Goal: Communication & Community: Share content

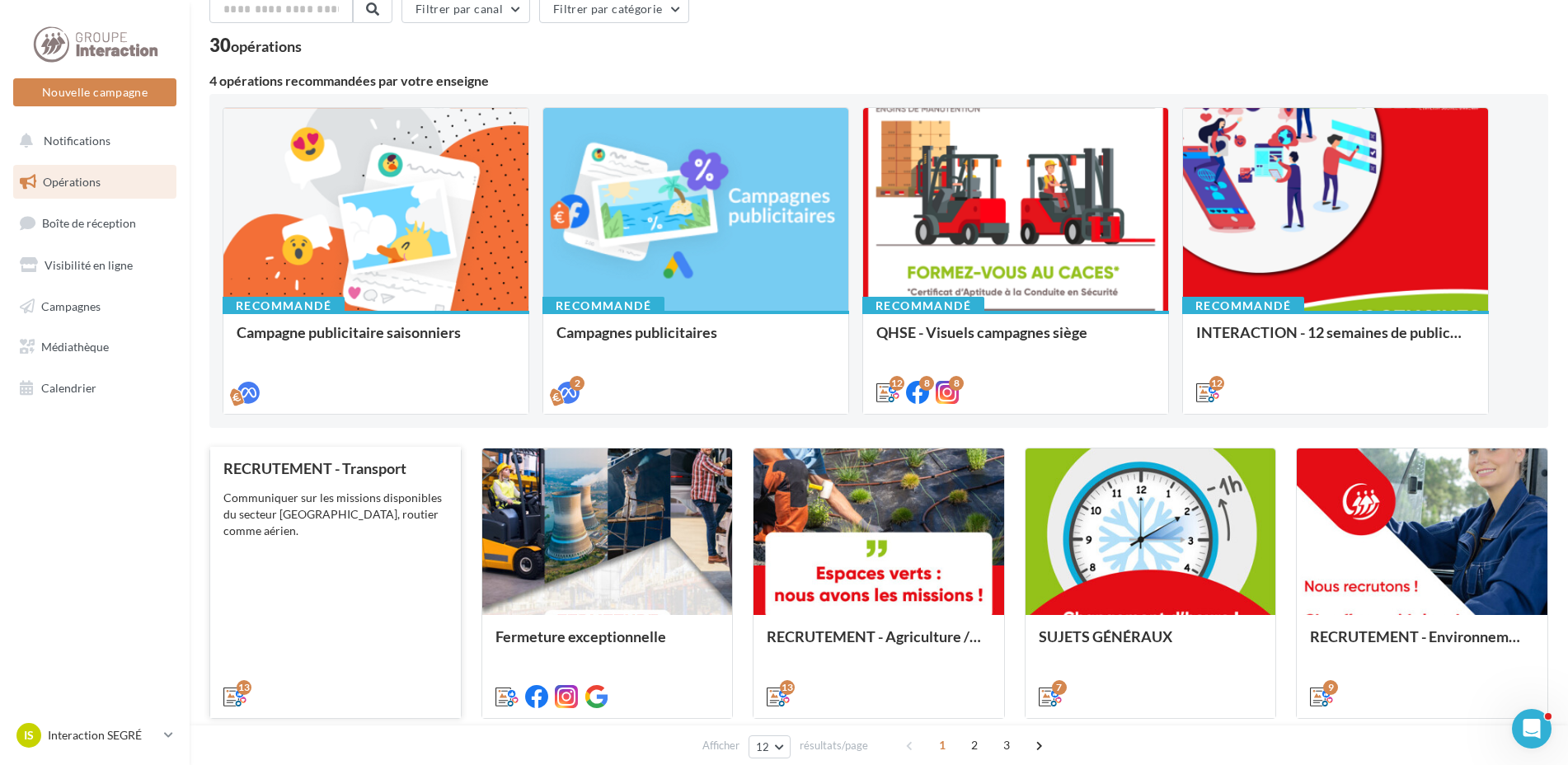
click at [310, 494] on div "Communiquer sur les missions disponibles du secteur Tranport, routier comme aér…" at bounding box center [335, 514] width 224 height 49
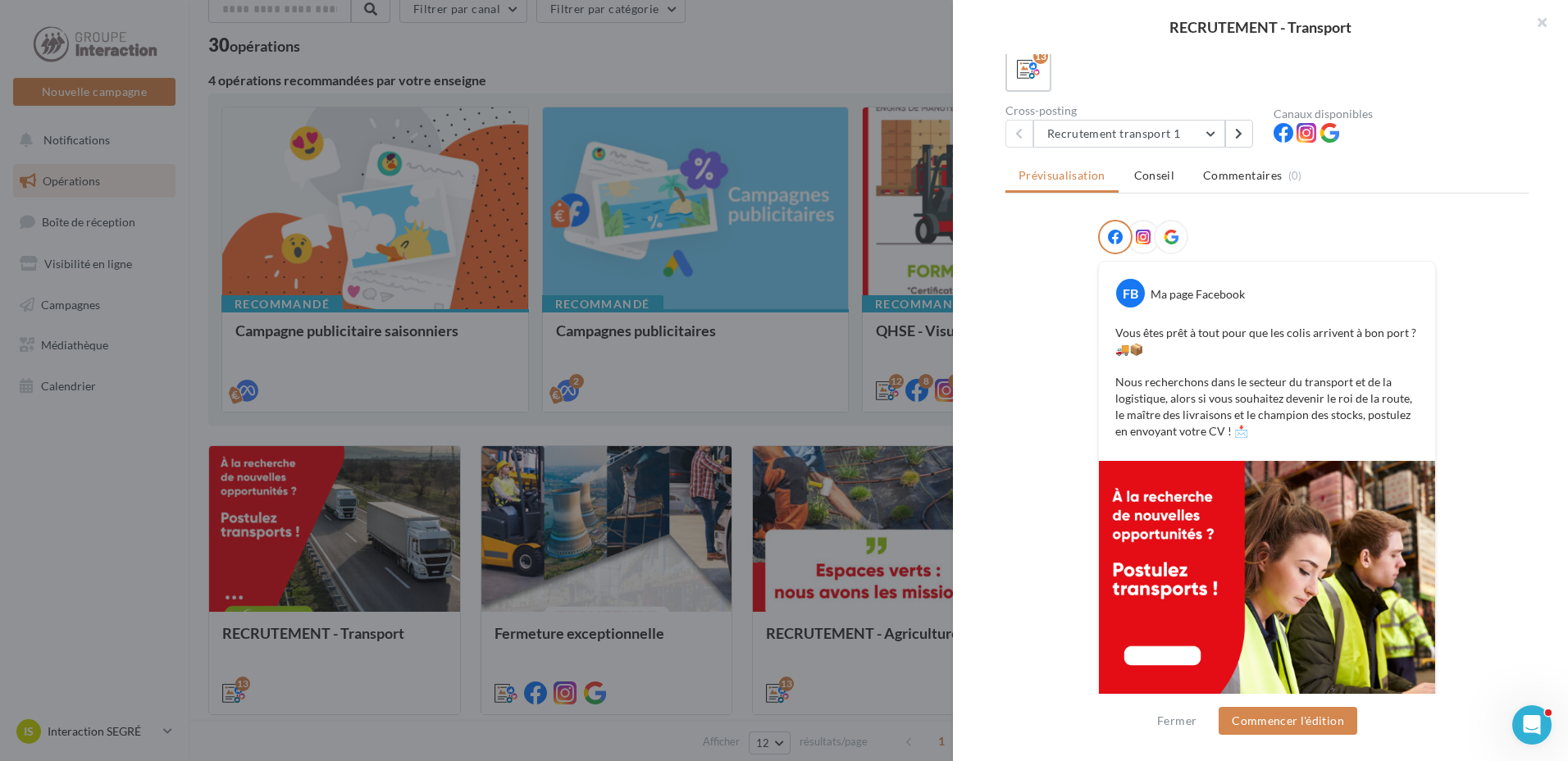
scroll to position [357, 0]
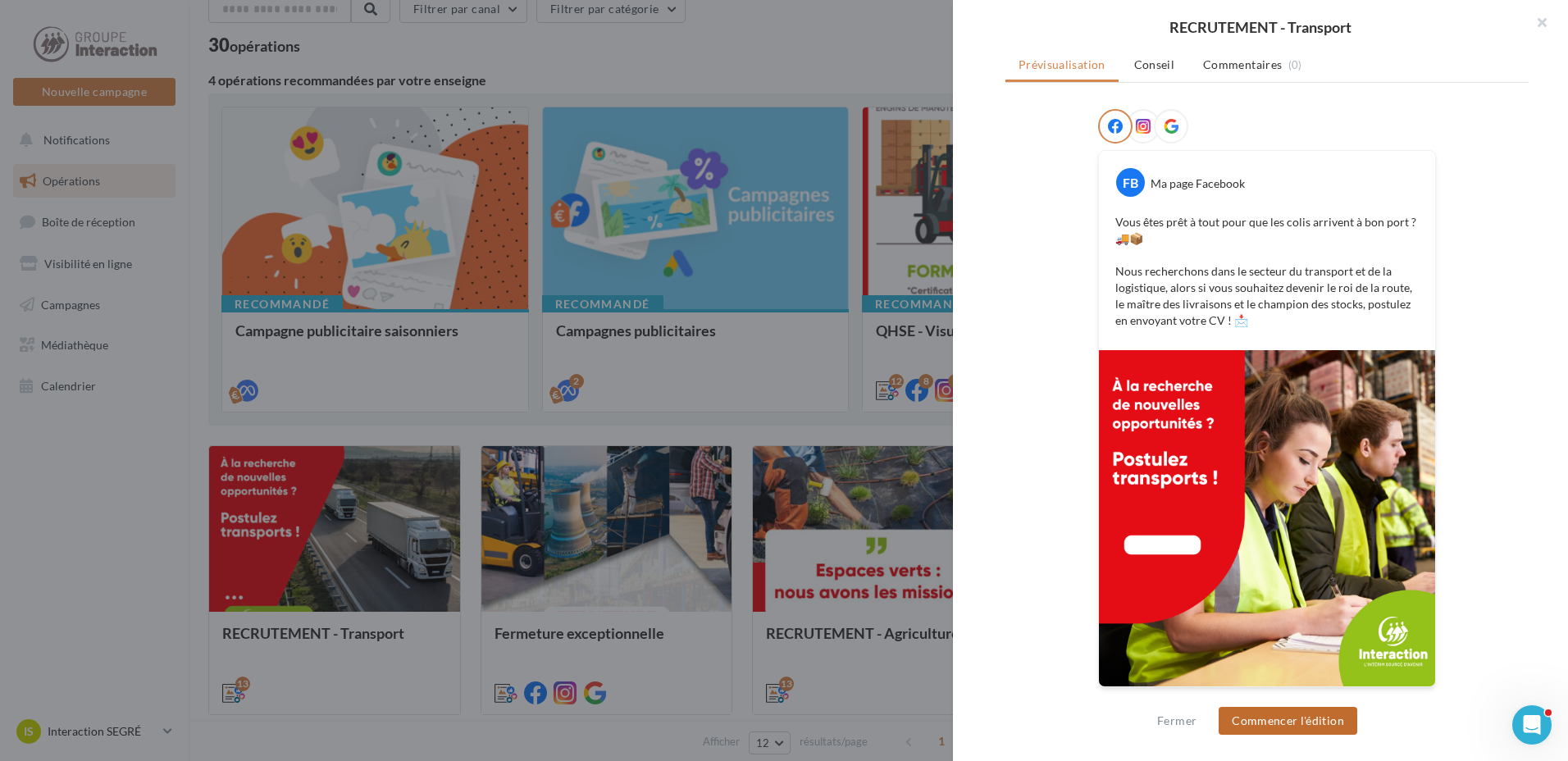
click at [1319, 720] on button "Commencer l'édition" at bounding box center [1288, 721] width 138 height 28
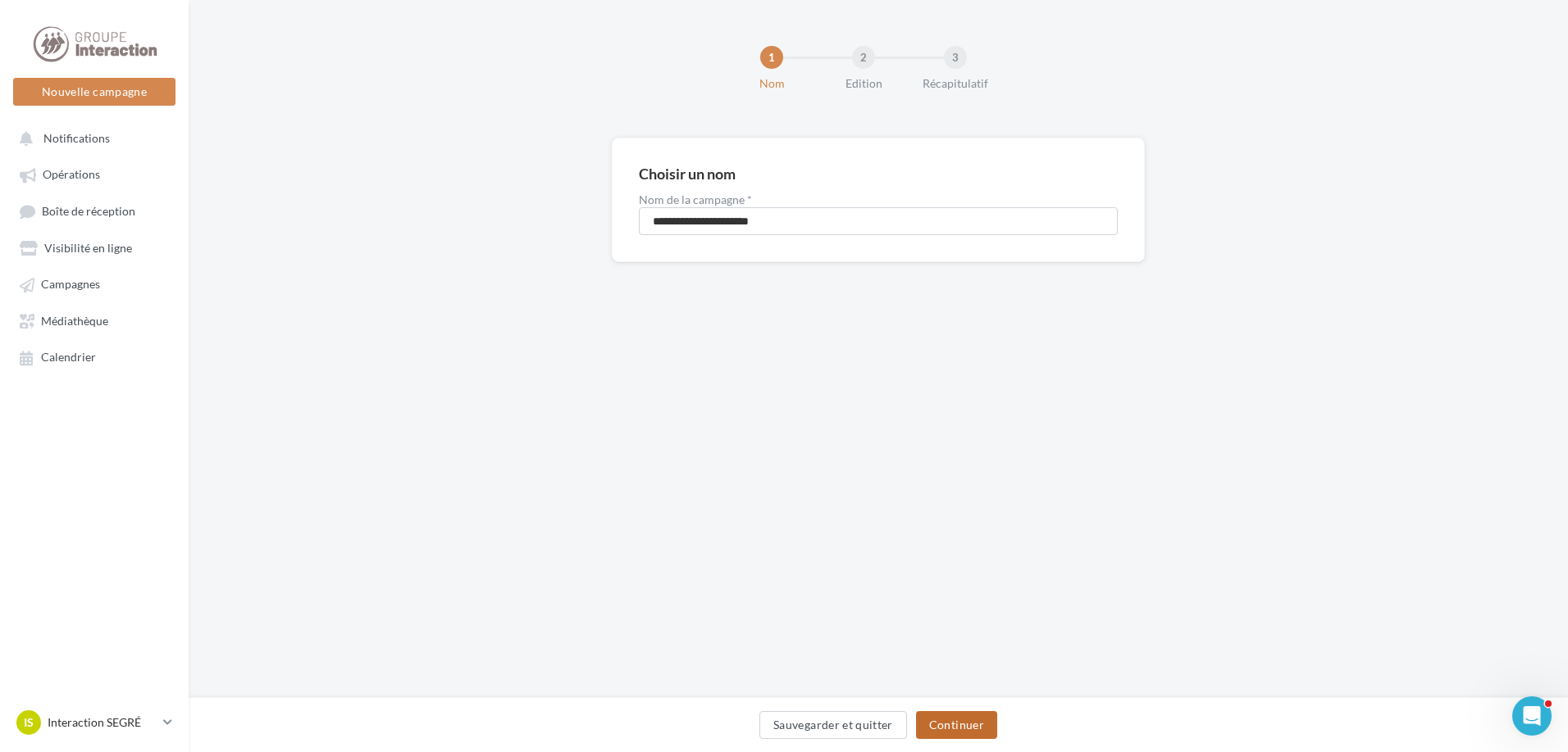
click at [968, 725] on button "Continuer" at bounding box center [956, 725] width 81 height 28
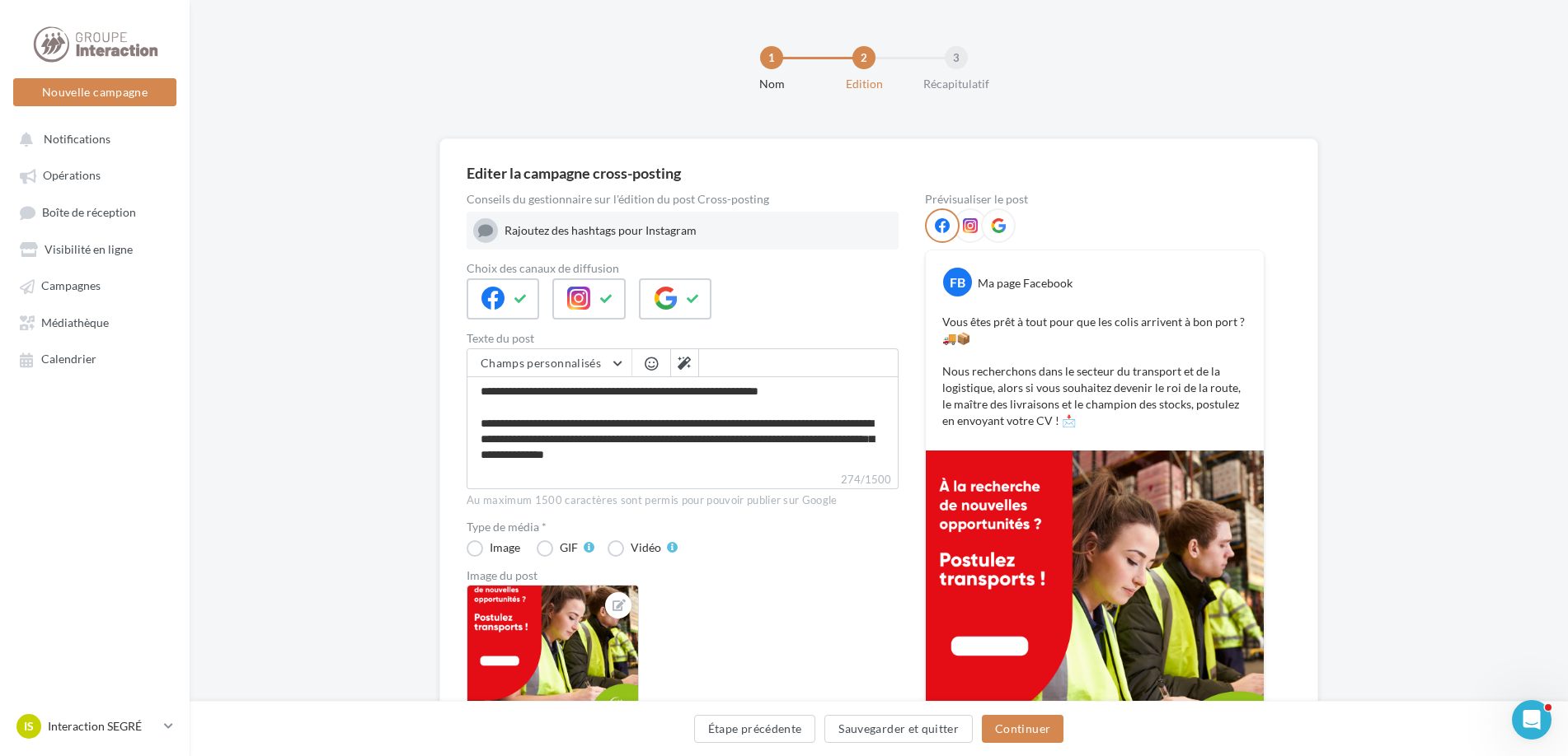
scroll to position [82, 0]
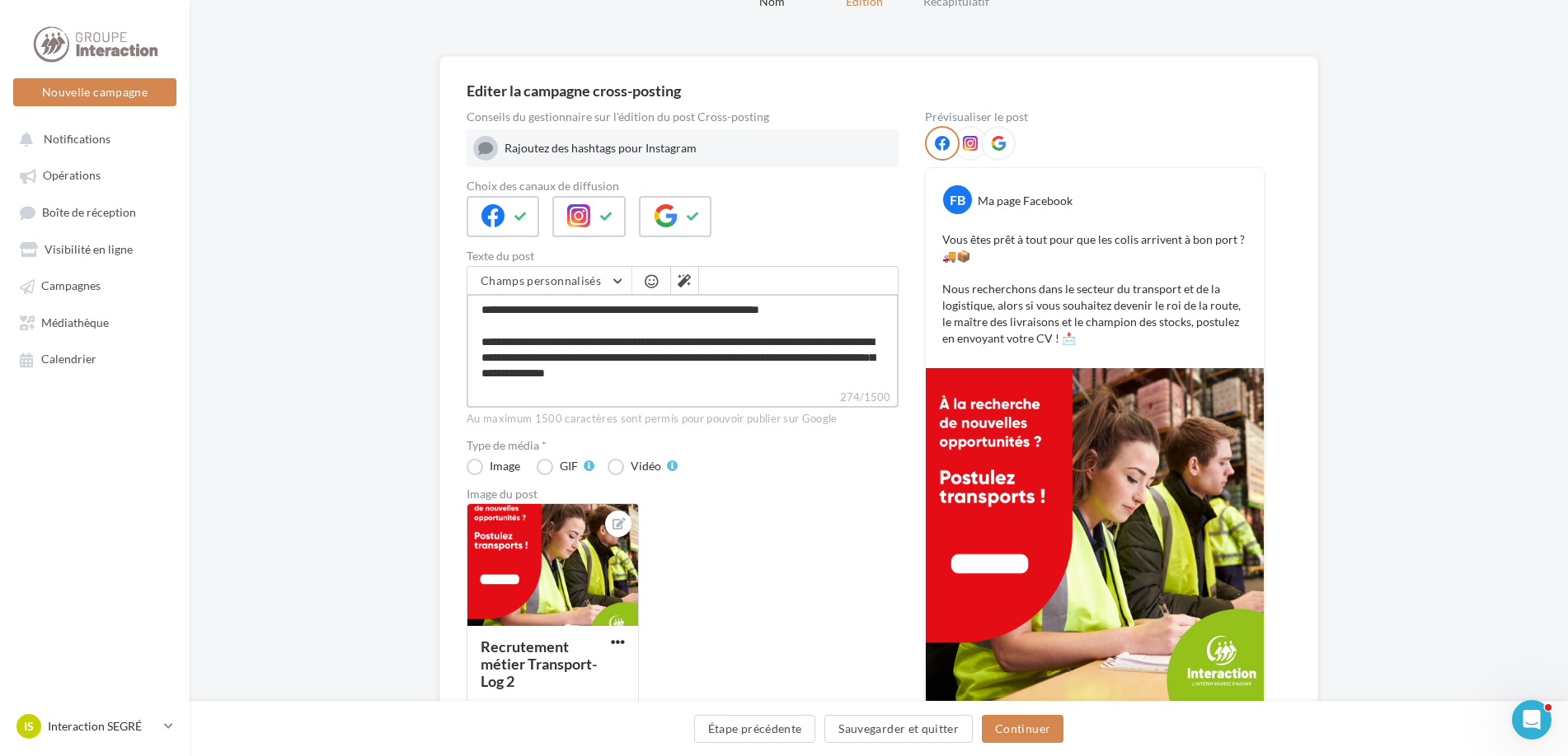
click at [729, 371] on textarea "**********" at bounding box center [682, 342] width 432 height 95
type textarea "**********"
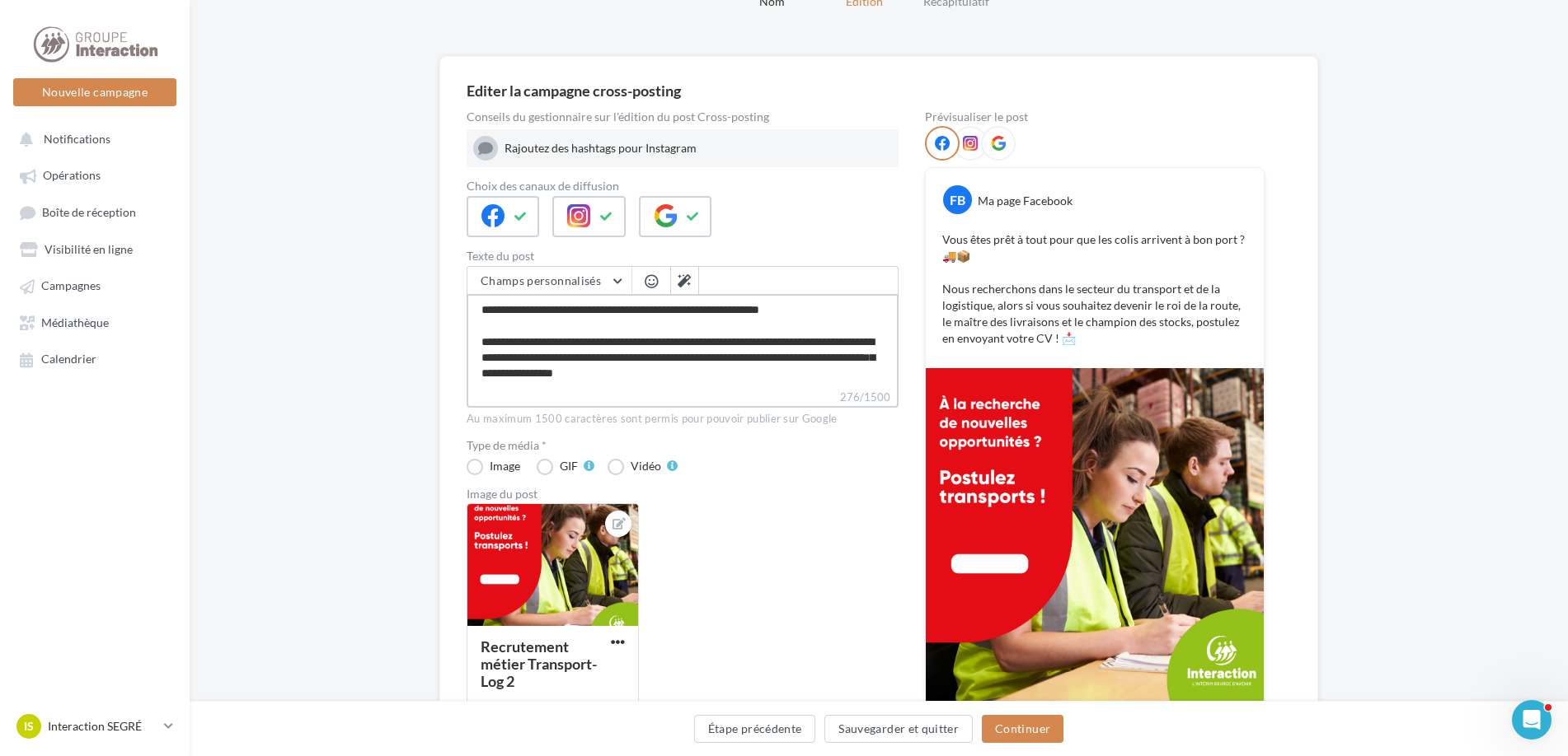
scroll to position [24, 0]
paste textarea "**********"
type textarea "**********"
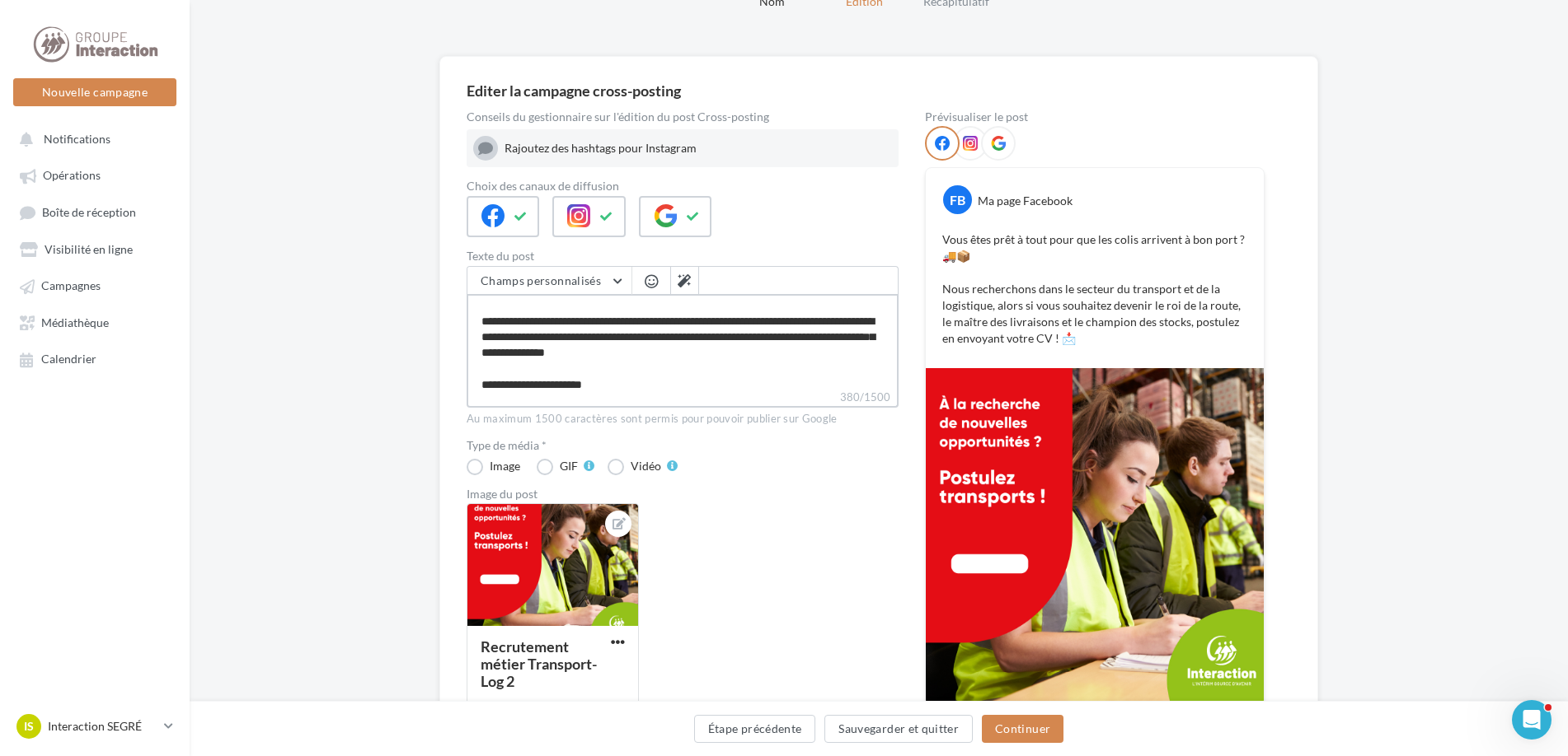
scroll to position [103, 0]
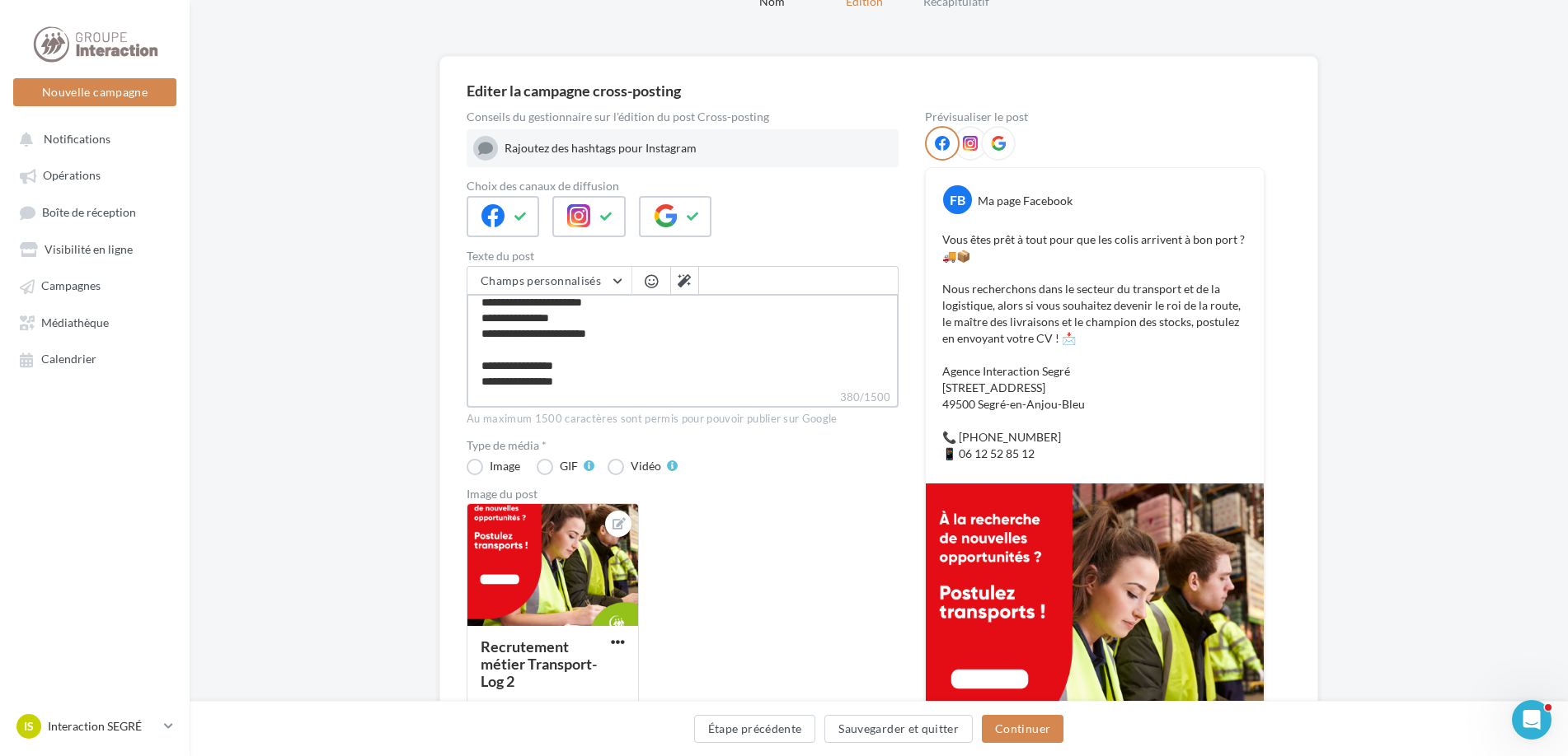
click at [488, 352] on textarea "**********" at bounding box center [682, 342] width 432 height 95
type textarea "**********"
drag, startPoint x: 608, startPoint y: 383, endPoint x: 478, endPoint y: 386, distance: 130.0
click at [478, 386] on textarea "**********" at bounding box center [682, 342] width 432 height 95
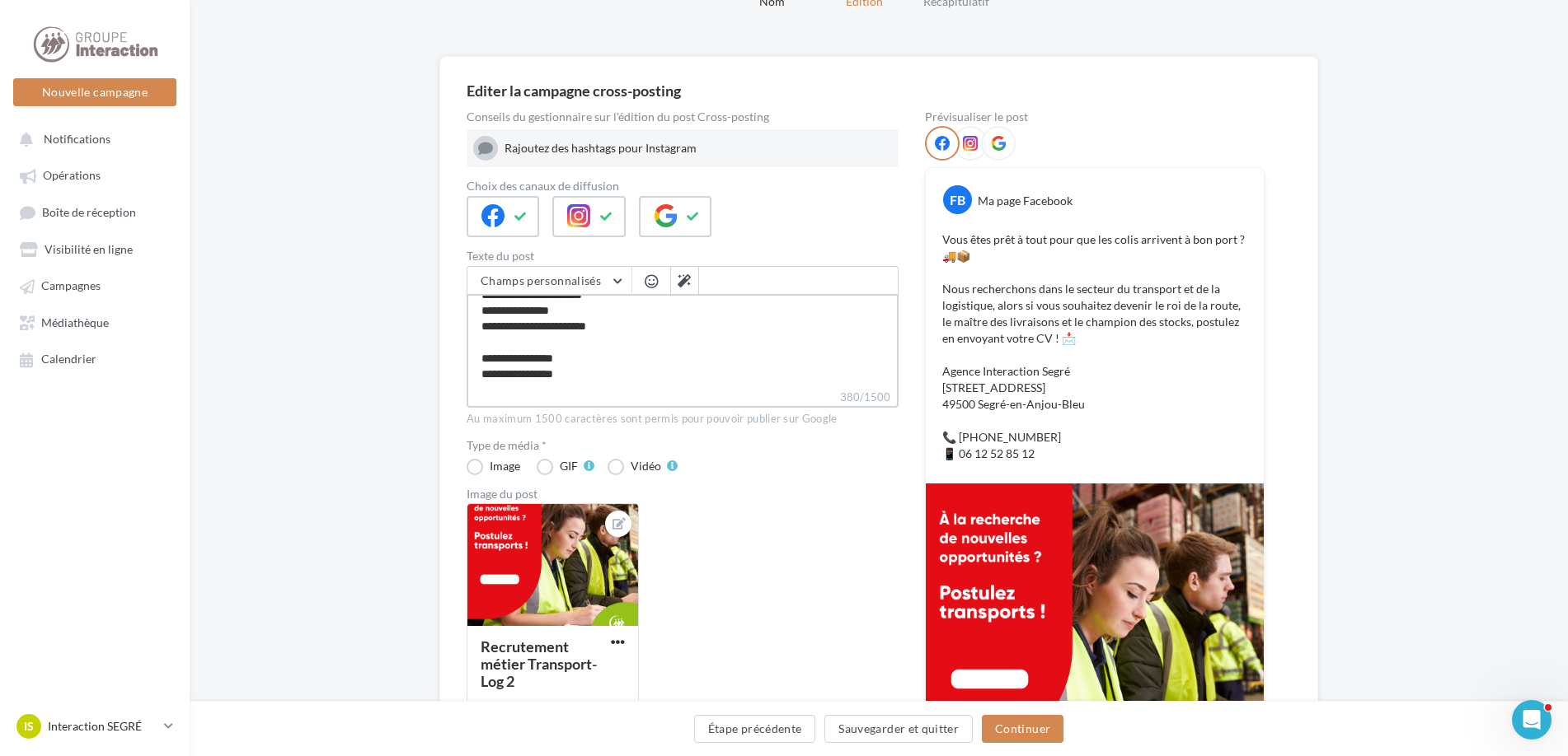
click at [608, 374] on textarea "**********" at bounding box center [682, 342] width 432 height 95
drag, startPoint x: 605, startPoint y: 376, endPoint x: 483, endPoint y: 327, distance: 131.5
click at [483, 327] on textarea "**********" at bounding box center [682, 342] width 432 height 95
type textarea "**********"
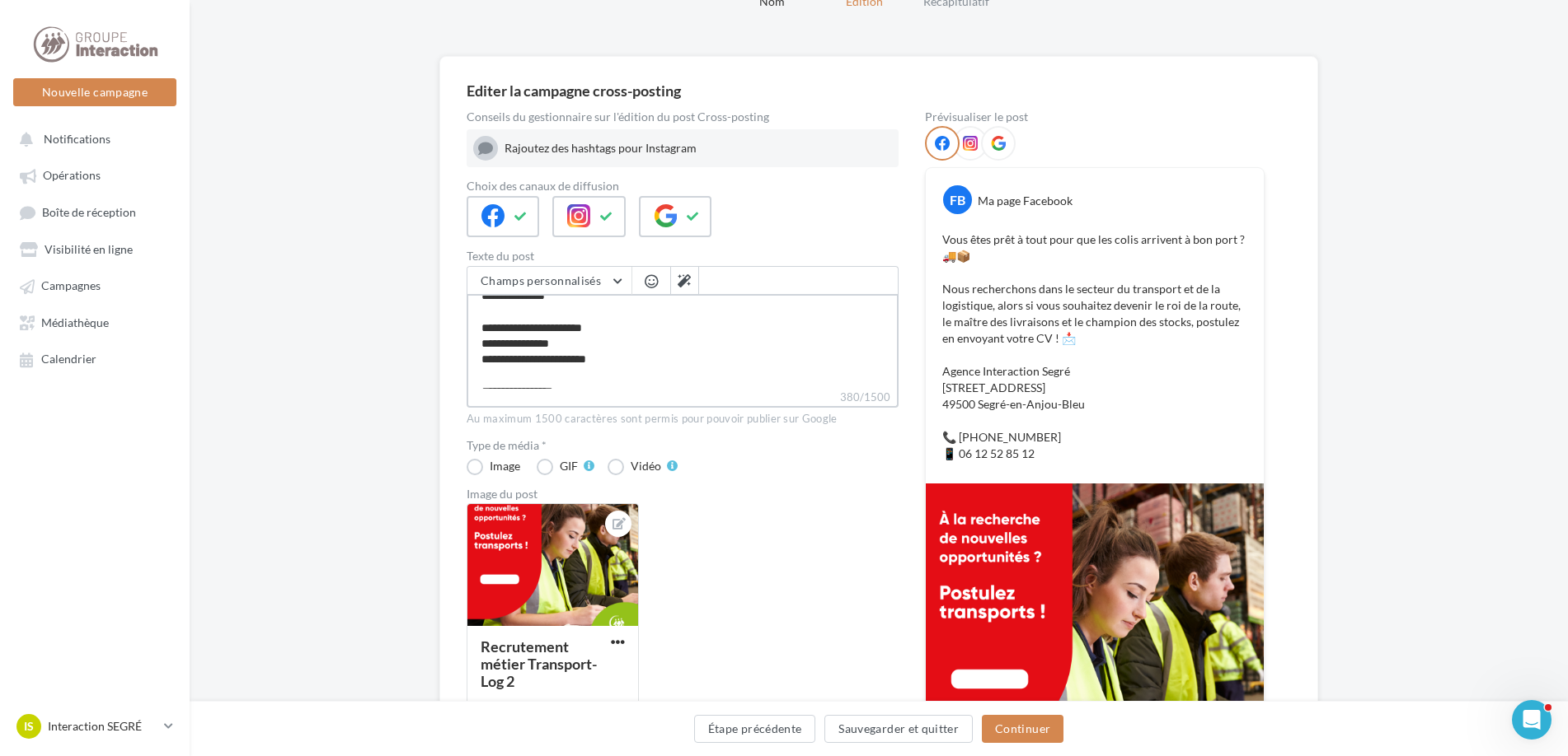
type textarea "**********"
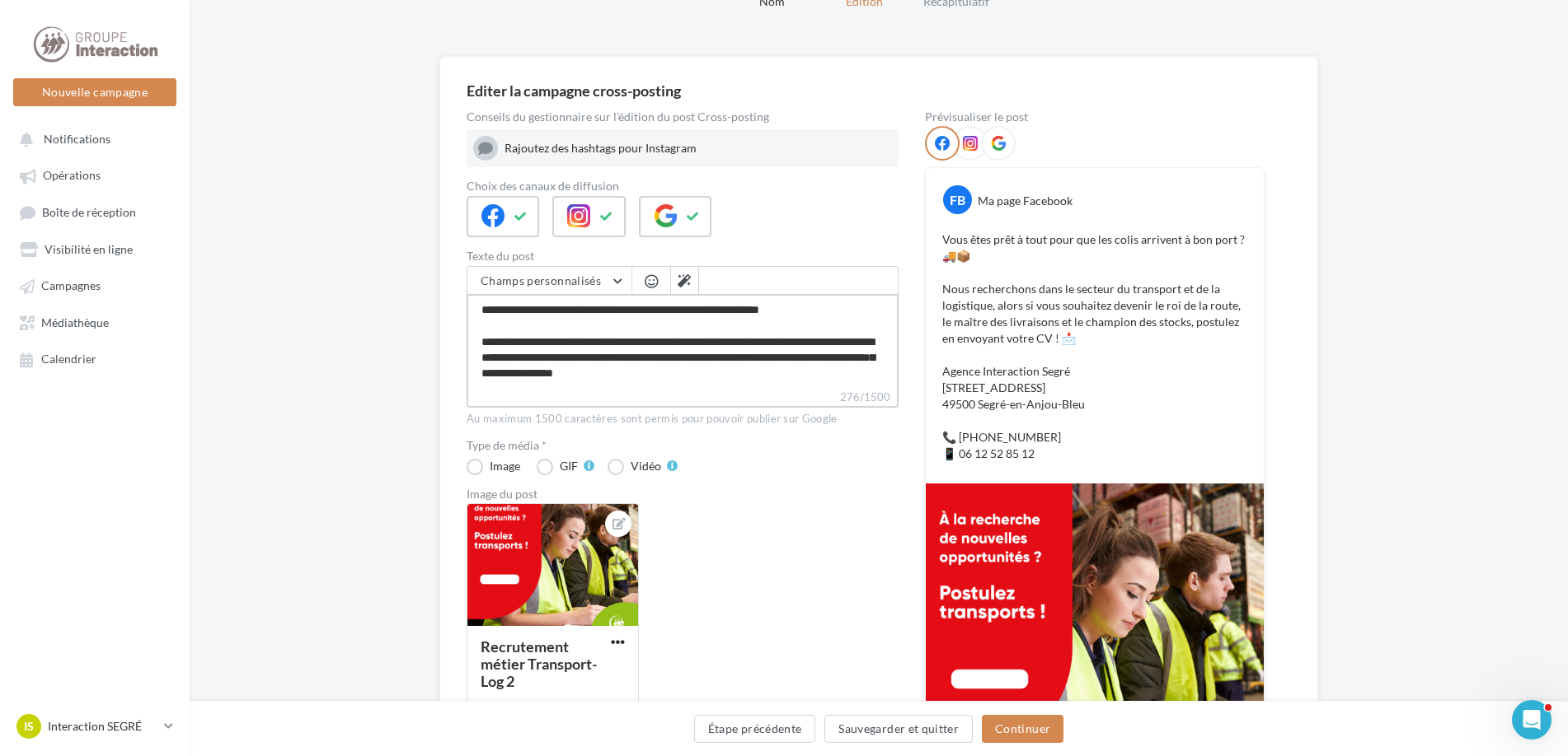
paste textarea "**********"
type textarea "**********"
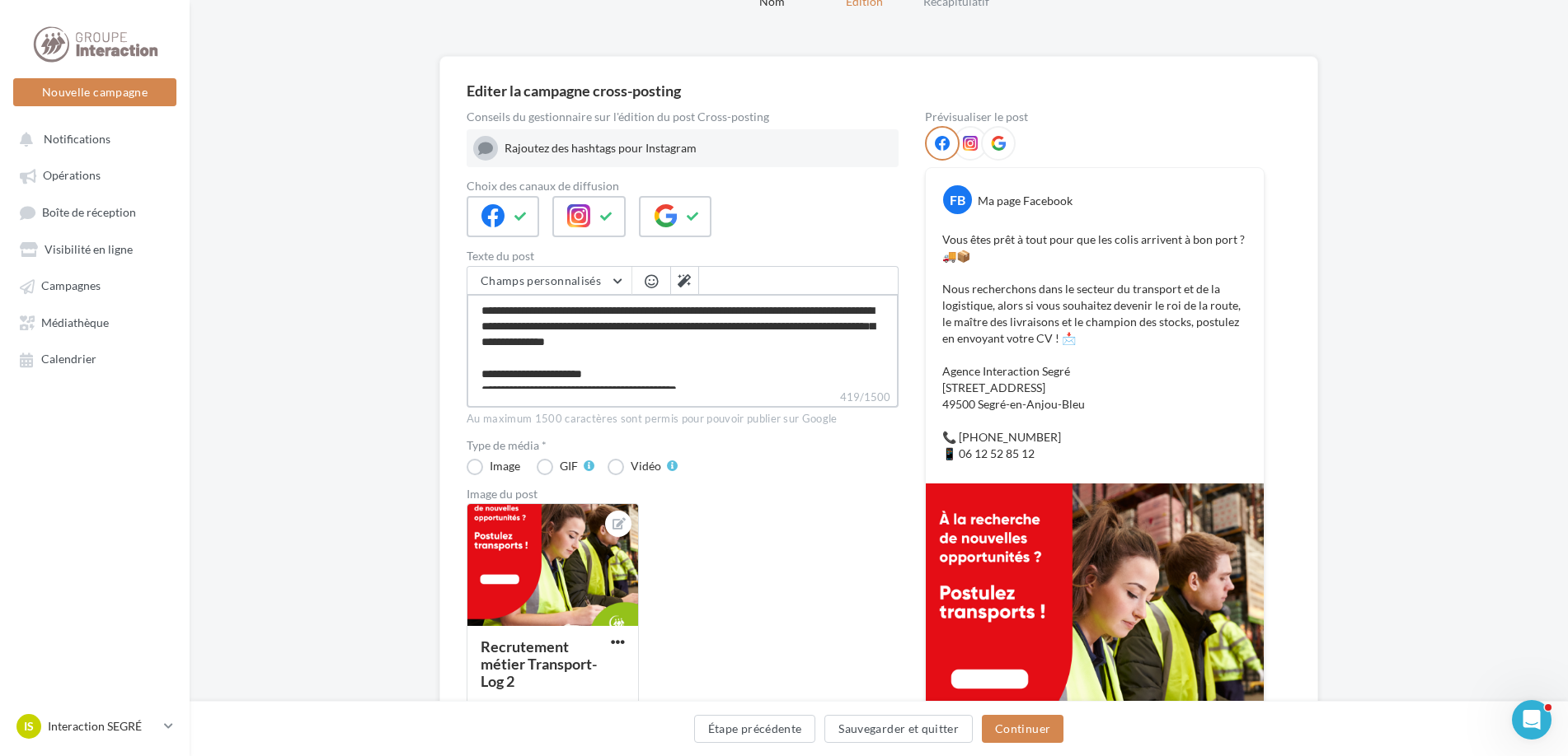
scroll to position [72, 0]
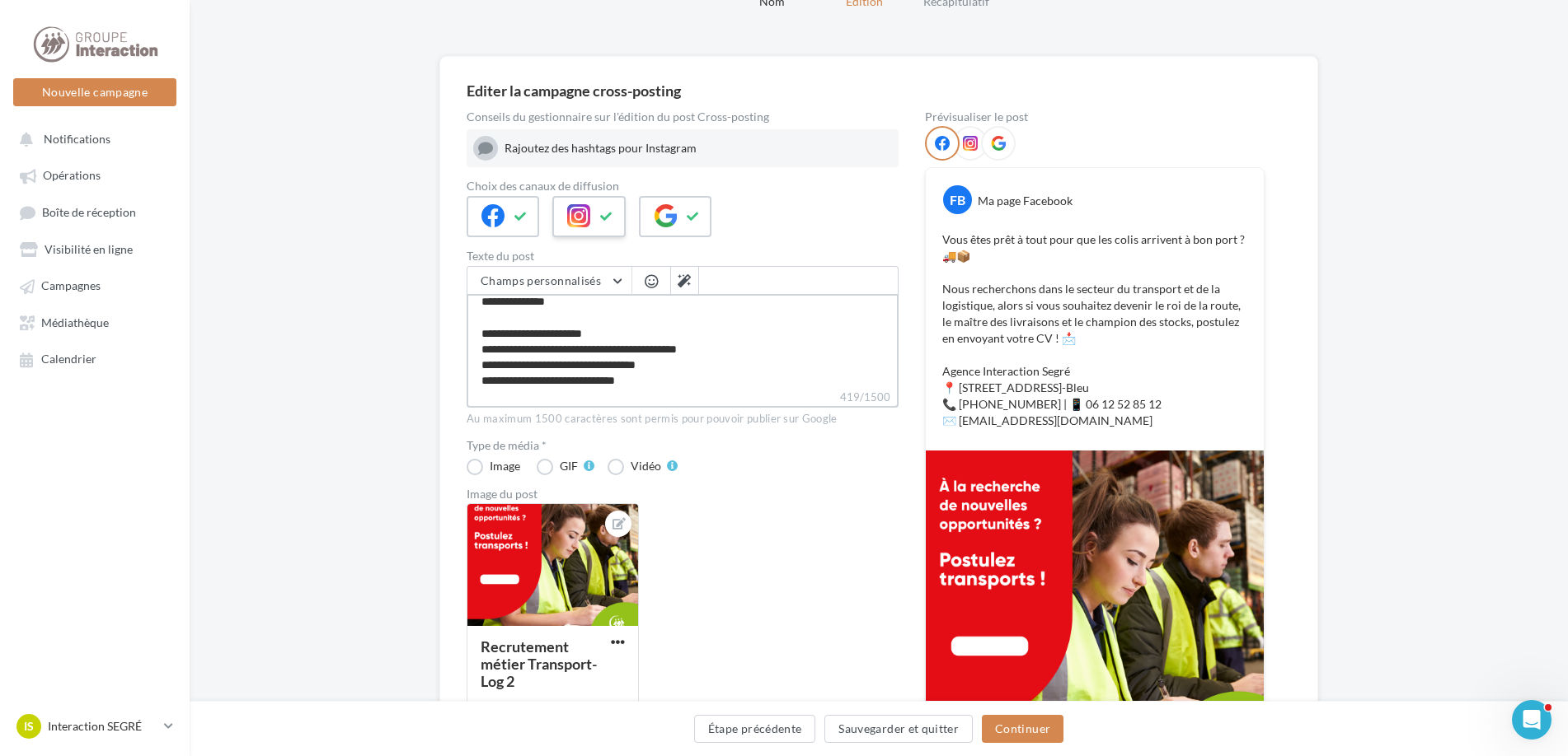
type textarea "**********"
click at [599, 222] on button at bounding box center [606, 216] width 20 height 25
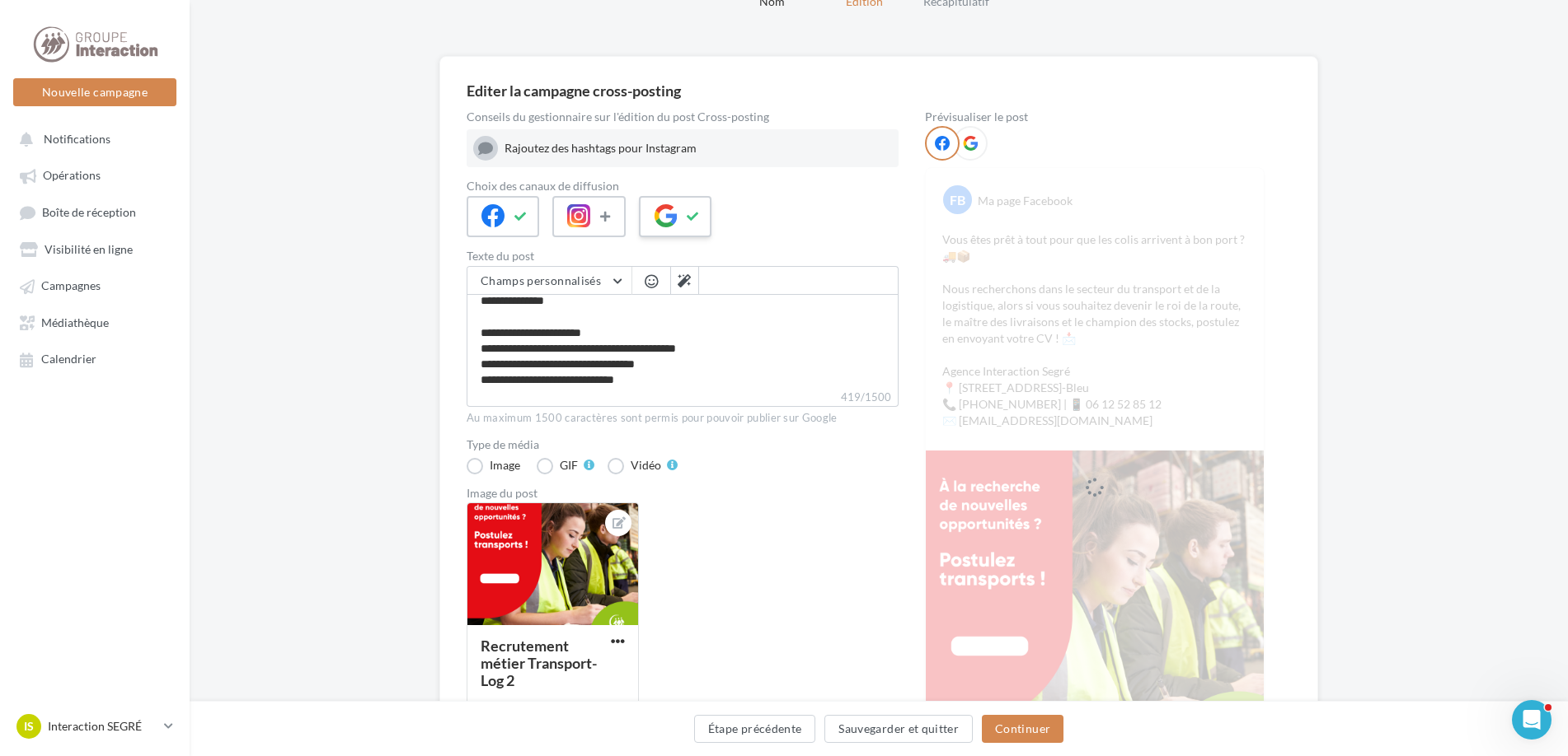
scroll to position [71, 0]
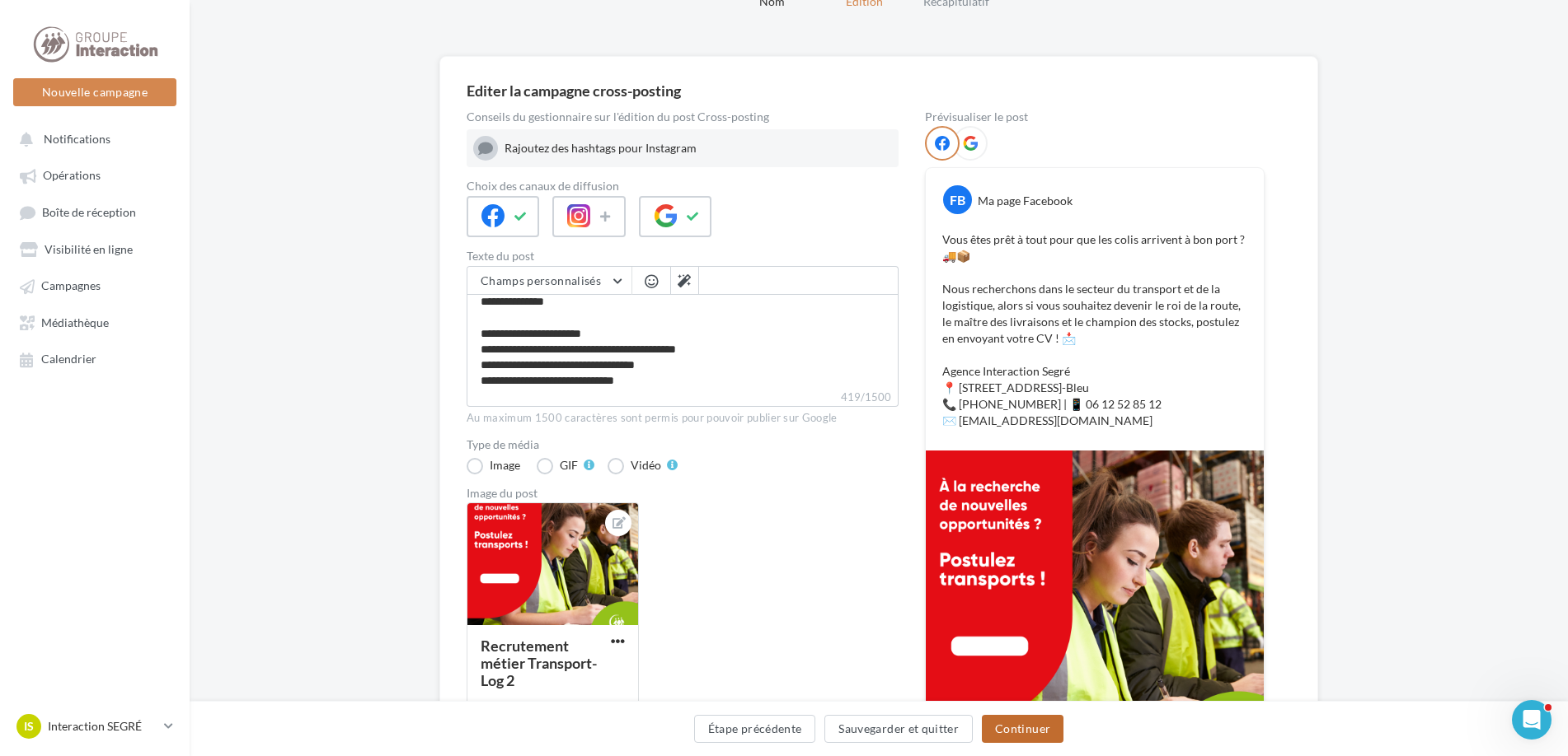
click at [1052, 733] on button "Continuer" at bounding box center [1023, 729] width 81 height 28
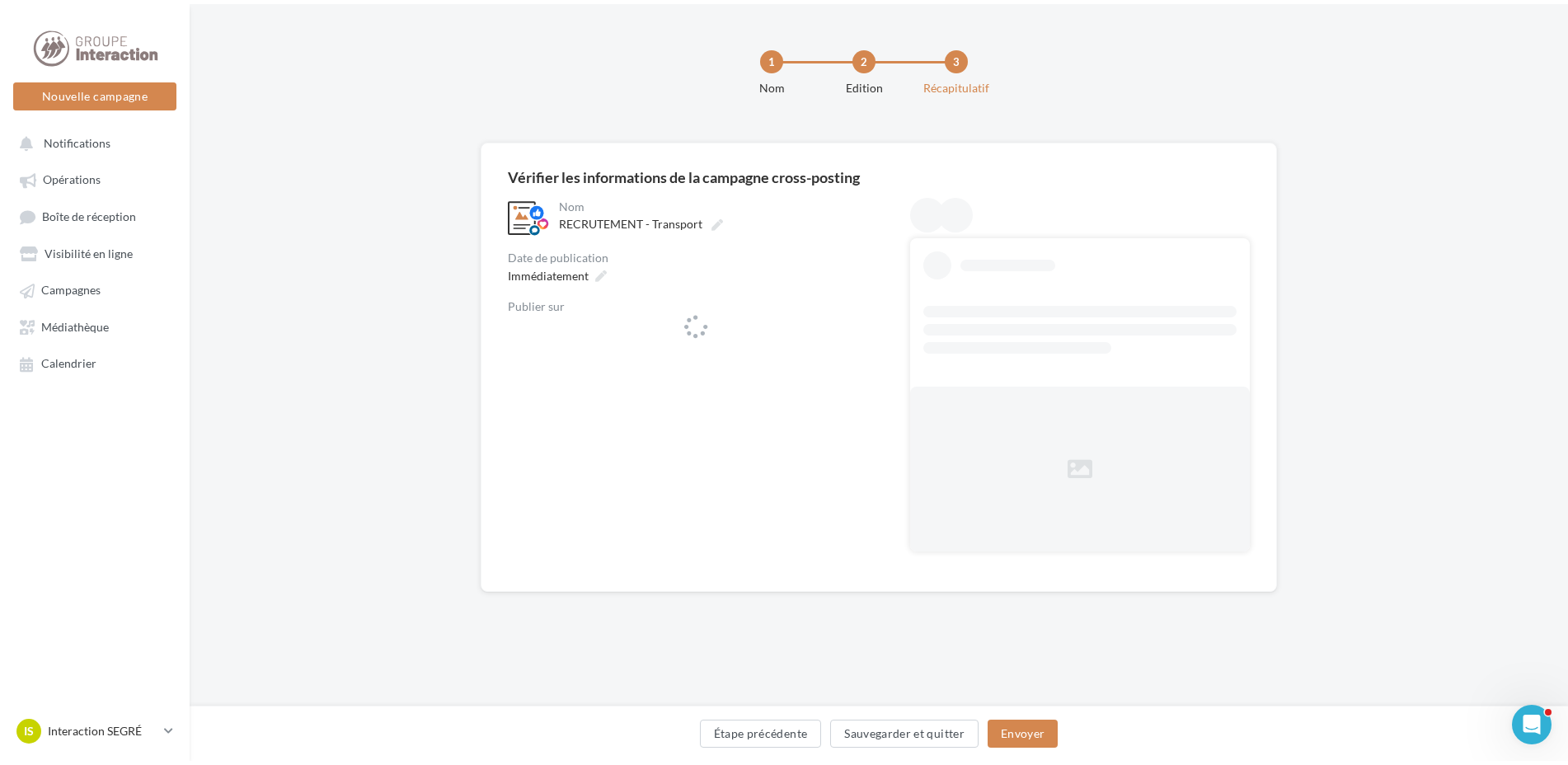
scroll to position [0, 0]
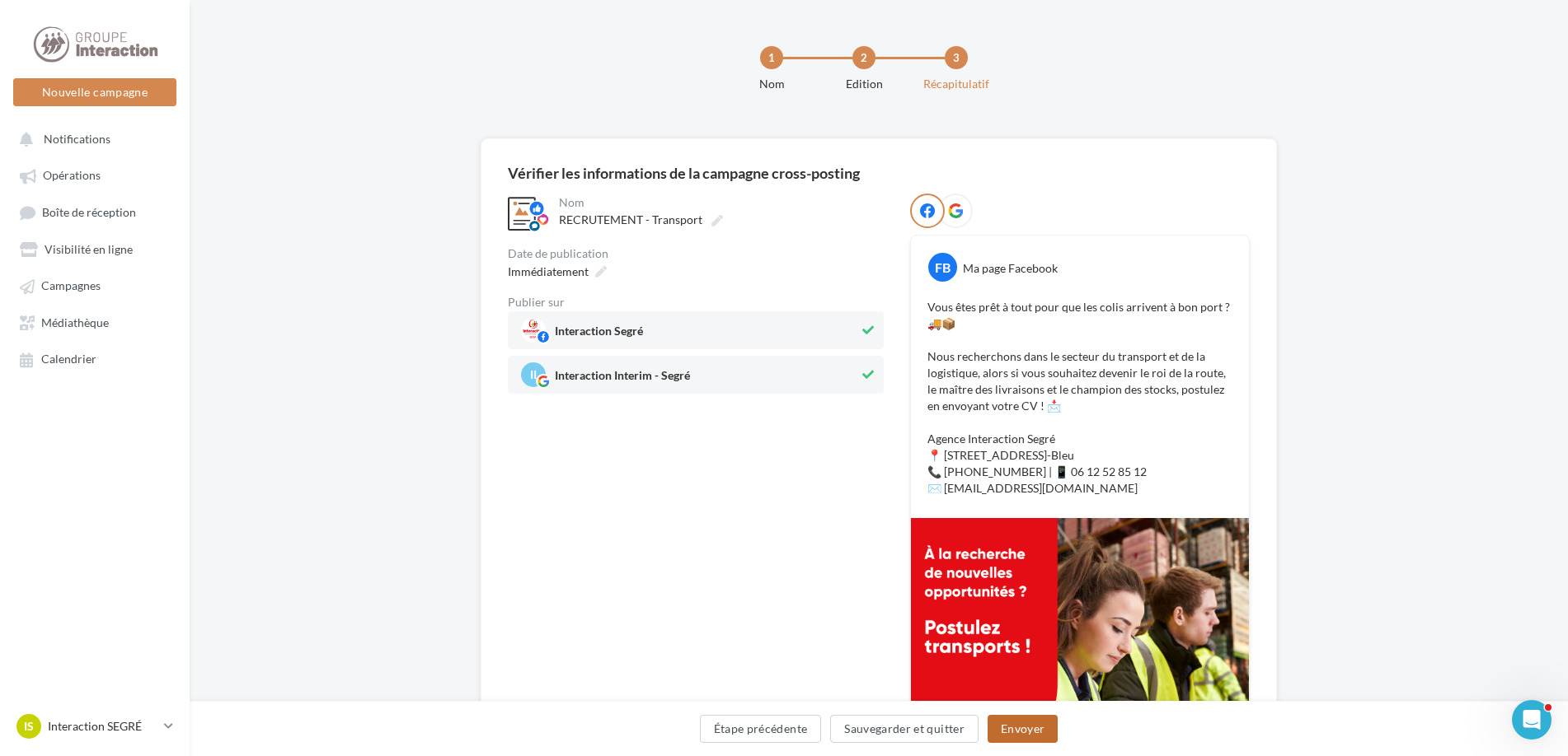
click at [1030, 737] on button "Envoyer" at bounding box center [1023, 729] width 70 height 28
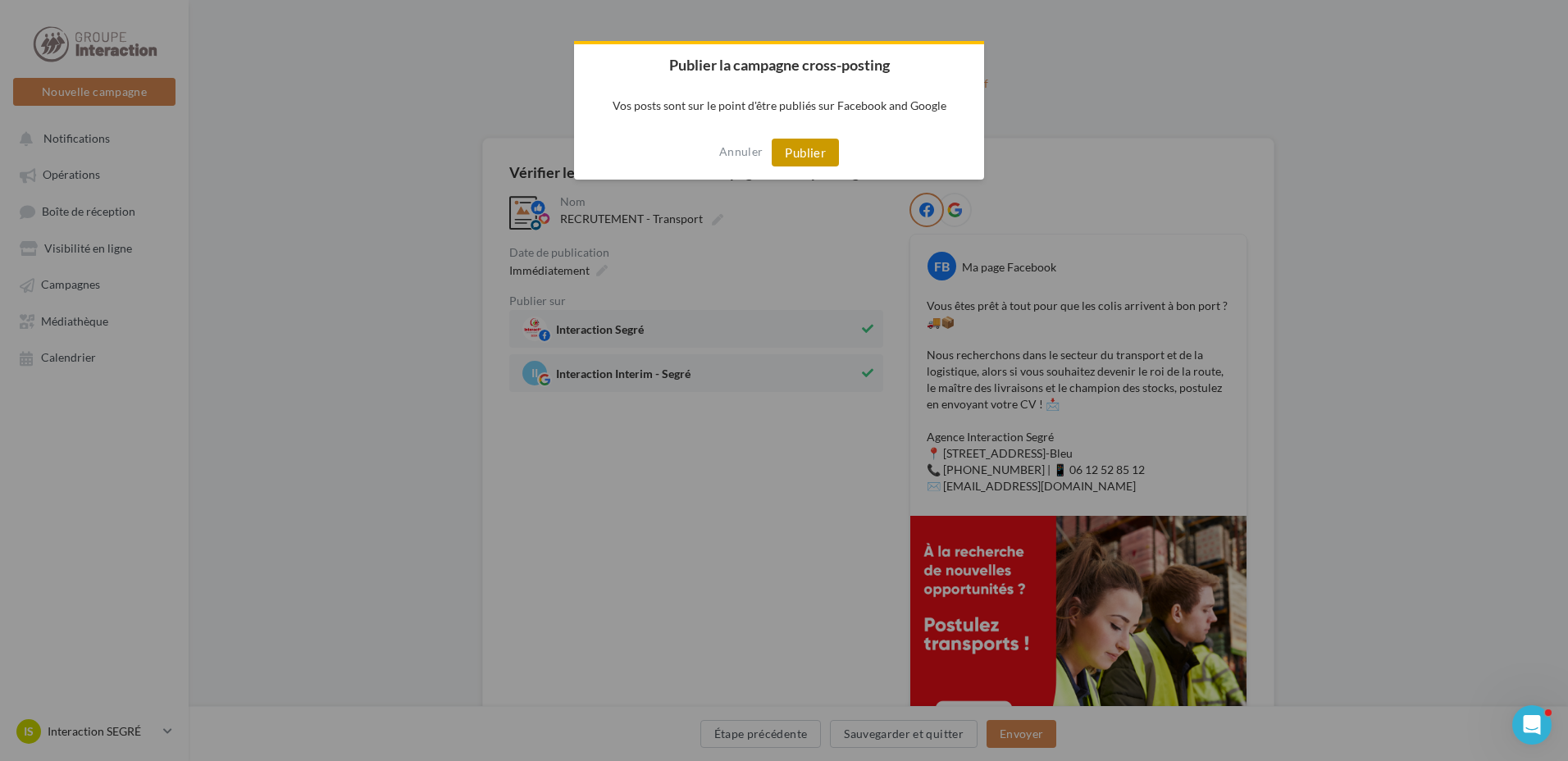
click at [827, 144] on button "Publier" at bounding box center [806, 152] width 67 height 28
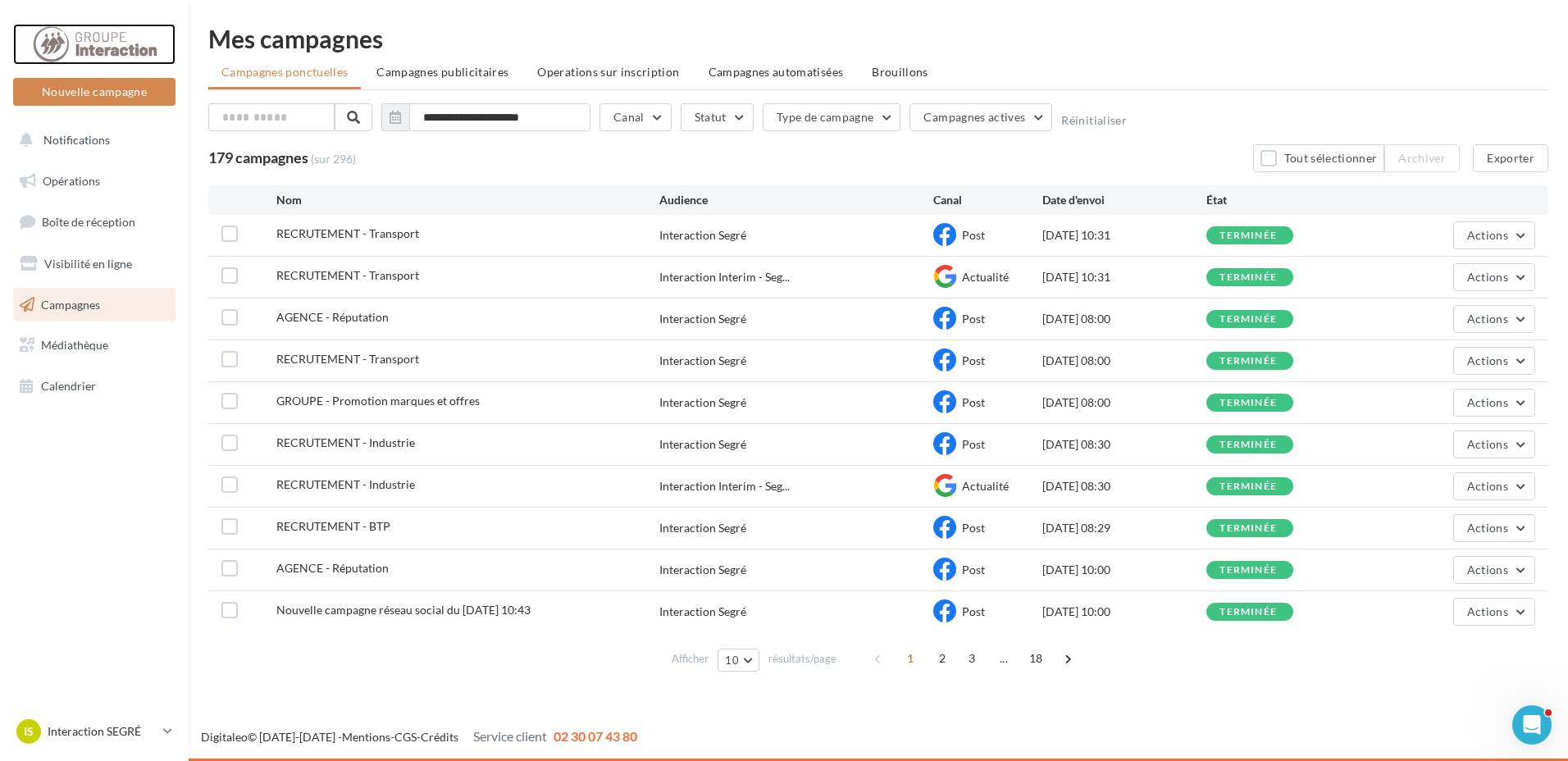
click at [142, 46] on div at bounding box center [94, 44] width 132 height 41
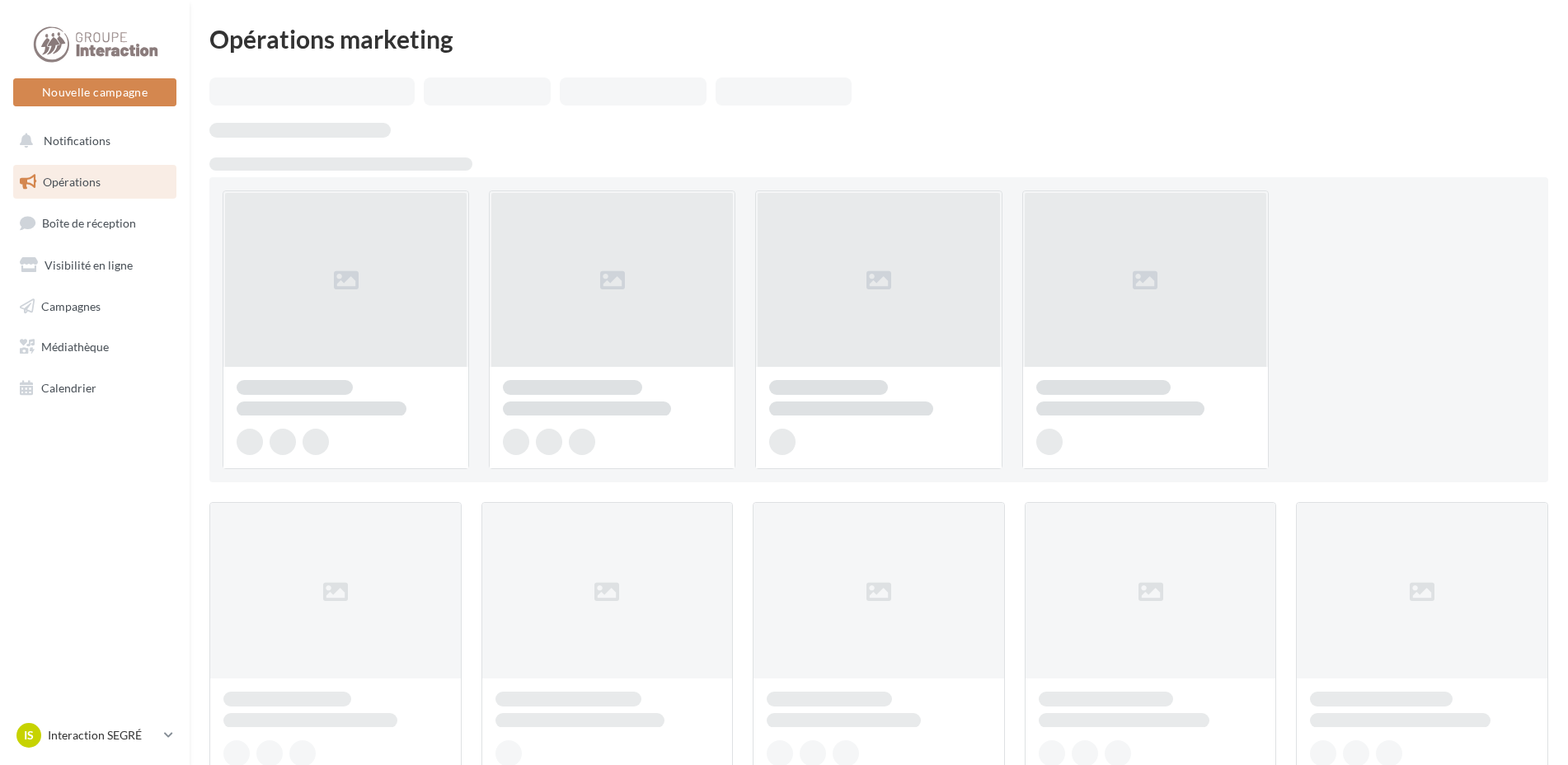
click at [101, 176] on link "Opérations" at bounding box center [95, 181] width 170 height 35
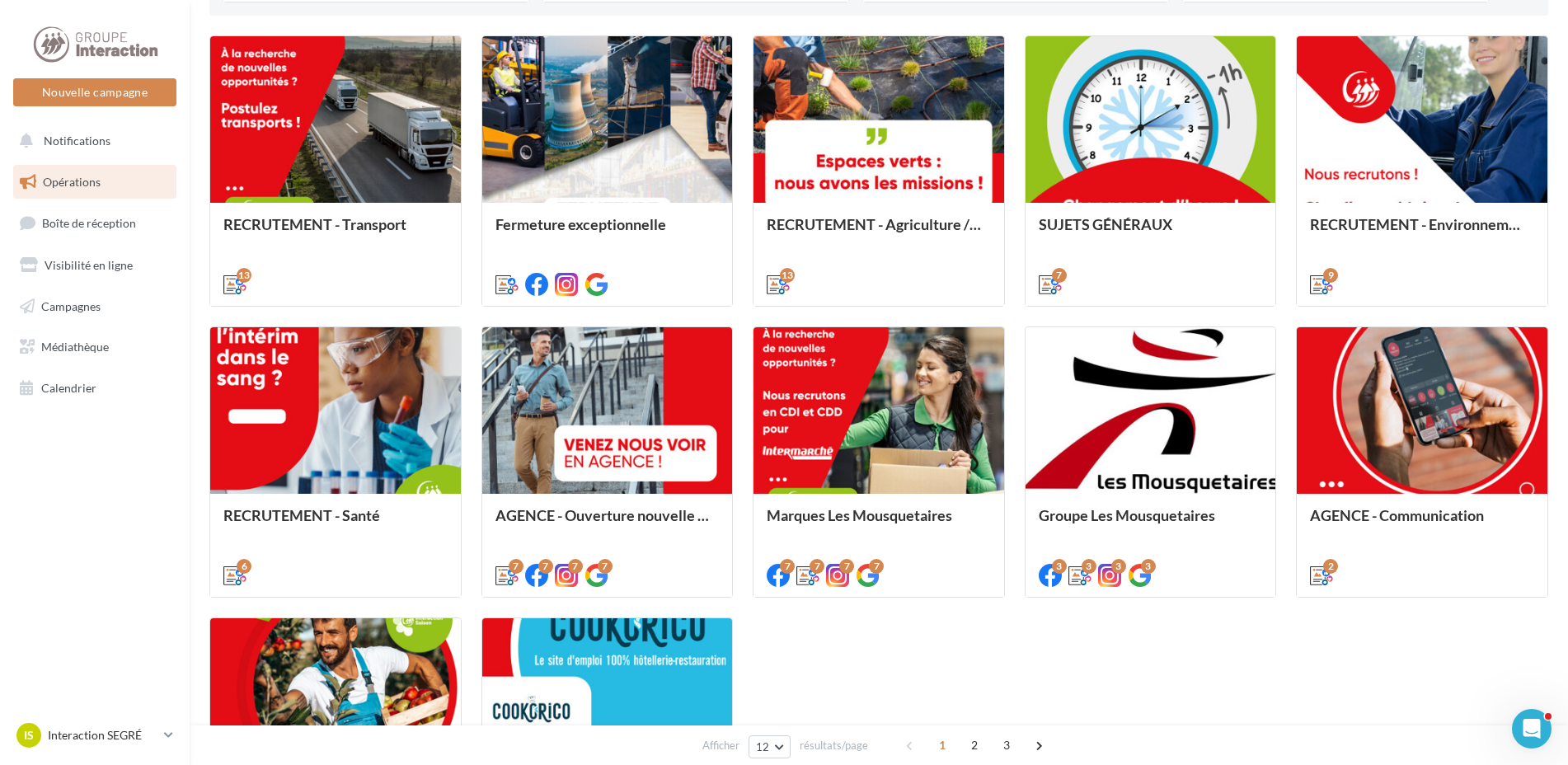
scroll to position [412, 0]
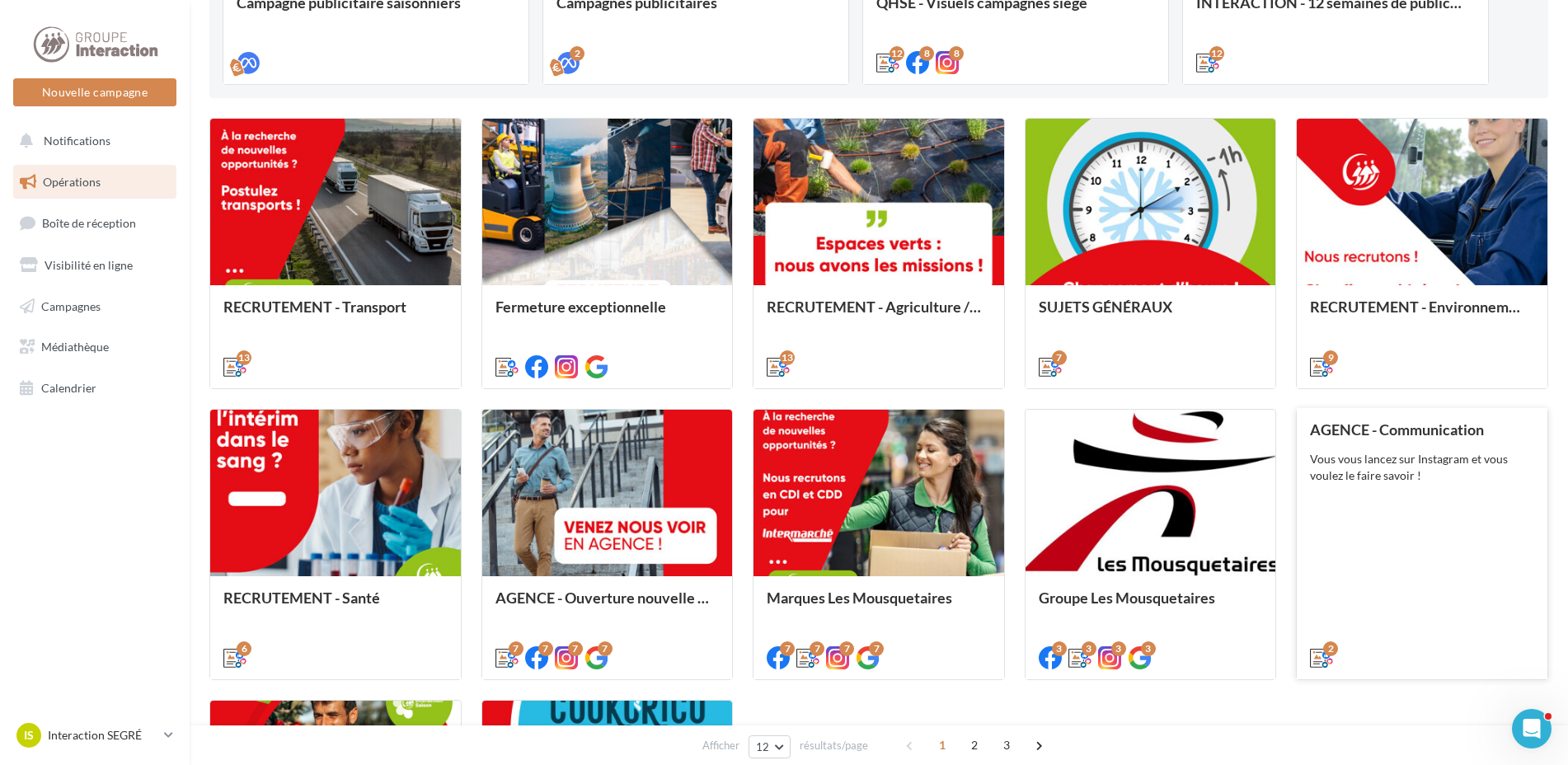
click at [1446, 488] on div "AGENCE - Communication Vous vous lancez sur Instagram et vous voulez le faire s…" at bounding box center [1422, 543] width 224 height 243
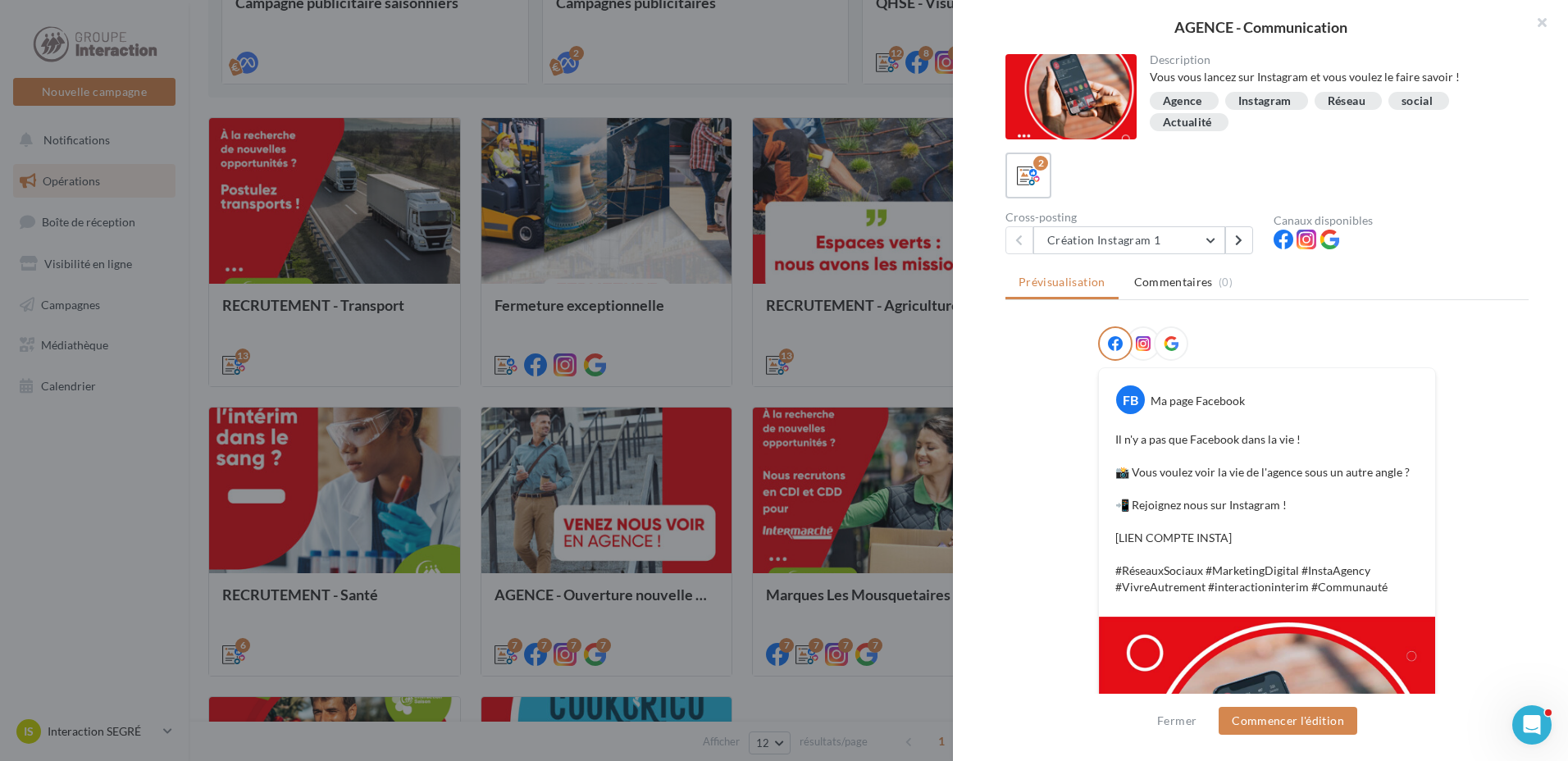
click at [747, 406] on div at bounding box center [784, 380] width 1568 height 761
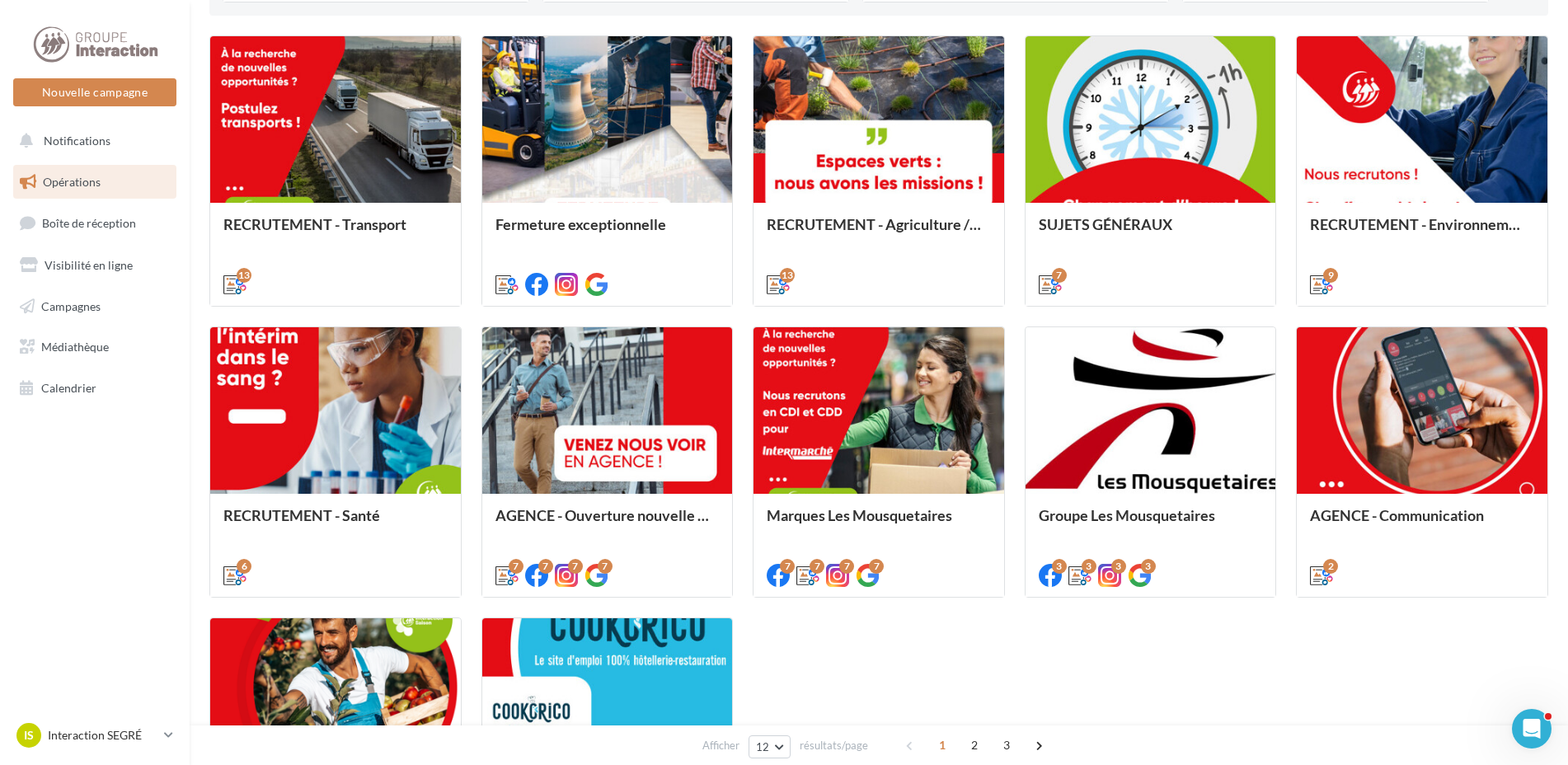
scroll to position [660, 0]
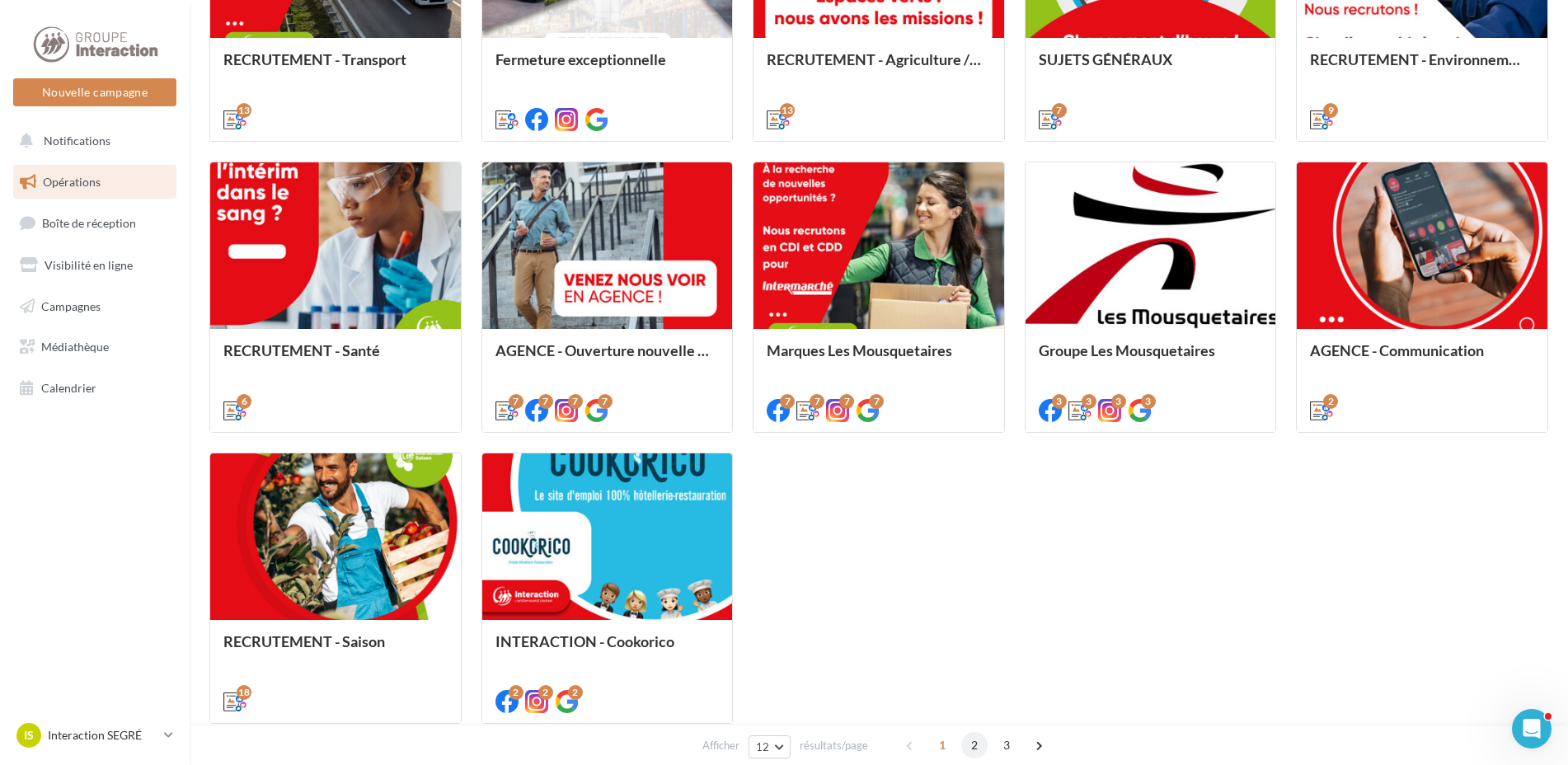
click at [979, 743] on span "2" at bounding box center [974, 745] width 26 height 26
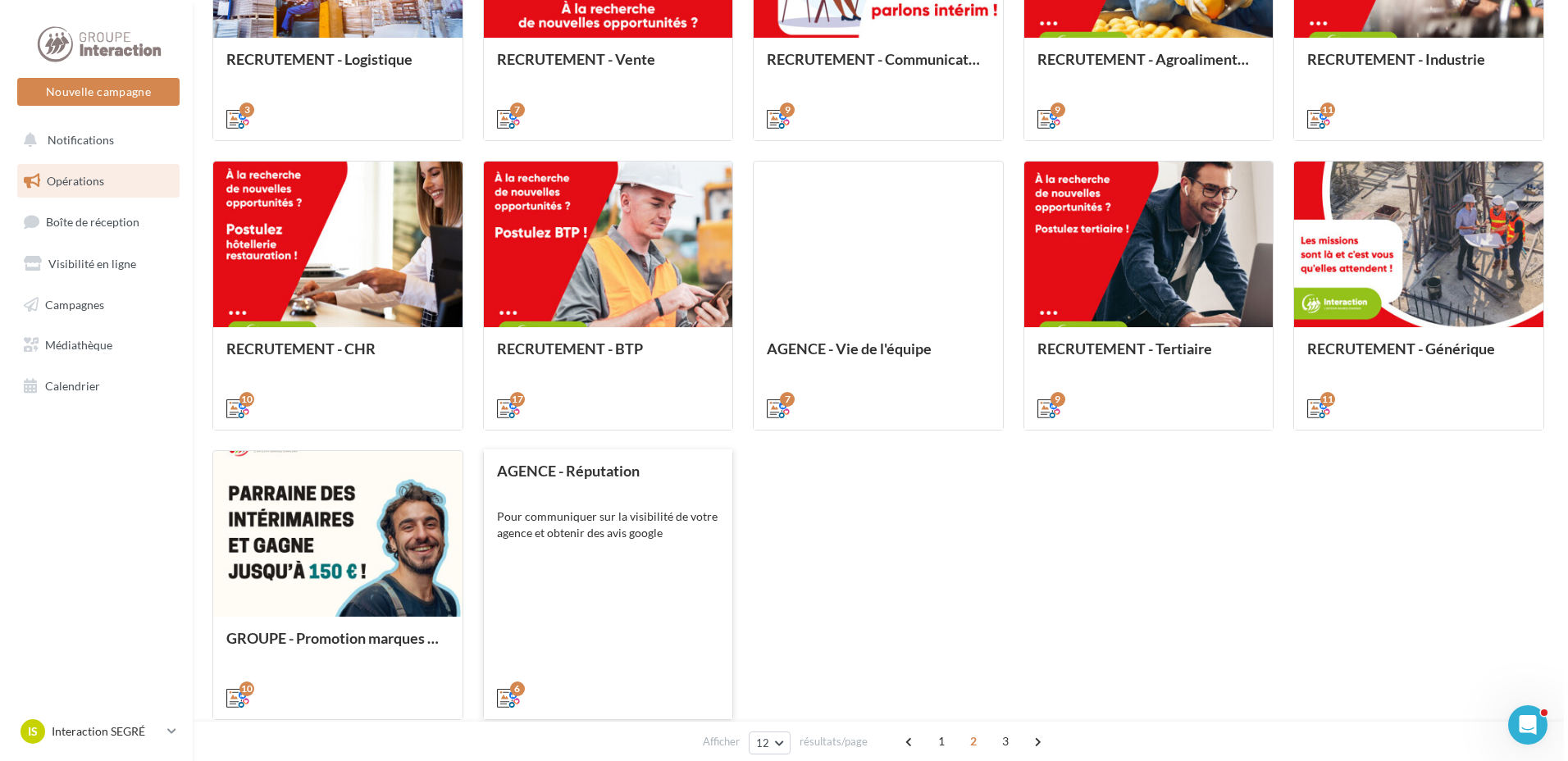
scroll to position [461, 0]
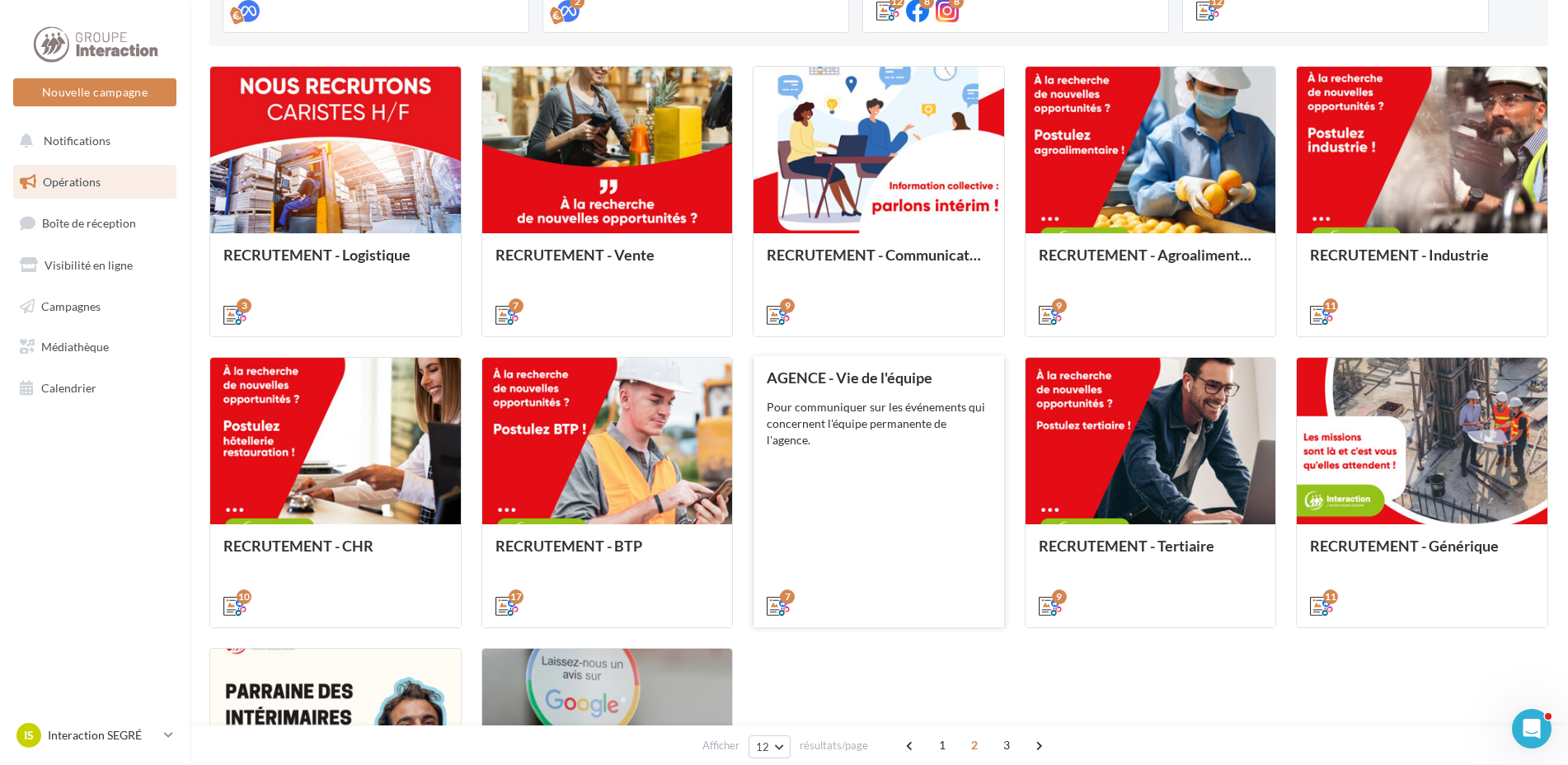
click at [898, 475] on div "AGENCE - Vie de l'équipe Pour communiquer sur les événements qui concernent l'é…" at bounding box center [879, 491] width 224 height 243
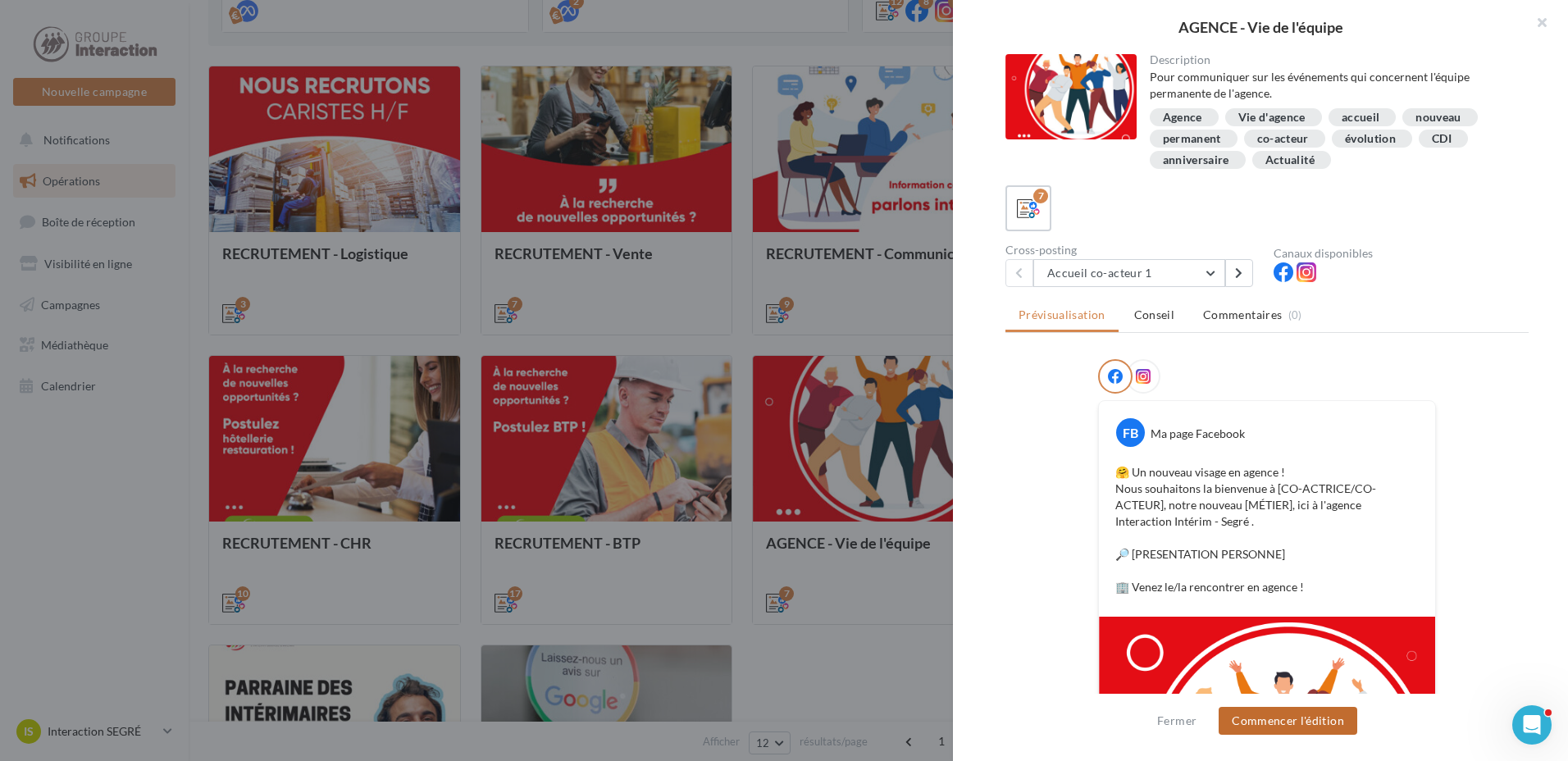
click at [1275, 717] on button "Commencer l'édition" at bounding box center [1288, 721] width 138 height 28
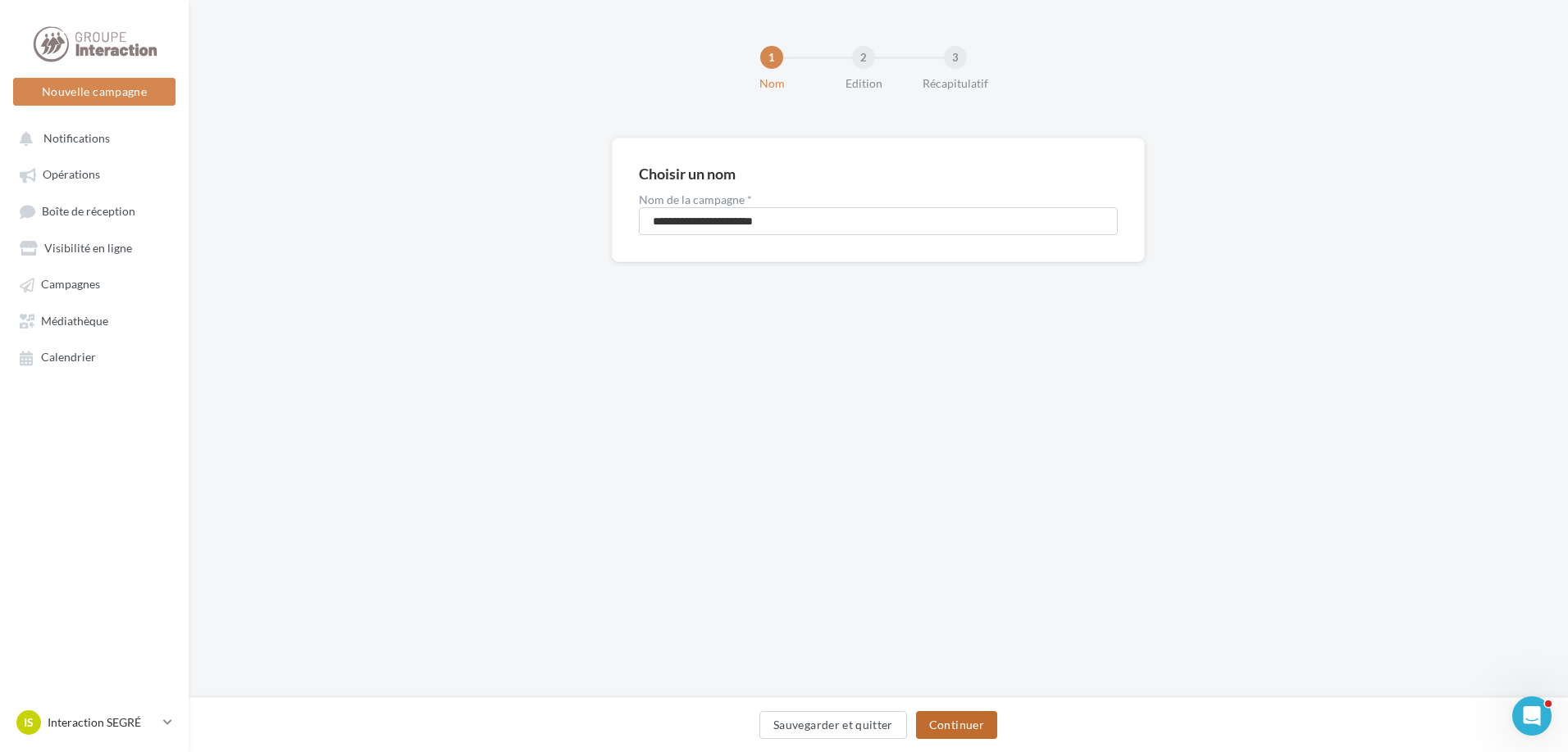
click at [974, 717] on button "Continuer" at bounding box center [956, 725] width 81 height 28
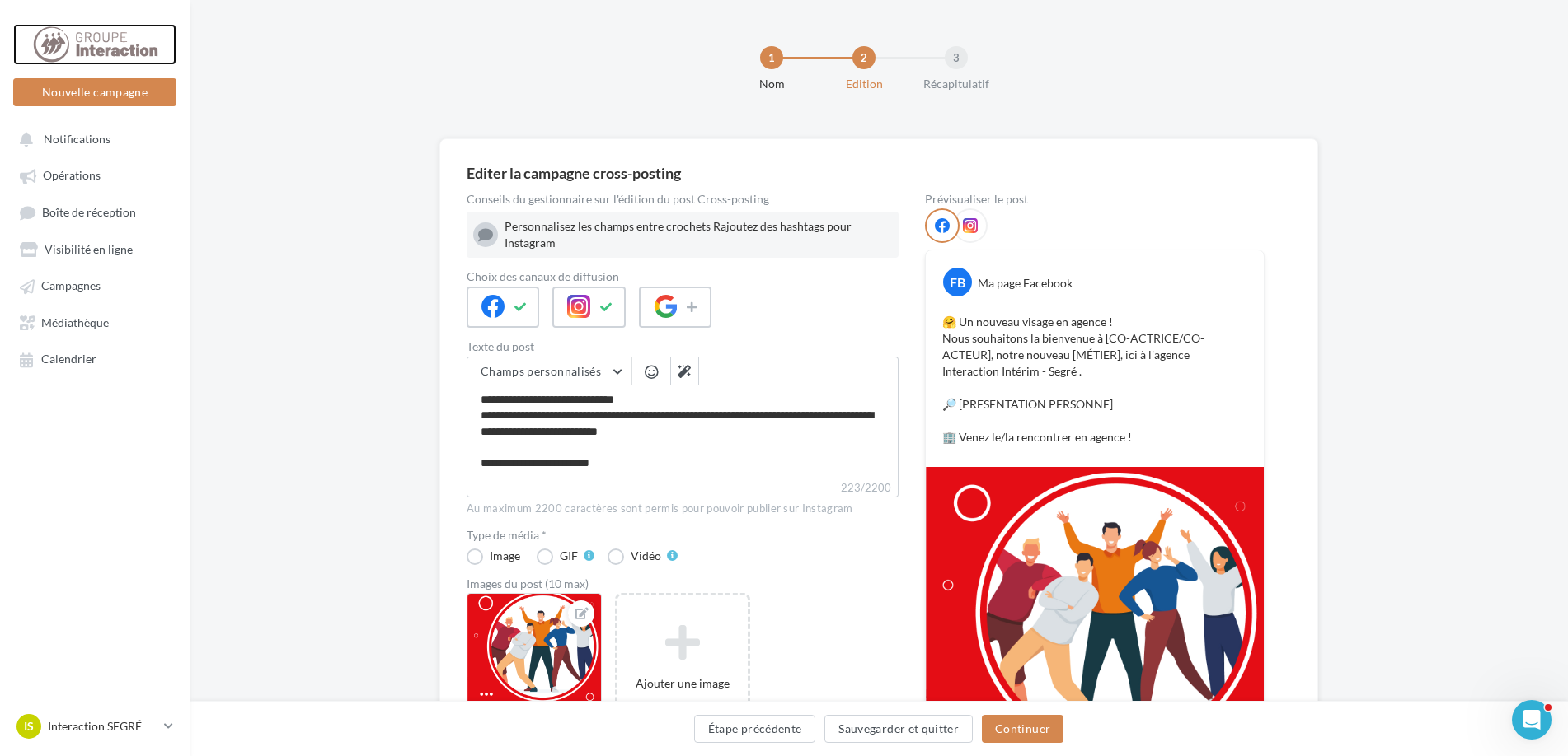
click at [117, 47] on div at bounding box center [95, 44] width 132 height 42
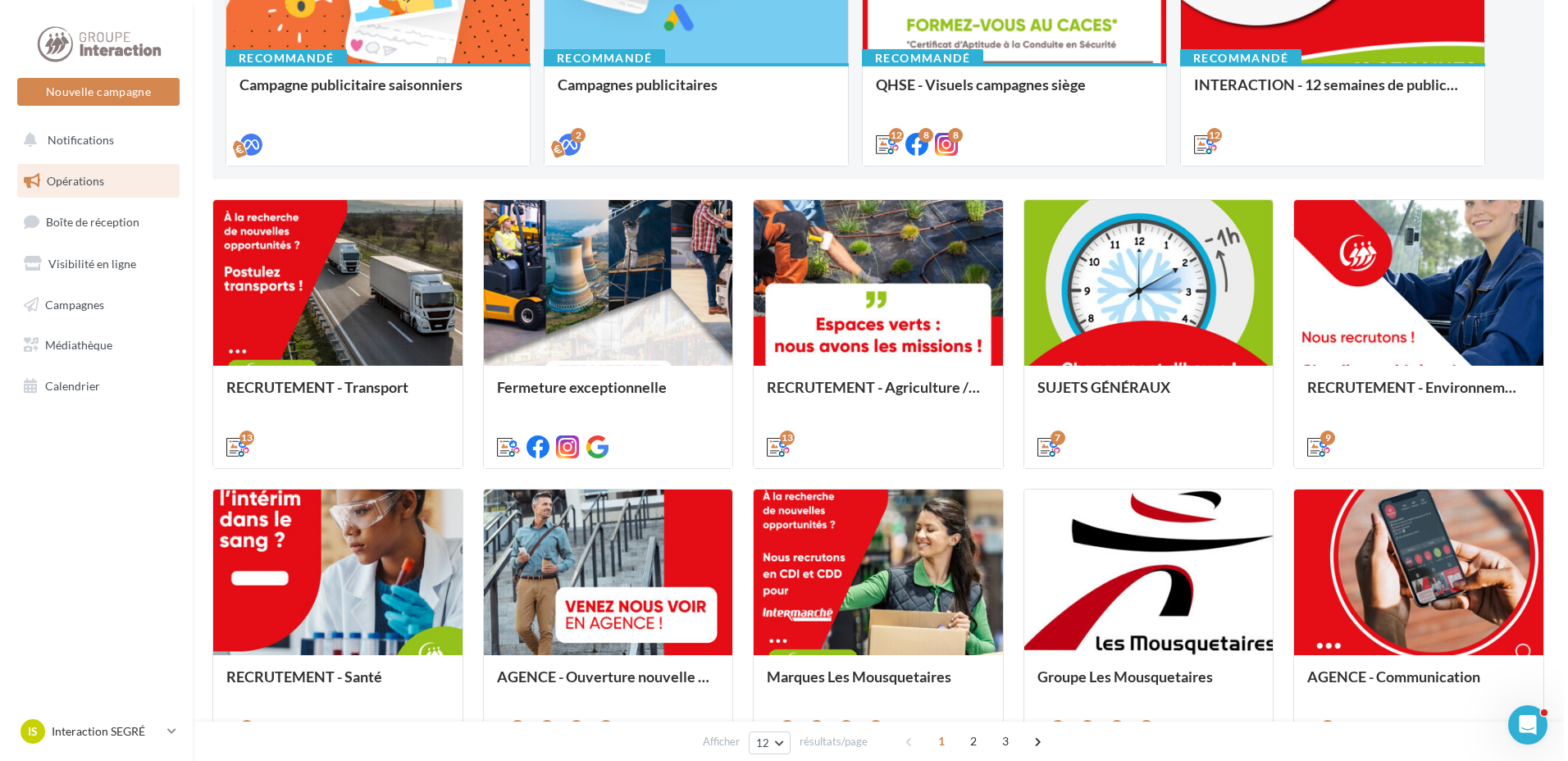
scroll to position [410, 0]
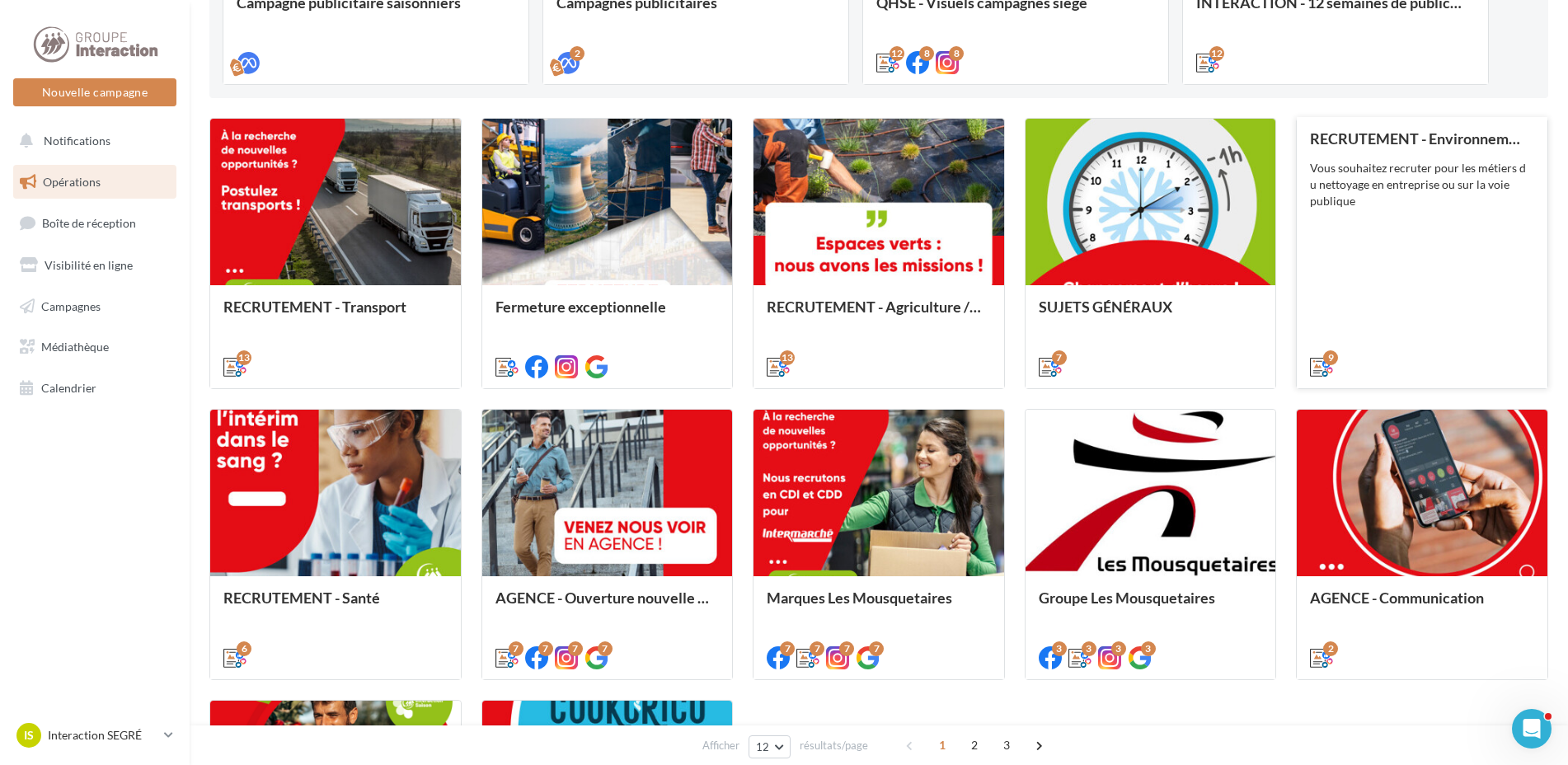
click at [1437, 261] on div "RECRUTEMENT - Environnement Vous souhaitez recruter pour les métiers d u nettoy…" at bounding box center [1422, 252] width 224 height 243
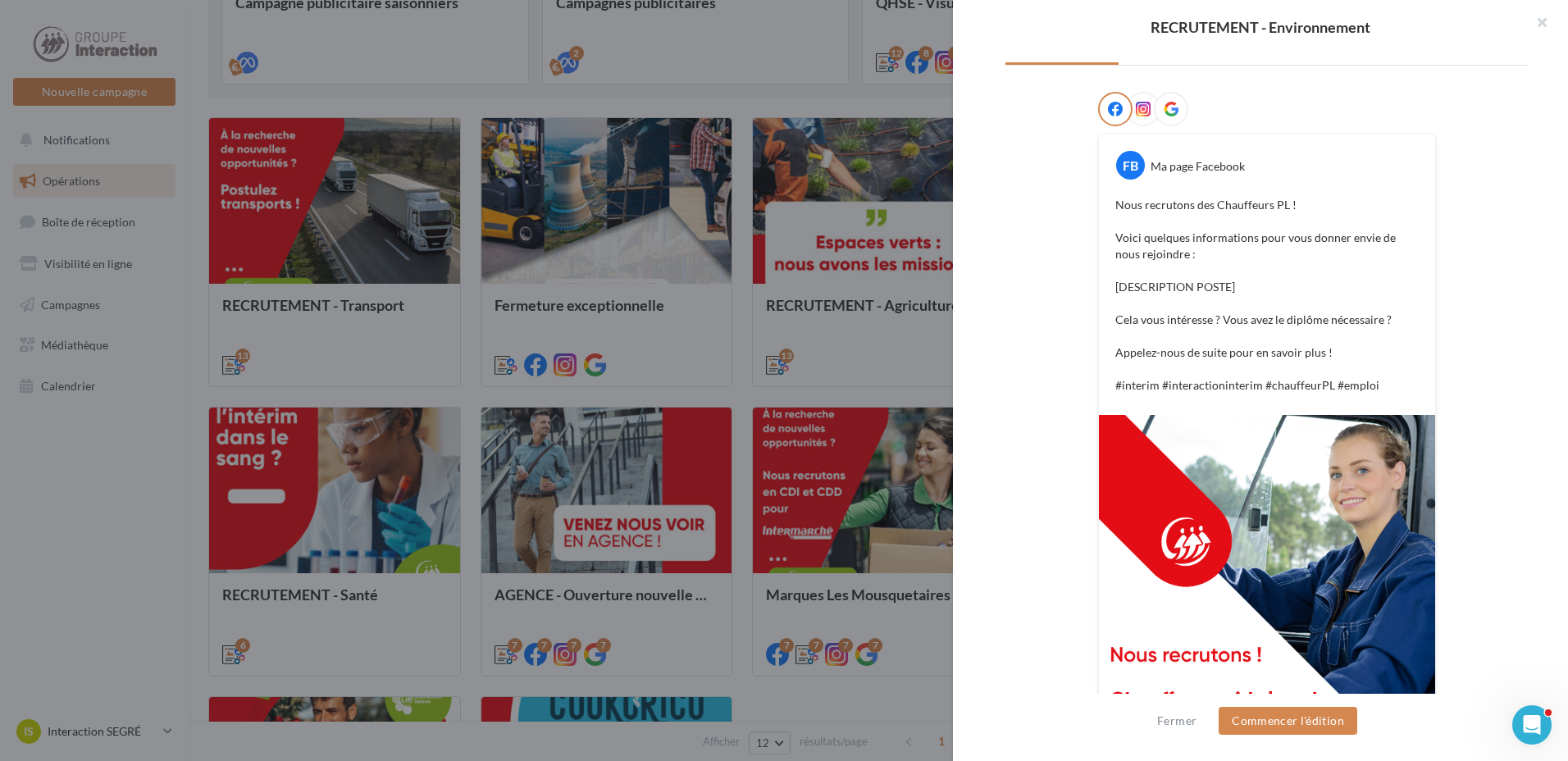
scroll to position [164, 0]
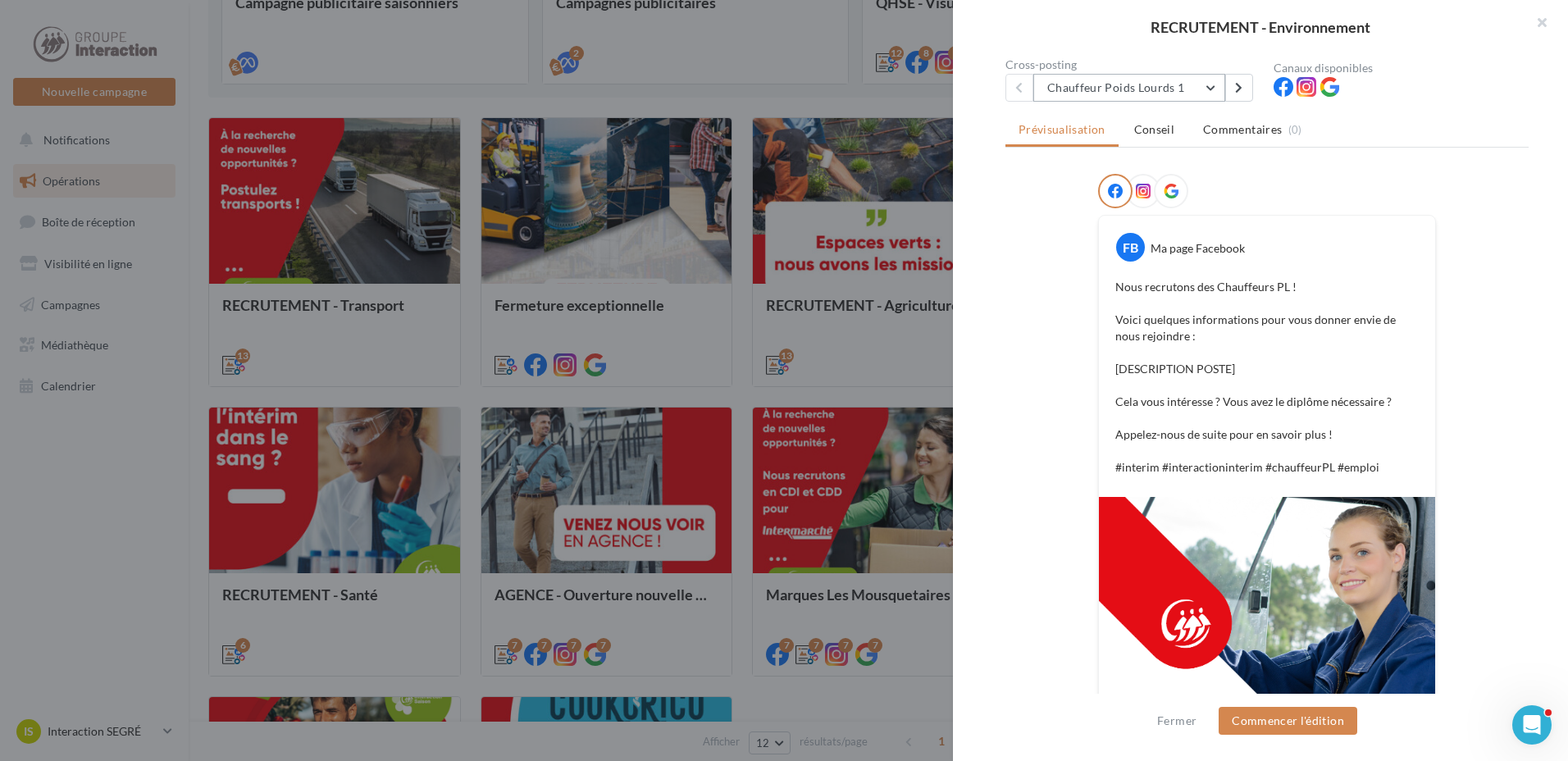
click at [1144, 102] on button "Chauffeur Poids Lourds 1" at bounding box center [1129, 87] width 191 height 28
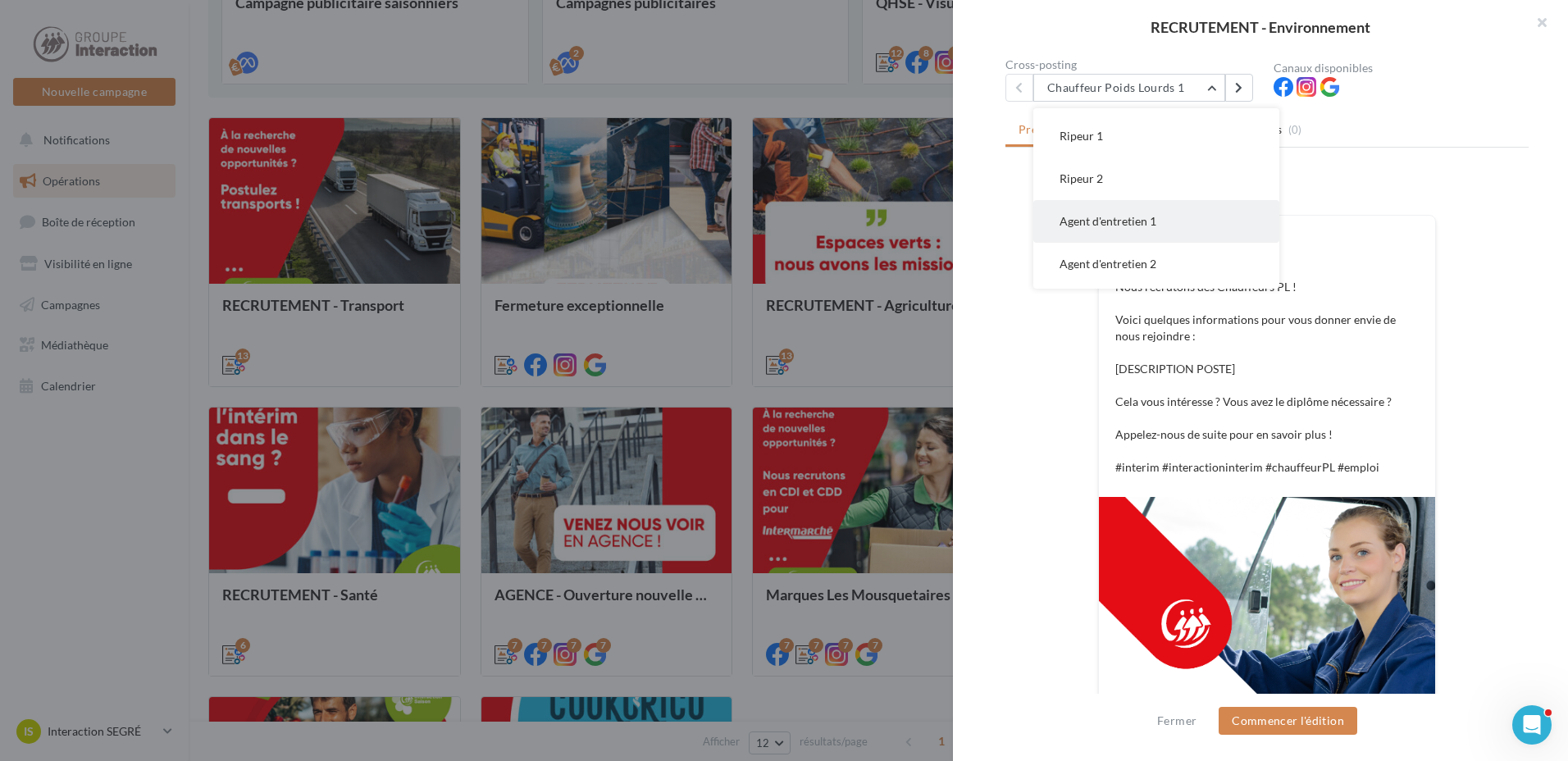
click at [1144, 228] on span "Agent d'entretien 1" at bounding box center [1107, 221] width 97 height 14
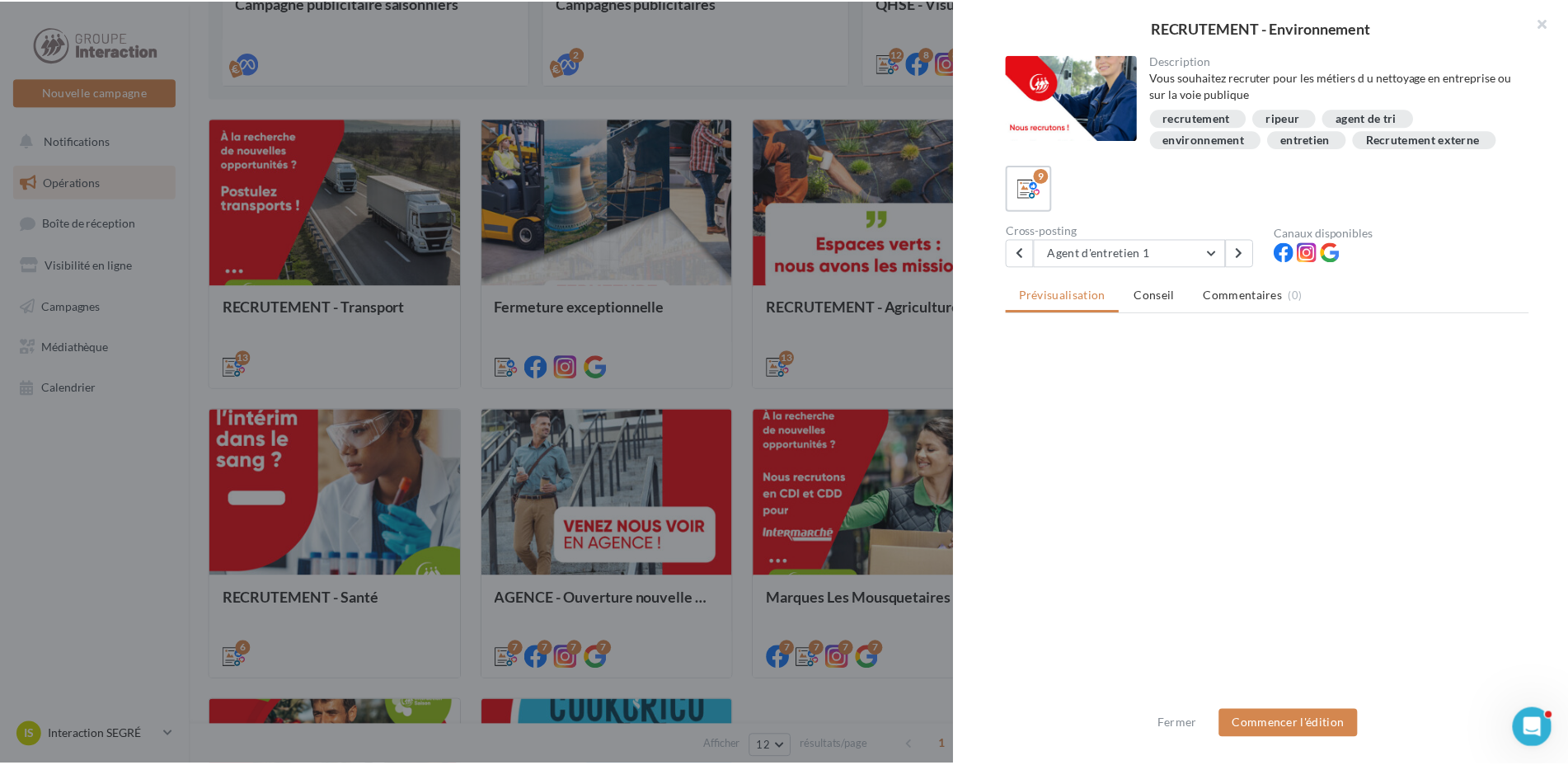
scroll to position [0, 0]
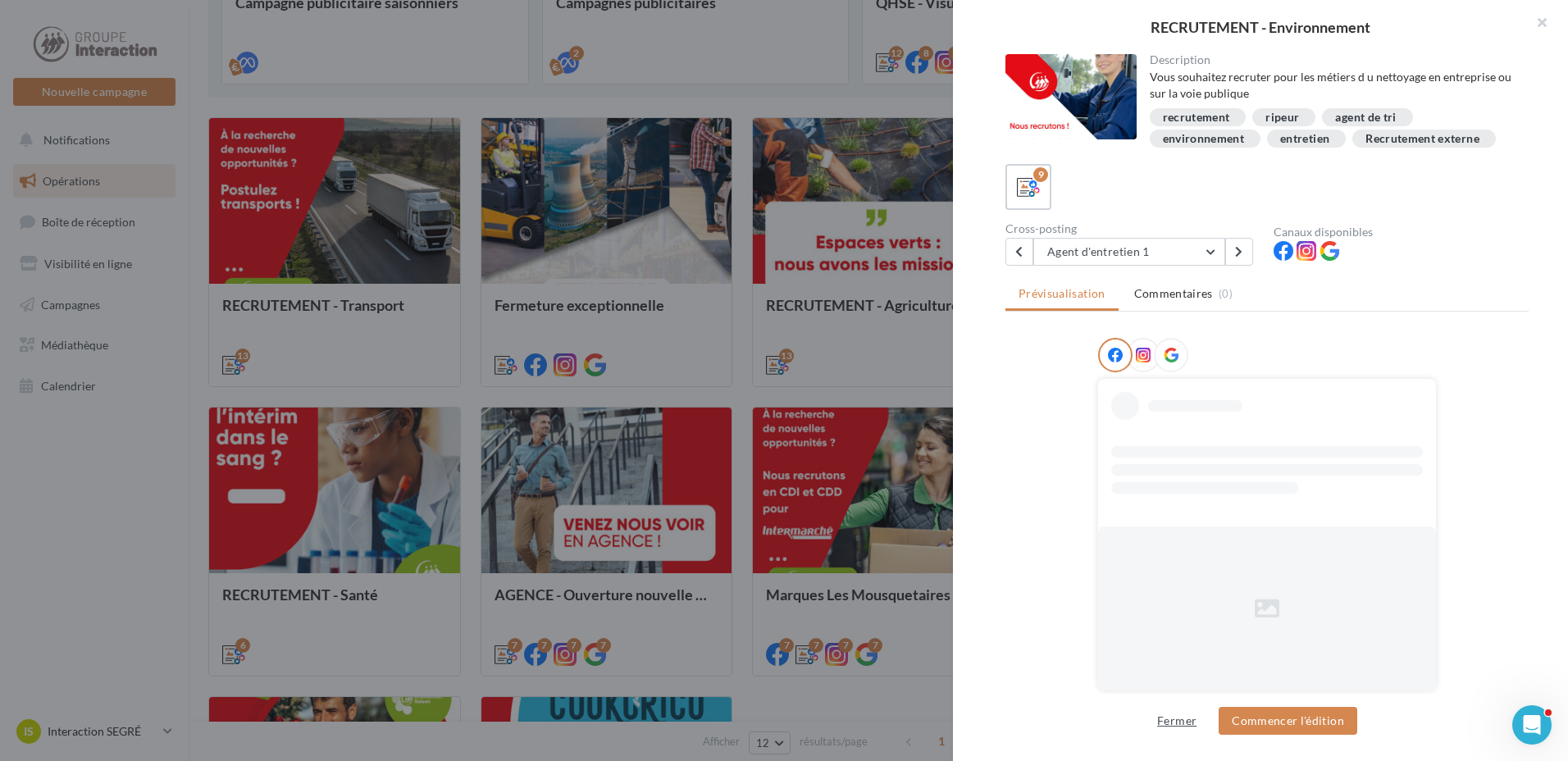
click at [1180, 723] on button "Fermer" at bounding box center [1177, 721] width 52 height 19
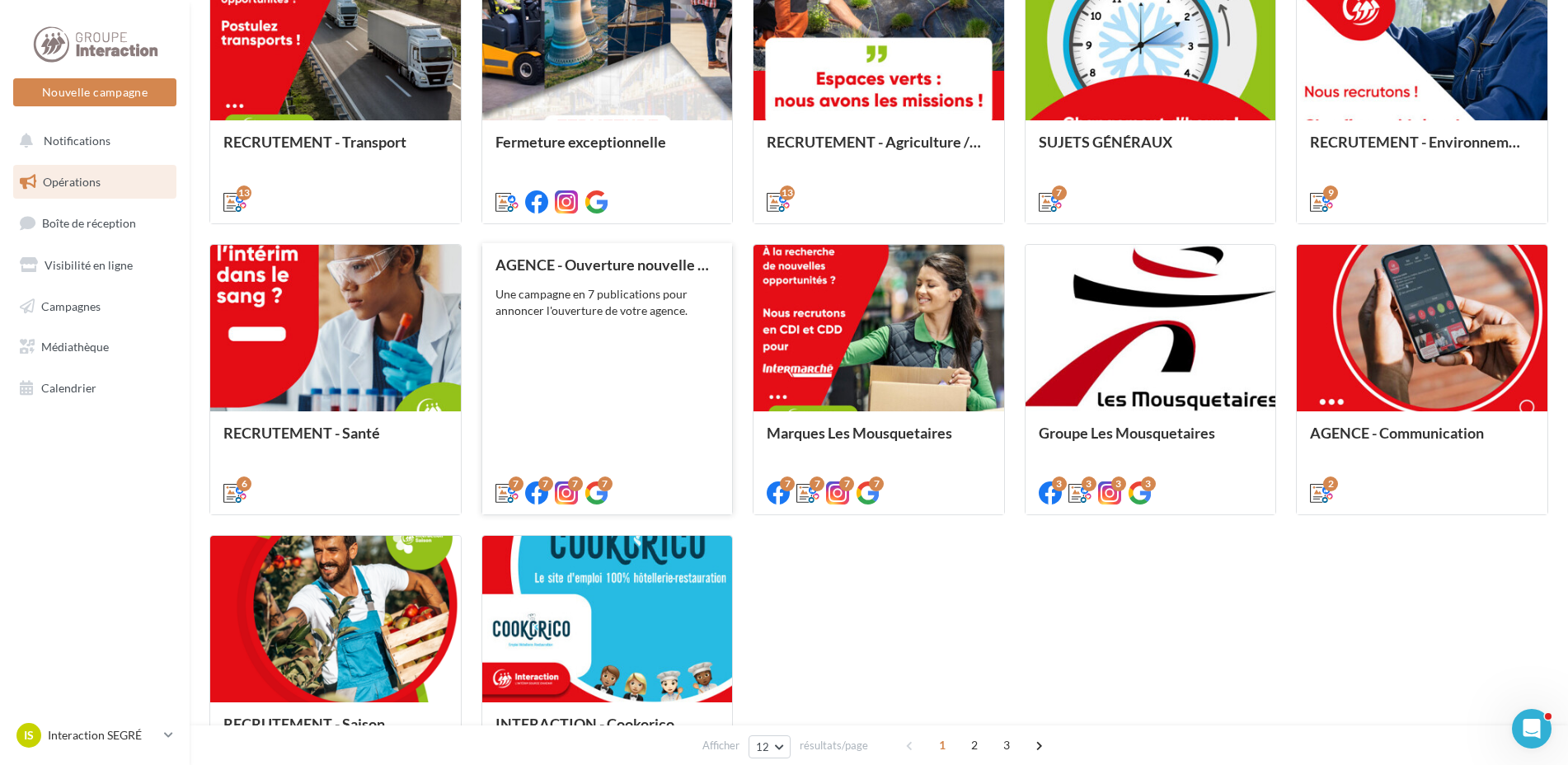
scroll to position [660, 0]
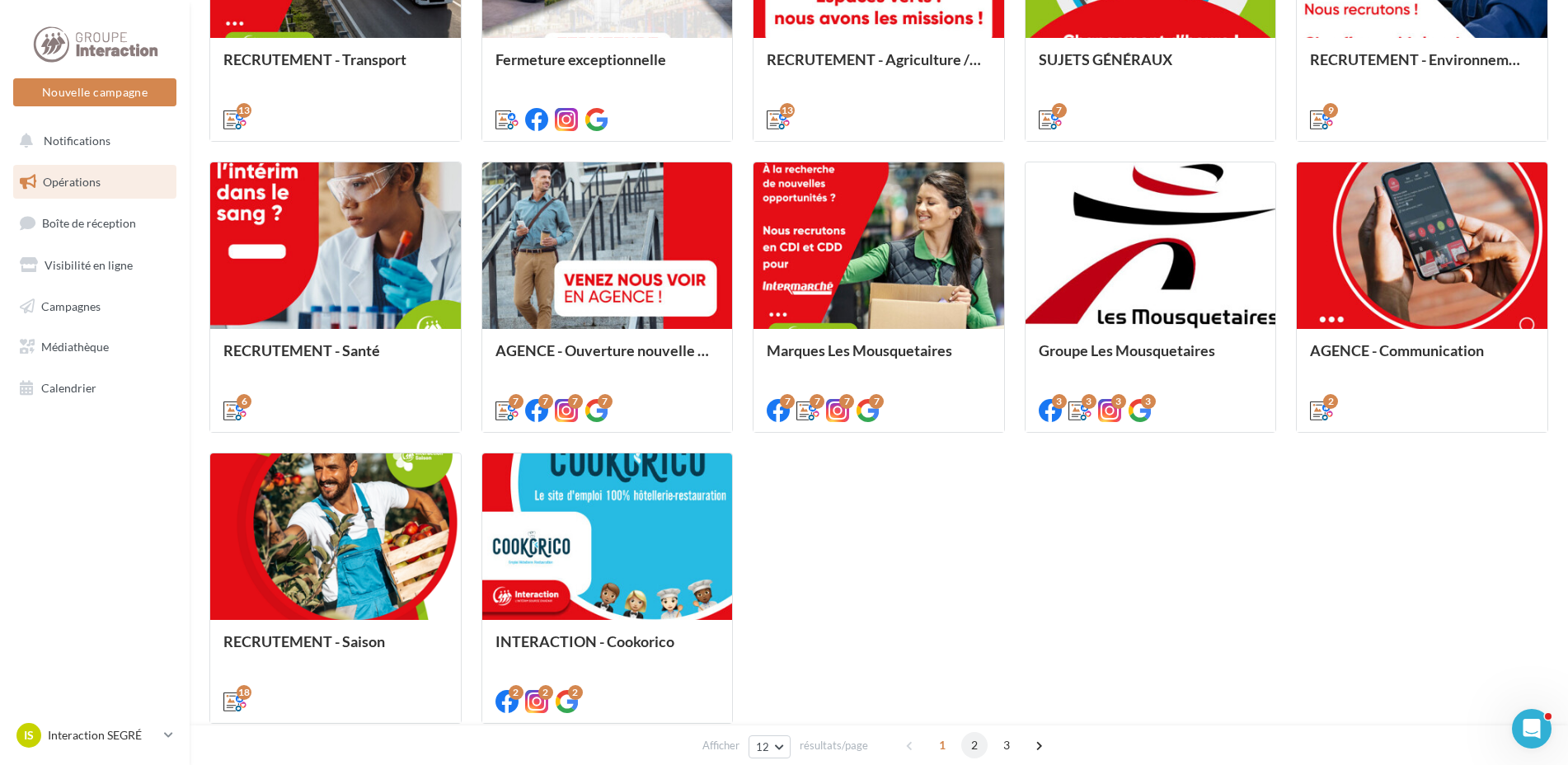
click at [968, 745] on span "2" at bounding box center [974, 745] width 26 height 26
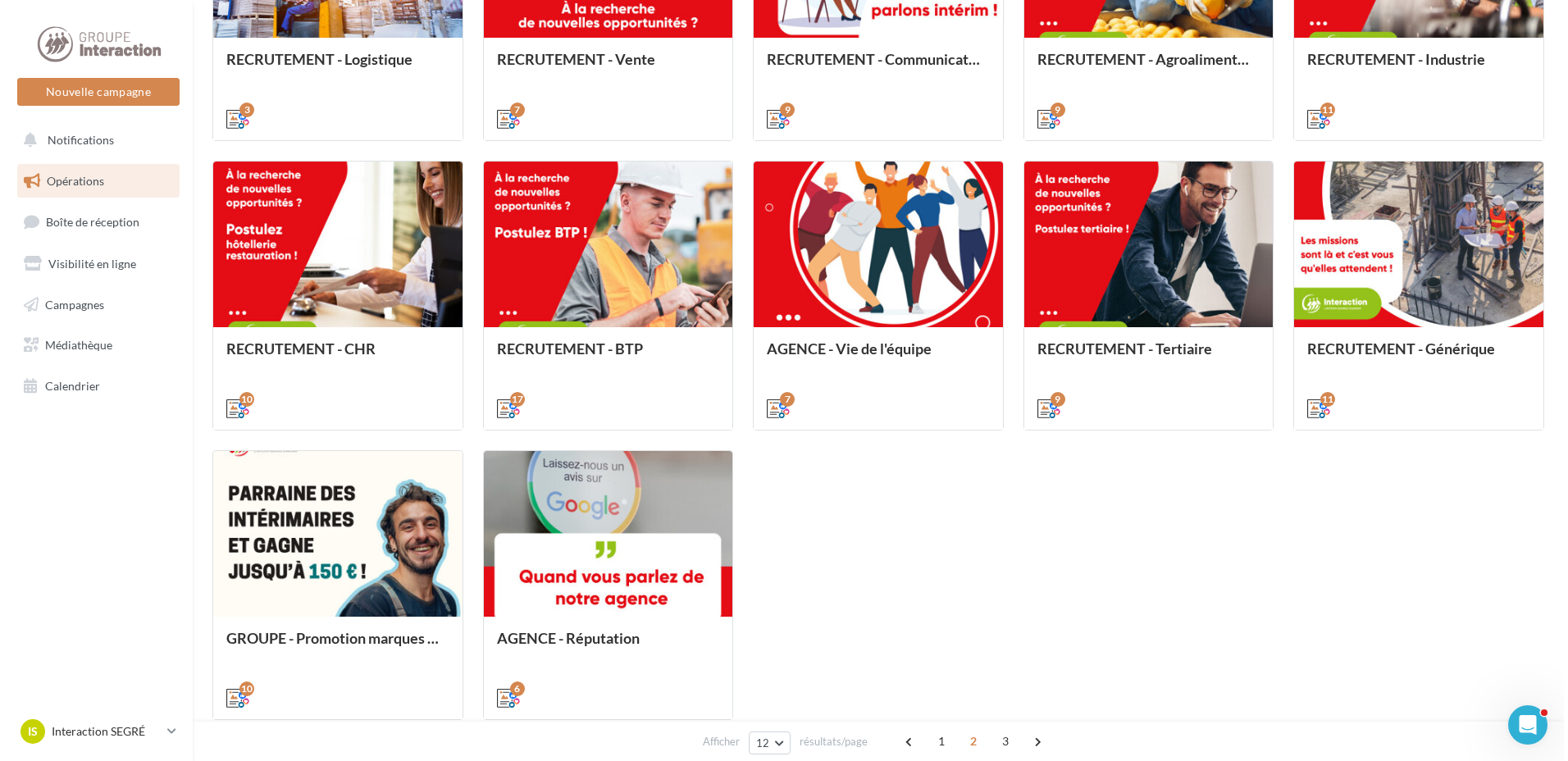
scroll to position [461, 0]
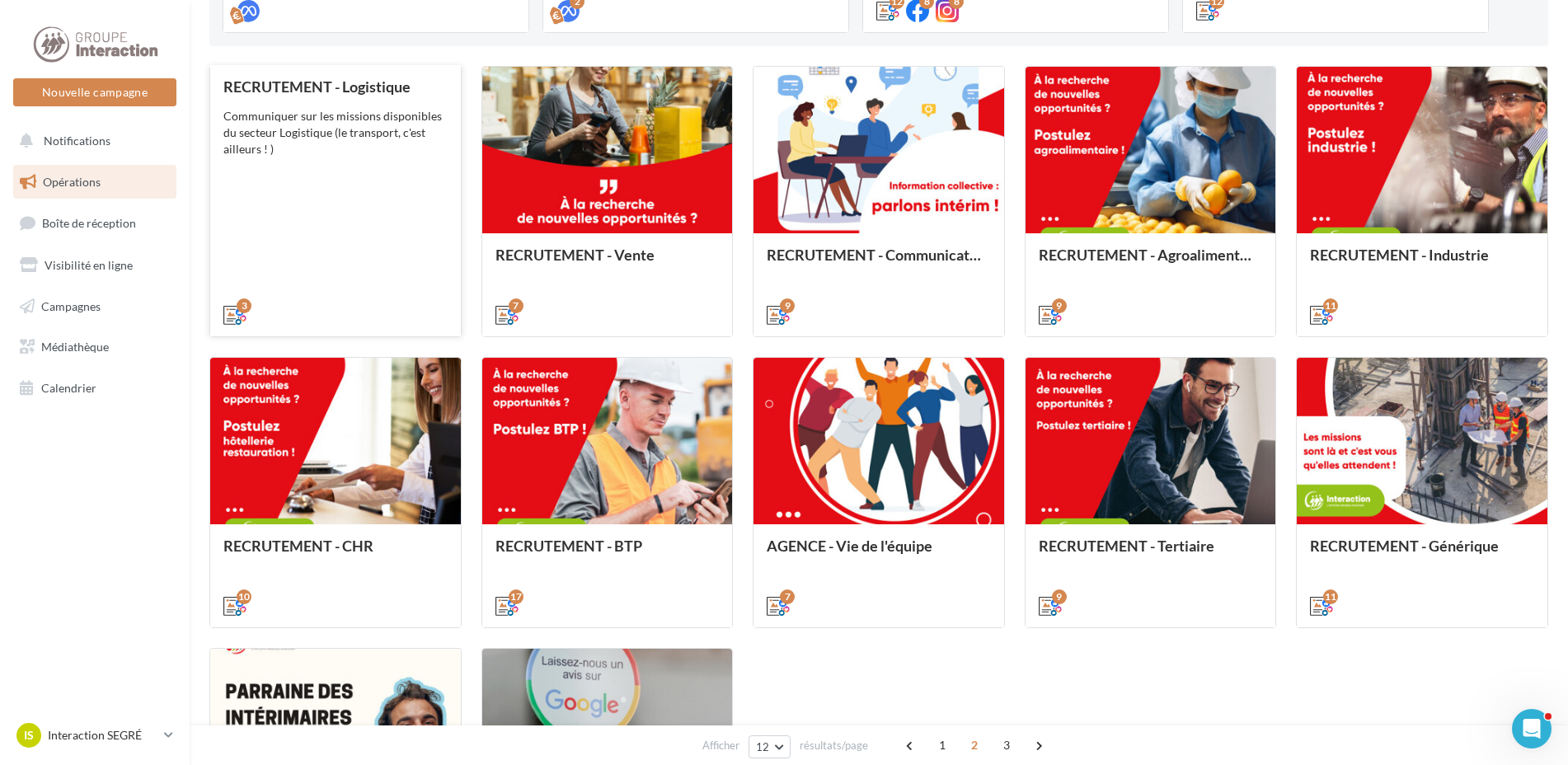
click at [362, 148] on div "Communiquer sur les missions disponibles du secteur Logistique (le transport, c…" at bounding box center [335, 132] width 224 height 49
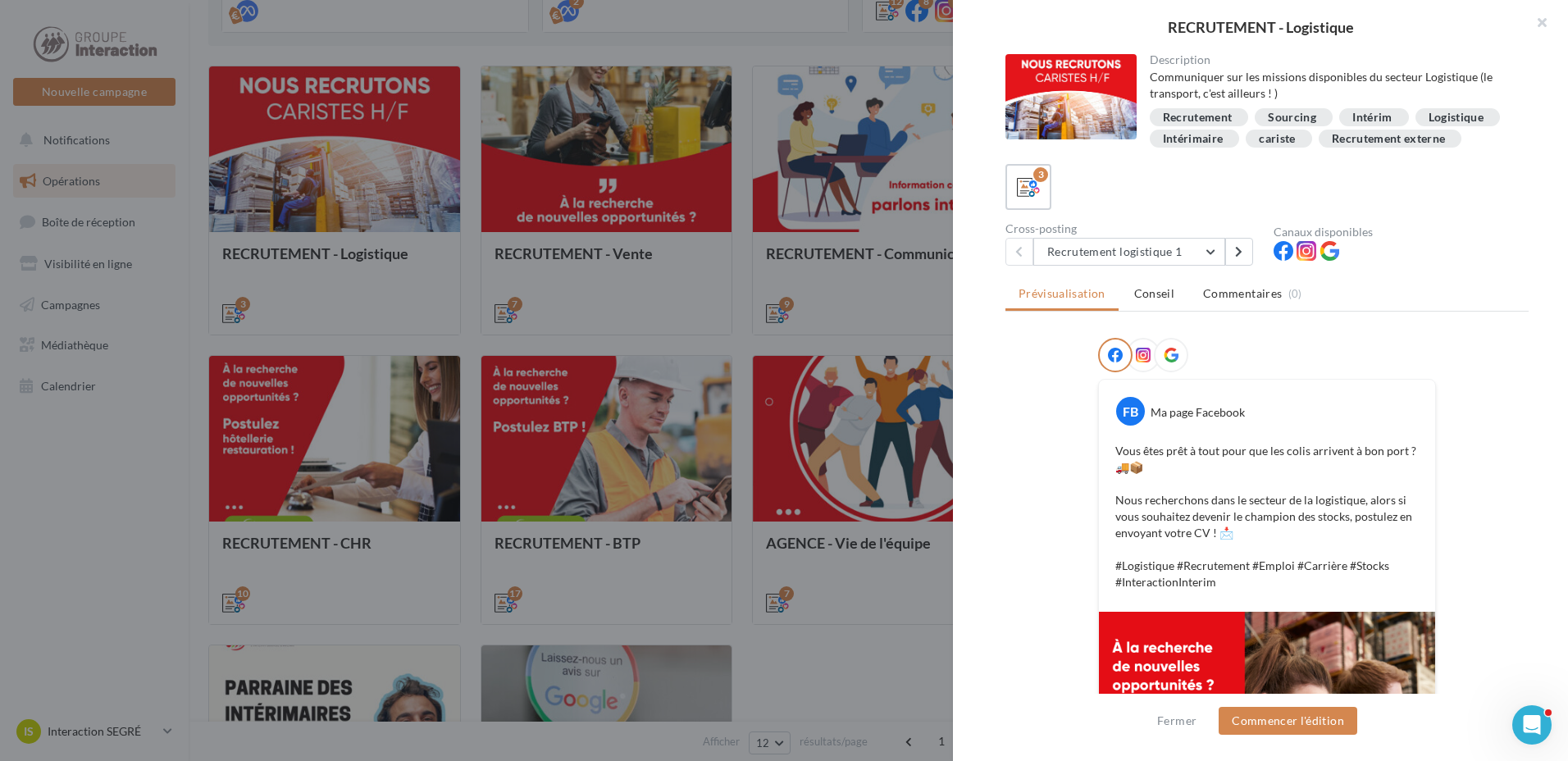
scroll to position [82, 0]
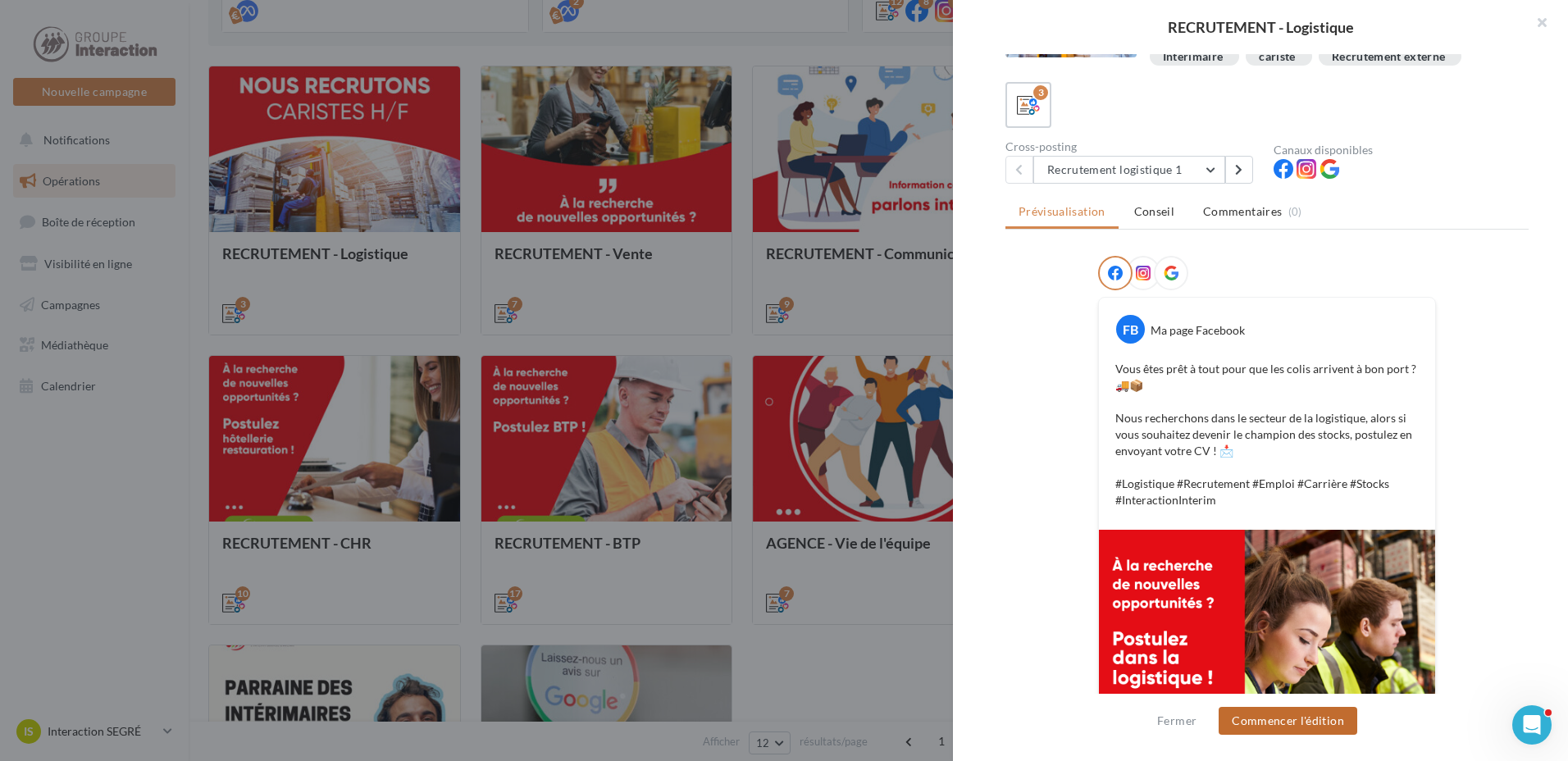
click at [1319, 726] on button "Commencer l'édition" at bounding box center [1288, 721] width 138 height 28
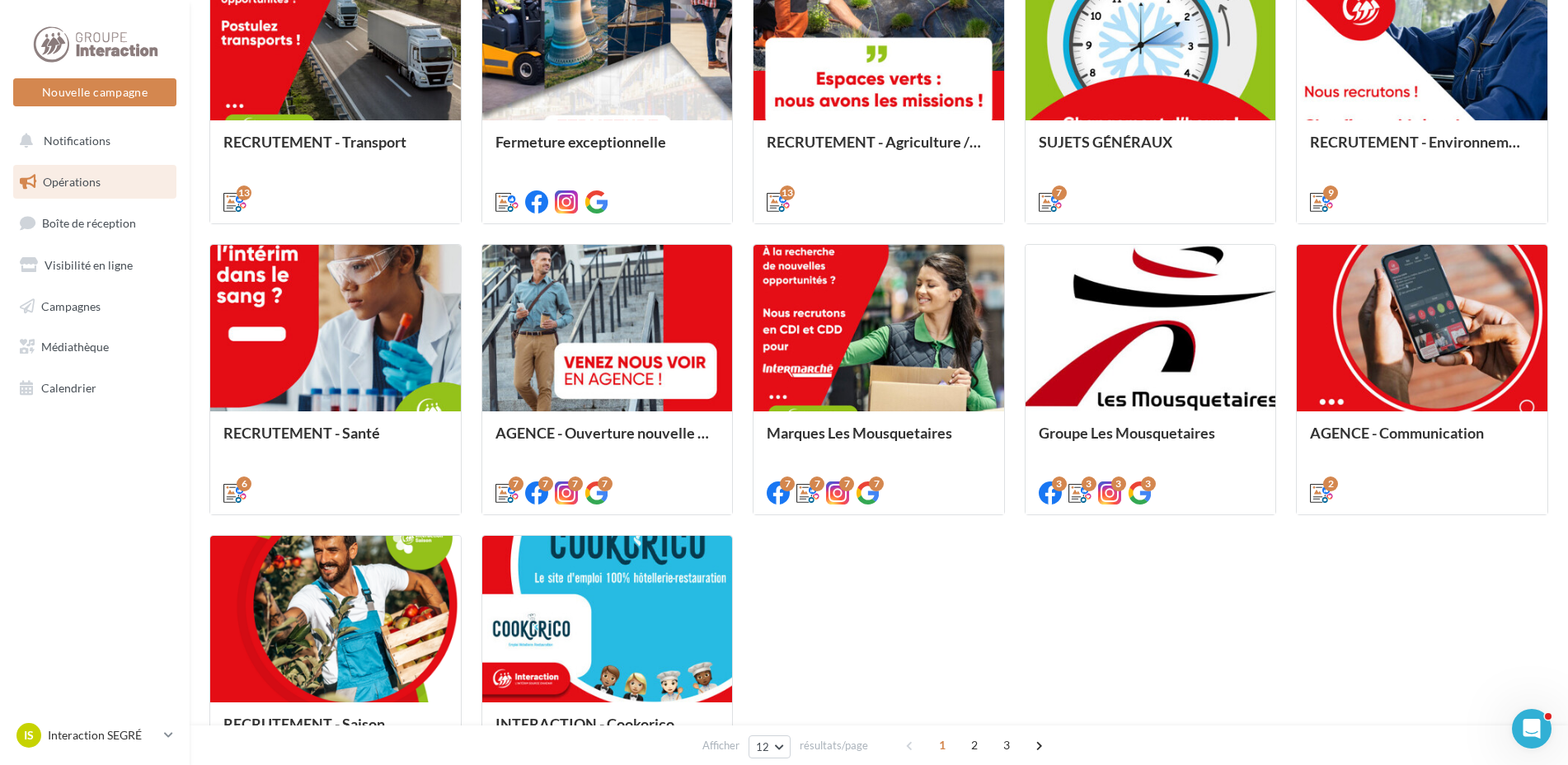
scroll to position [756, 0]
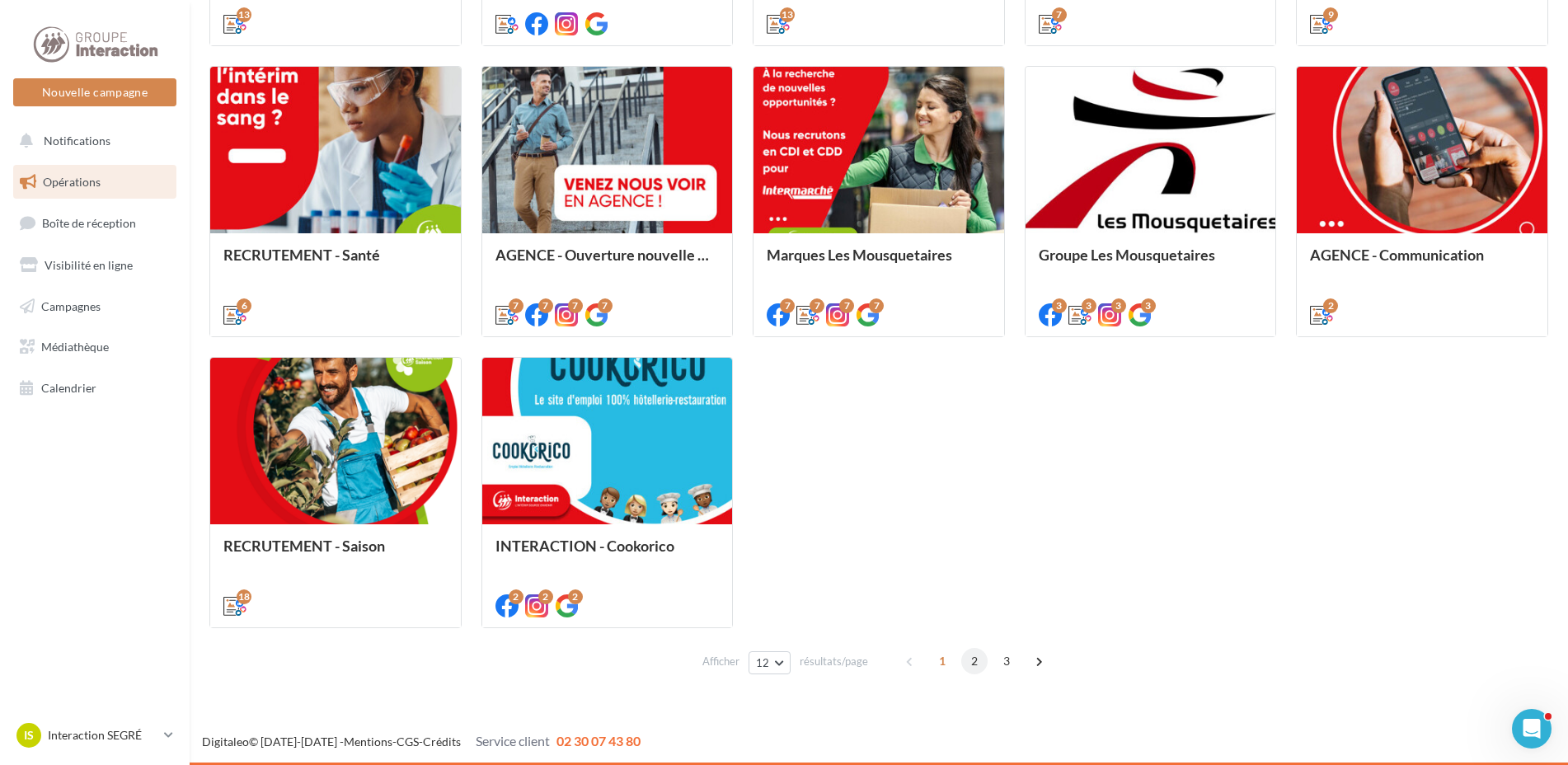
click at [971, 658] on span "2" at bounding box center [974, 661] width 26 height 26
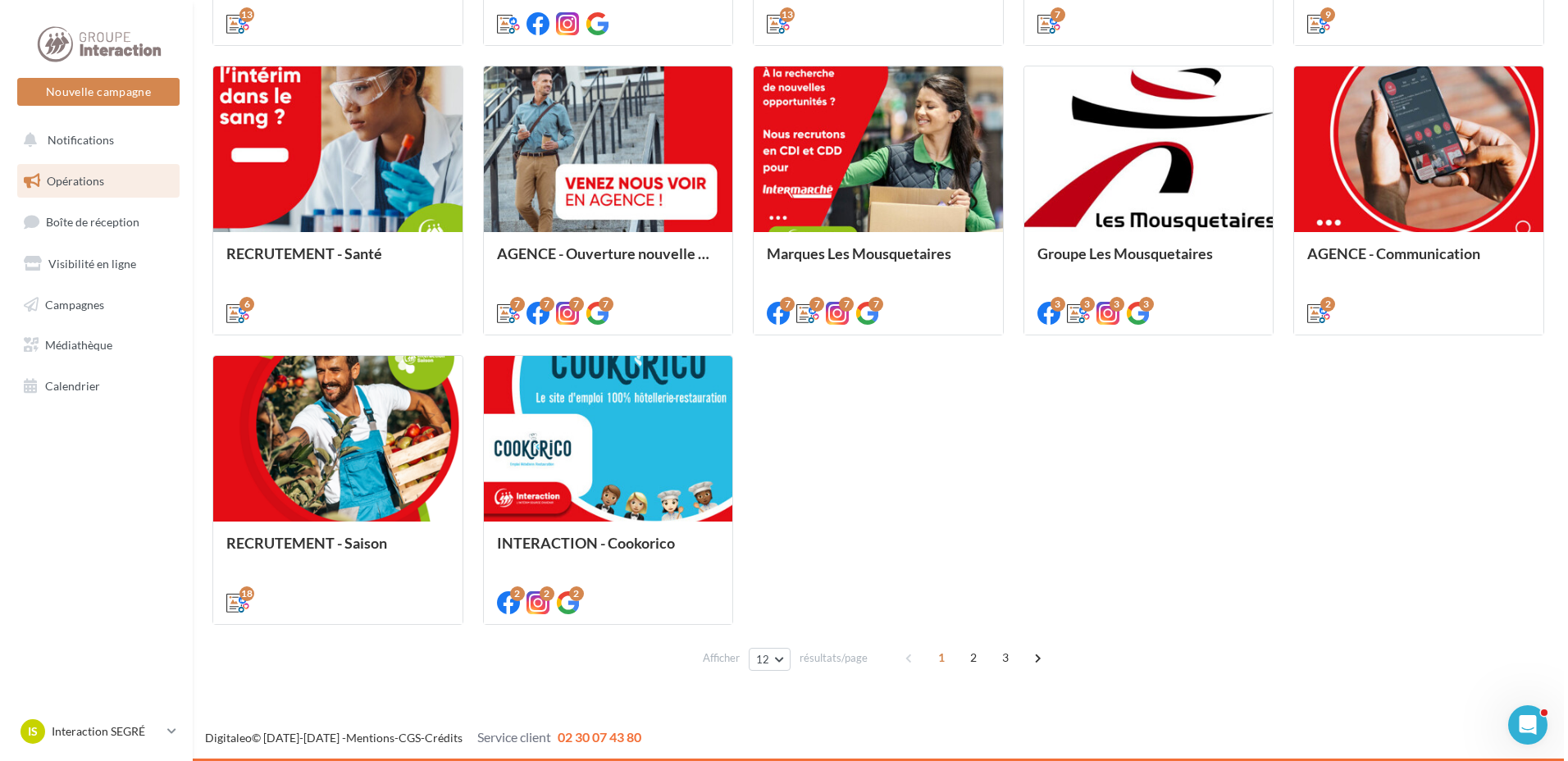
scroll to position [461, 0]
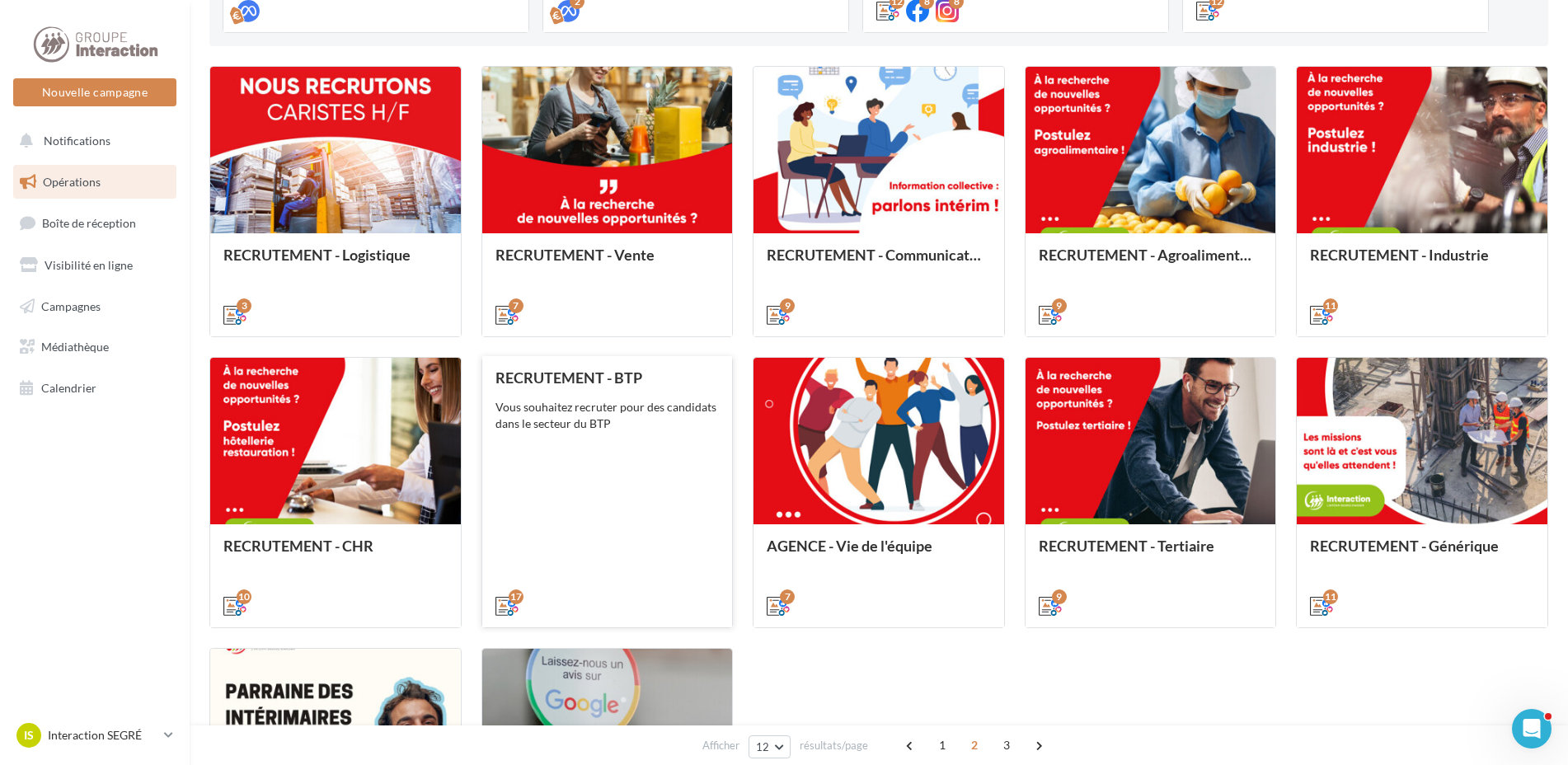
click at [659, 455] on div "RECRUTEMENT - BTP Vous souhaitez recruter pour des candidats dans le secteur du…" at bounding box center [607, 491] width 224 height 243
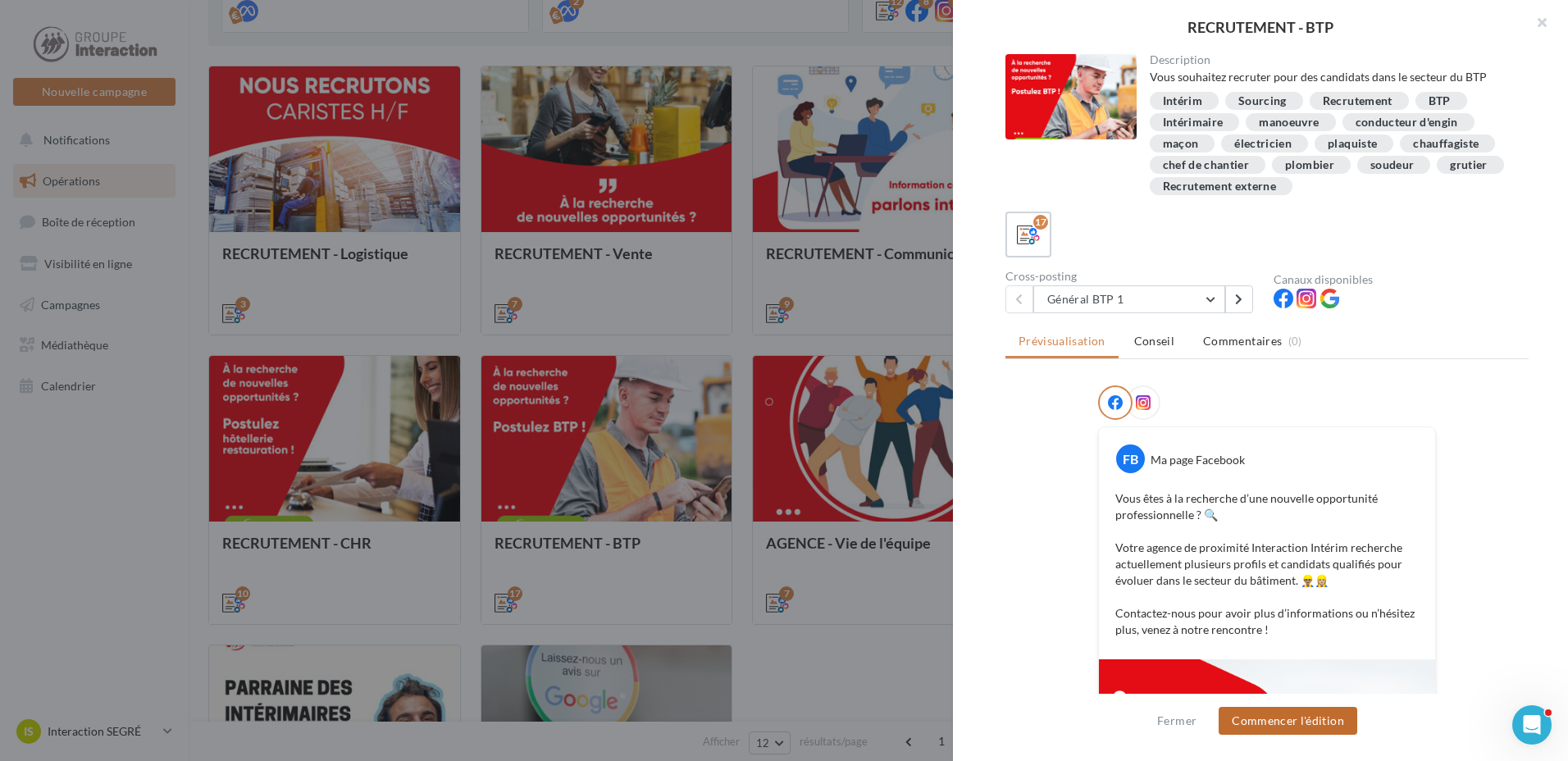
click at [1280, 714] on button "Commencer l'édition" at bounding box center [1288, 721] width 138 height 28
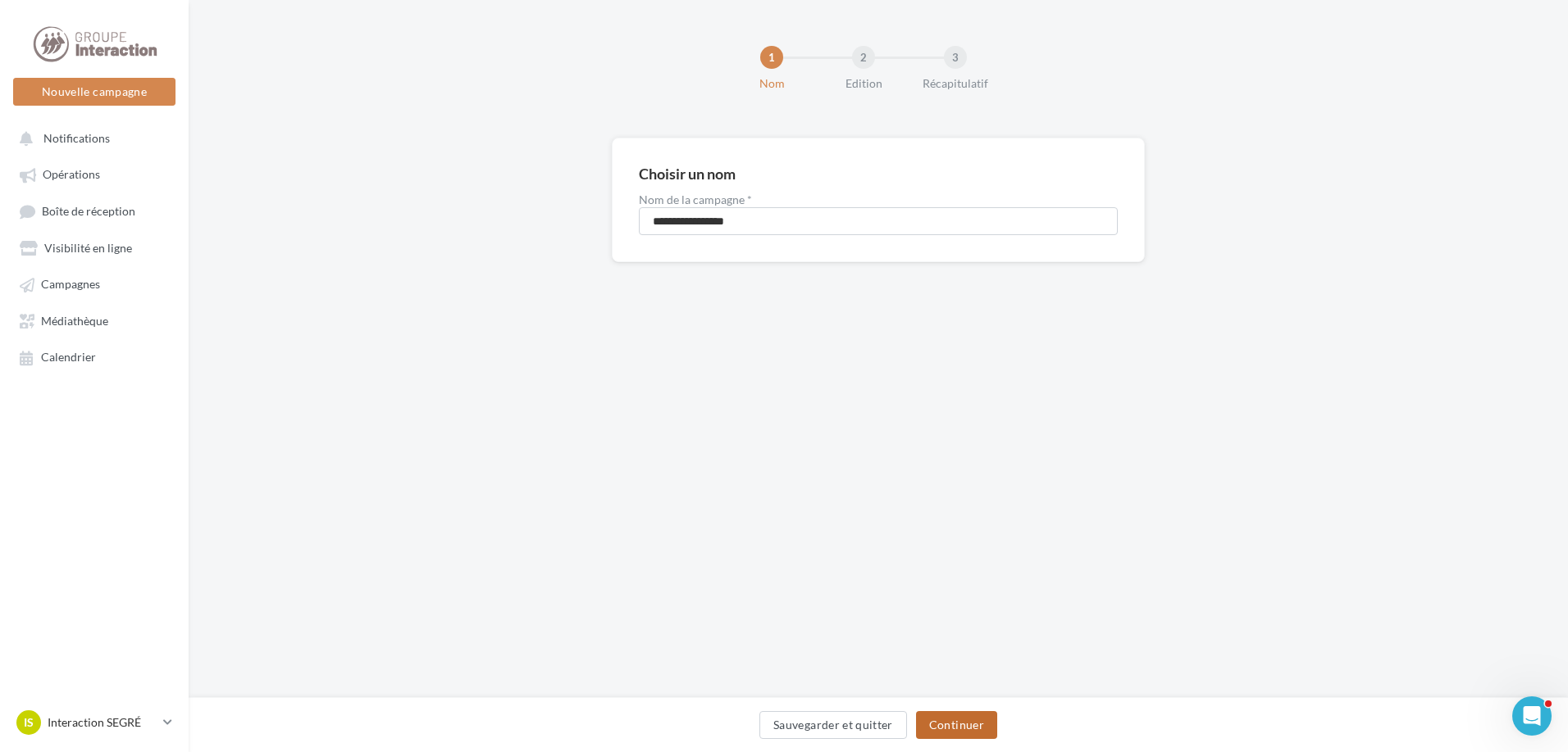
click at [961, 725] on button "Continuer" at bounding box center [956, 725] width 81 height 28
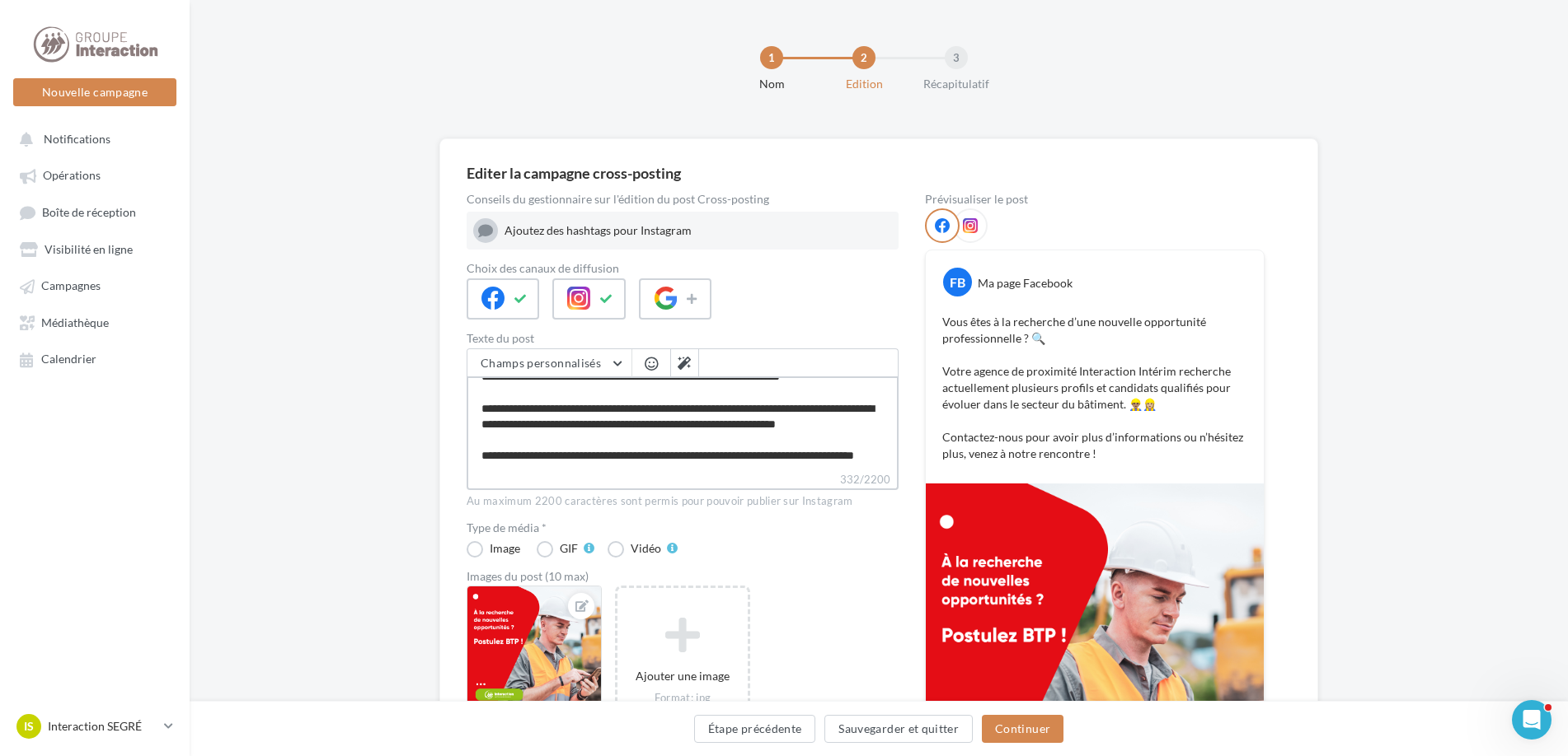
scroll to position [31, 0]
click at [573, 456] on textarea "**********" at bounding box center [682, 424] width 432 height 95
click at [566, 459] on textarea "**********" at bounding box center [682, 424] width 432 height 95
type textarea "**********"
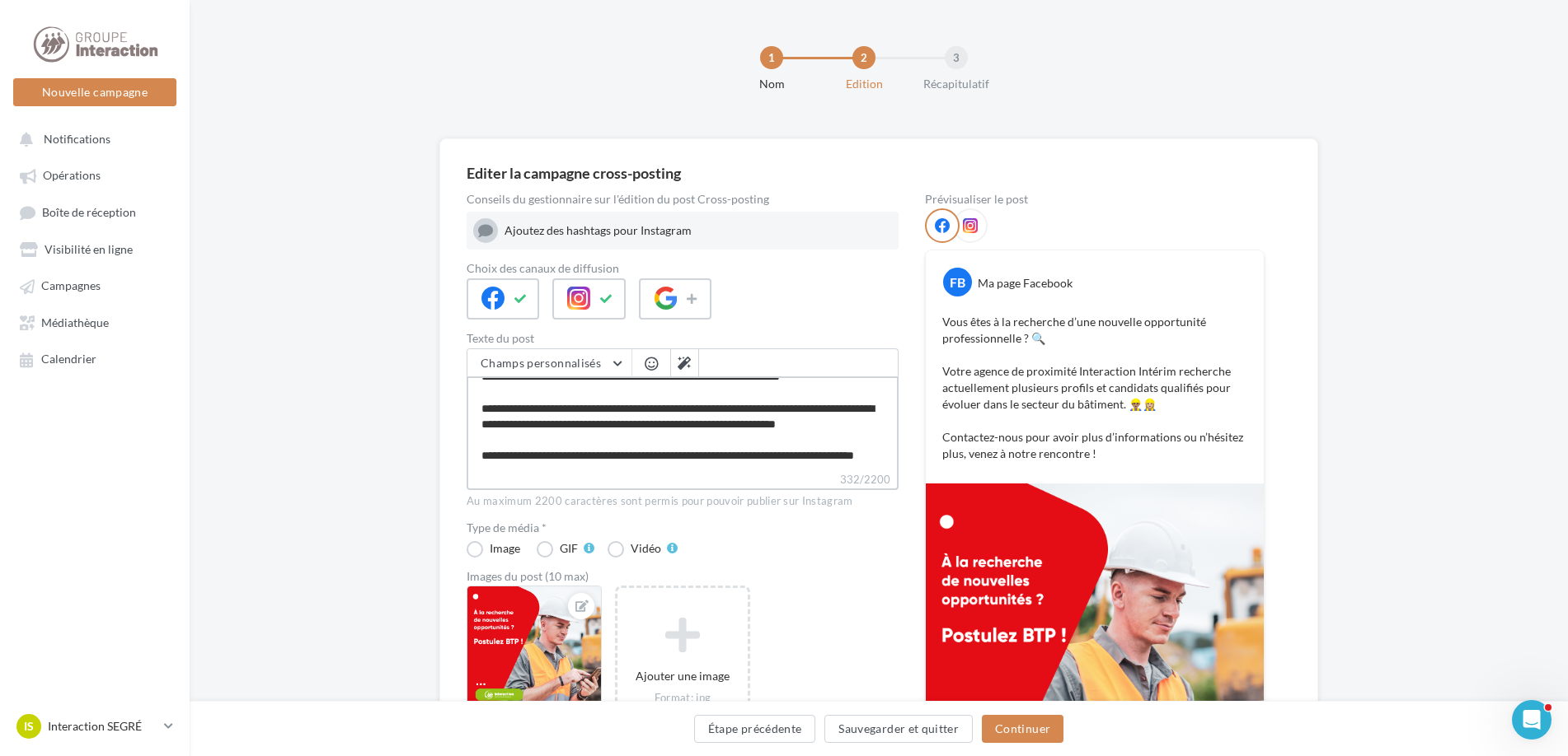
type textarea "**********"
paste textarea "**********"
type textarea "**********"
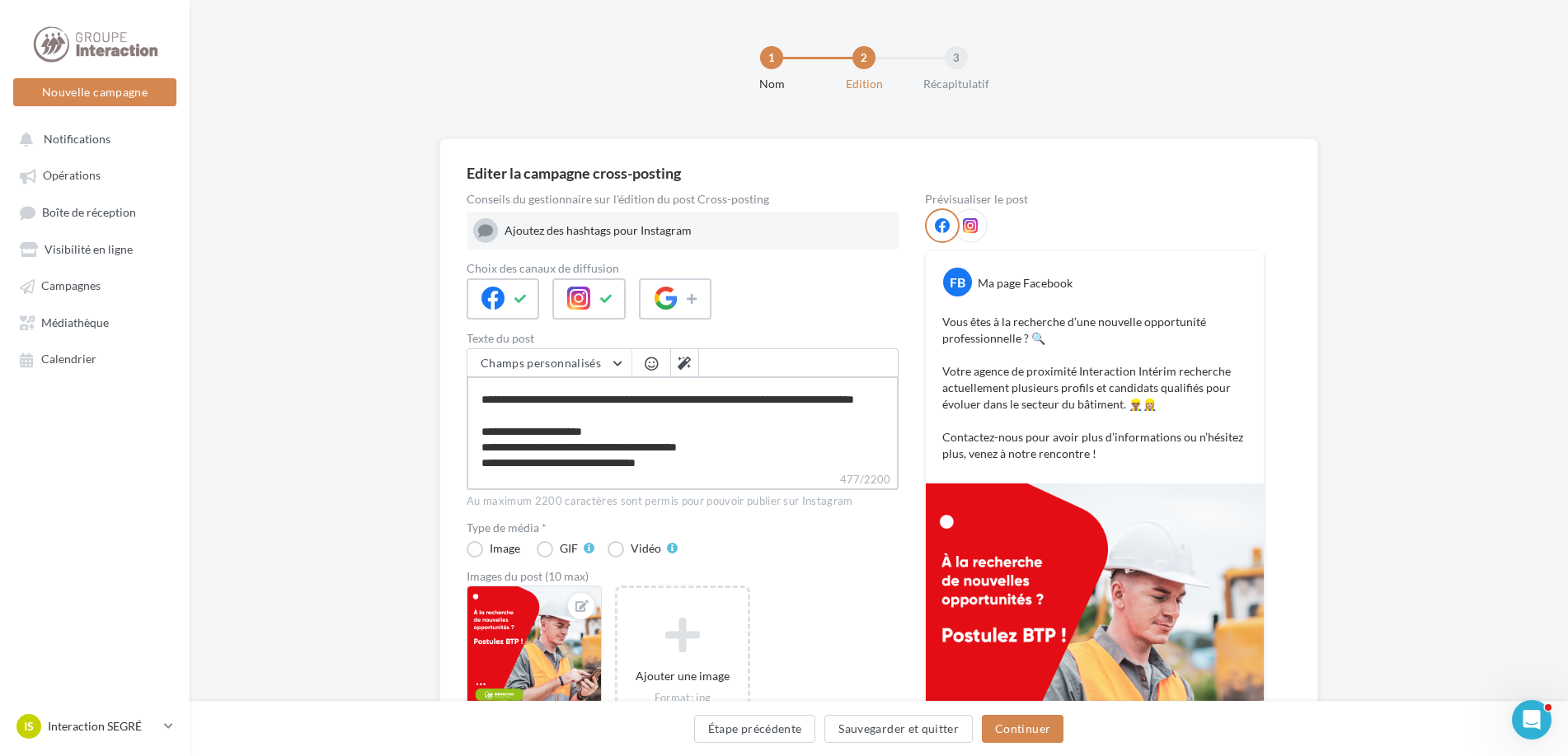
scroll to position [119, 0]
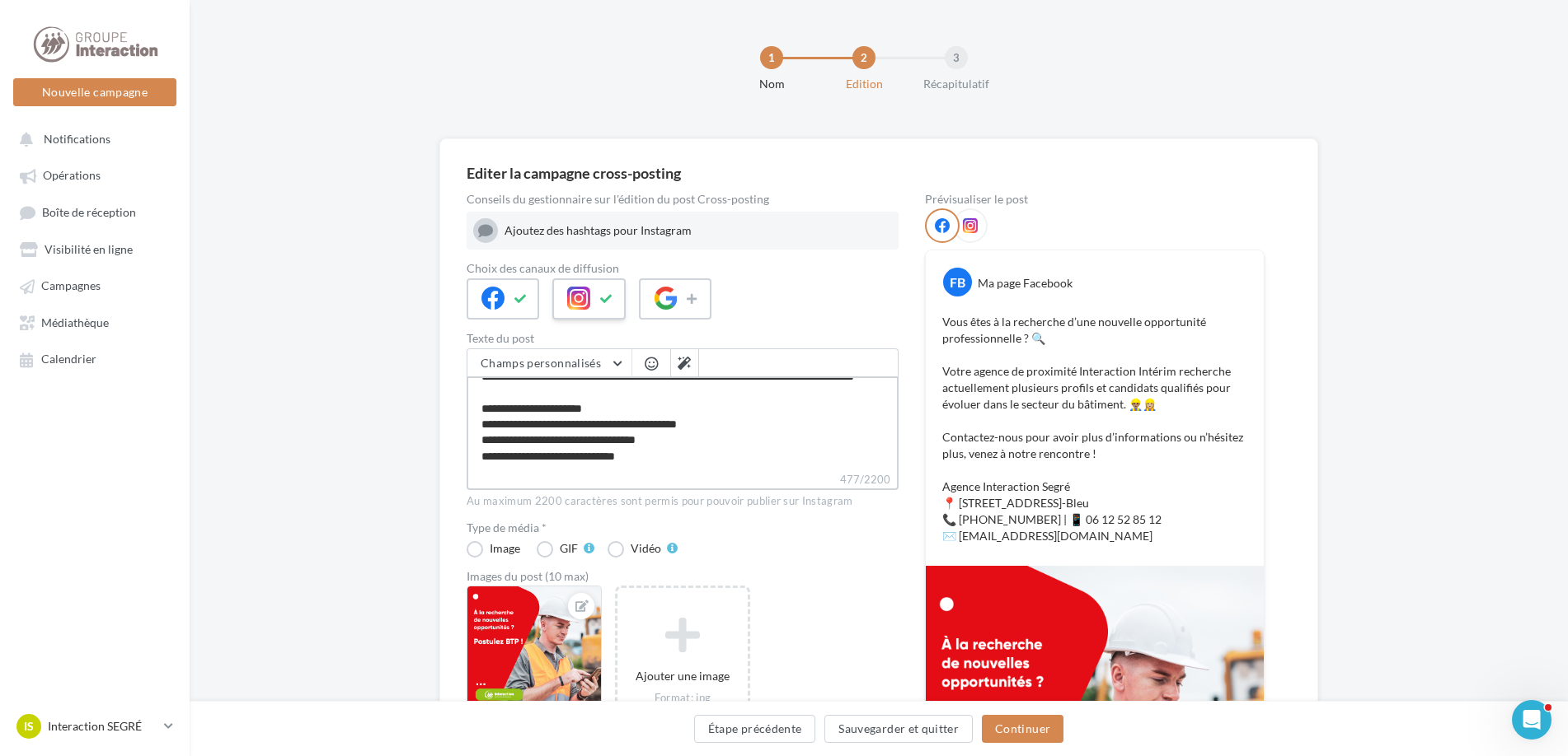
type textarea "**********"
click at [590, 306] on icon at bounding box center [578, 297] width 23 height 23
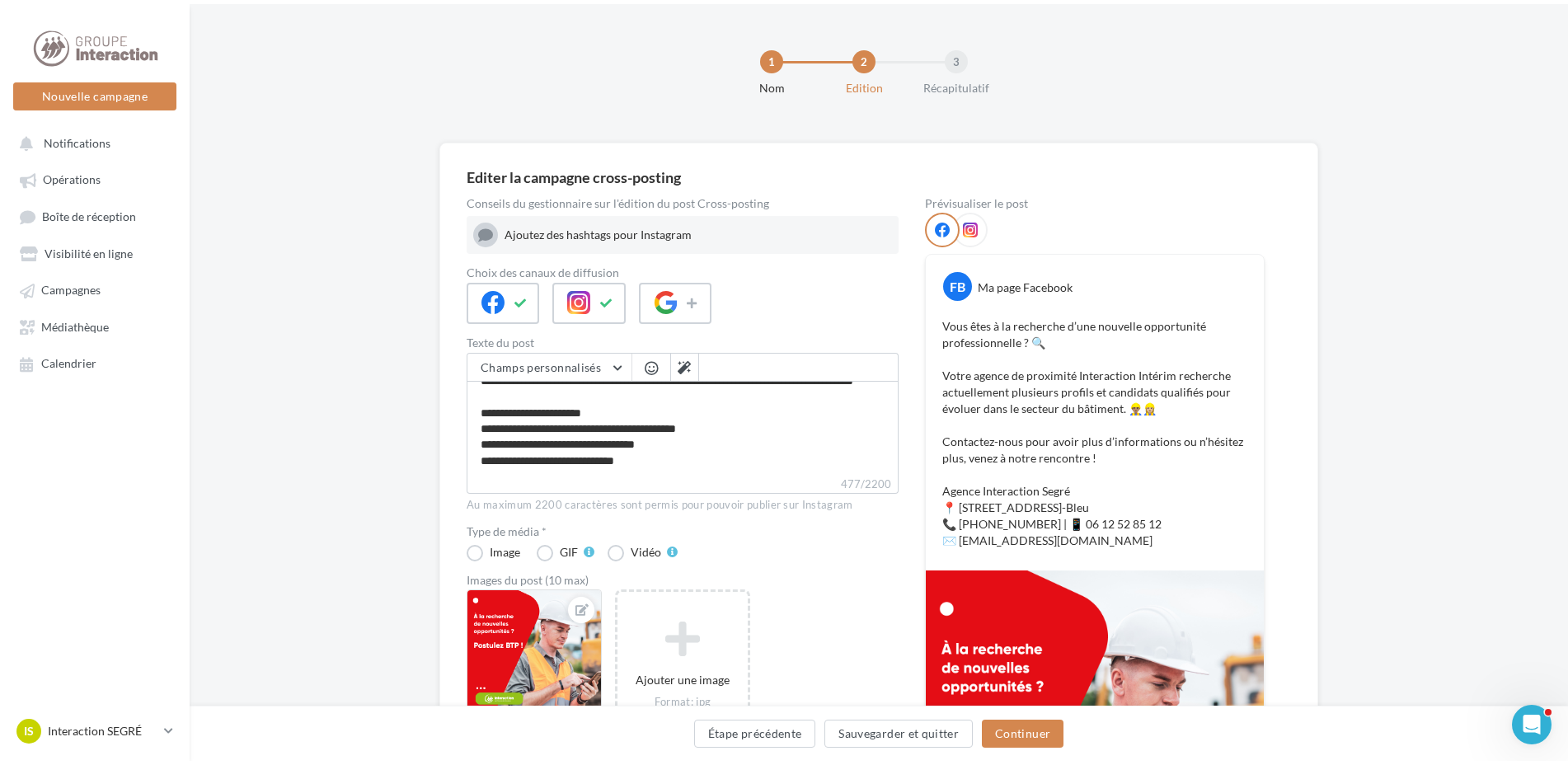
scroll to position [0, 0]
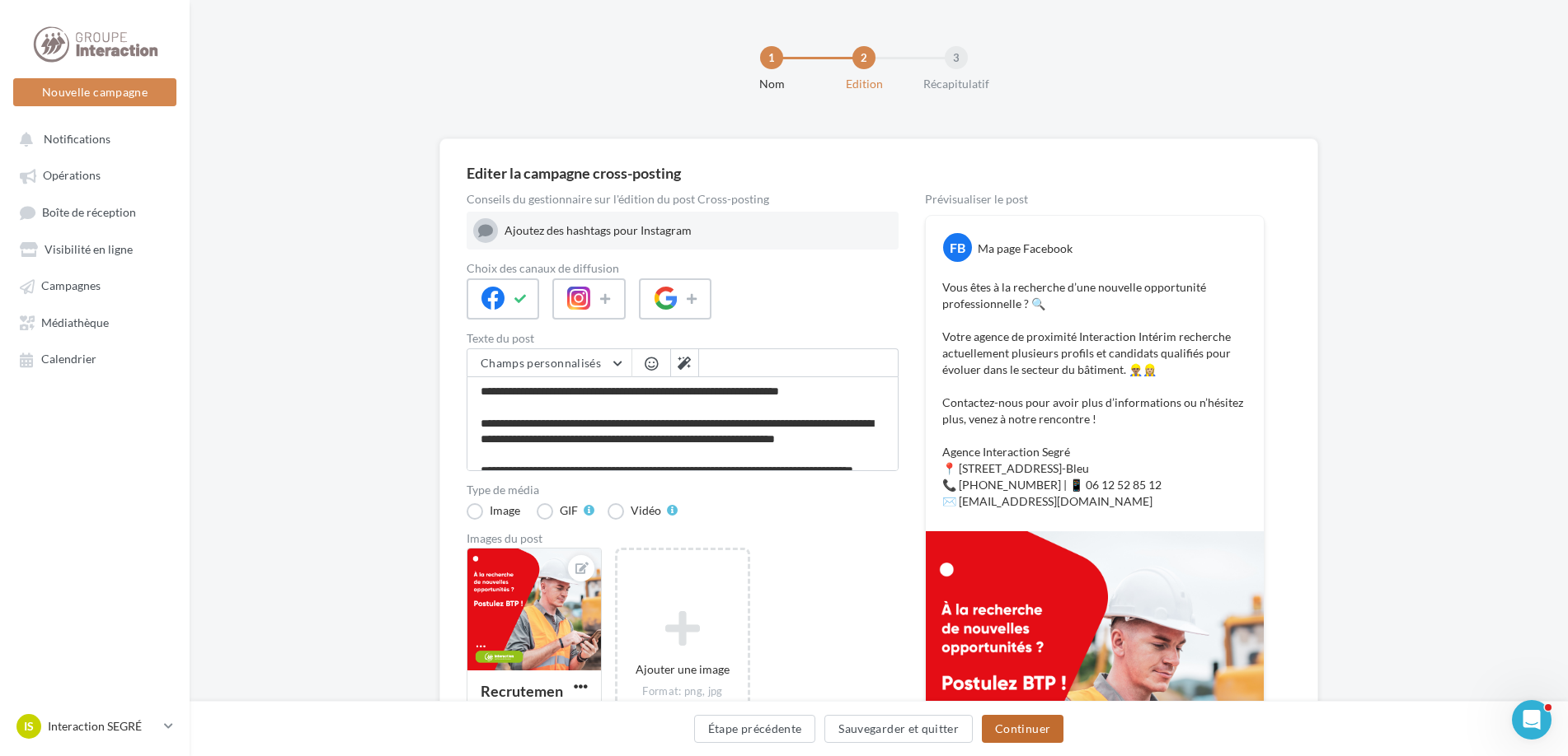
click at [1031, 728] on button "Continuer" at bounding box center [1023, 729] width 81 height 28
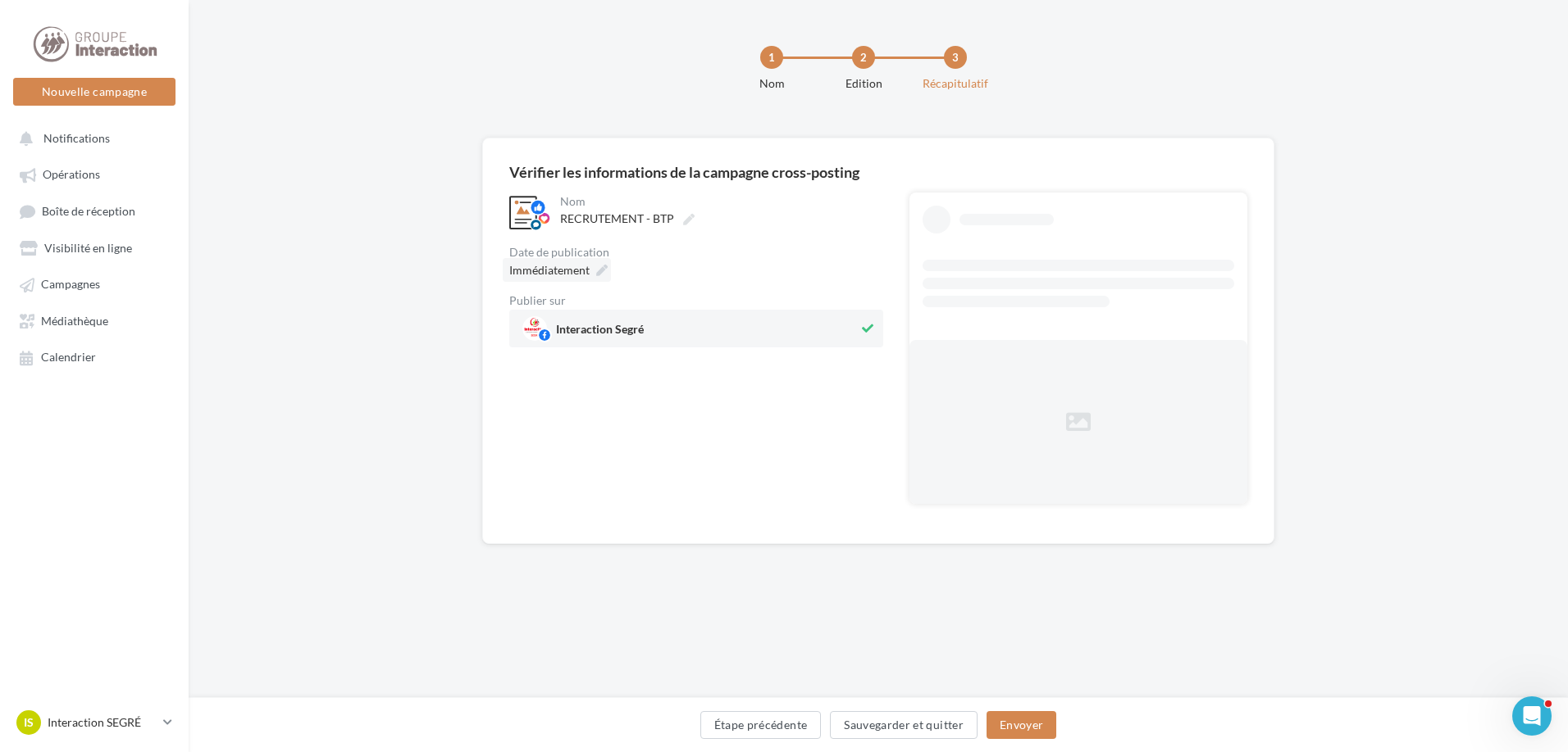
click at [593, 266] on div "Immédiatement" at bounding box center [557, 270] width 108 height 24
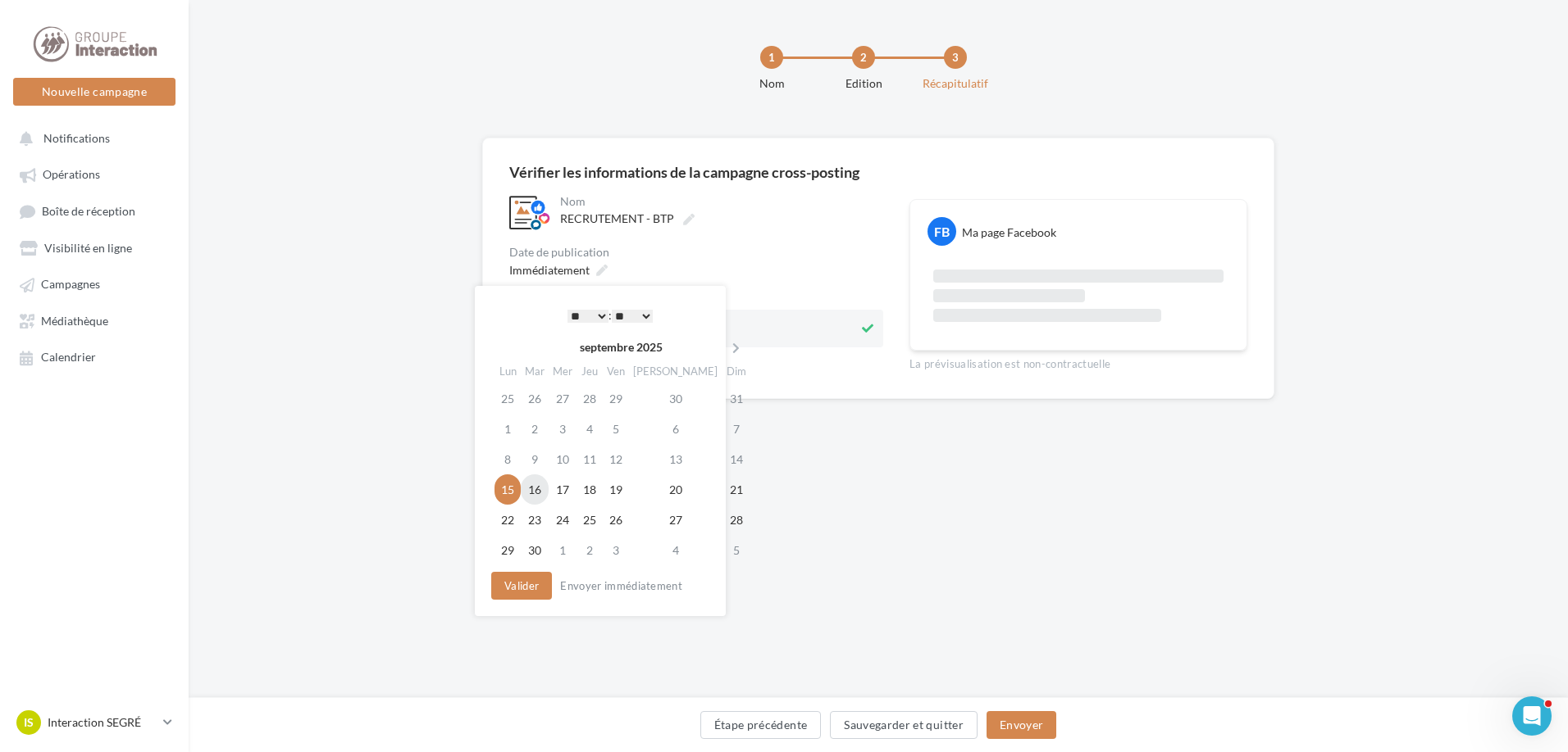
click at [543, 490] on td "16" at bounding box center [534, 490] width 28 height 30
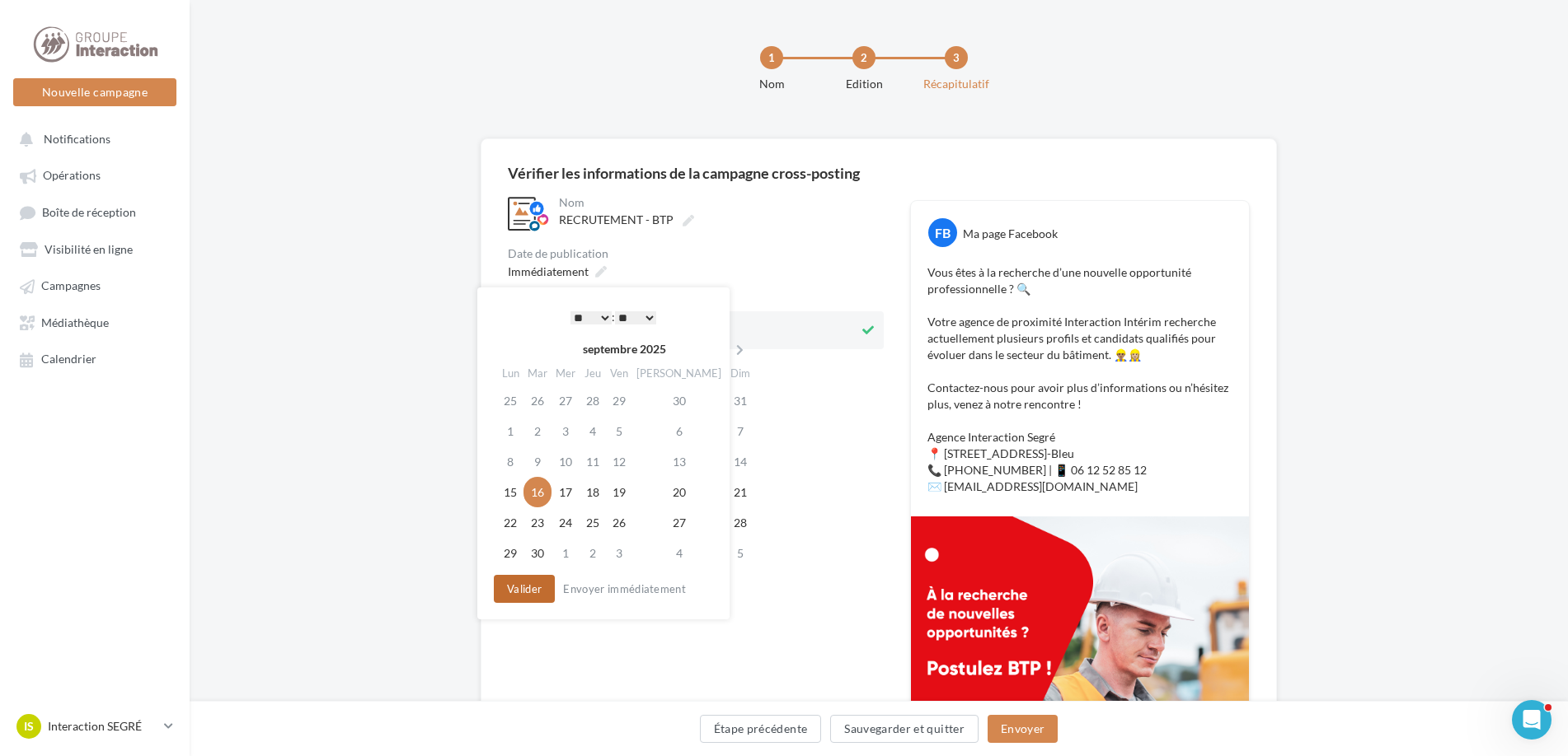
click at [528, 592] on button "Valider" at bounding box center [524, 589] width 61 height 28
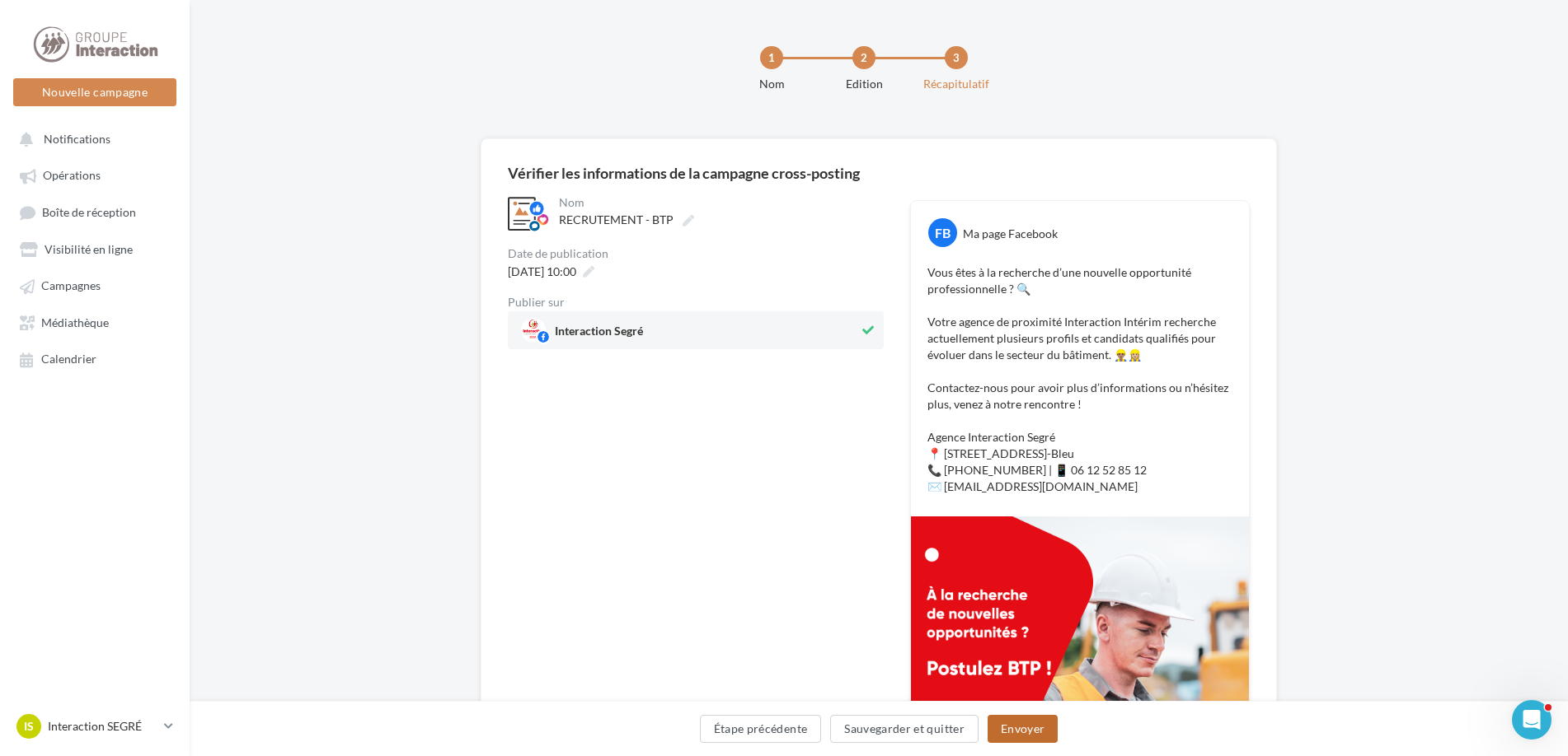
click at [1049, 737] on button "Envoyer" at bounding box center [1023, 729] width 70 height 28
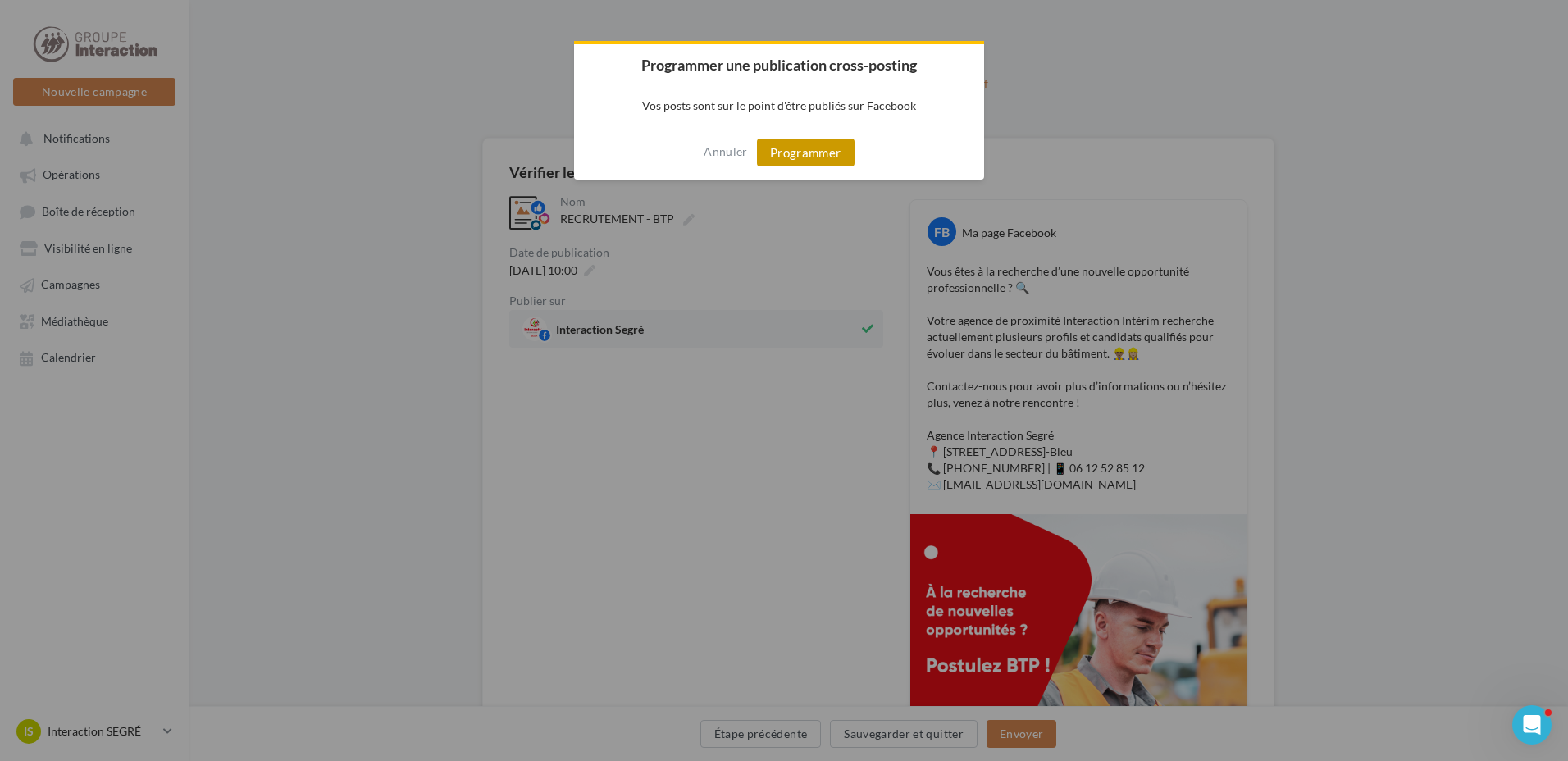
click at [785, 154] on button "Programmer" at bounding box center [806, 152] width 98 height 28
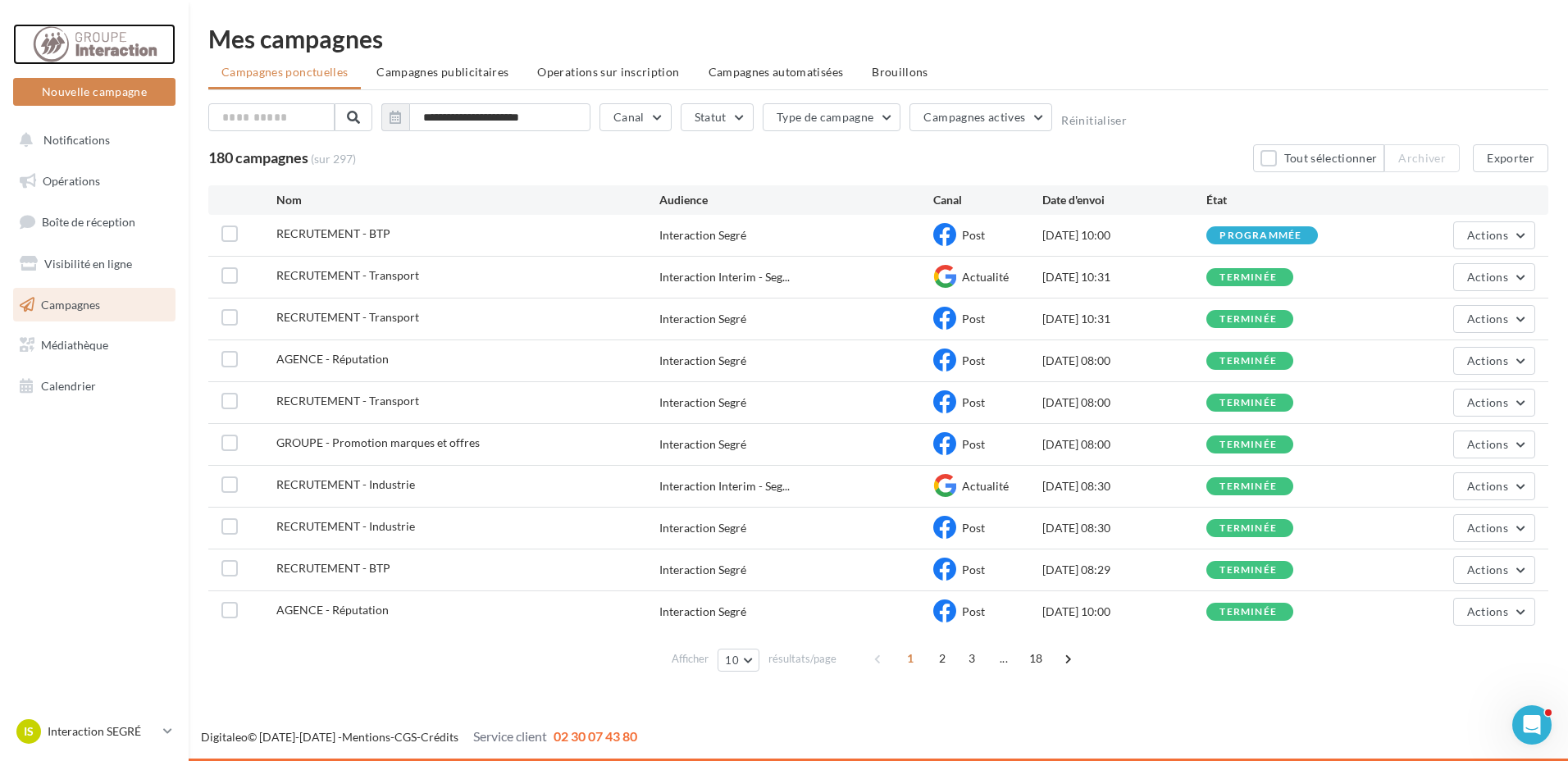
click at [99, 43] on div at bounding box center [94, 44] width 132 height 41
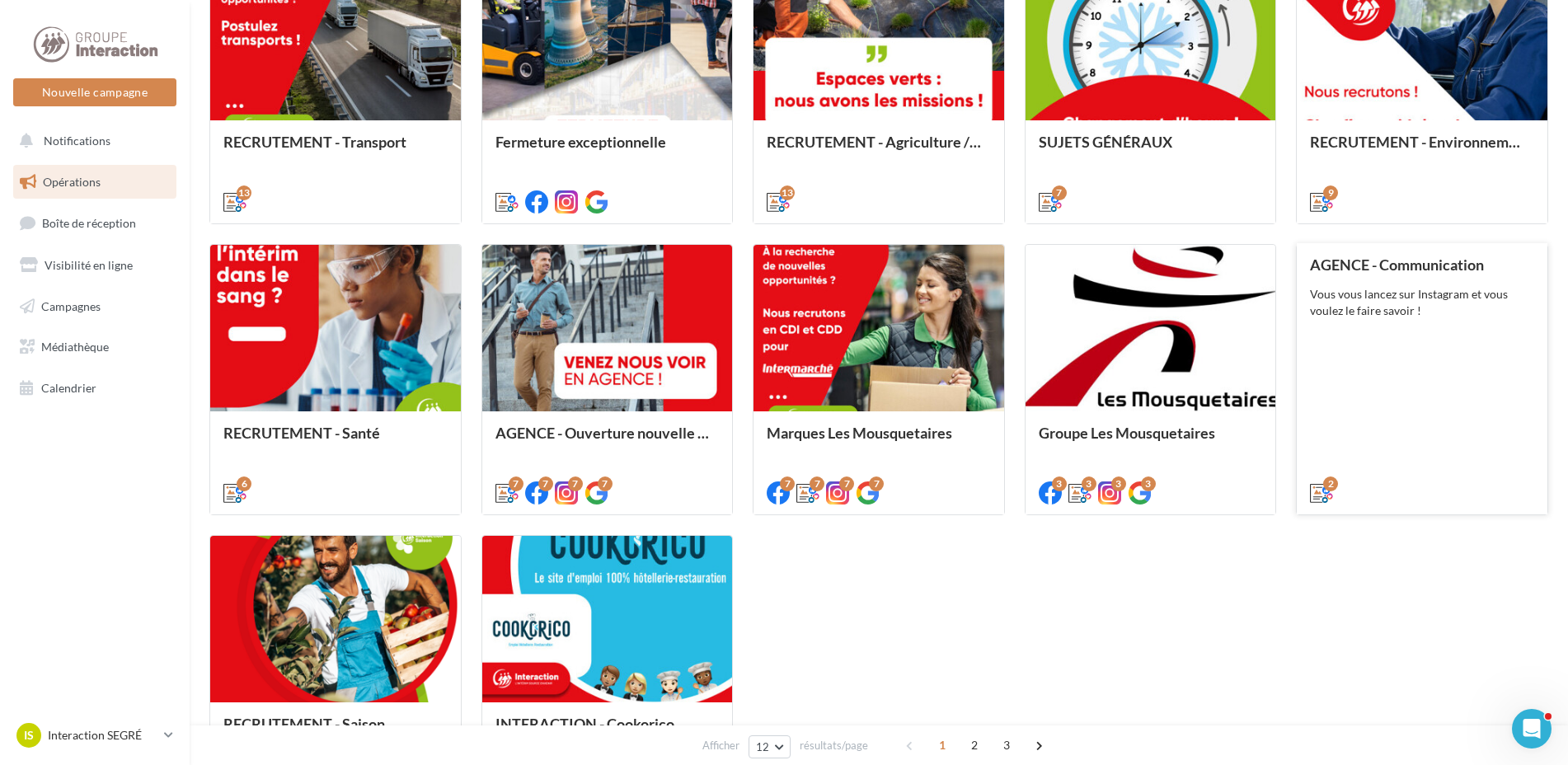
scroll to position [660, 0]
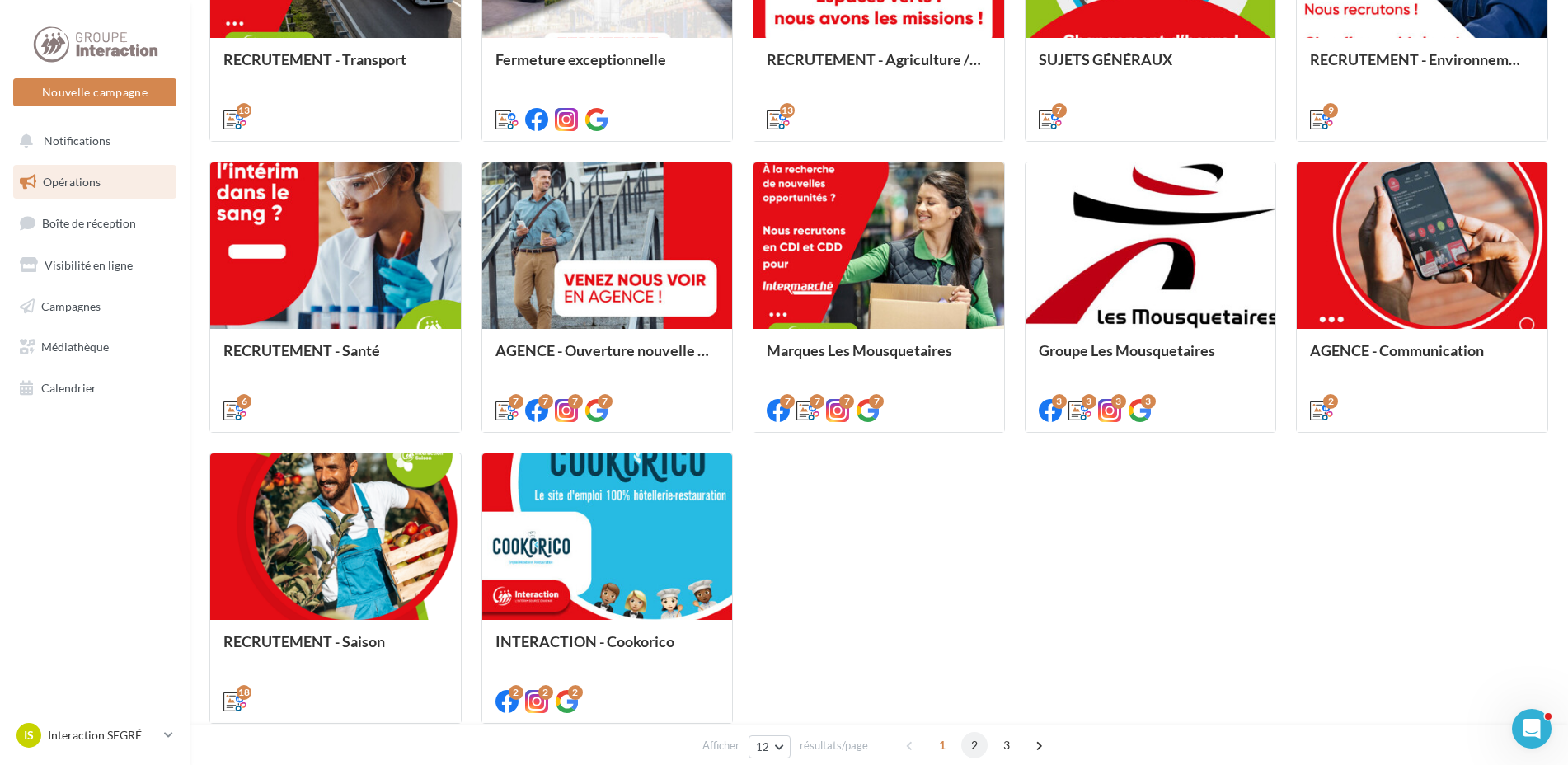
click at [979, 746] on span "2" at bounding box center [974, 745] width 26 height 26
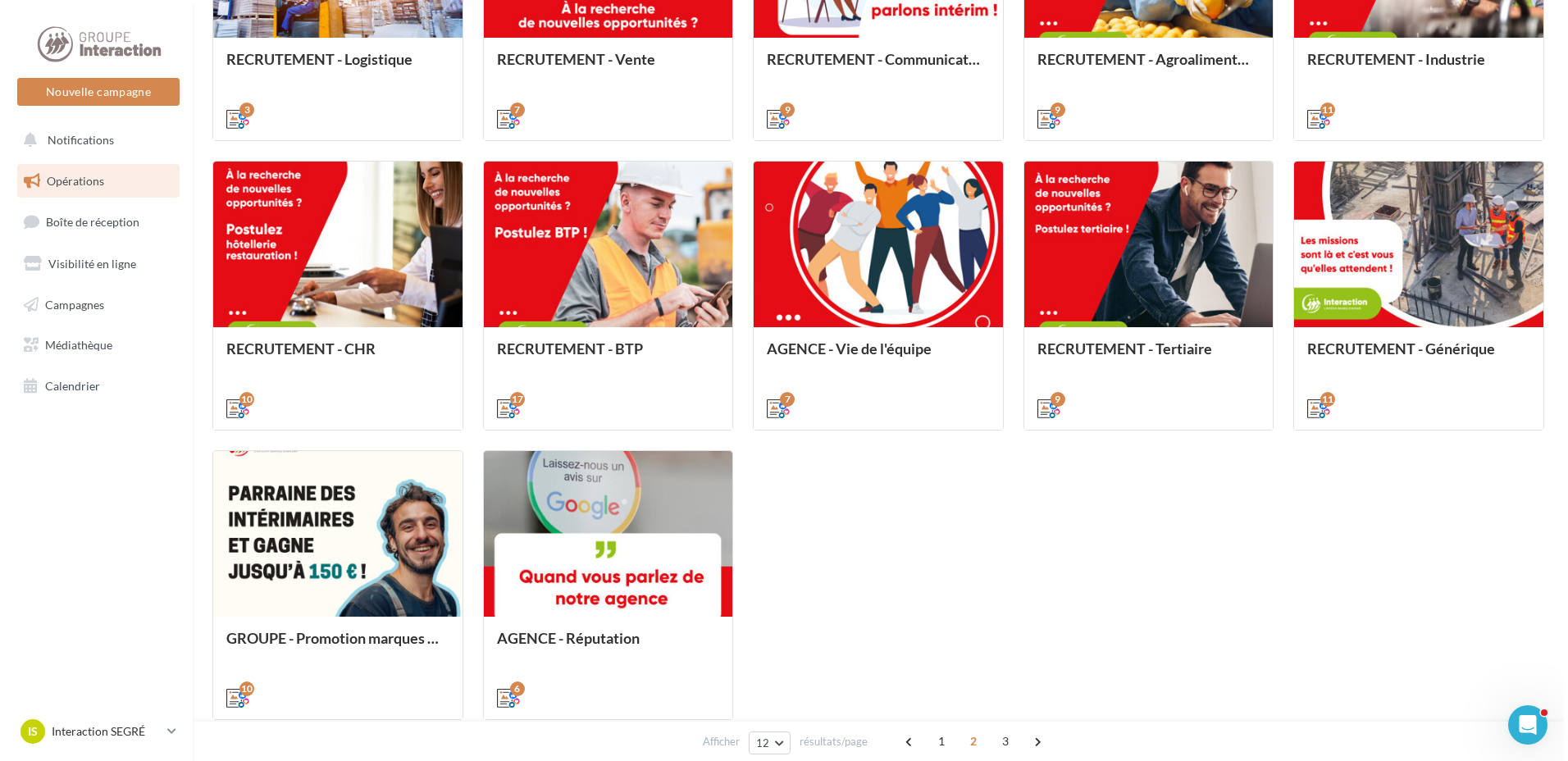
scroll to position [461, 0]
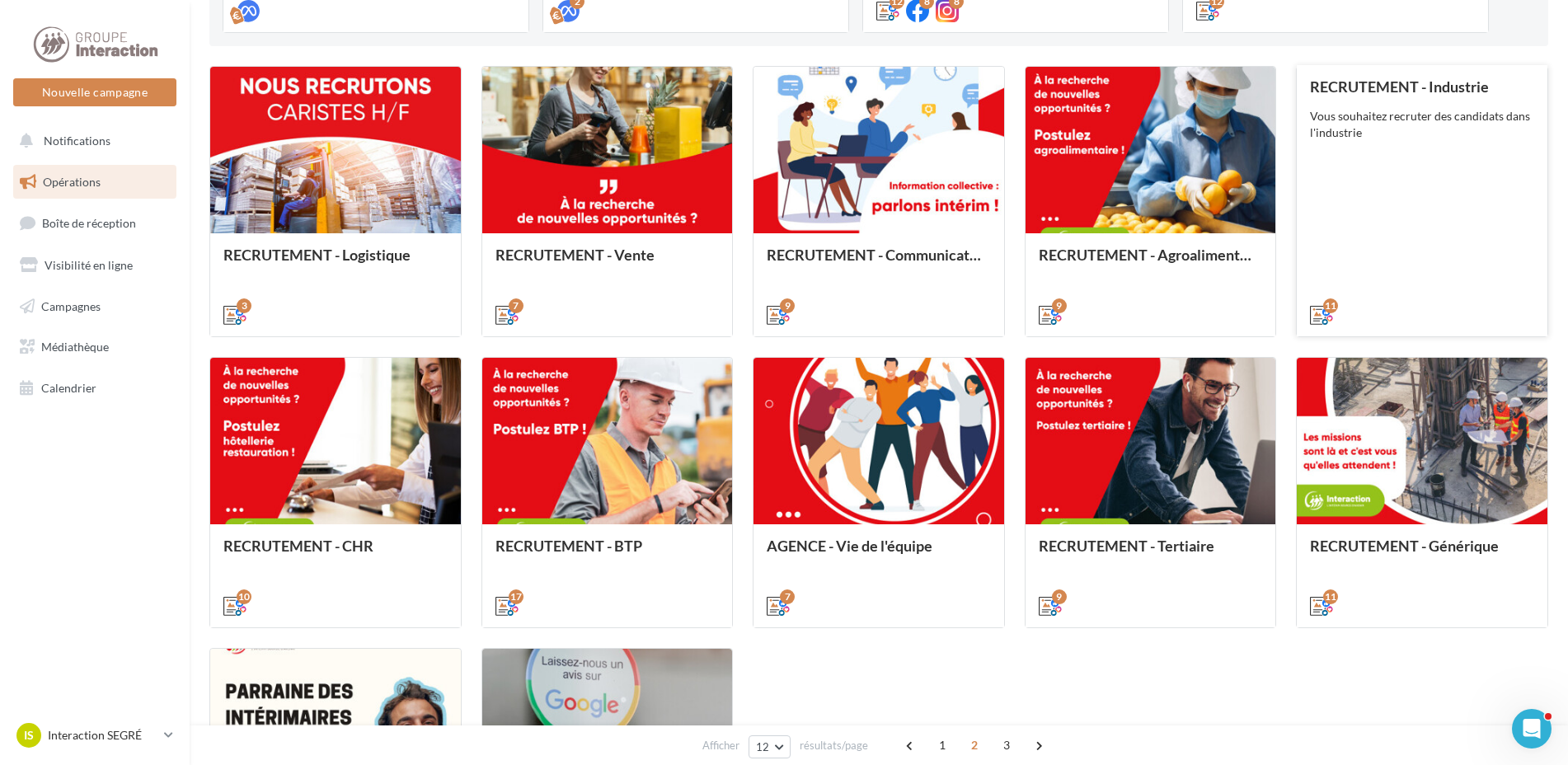
click at [1437, 156] on div "RECRUTEMENT - Industrie Vous souhaitez recruter des candidats dans l'industrie" at bounding box center [1422, 199] width 224 height 243
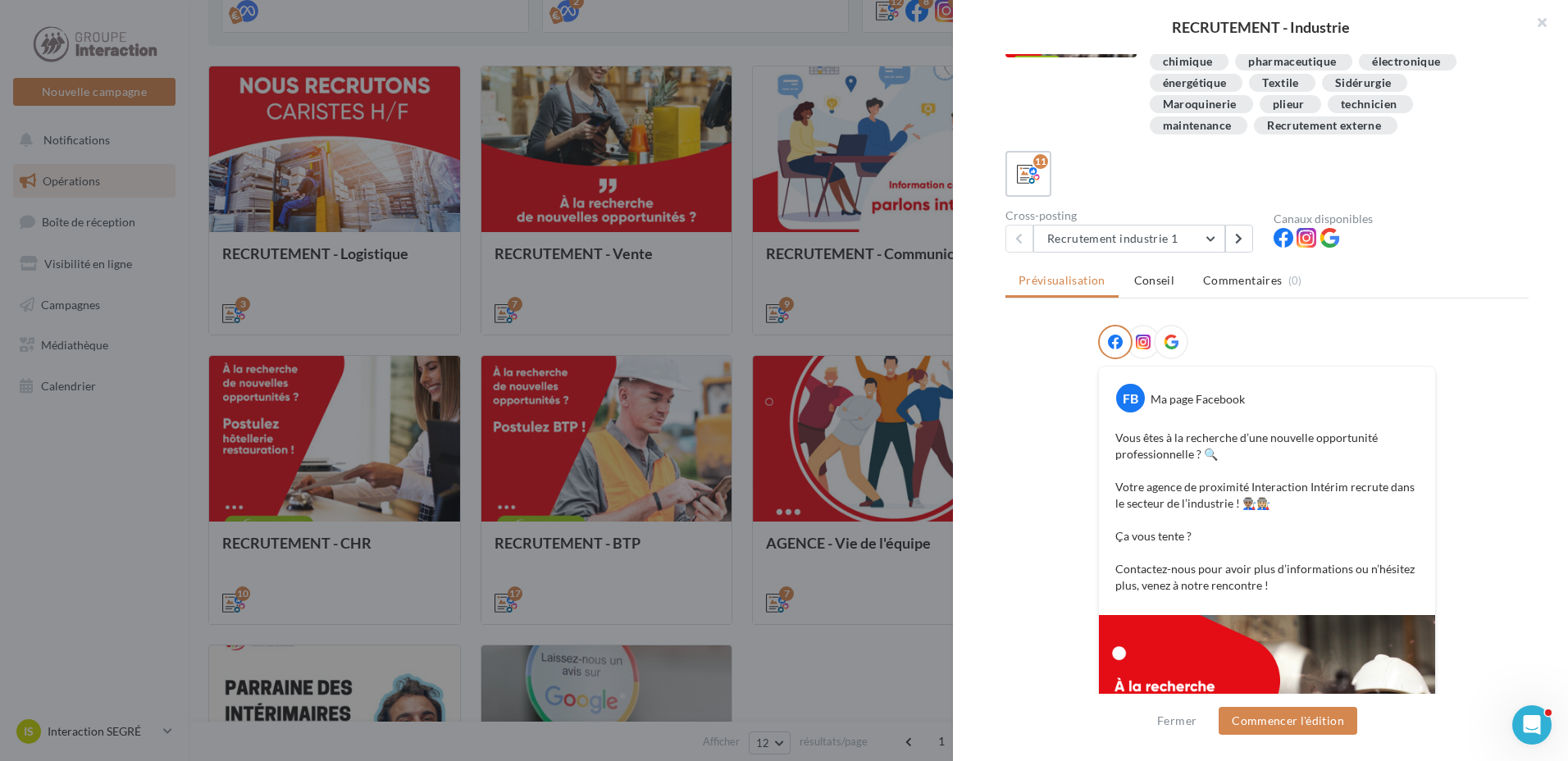
scroll to position [164, 0]
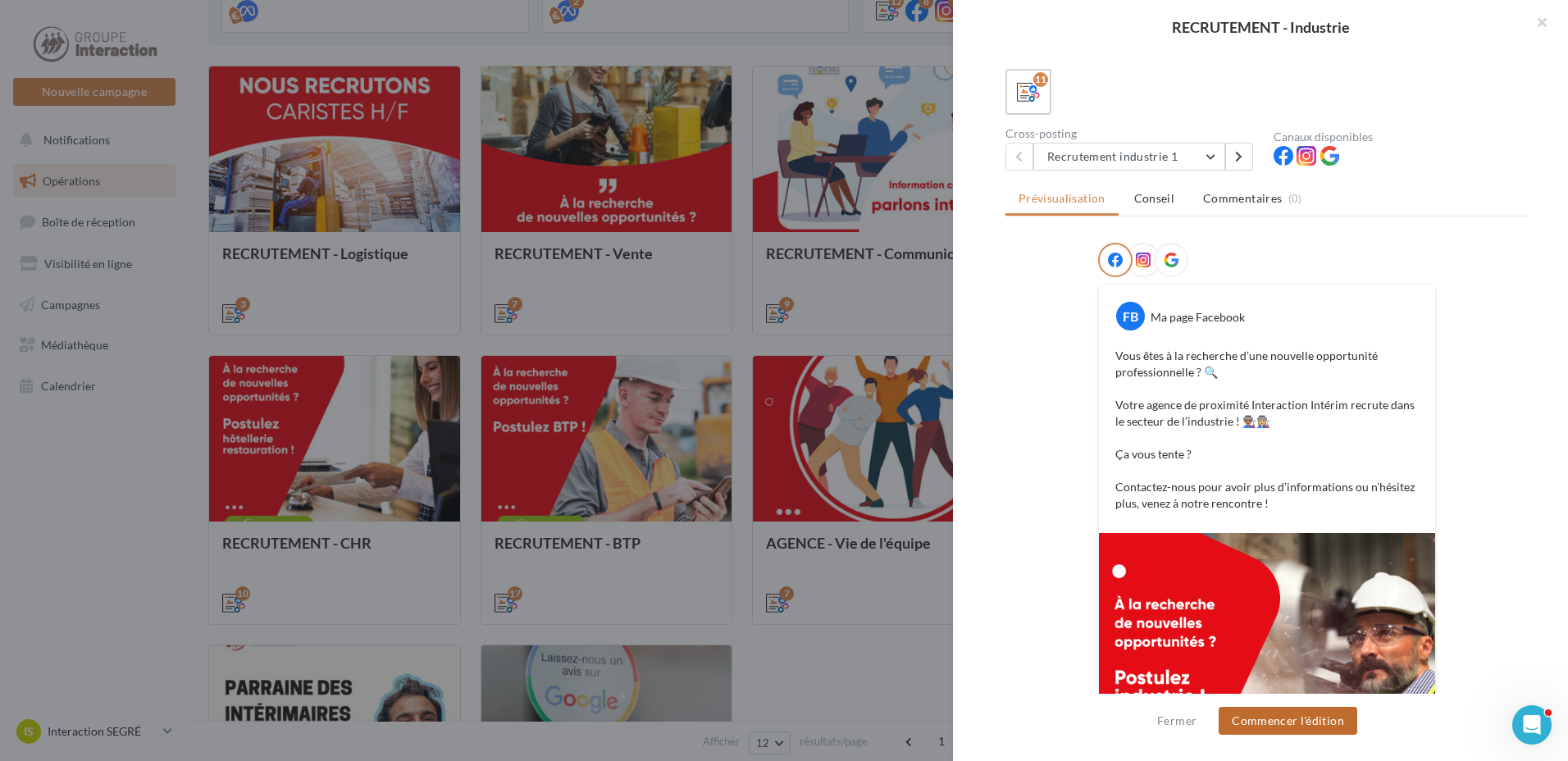
click at [1309, 721] on button "Commencer l'édition" at bounding box center [1288, 721] width 138 height 28
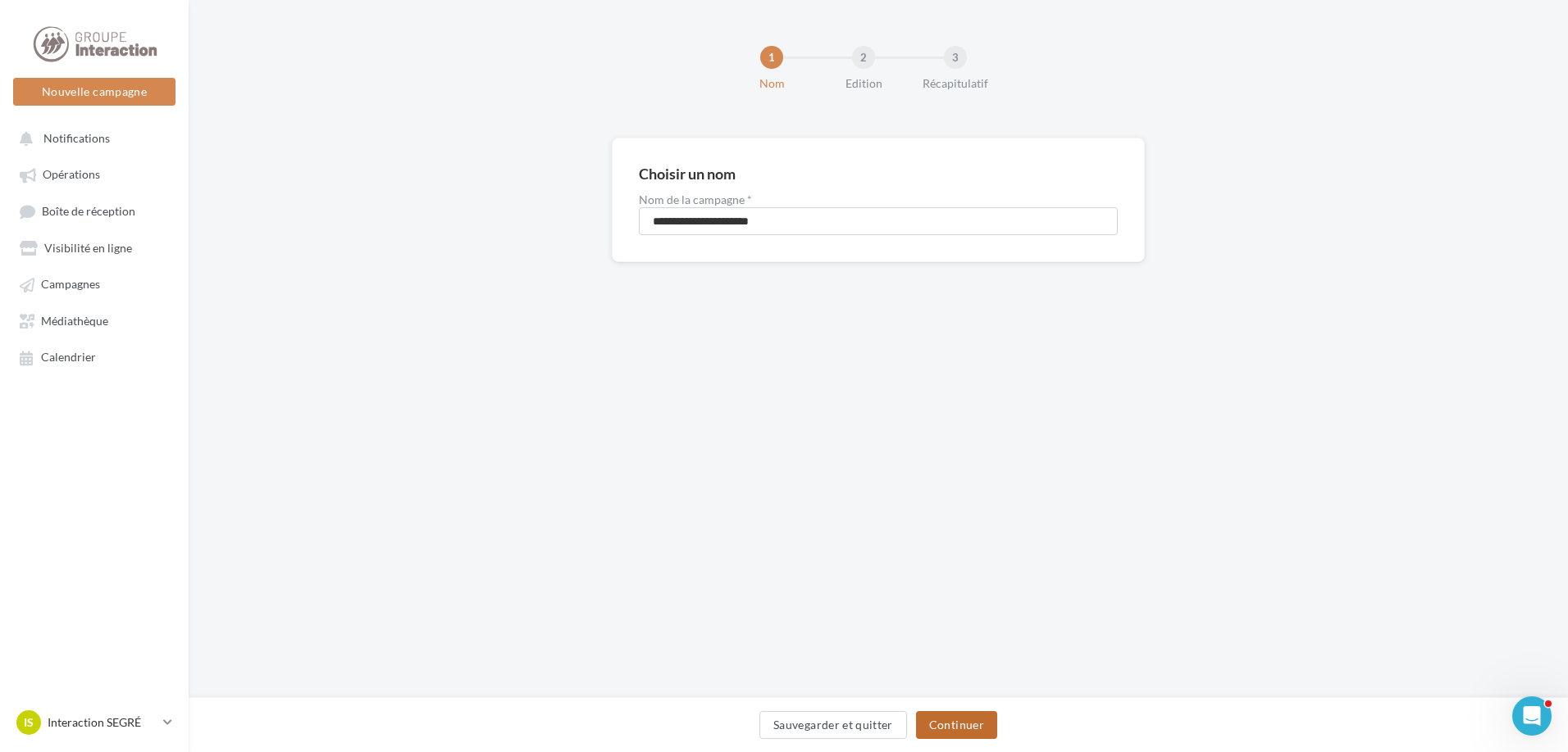
click at [950, 731] on button "Continuer" at bounding box center [956, 725] width 81 height 28
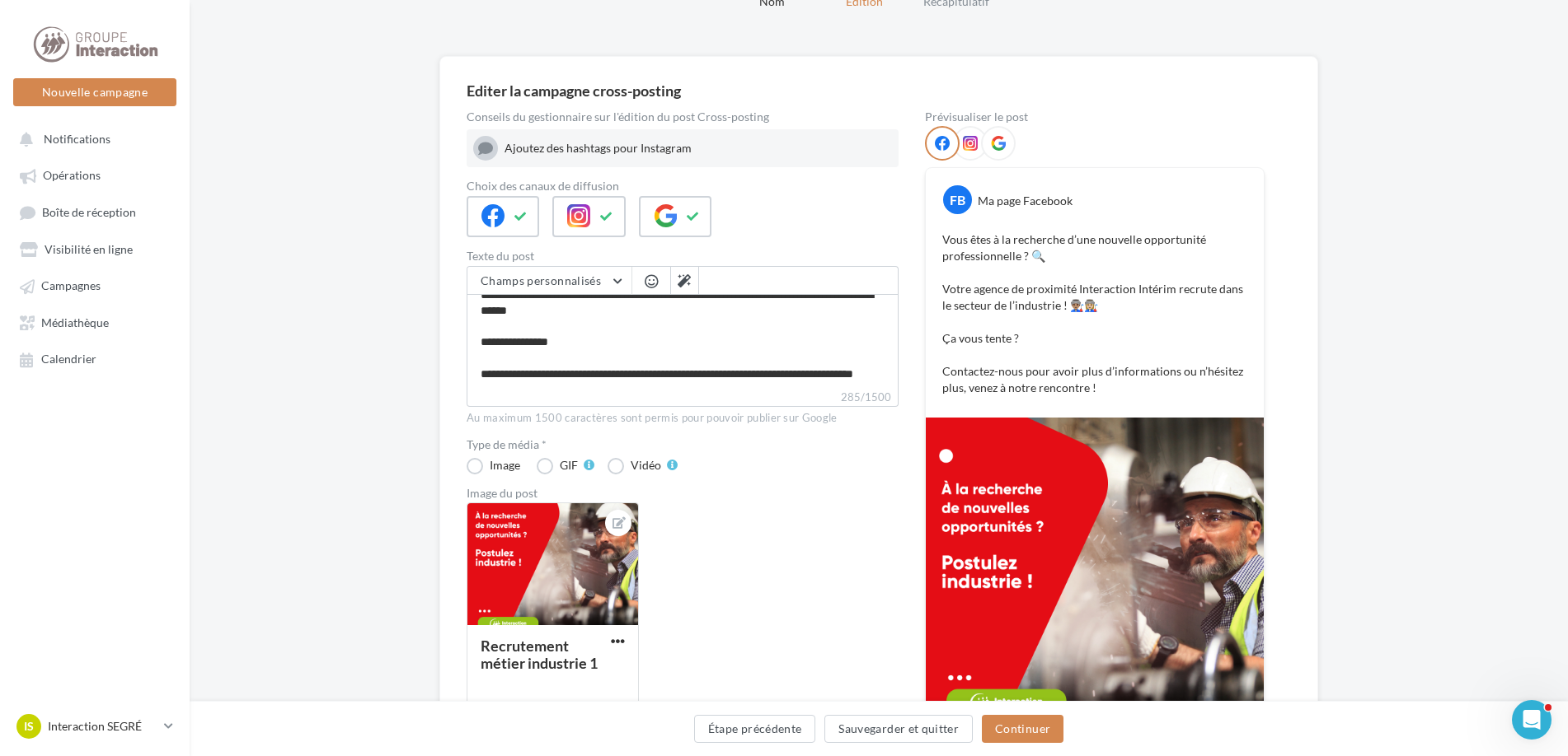
scroll to position [164, 0]
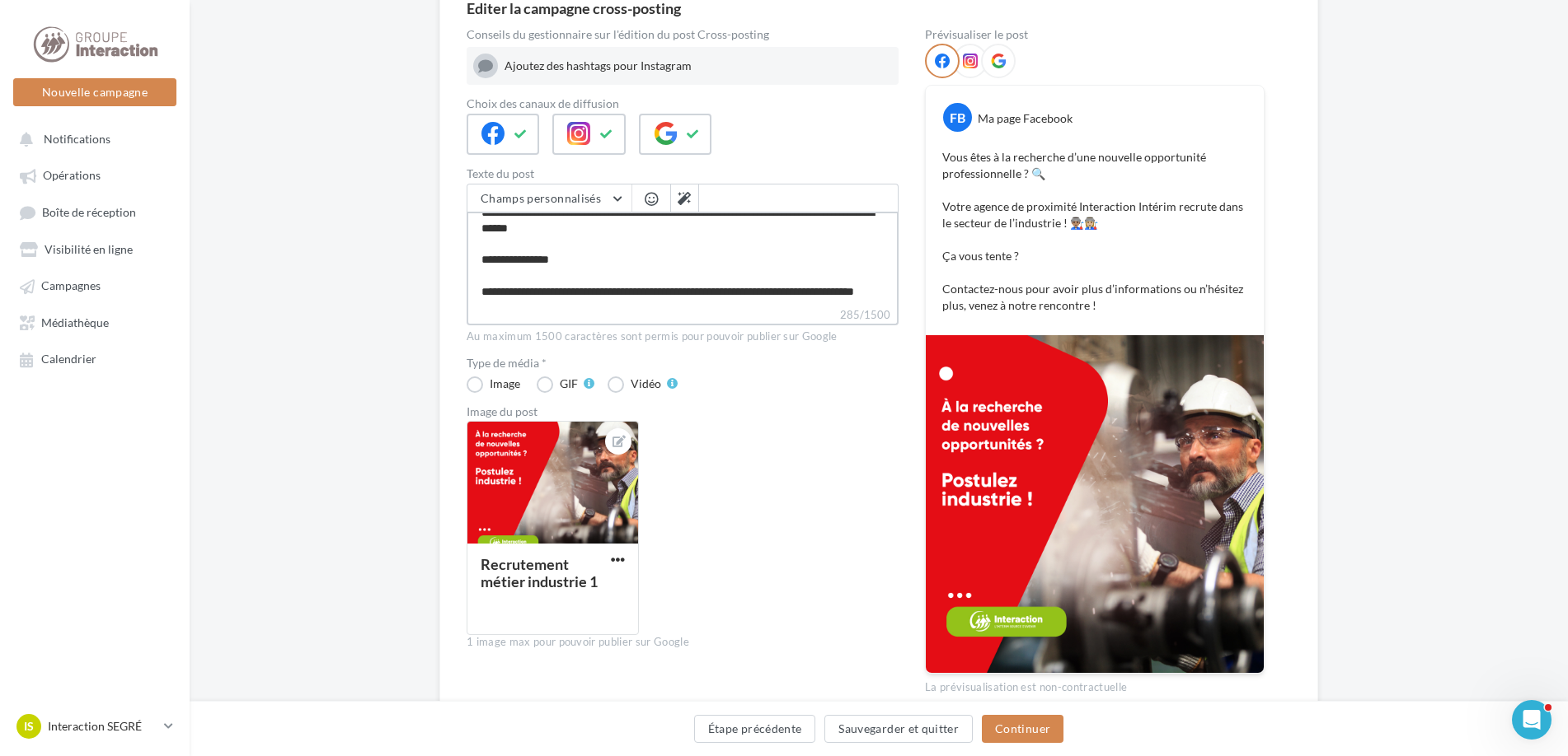
click at [565, 302] on textarea "**********" at bounding box center [682, 259] width 432 height 95
type textarea "**********"
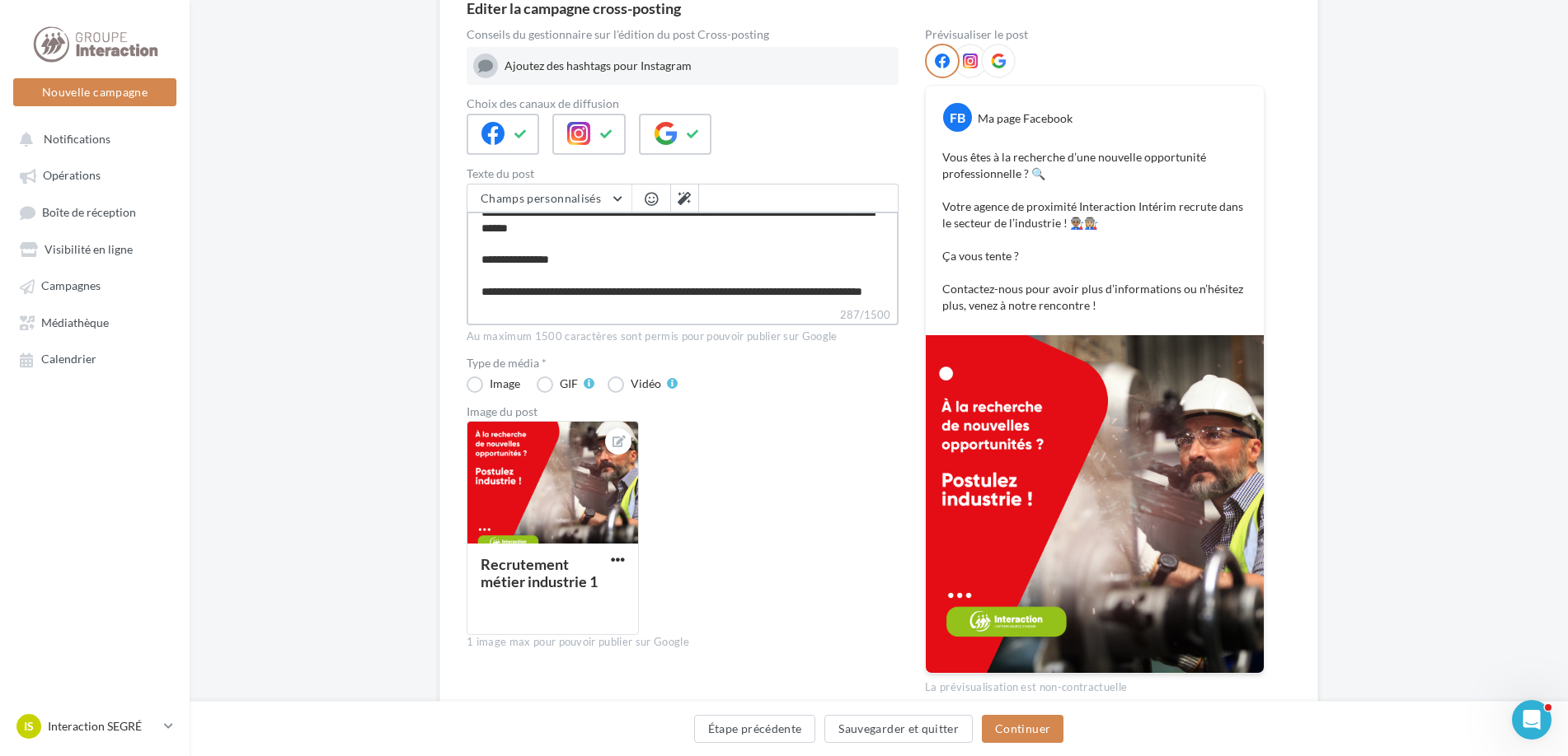
paste textarea "**********"
type textarea "**********"
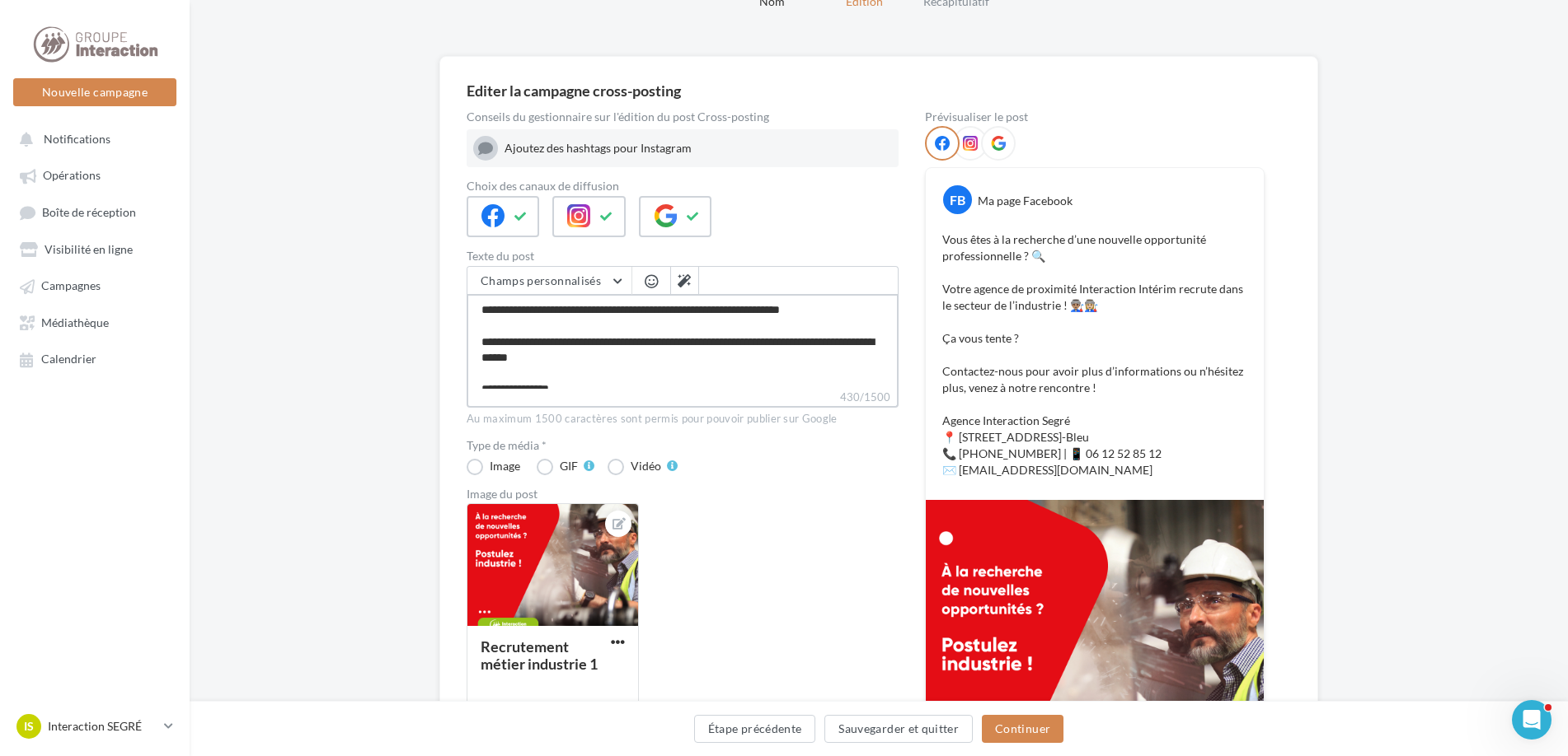
scroll to position [164, 0]
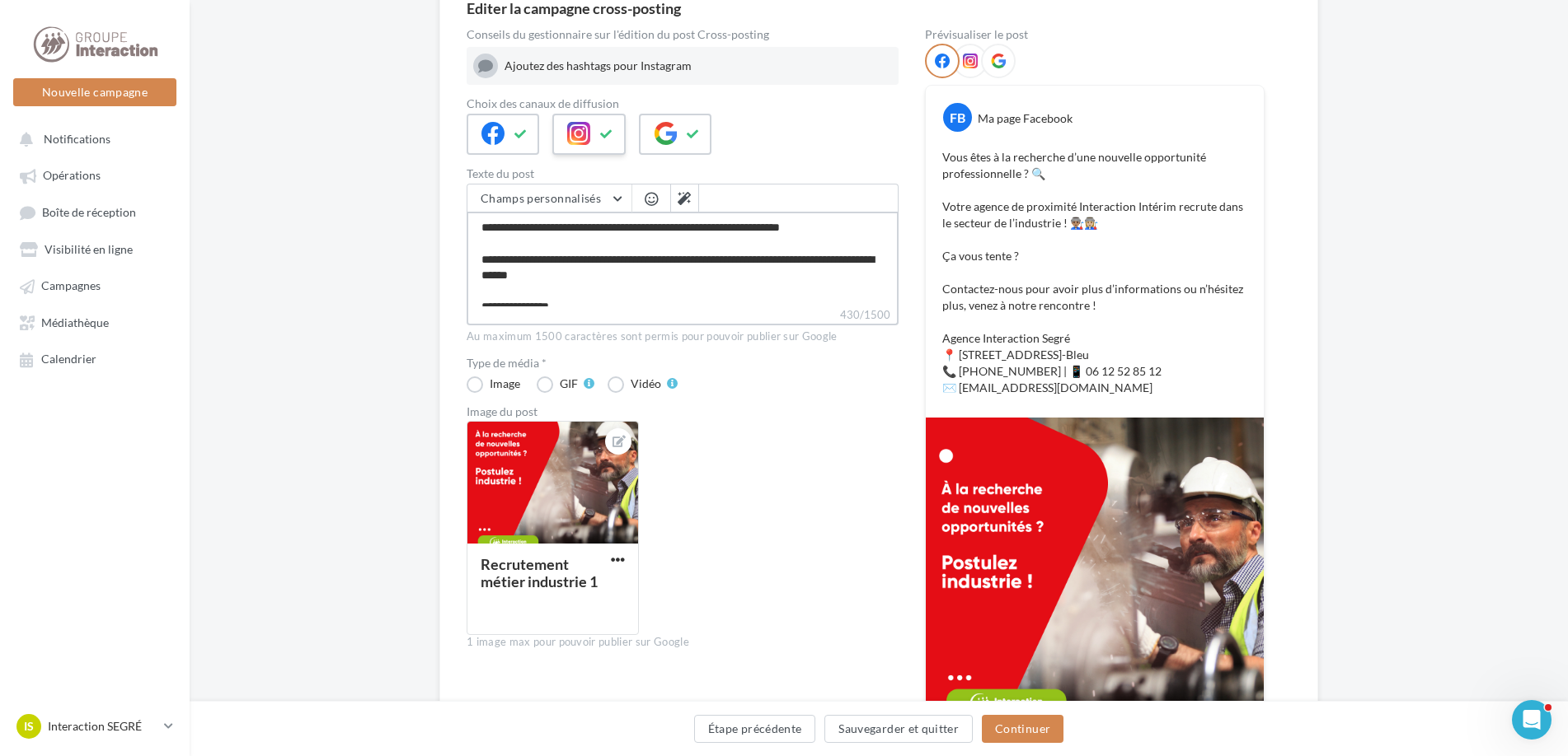
type textarea "**********"
click at [601, 134] on icon at bounding box center [607, 135] width 14 height 12
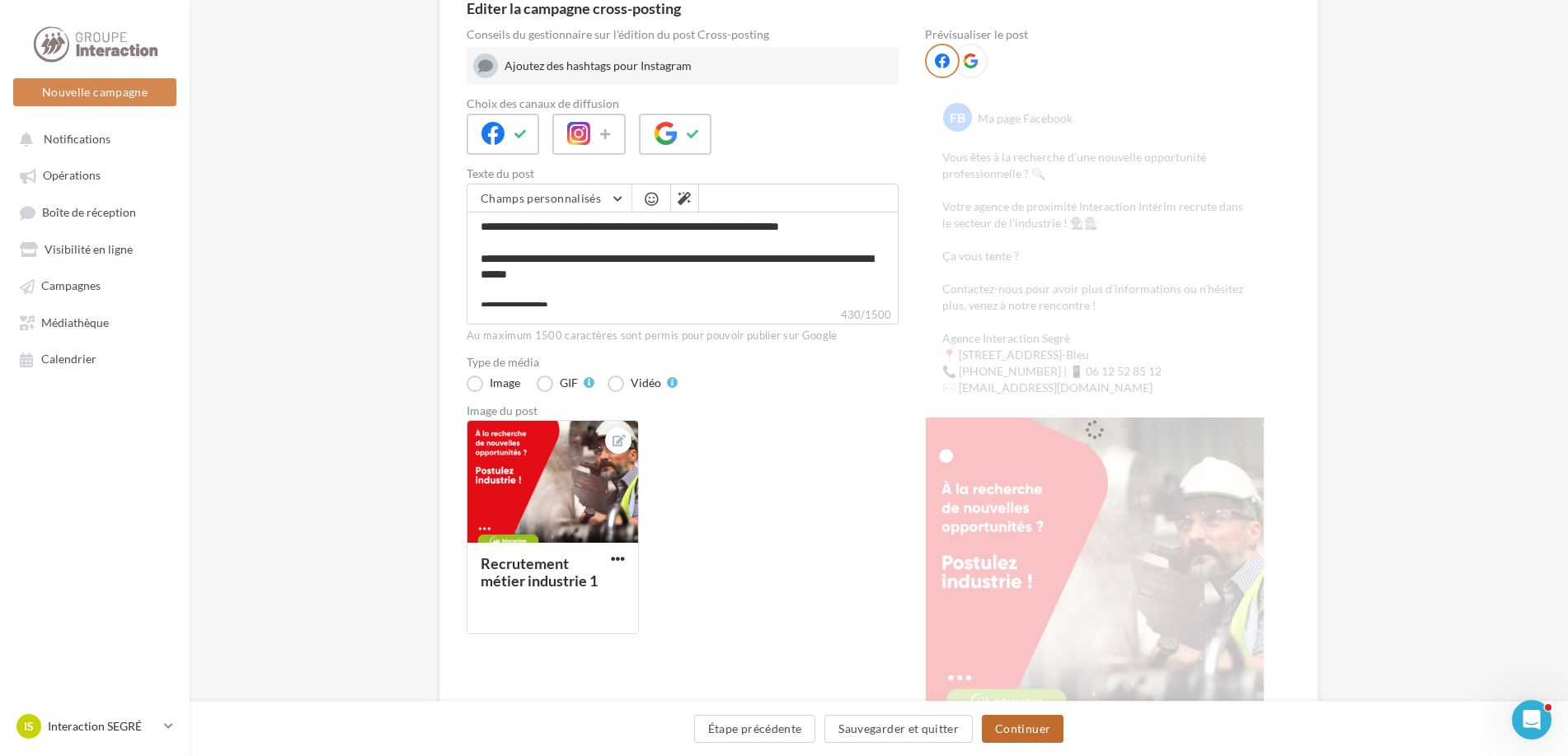
click at [1036, 729] on button "Continuer" at bounding box center [1023, 729] width 81 height 28
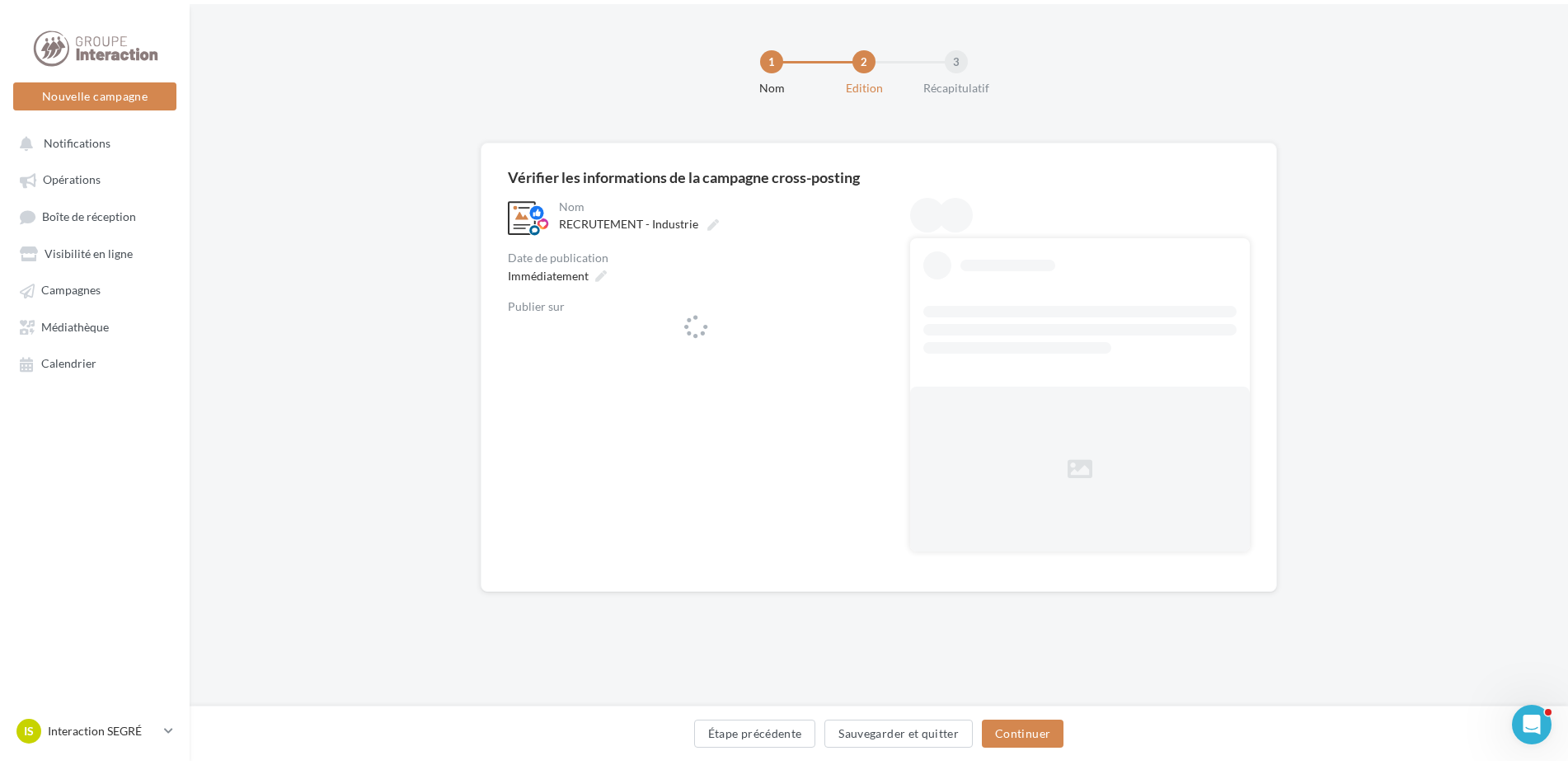
scroll to position [0, 0]
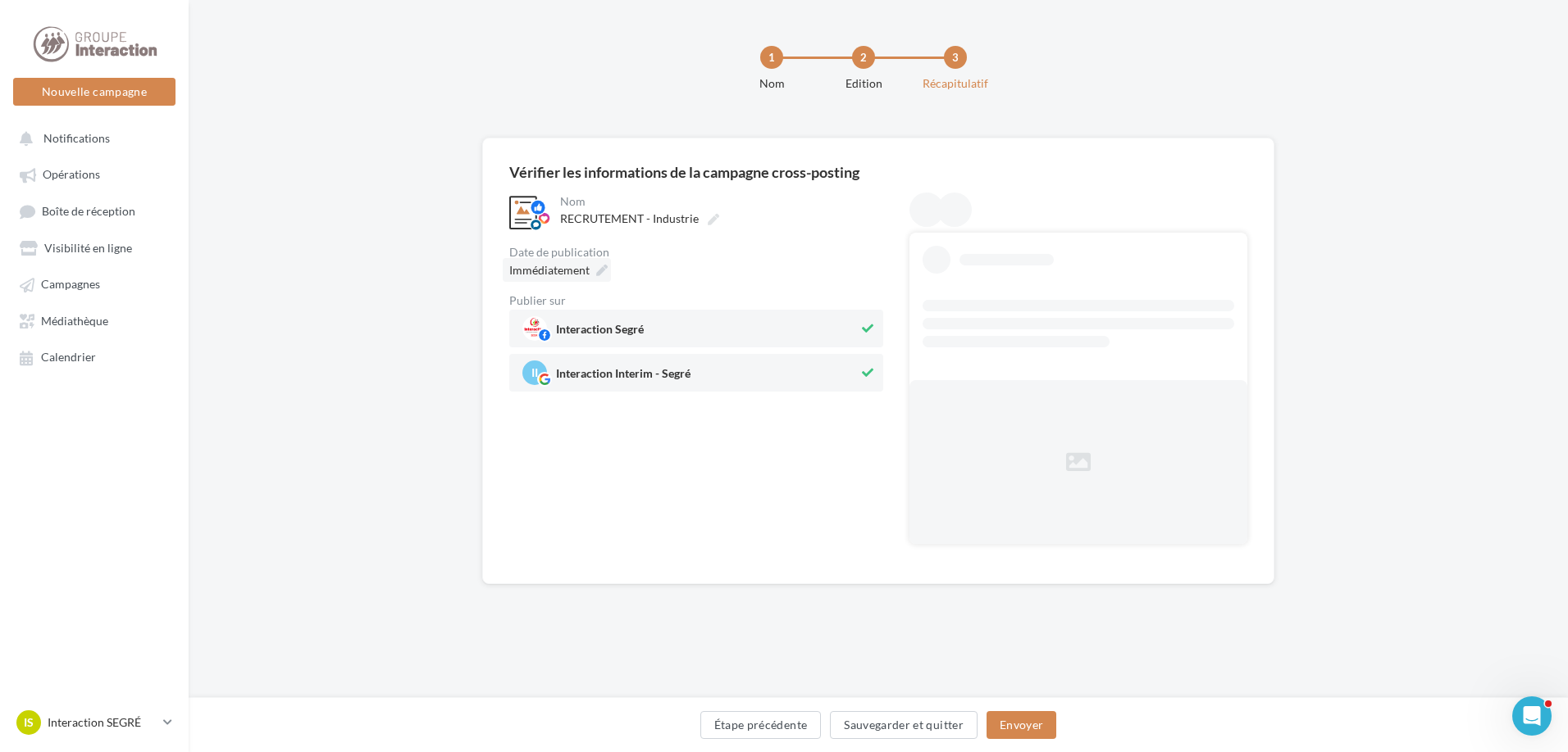
click at [596, 273] on icon at bounding box center [602, 271] width 12 height 12
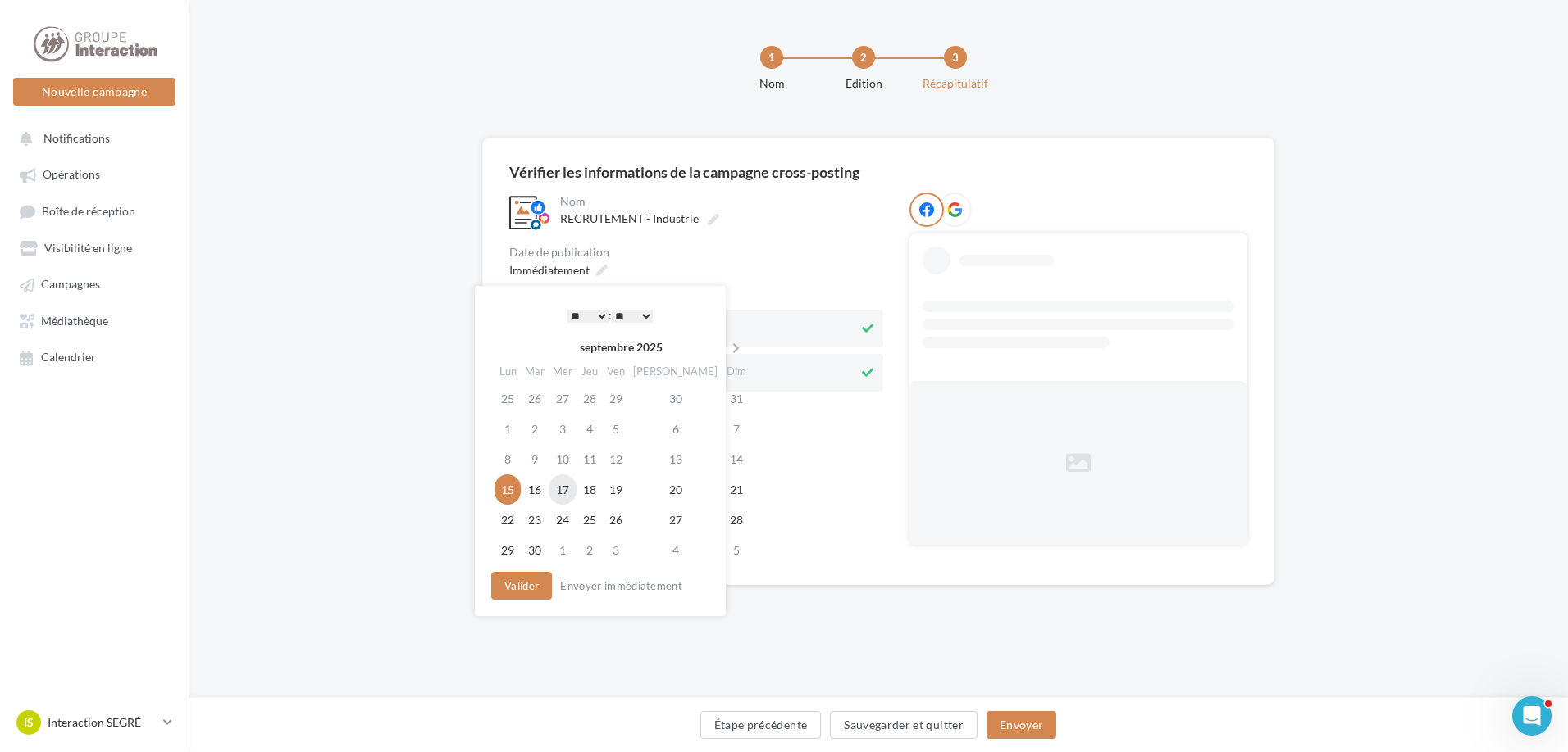
click at [565, 495] on td "17" at bounding box center [562, 490] width 28 height 30
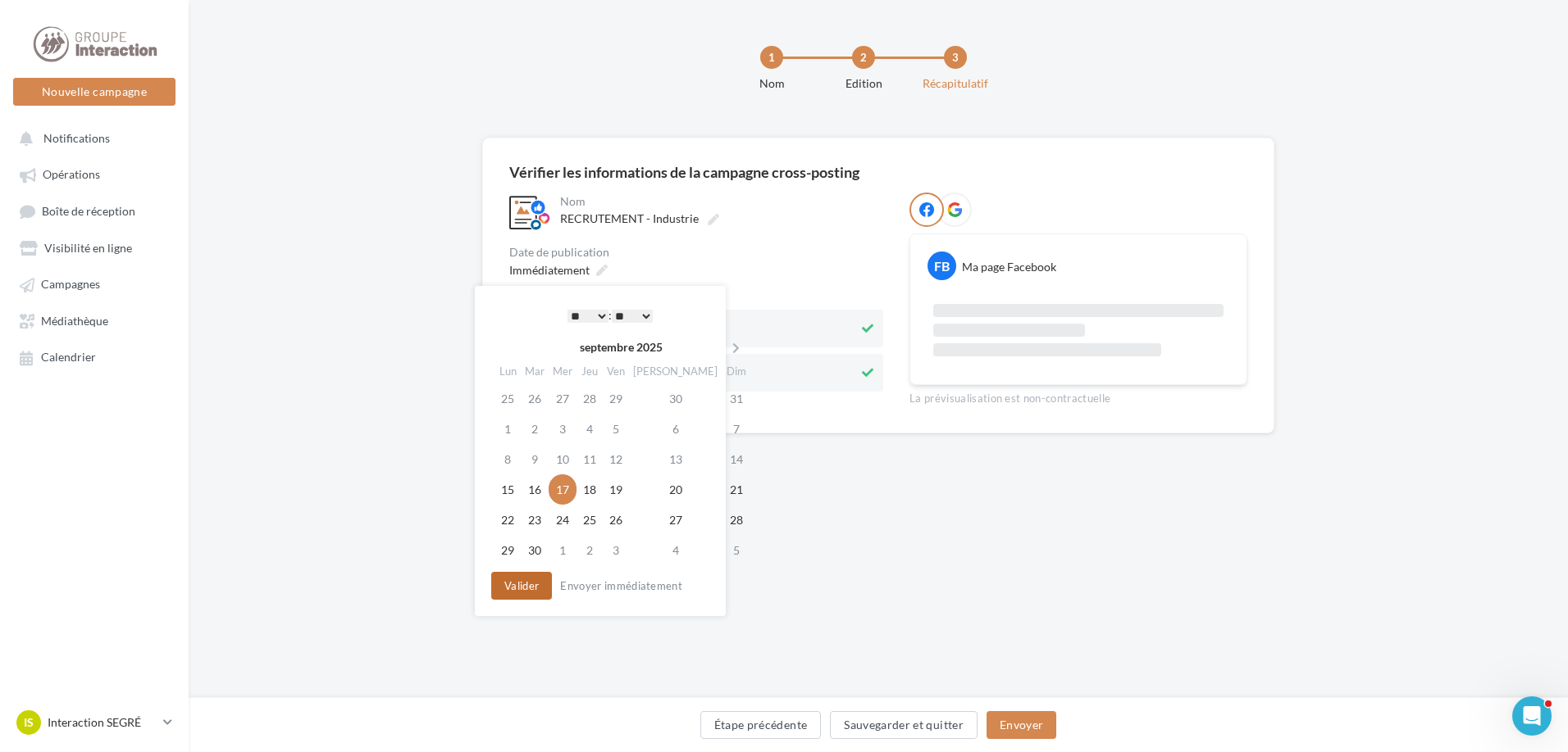
click at [539, 584] on button "Valider" at bounding box center [521, 586] width 61 height 28
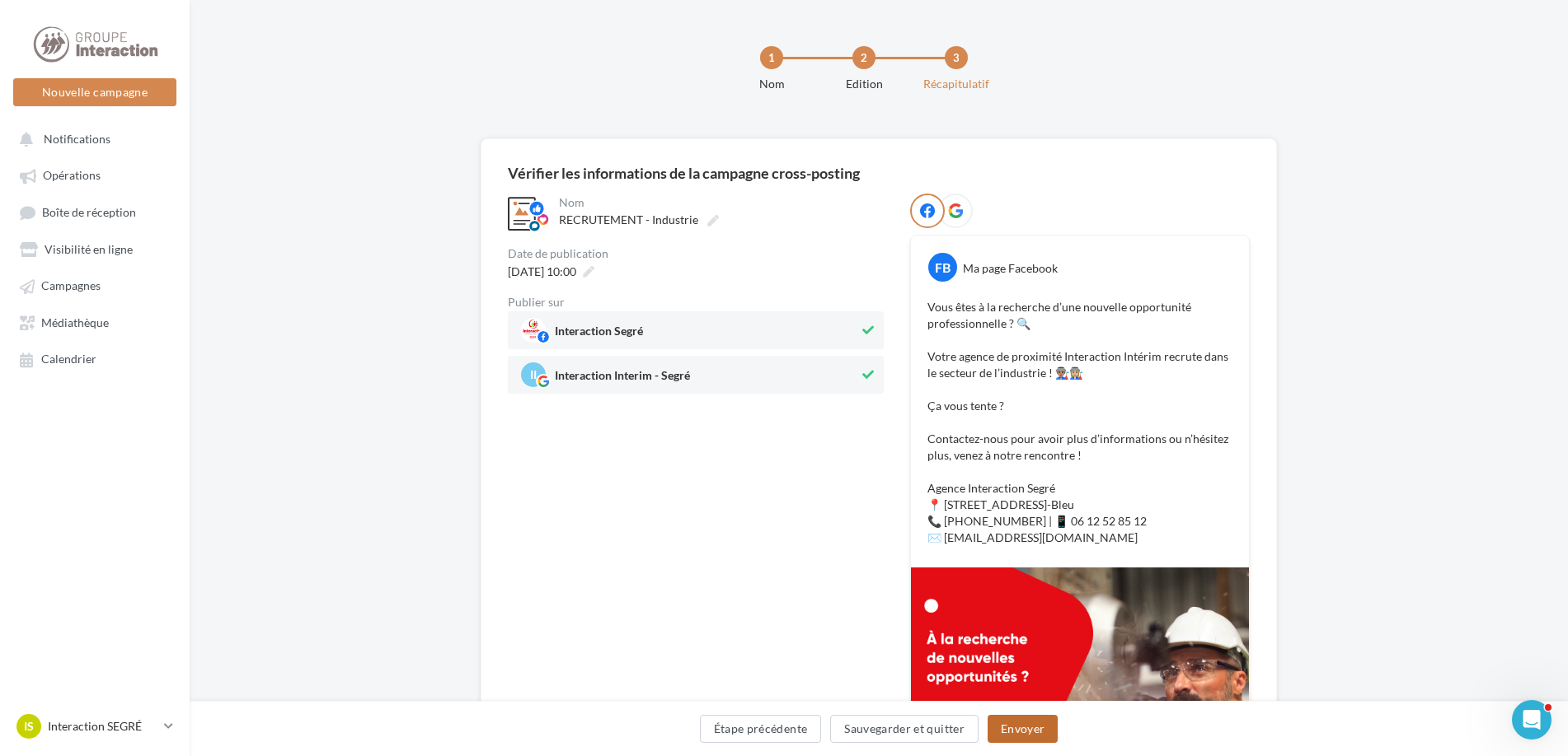
click at [1030, 726] on button "Envoyer" at bounding box center [1023, 729] width 70 height 28
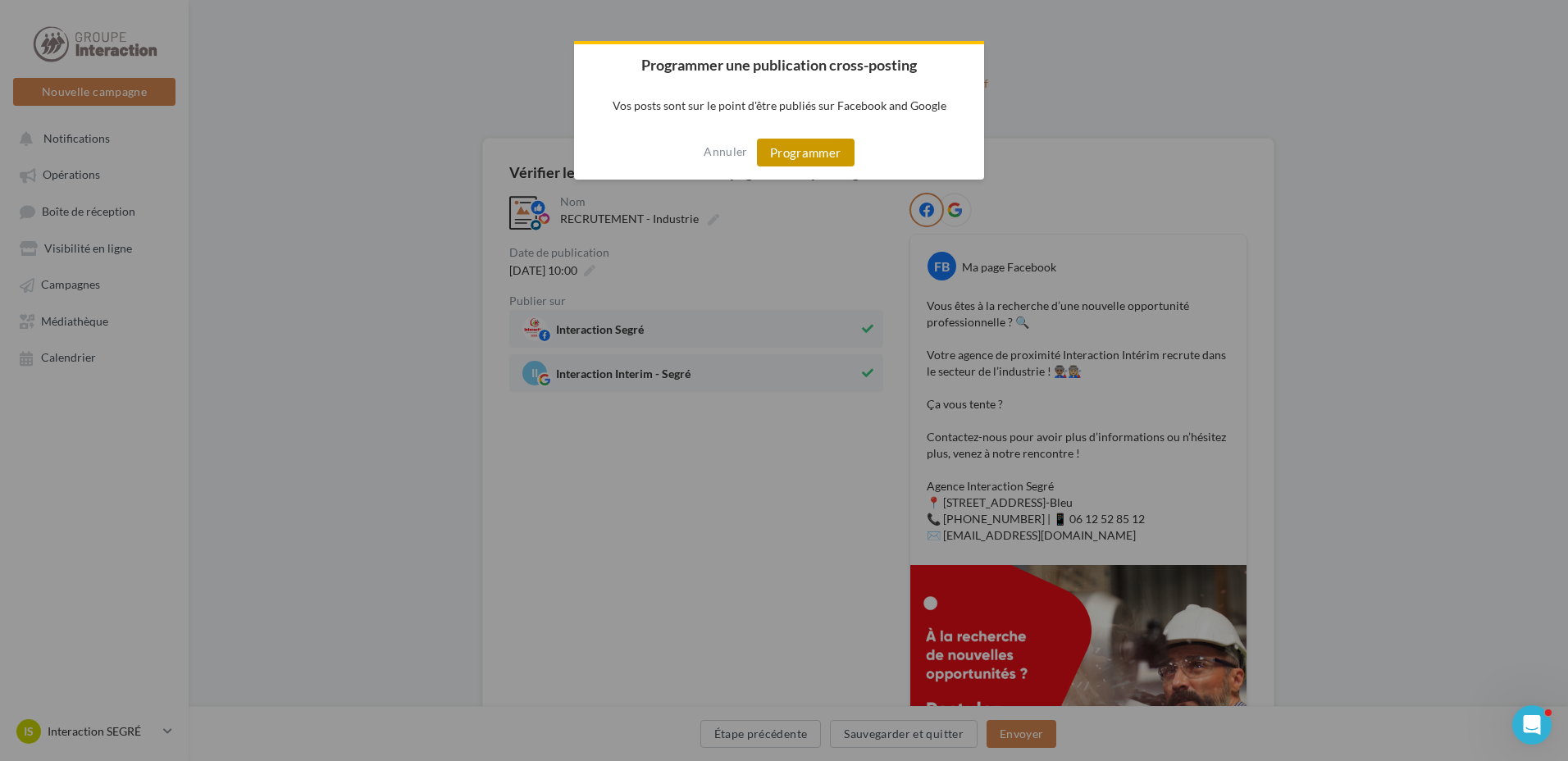
click at [847, 154] on button "Programmer" at bounding box center [806, 152] width 98 height 28
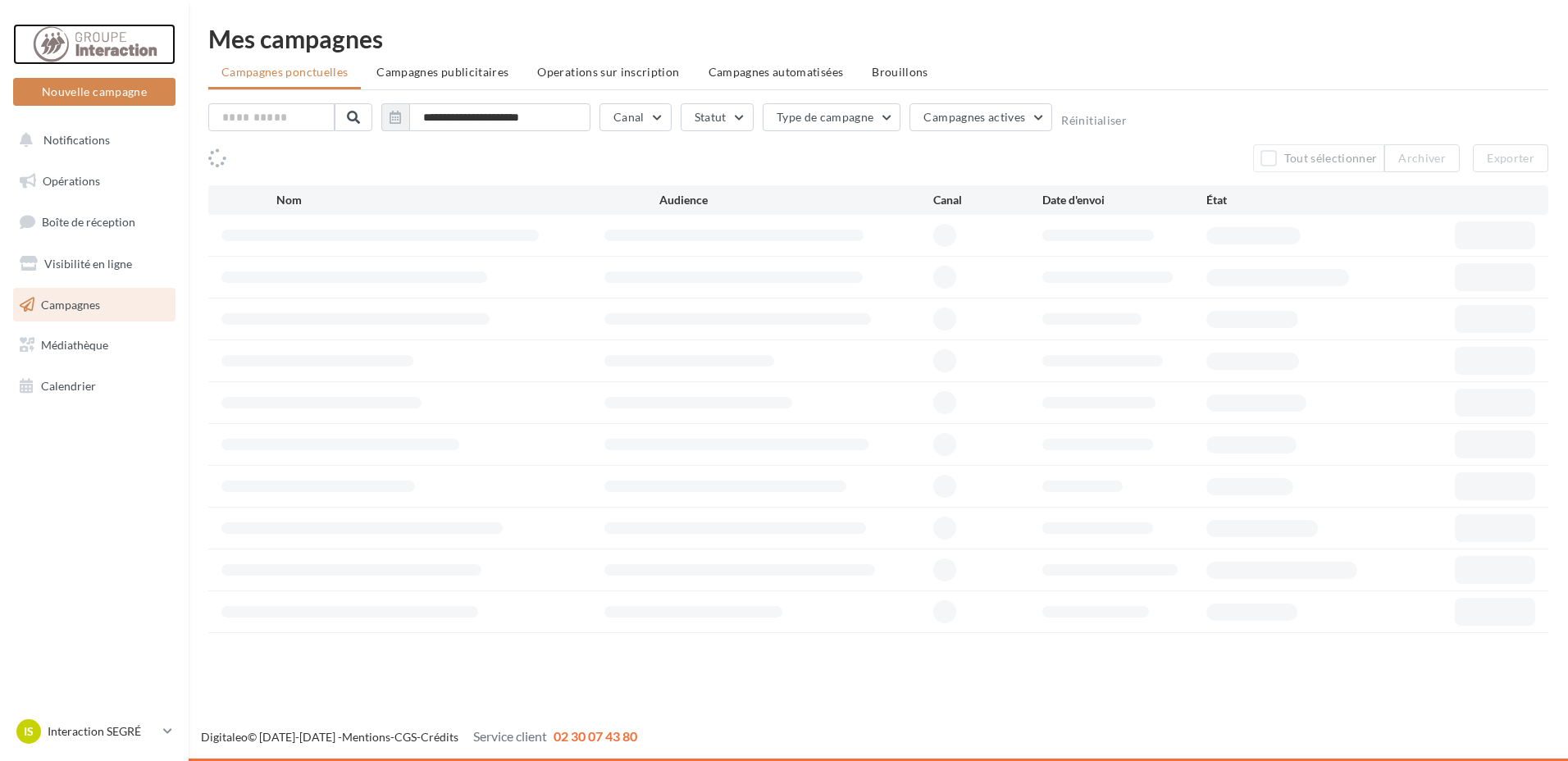
click at [108, 44] on div at bounding box center [94, 44] width 132 height 41
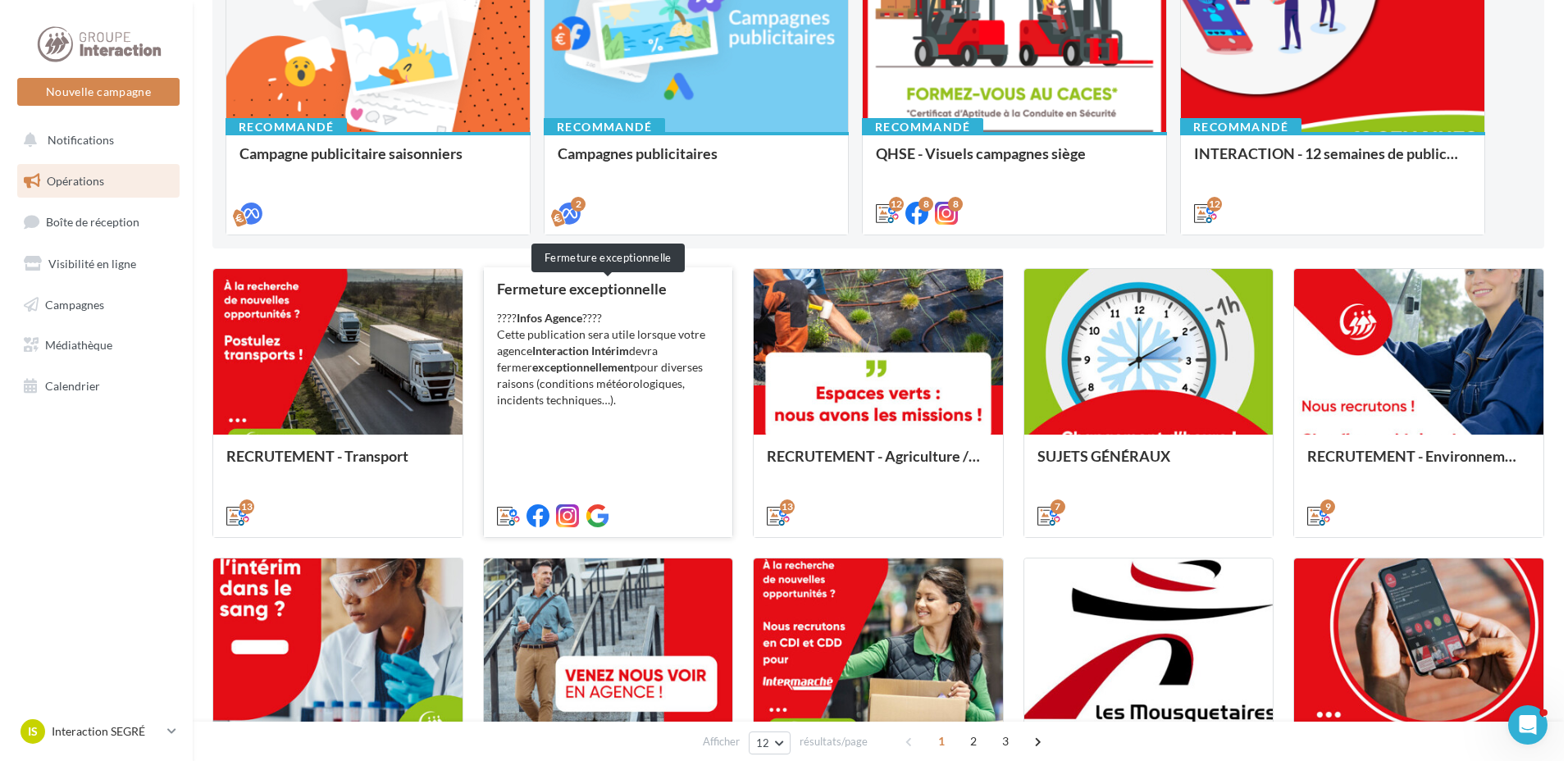
scroll to position [177, 0]
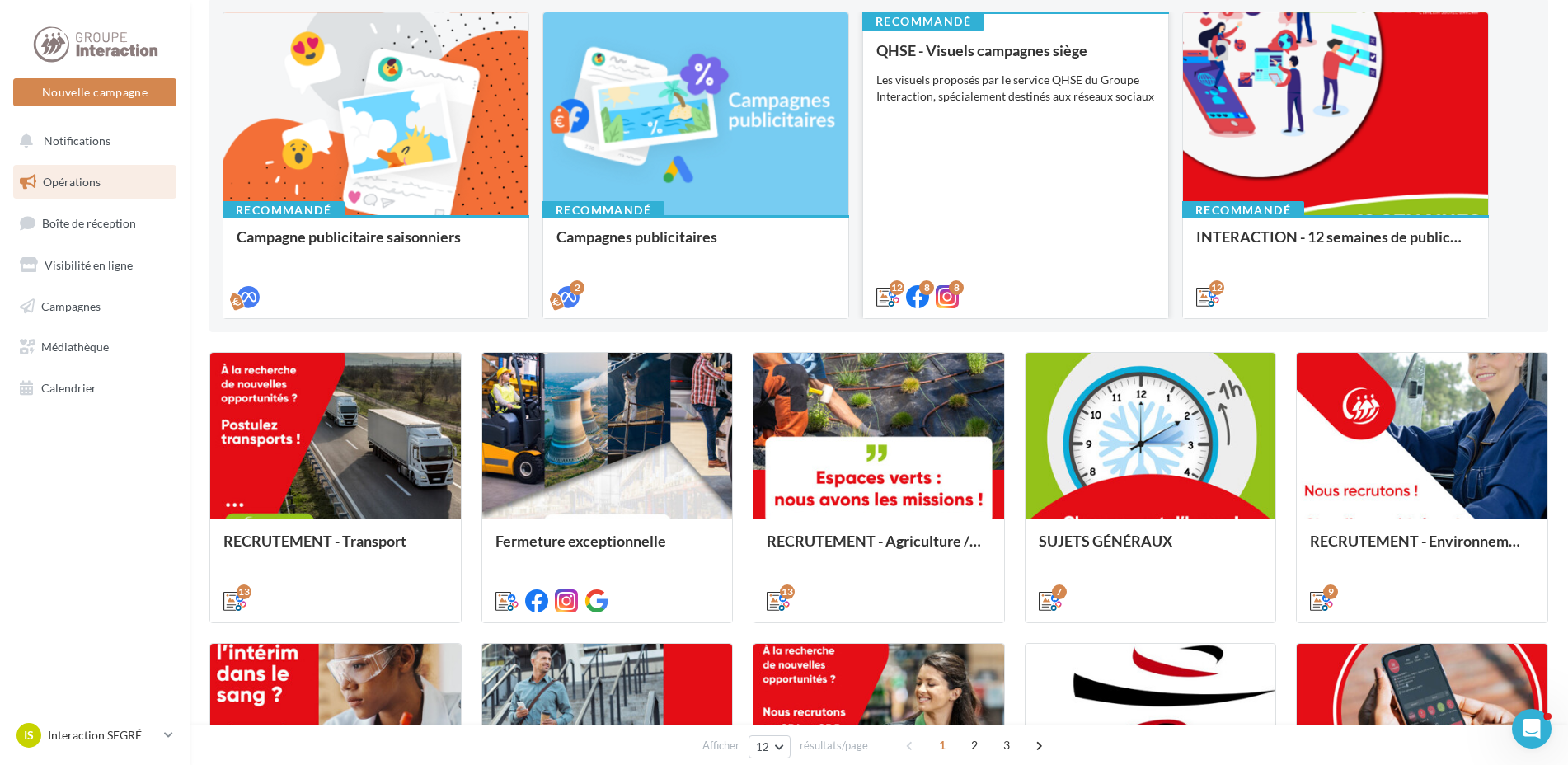
click at [1040, 158] on div "QHSE - Visuels campagnes siège Les visuels proposés par le service QHSE du Grou…" at bounding box center [1015, 173] width 279 height 261
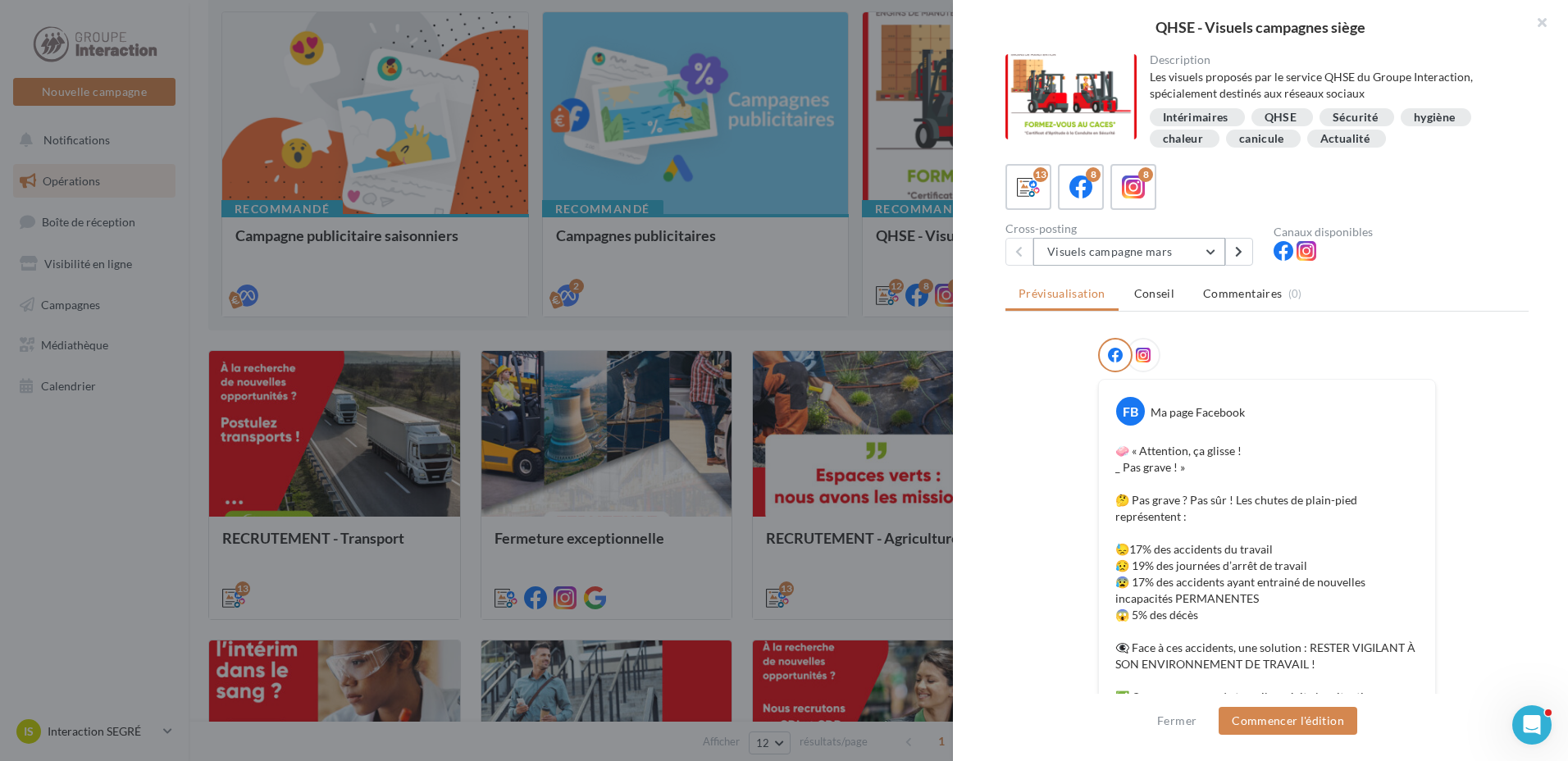
click at [1212, 255] on button "Visuels campagne mars" at bounding box center [1129, 251] width 191 height 28
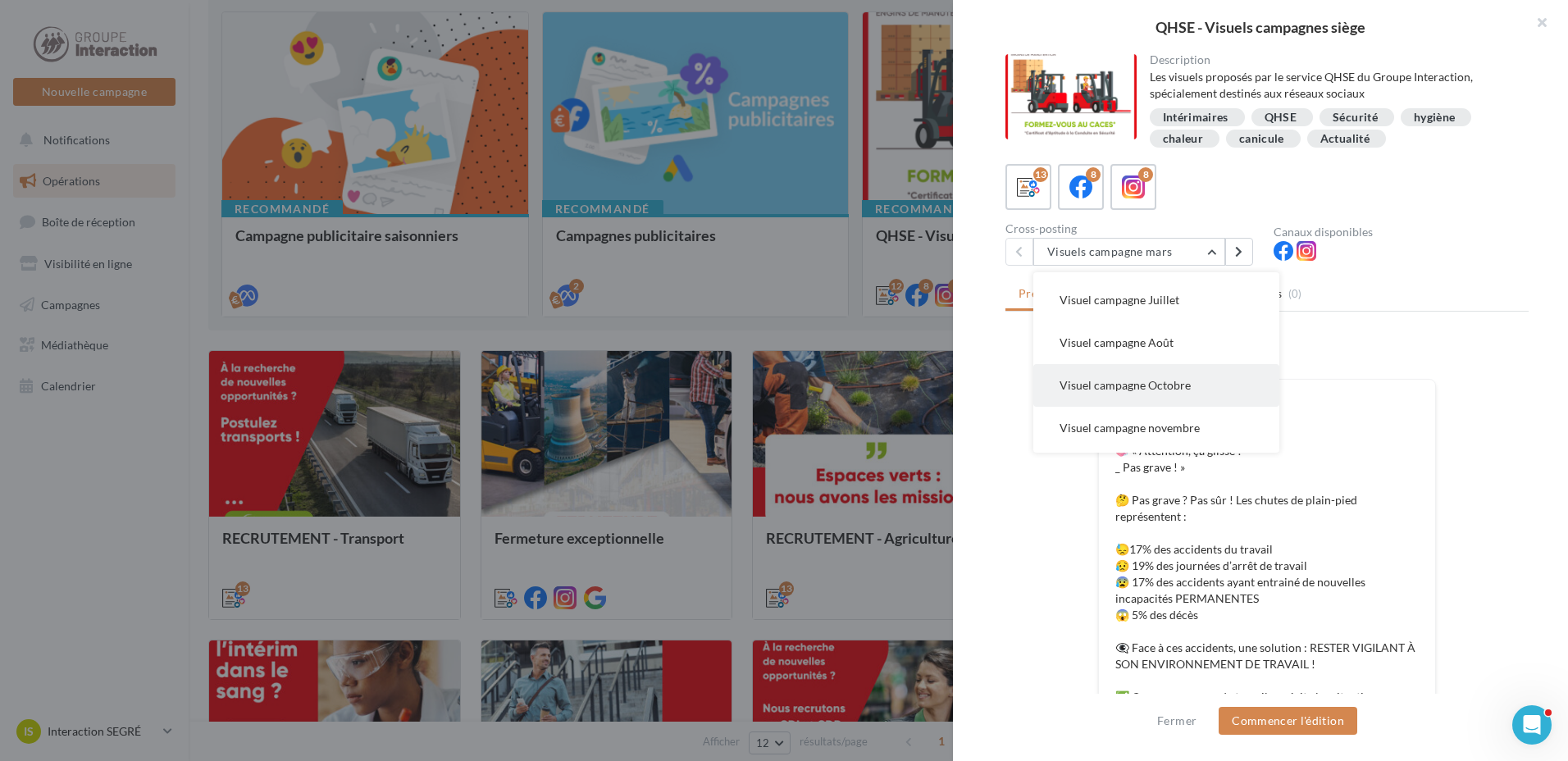
click at [1188, 384] on span "Visuel campagne Octobre" at bounding box center [1125, 385] width 132 height 14
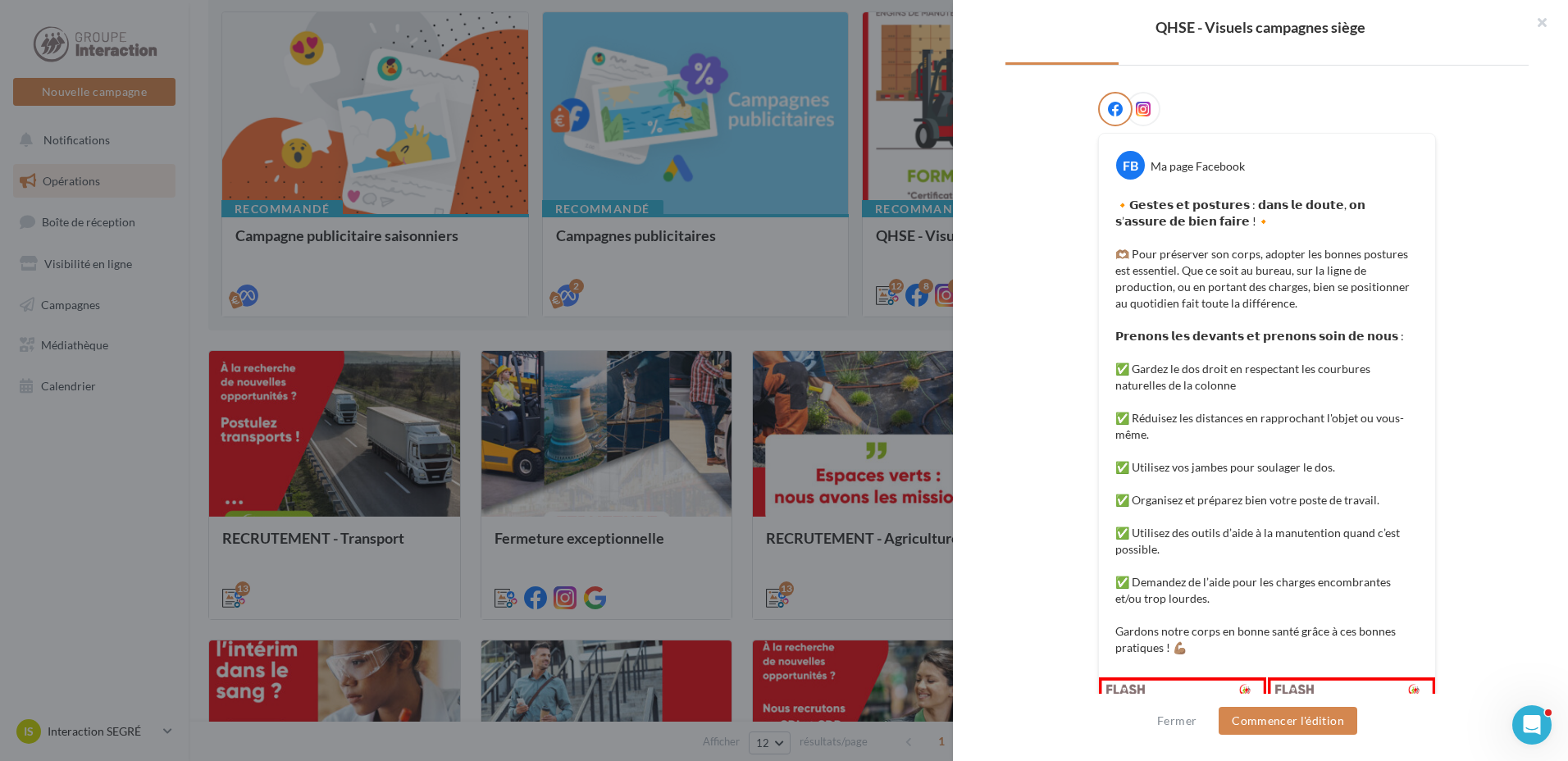
scroll to position [405, 0]
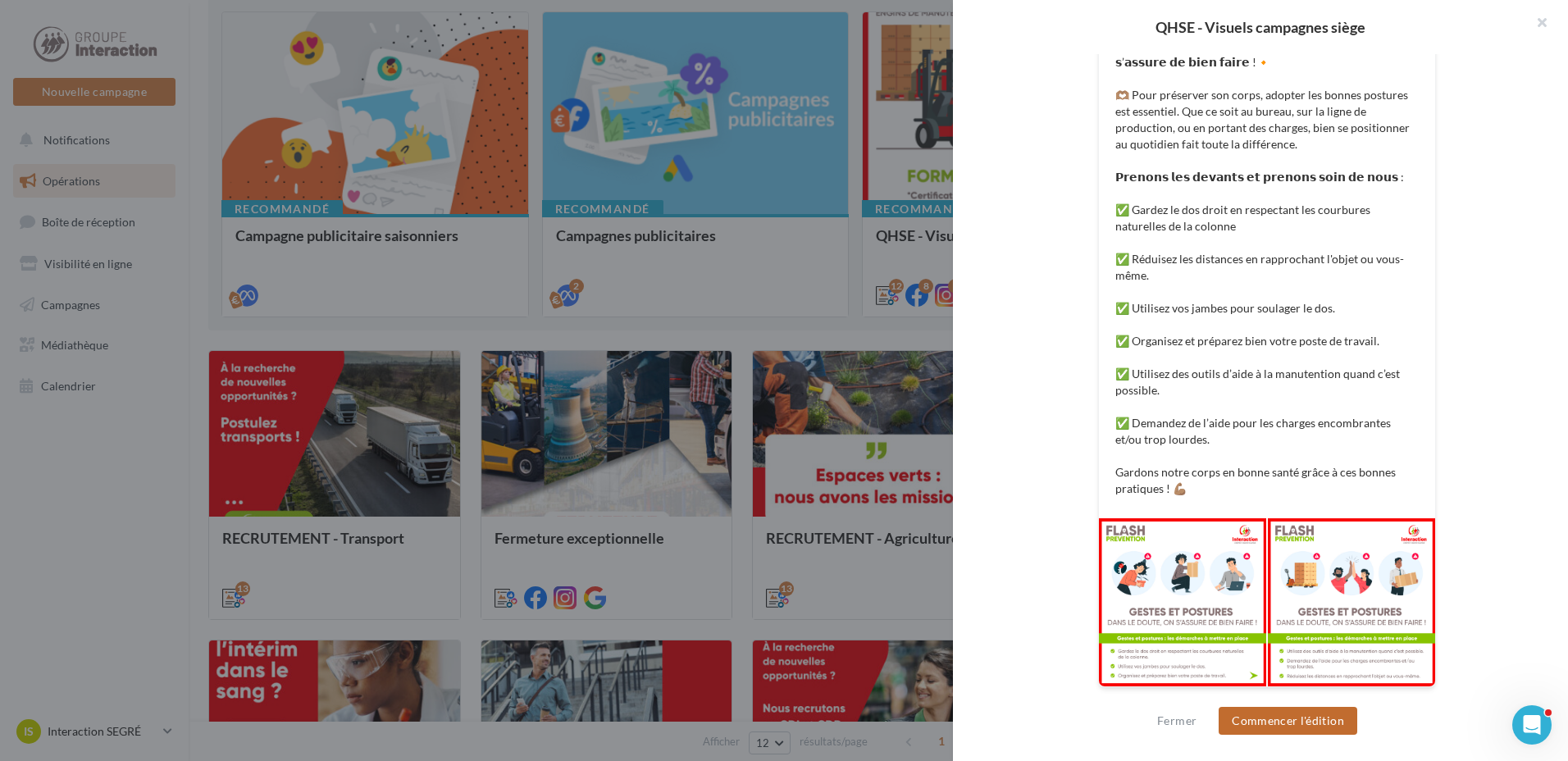
click at [1303, 714] on button "Commencer l'édition" at bounding box center [1288, 721] width 138 height 28
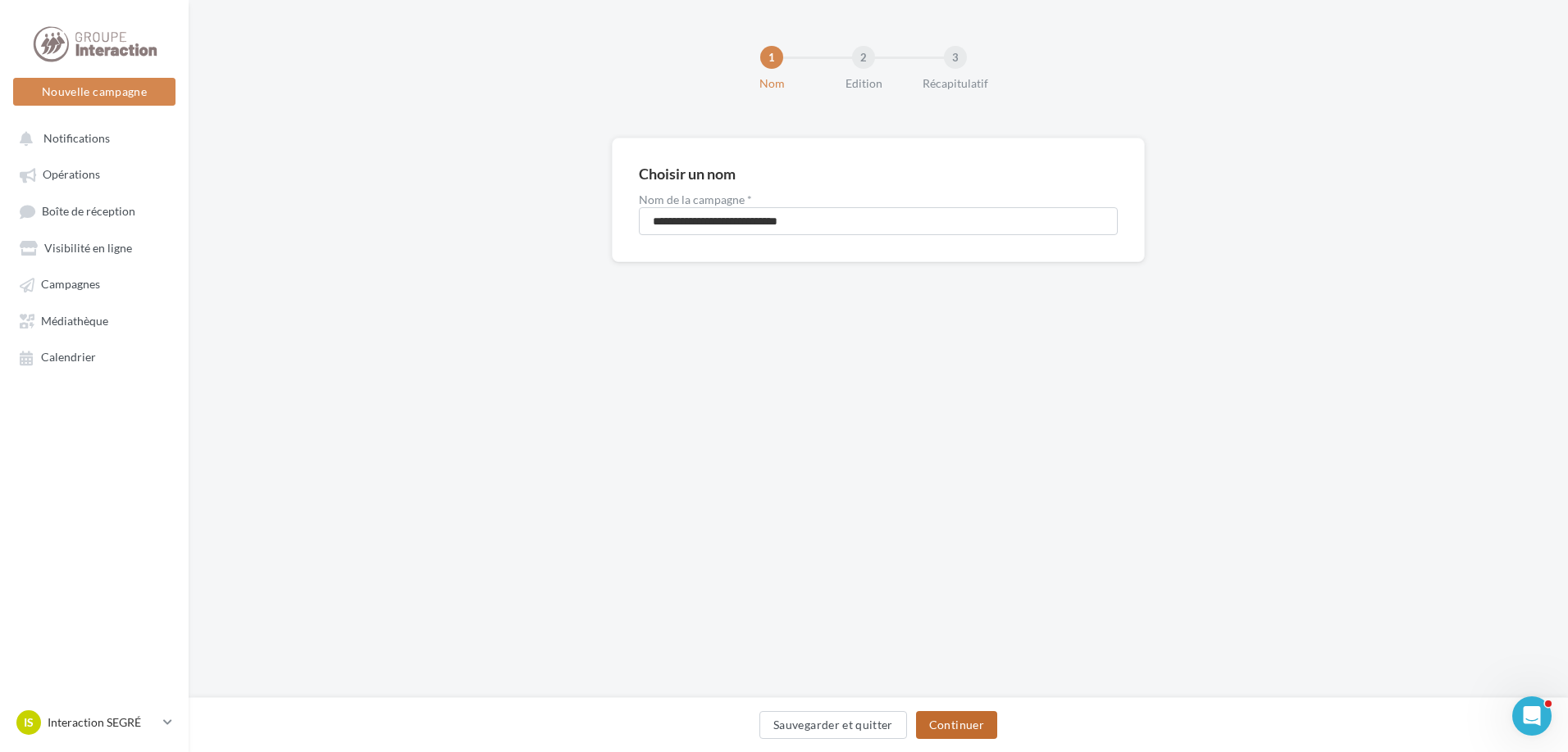
click at [949, 725] on button "Continuer" at bounding box center [956, 725] width 81 height 28
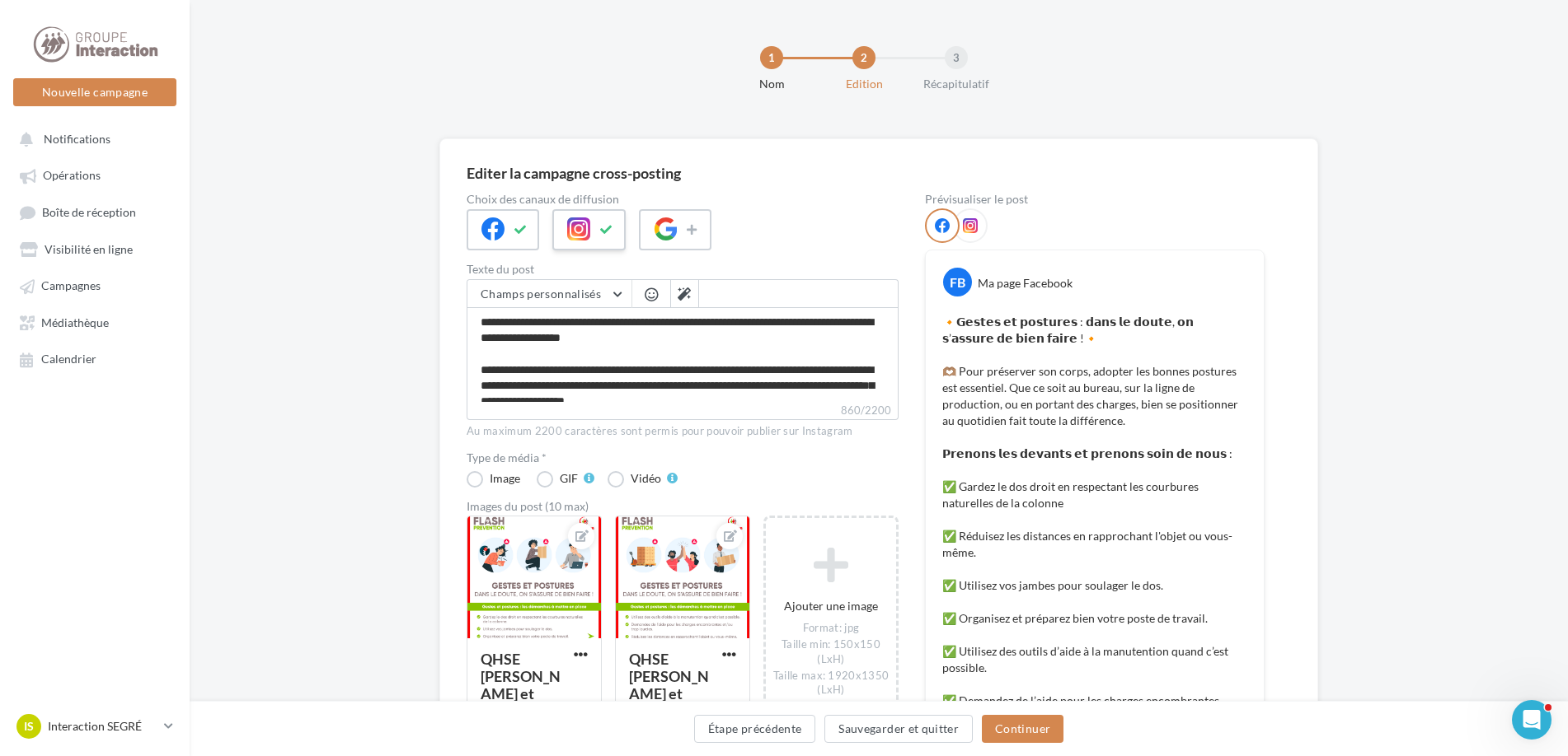
click at [590, 232] on icon at bounding box center [578, 229] width 23 height 23
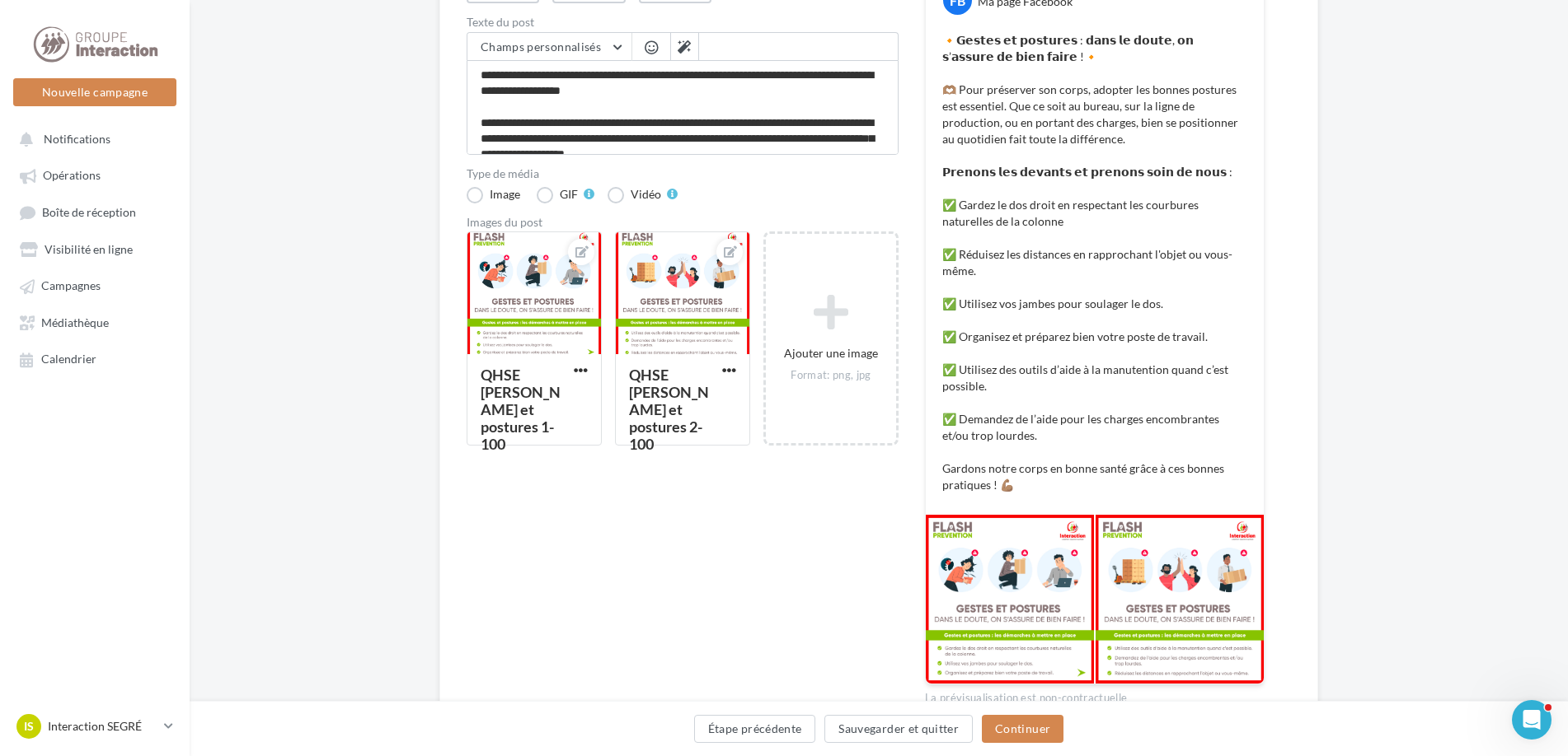
scroll to position [335, 0]
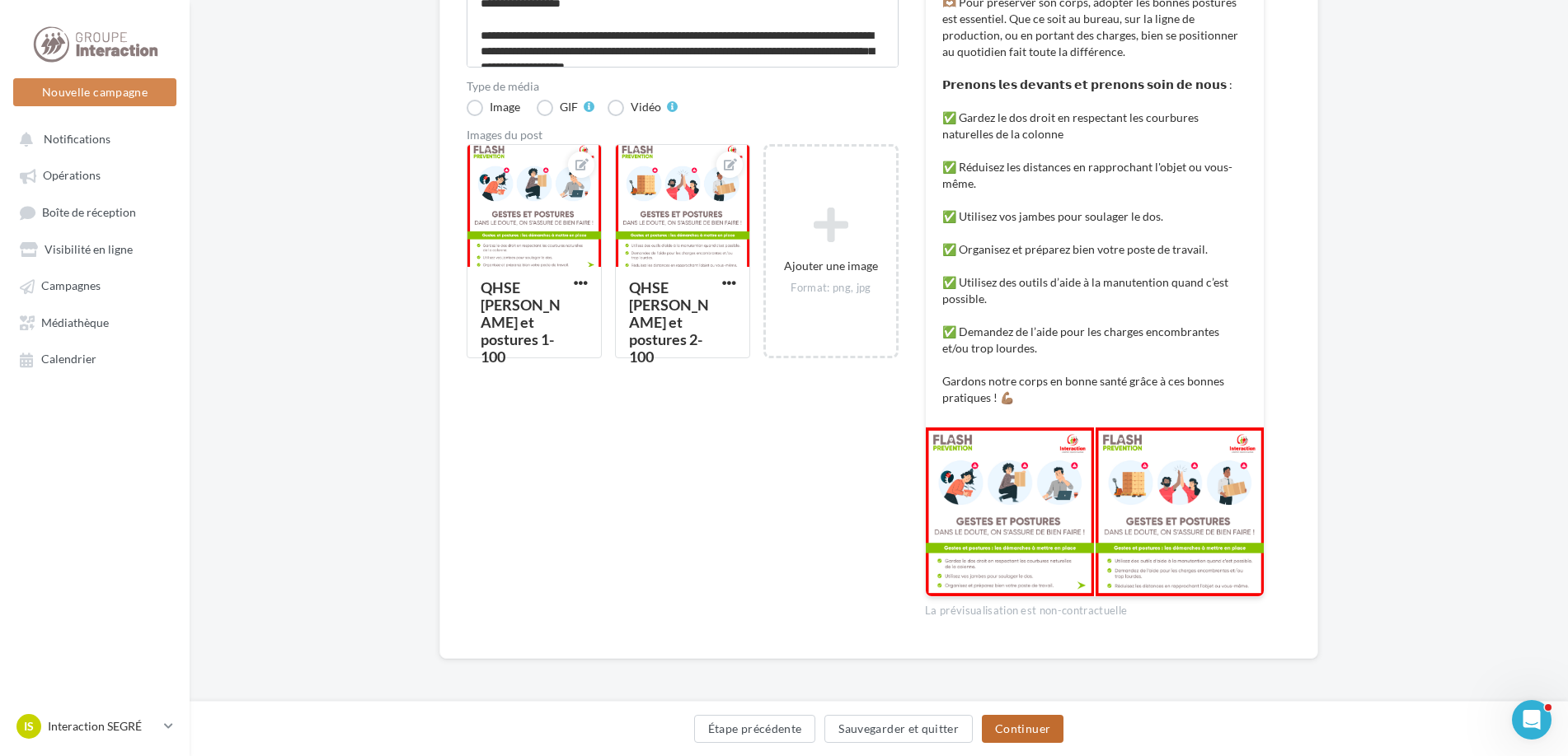
click at [1038, 735] on button "Continuer" at bounding box center [1023, 729] width 81 height 28
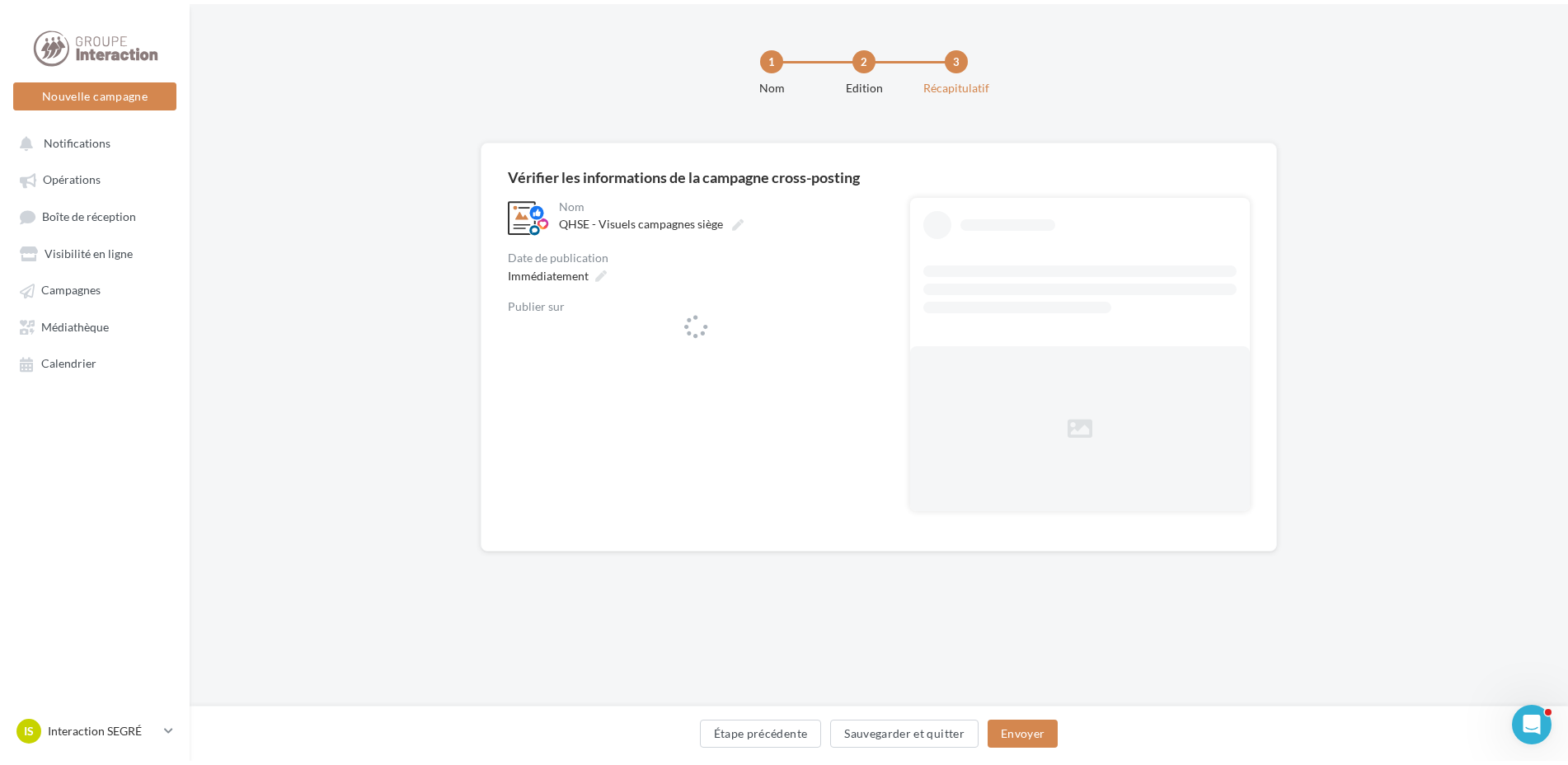
scroll to position [0, 0]
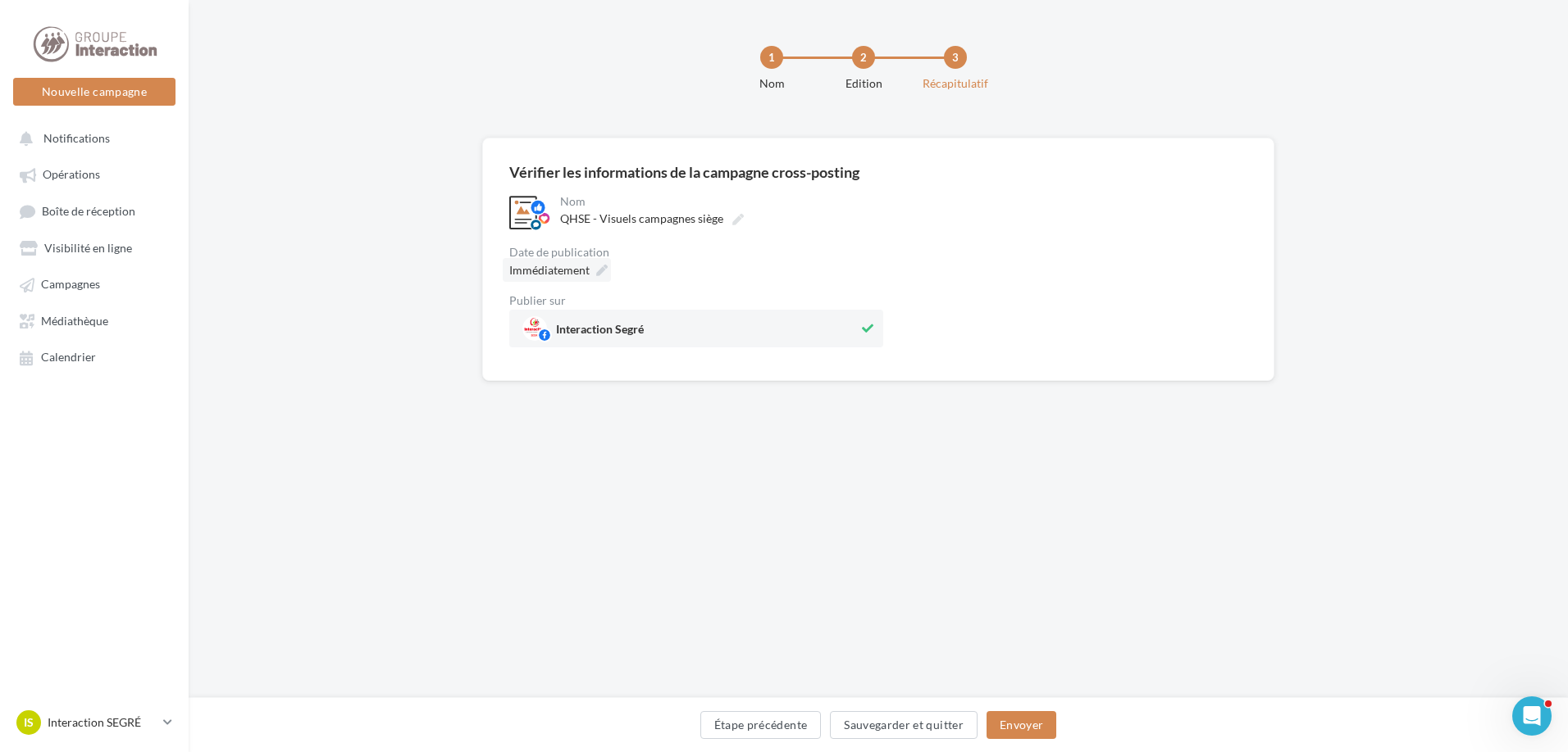
click at [603, 271] on icon at bounding box center [602, 271] width 12 height 12
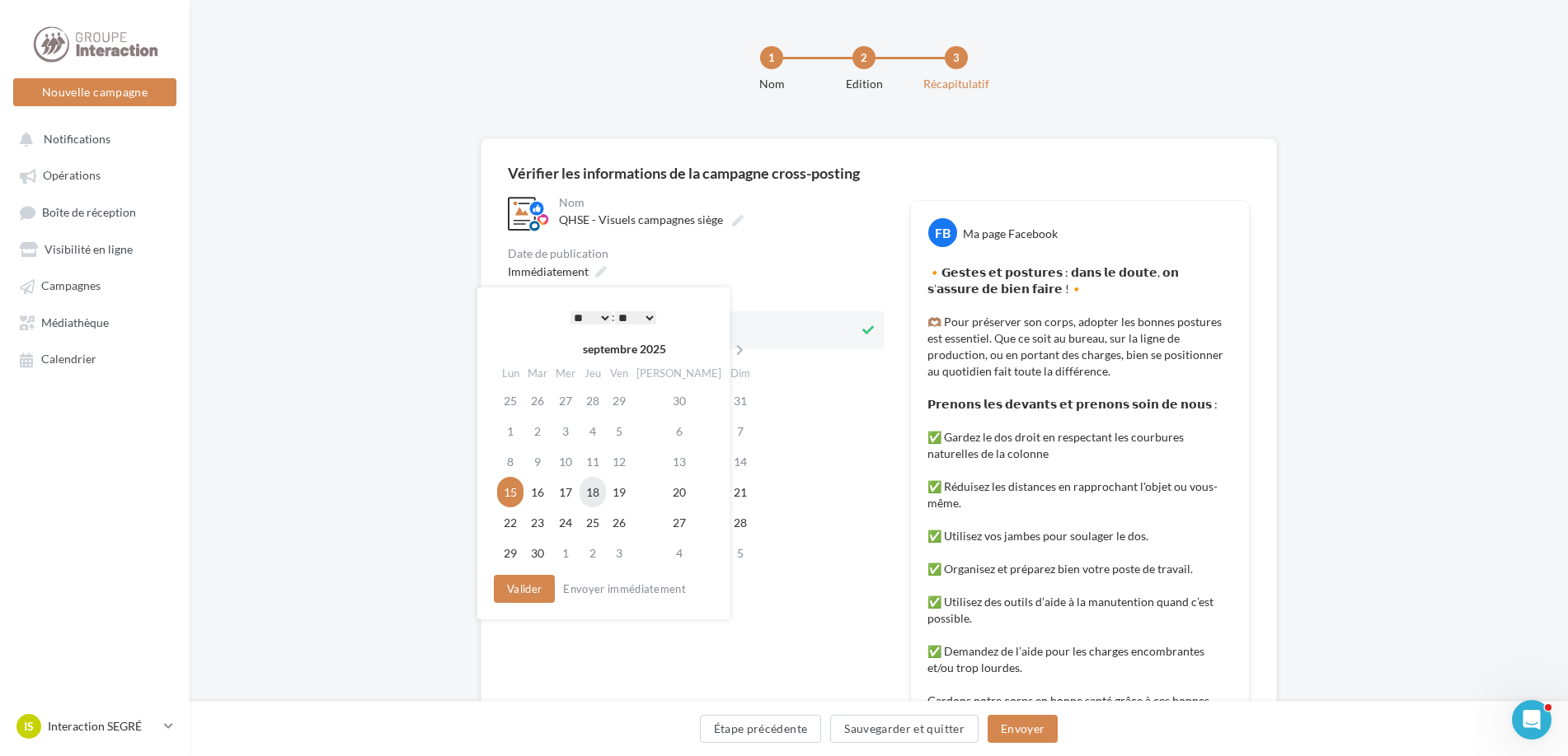
click at [593, 496] on td "18" at bounding box center [592, 492] width 26 height 31
click at [511, 583] on button "Valider" at bounding box center [520, 589] width 61 height 28
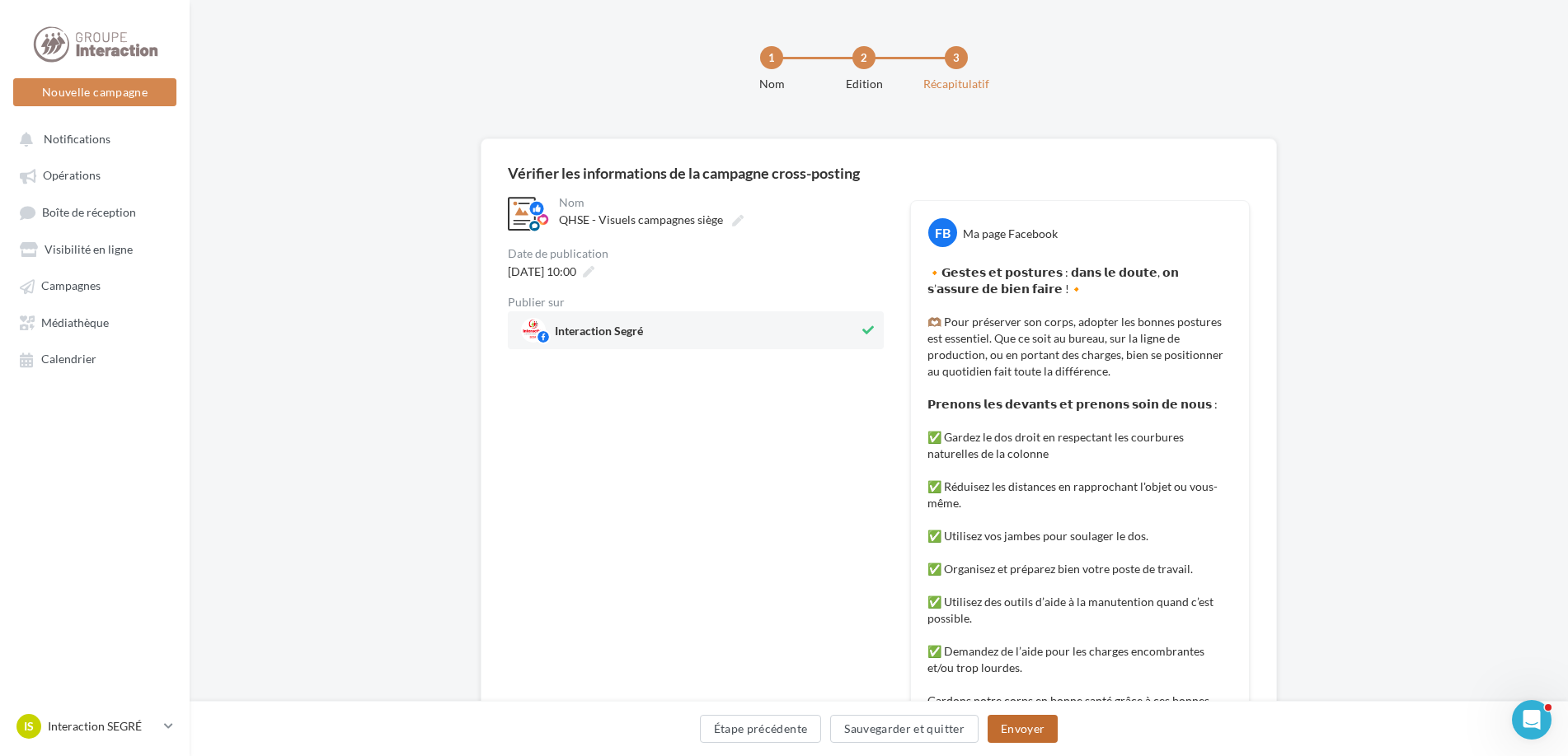
click at [1025, 724] on button "Envoyer" at bounding box center [1023, 729] width 70 height 28
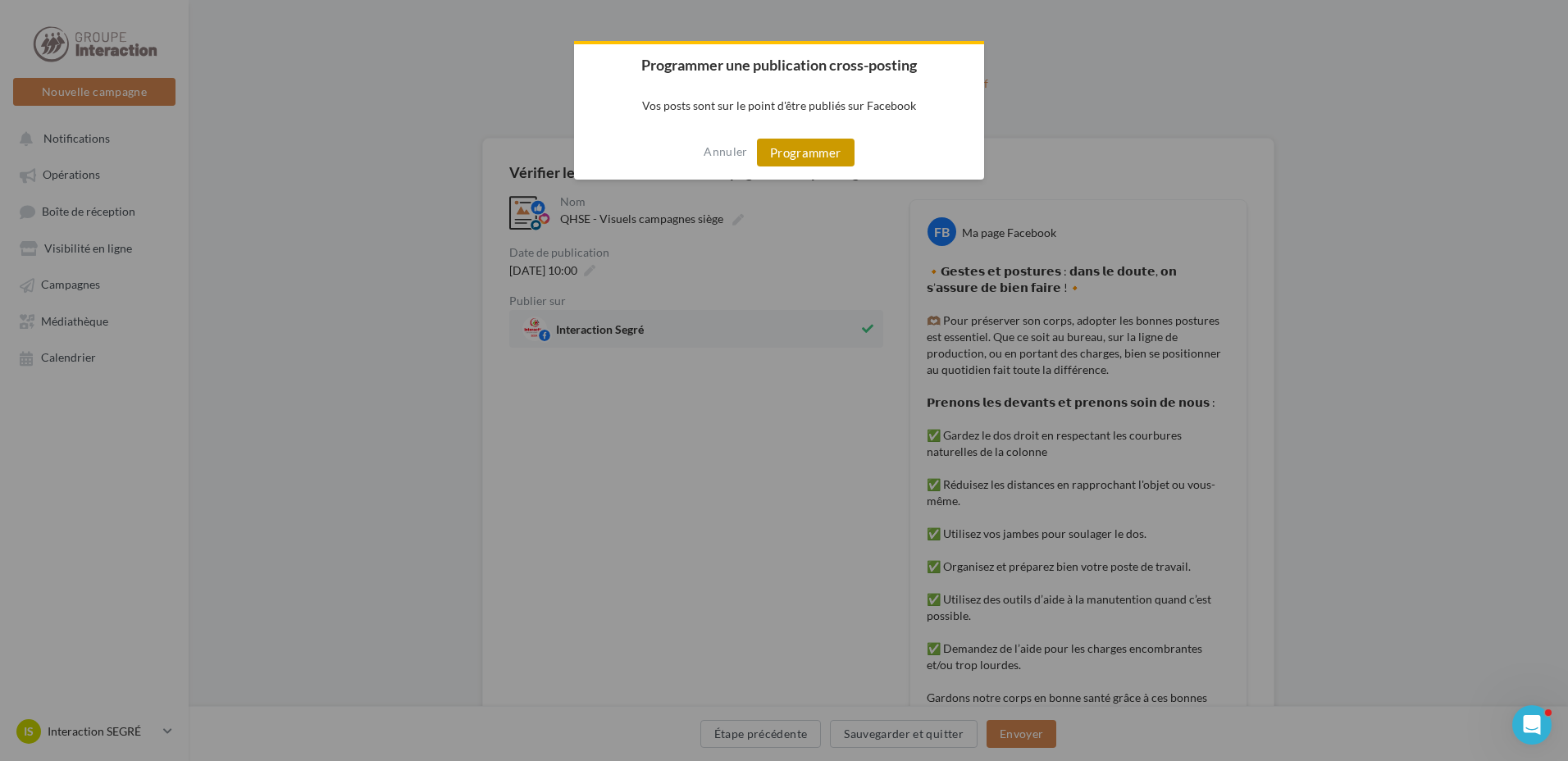
click at [832, 149] on button "Programmer" at bounding box center [806, 152] width 98 height 28
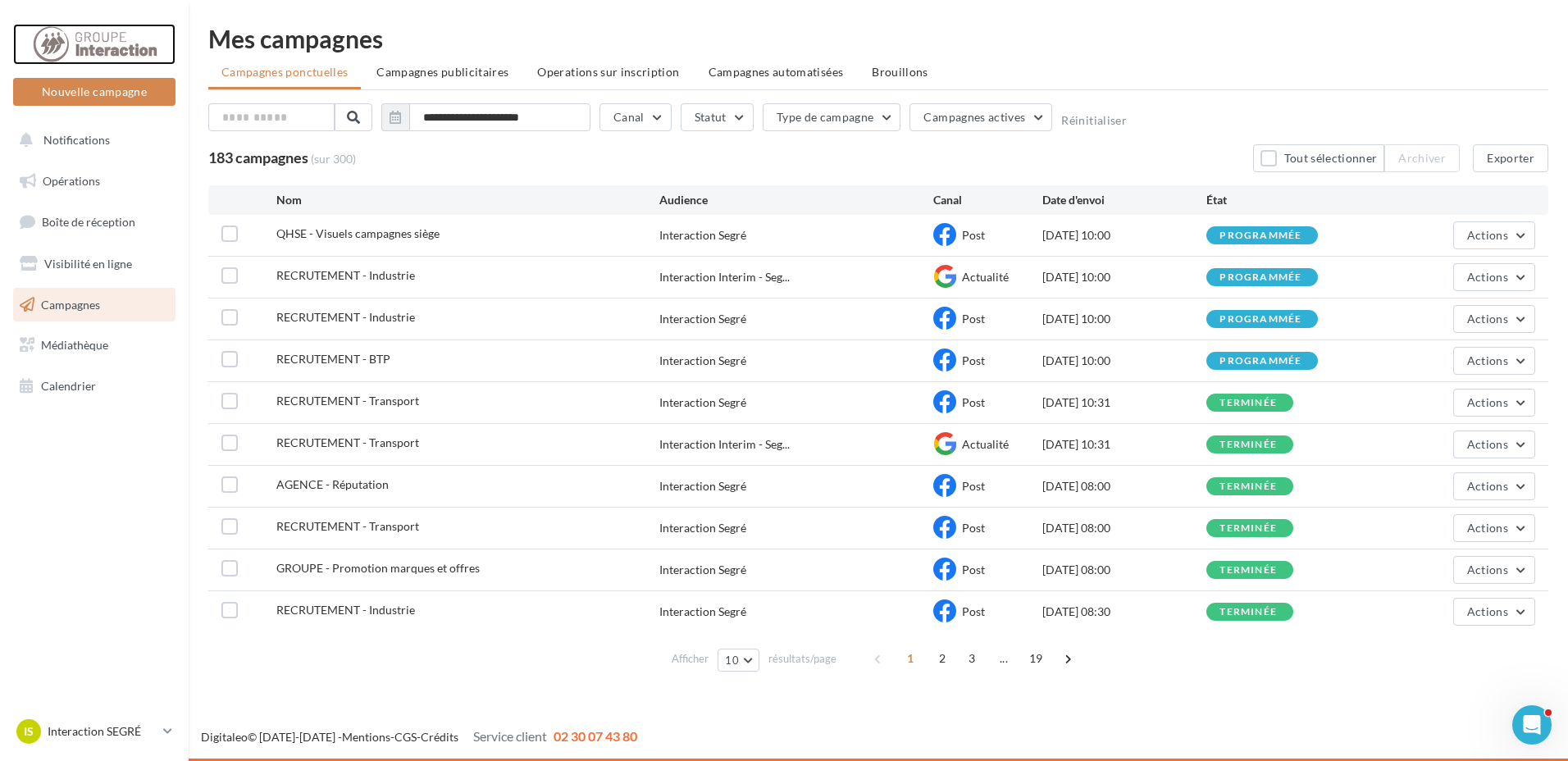
click at [116, 52] on div at bounding box center [94, 44] width 132 height 41
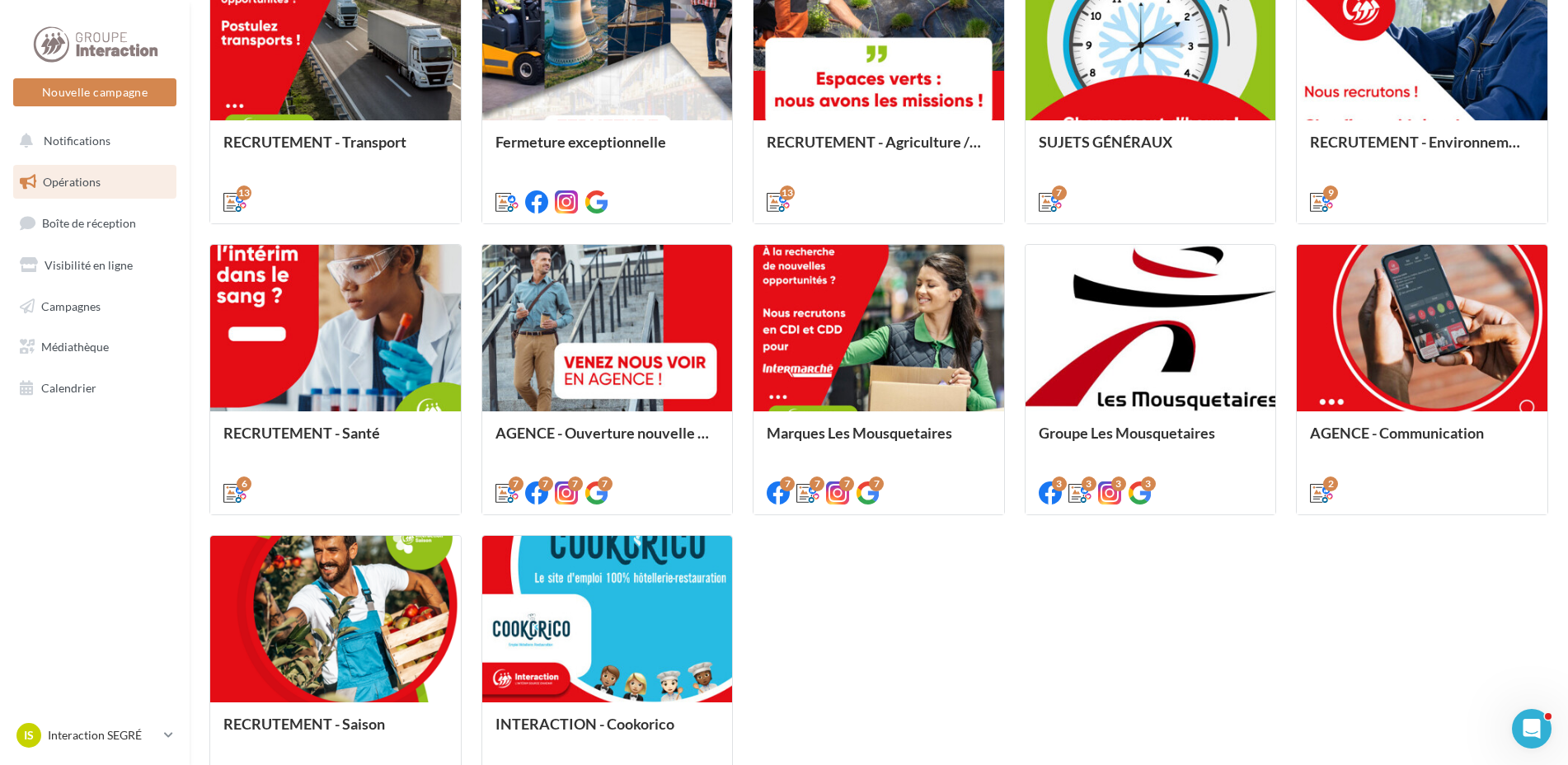
scroll to position [742, 0]
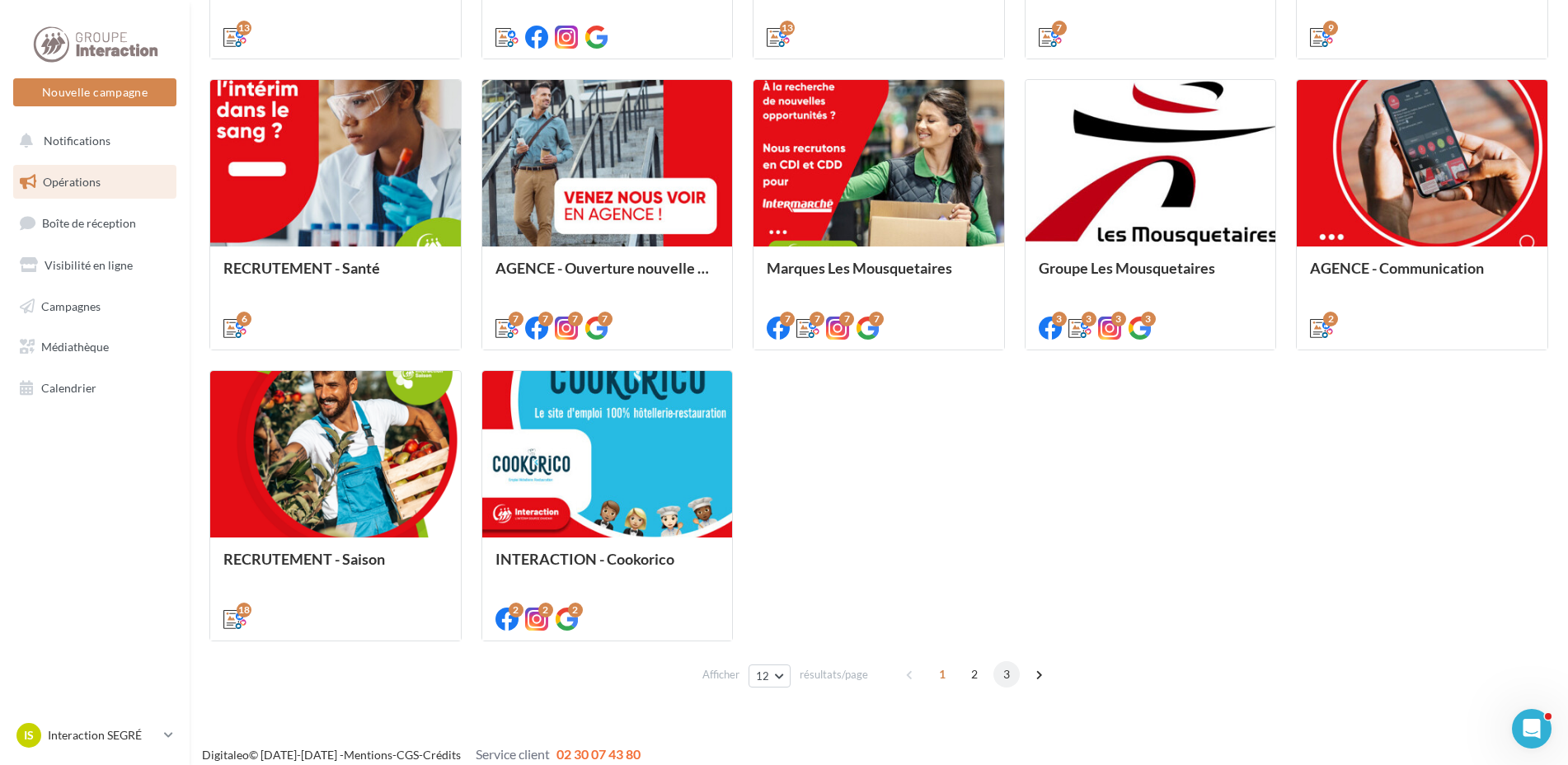
click at [1002, 677] on span "3" at bounding box center [1006, 674] width 26 height 26
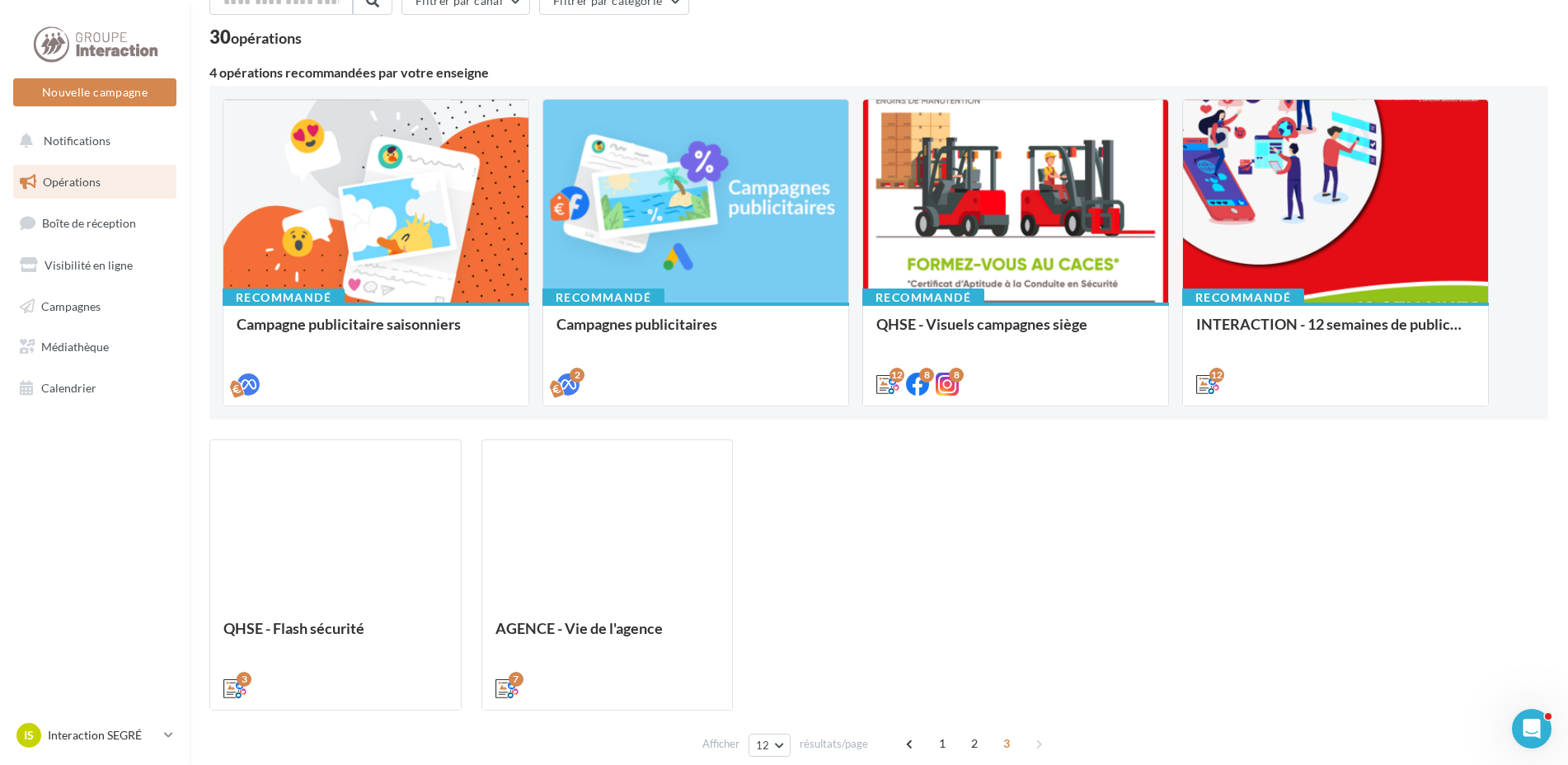
scroll to position [173, 0]
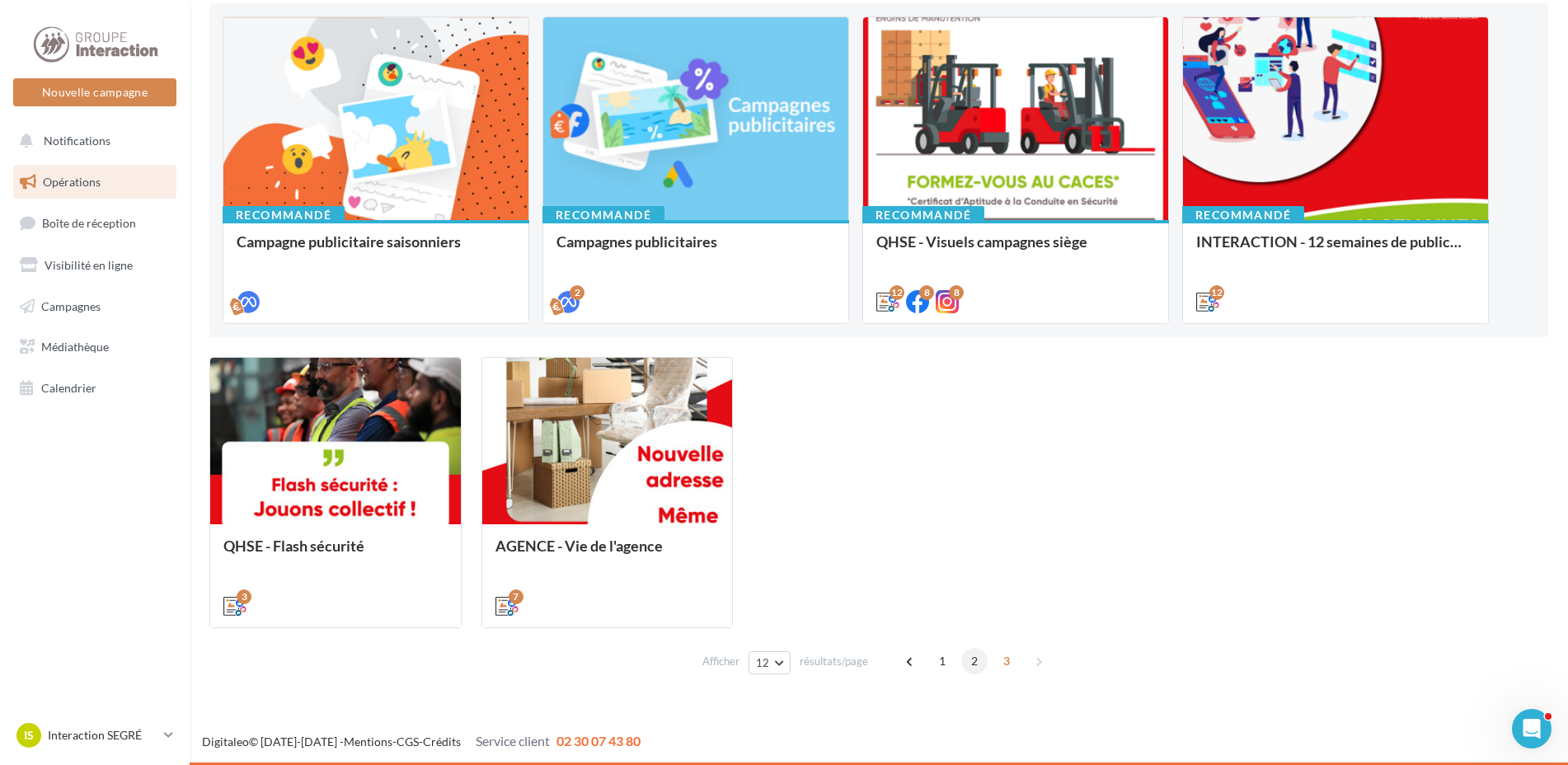
click at [970, 668] on span "2" at bounding box center [974, 661] width 26 height 26
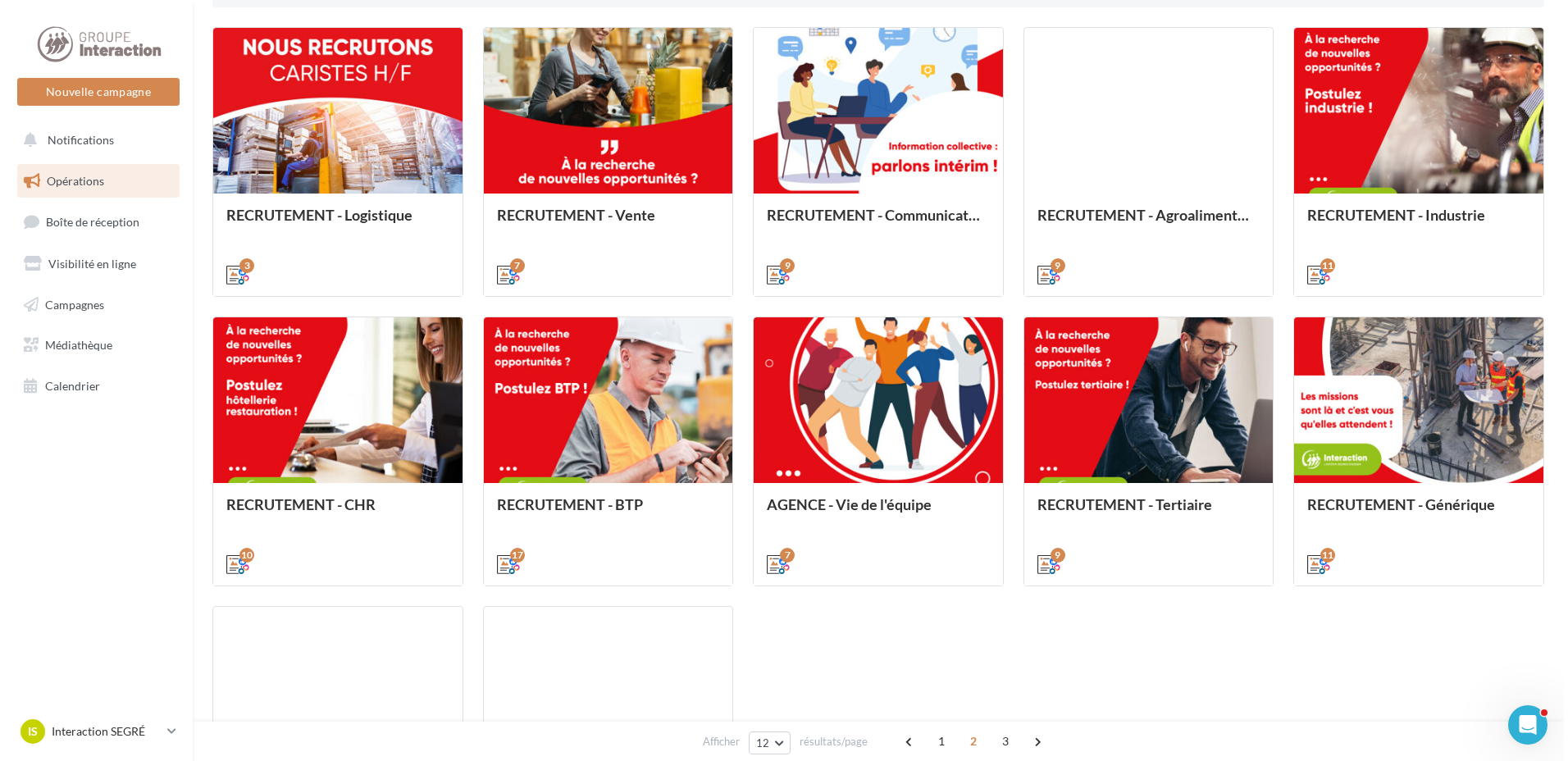
scroll to position [664, 0]
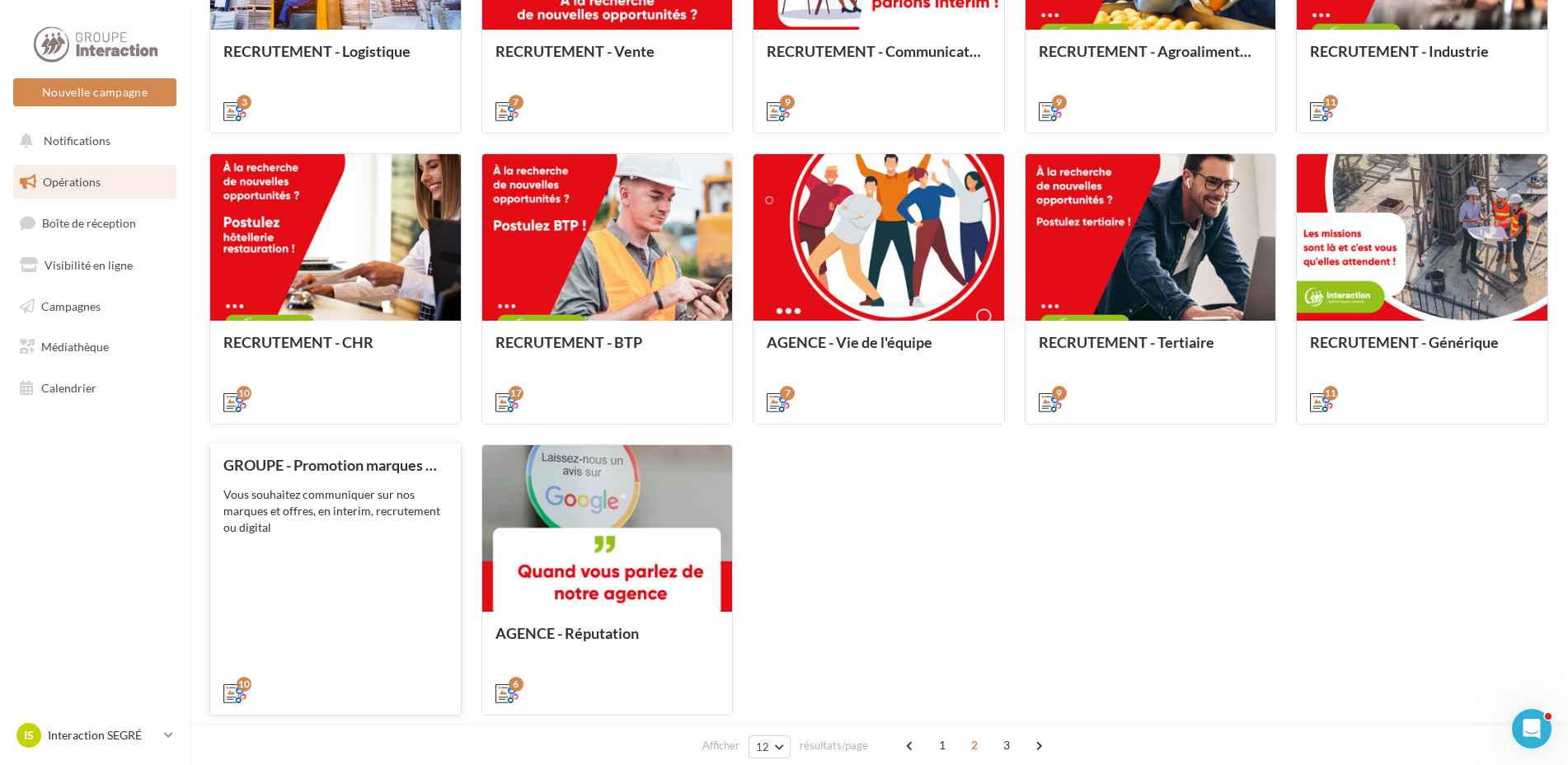
click at [267, 569] on div "GROUPE - Promotion marques et offres Vous souhaitez communiquer sur nos marques…" at bounding box center [335, 578] width 224 height 243
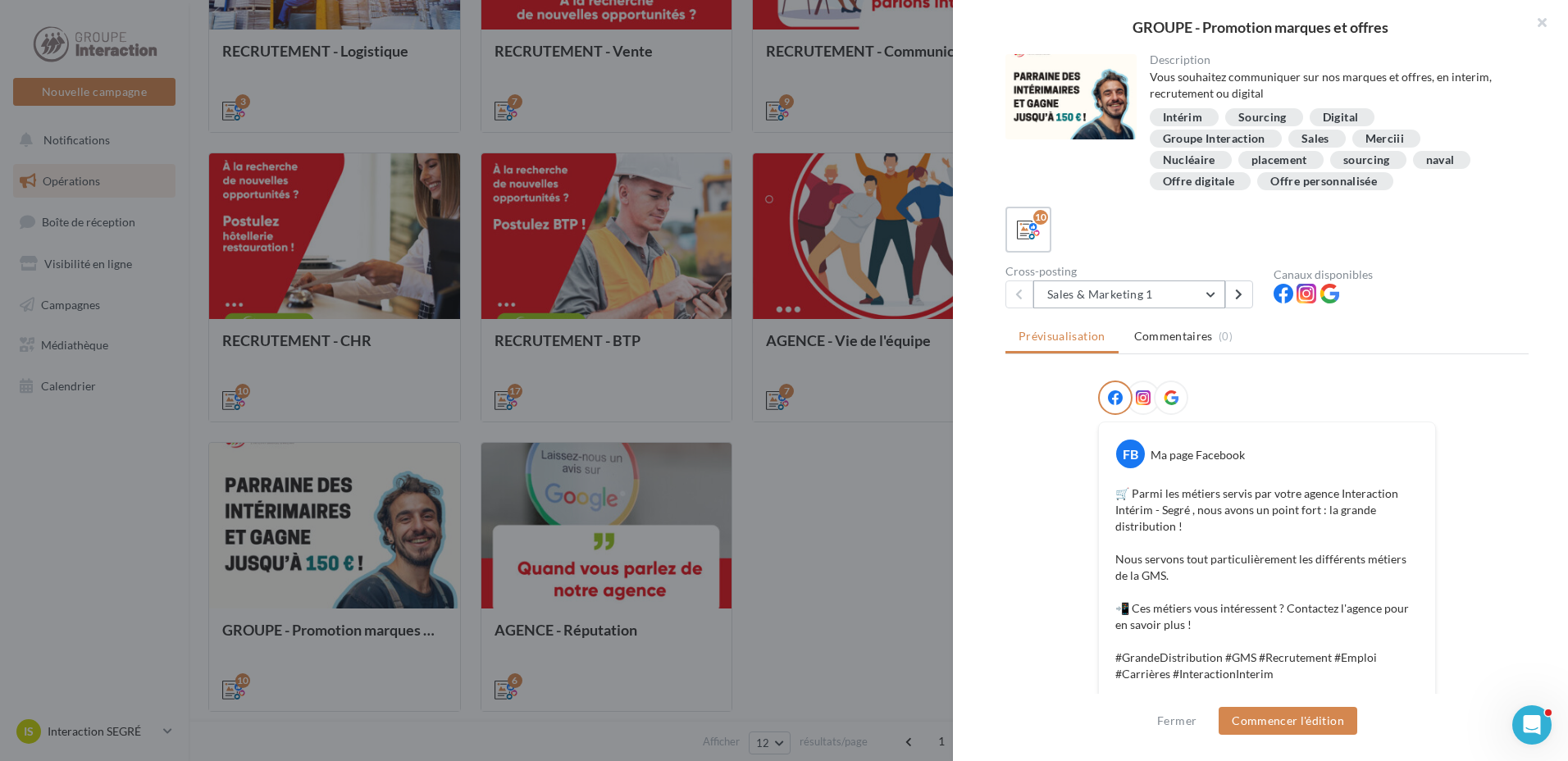
click at [1214, 302] on button "Sales & Marketing 1" at bounding box center [1129, 294] width 191 height 28
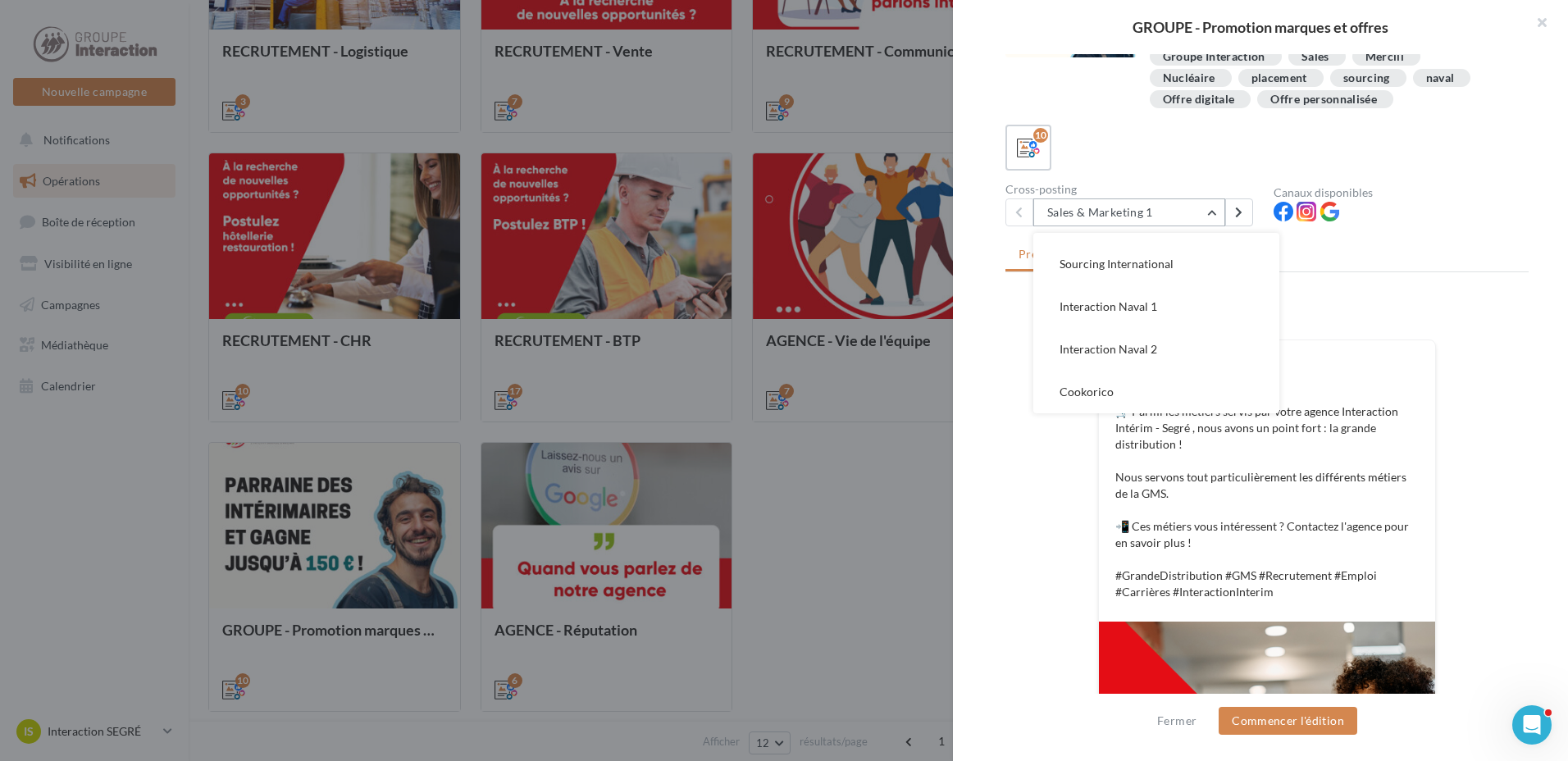
scroll to position [0, 0]
click at [1058, 527] on div "FB Ma page Facebook 🛒 Parmi les métiers servis par votre agence Interaction Int…" at bounding box center [1267, 640] width 523 height 682
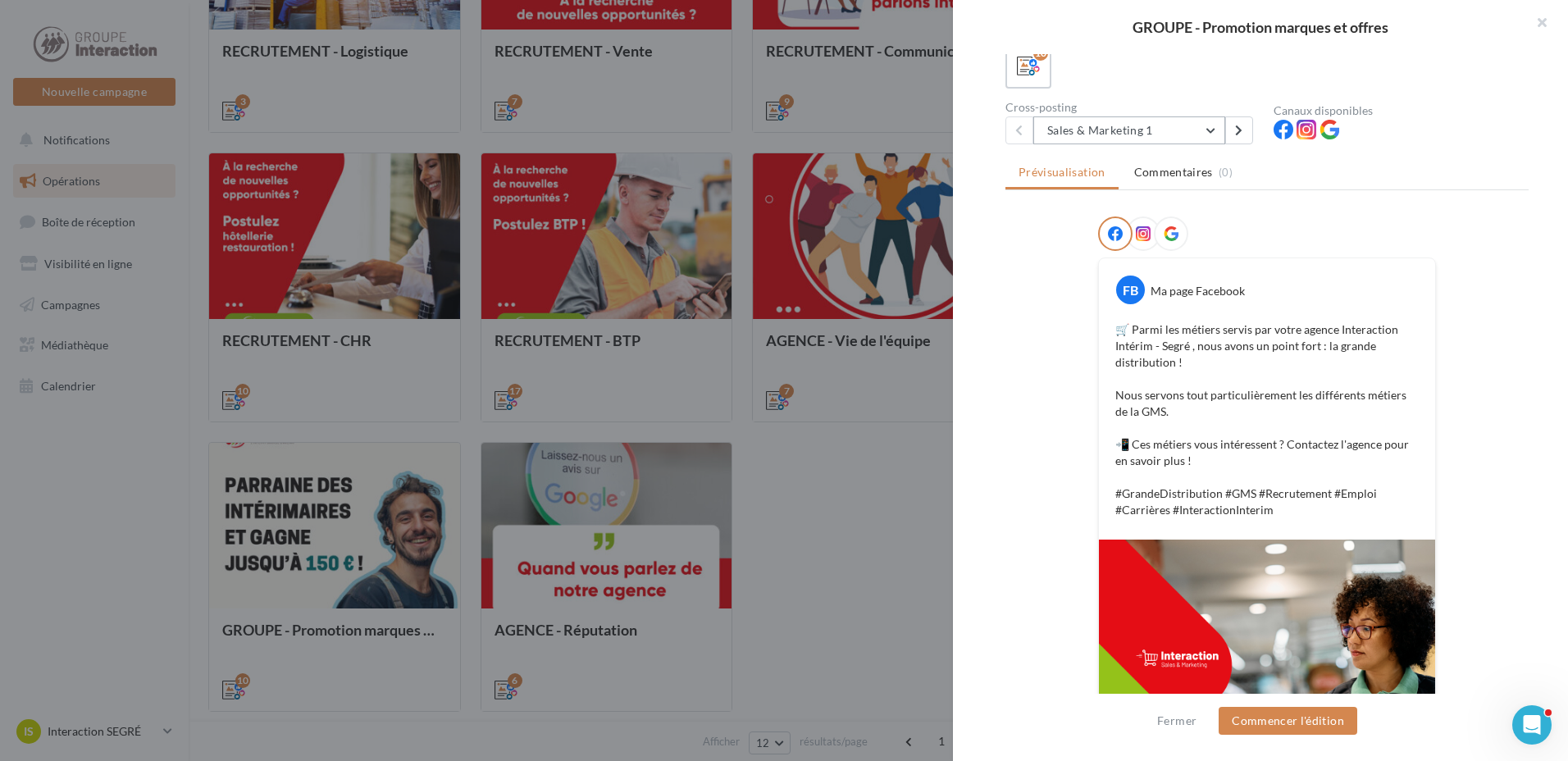
click at [1191, 135] on button "Sales & Marketing 1" at bounding box center [1129, 130] width 191 height 28
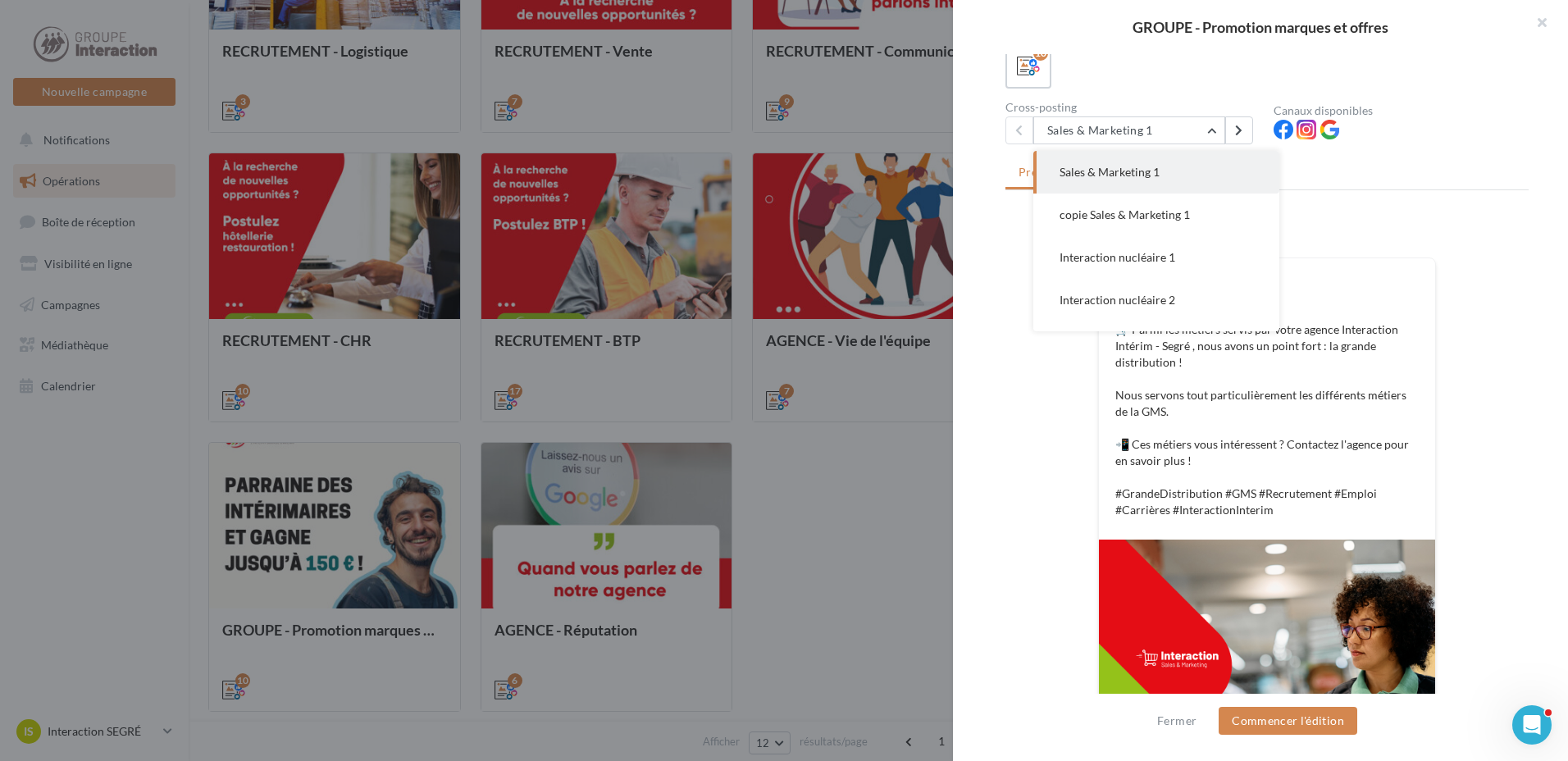
click at [860, 574] on div at bounding box center [784, 380] width 1568 height 761
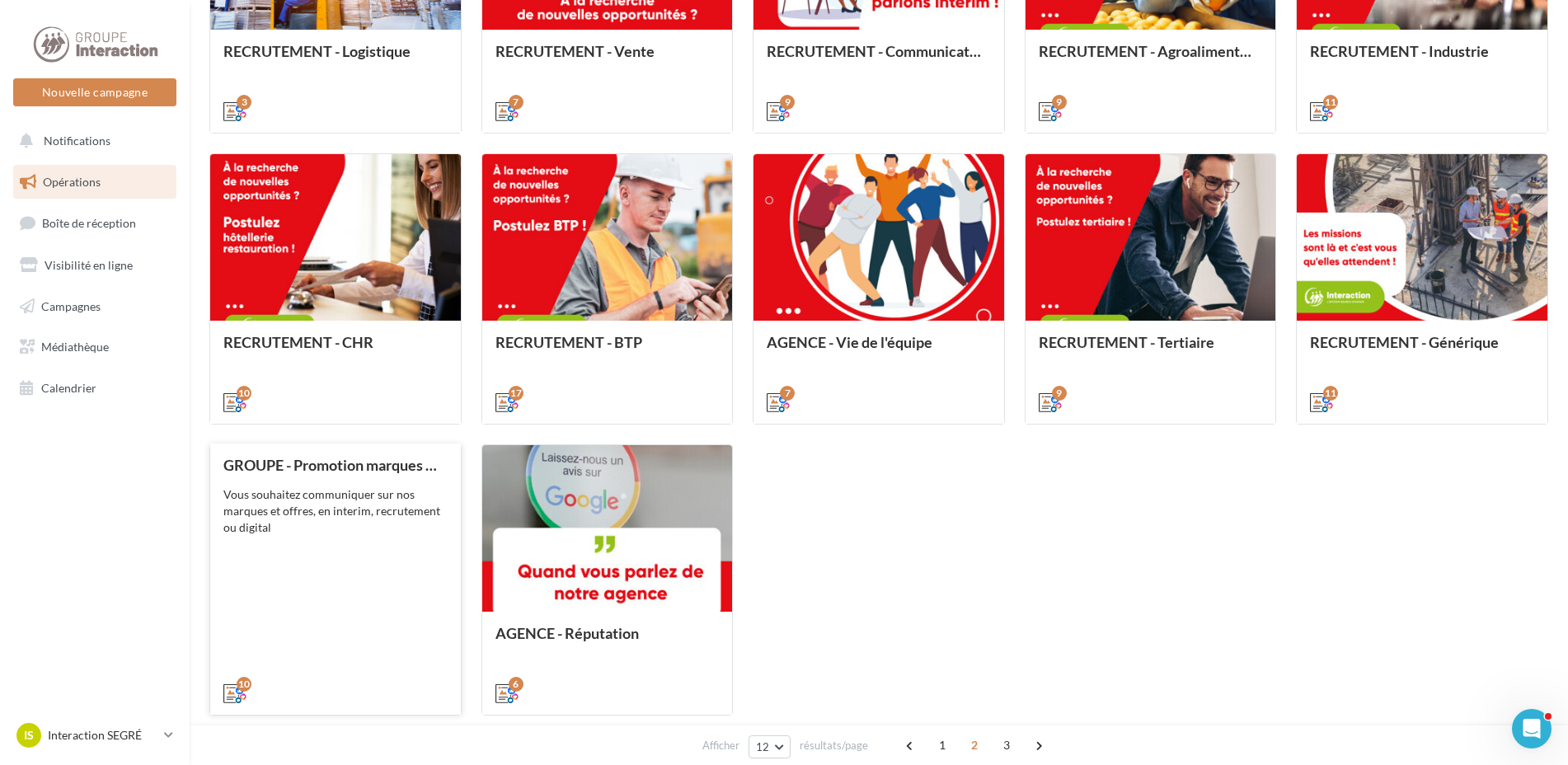
click at [341, 549] on div "GROUPE - Promotion marques et offres Vous souhaitez communiquer sur nos marques…" at bounding box center [335, 578] width 224 height 243
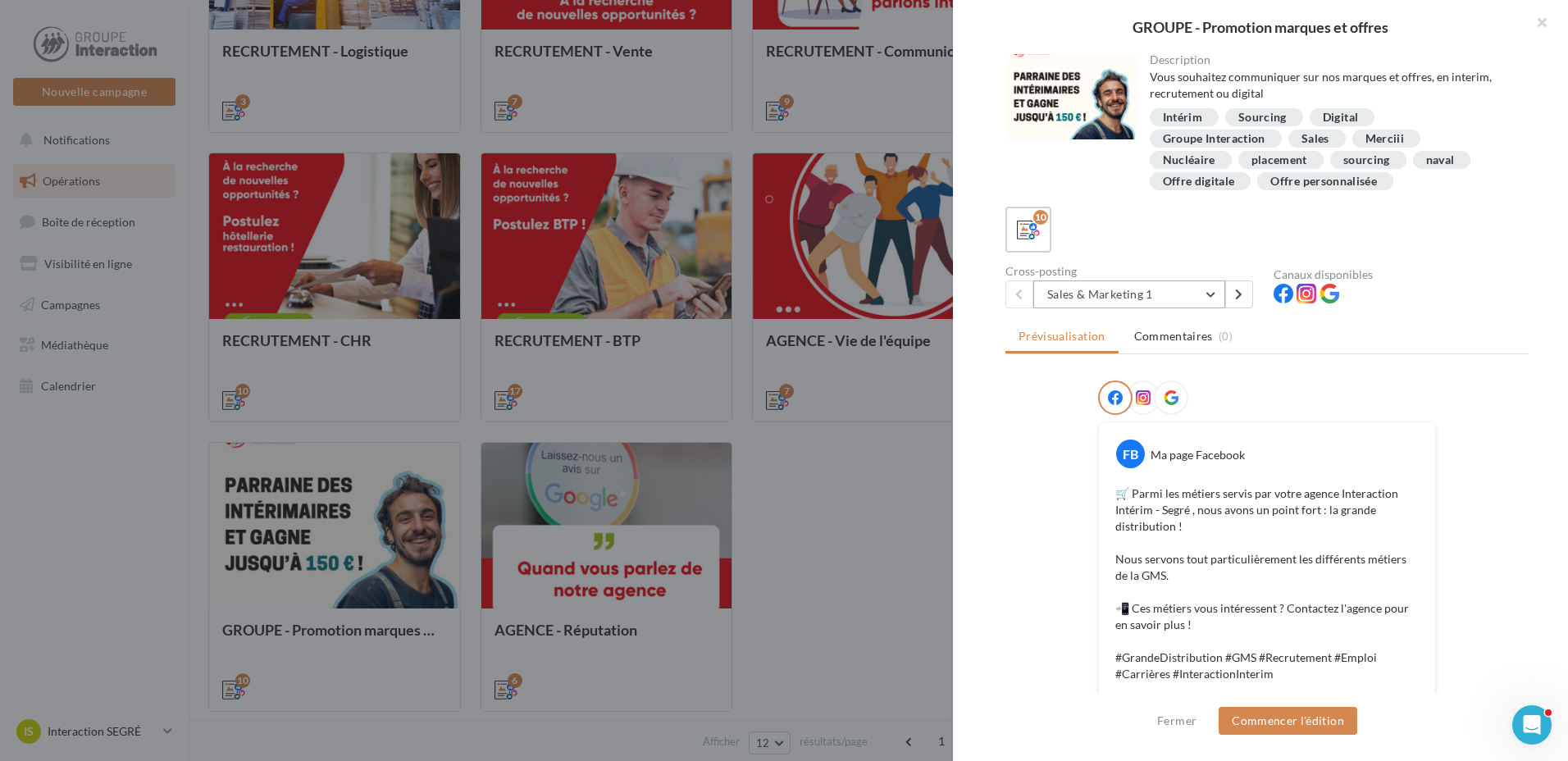
click at [1176, 293] on button "Sales & Marketing 1" at bounding box center [1129, 294] width 191 height 28
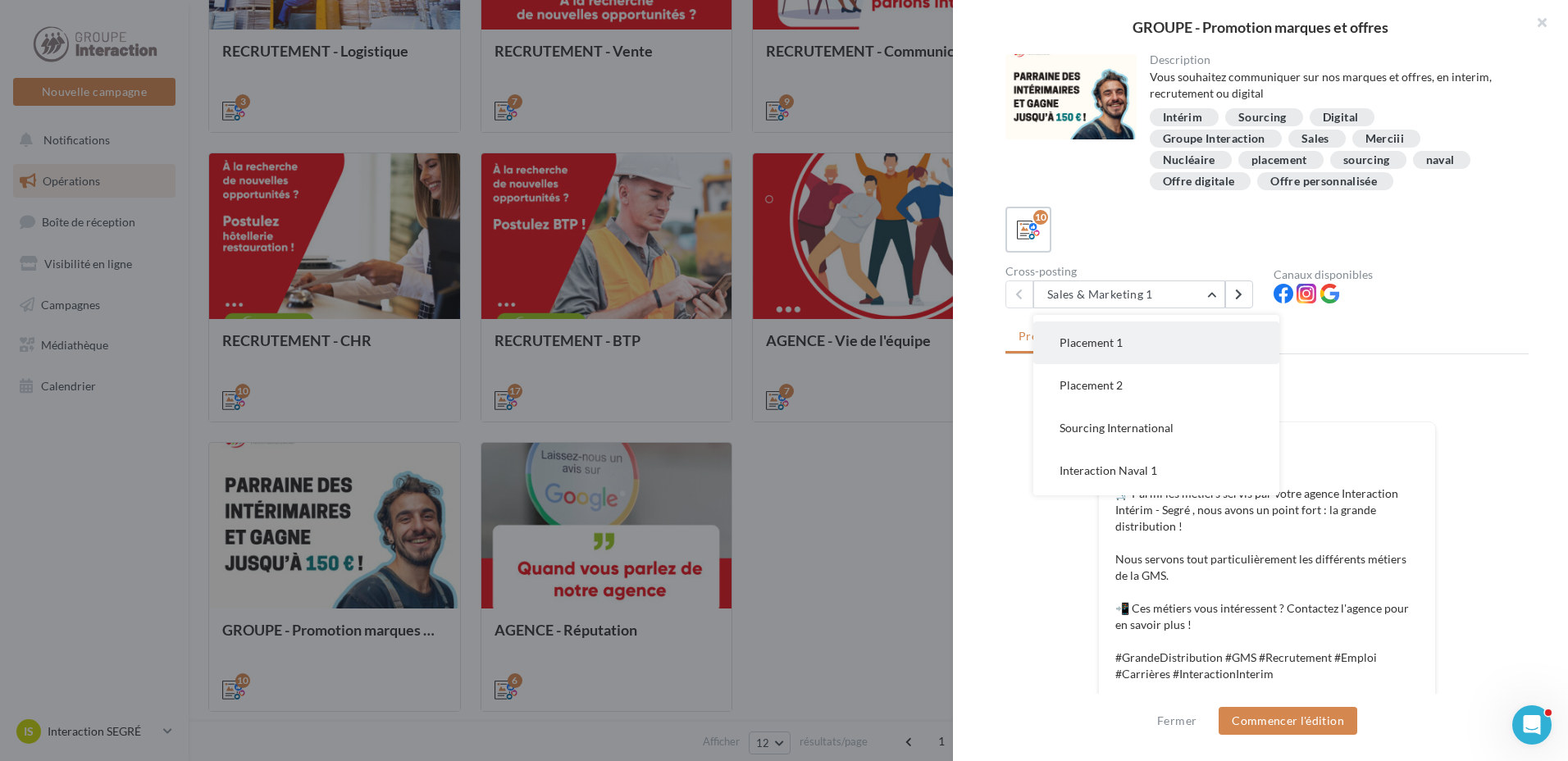
click at [1140, 342] on button "Placement 1" at bounding box center [1156, 343] width 246 height 43
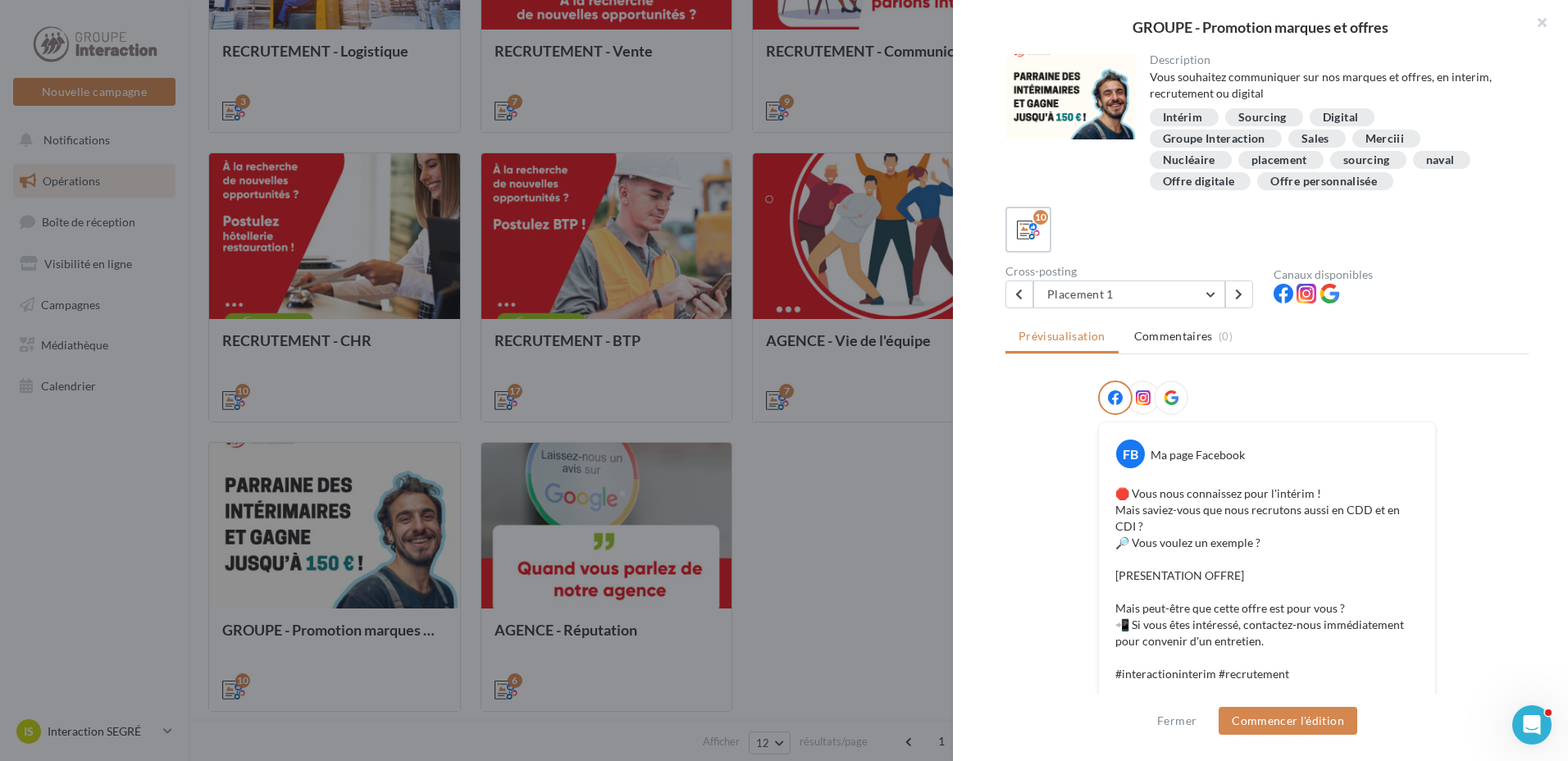
scroll to position [82, 0]
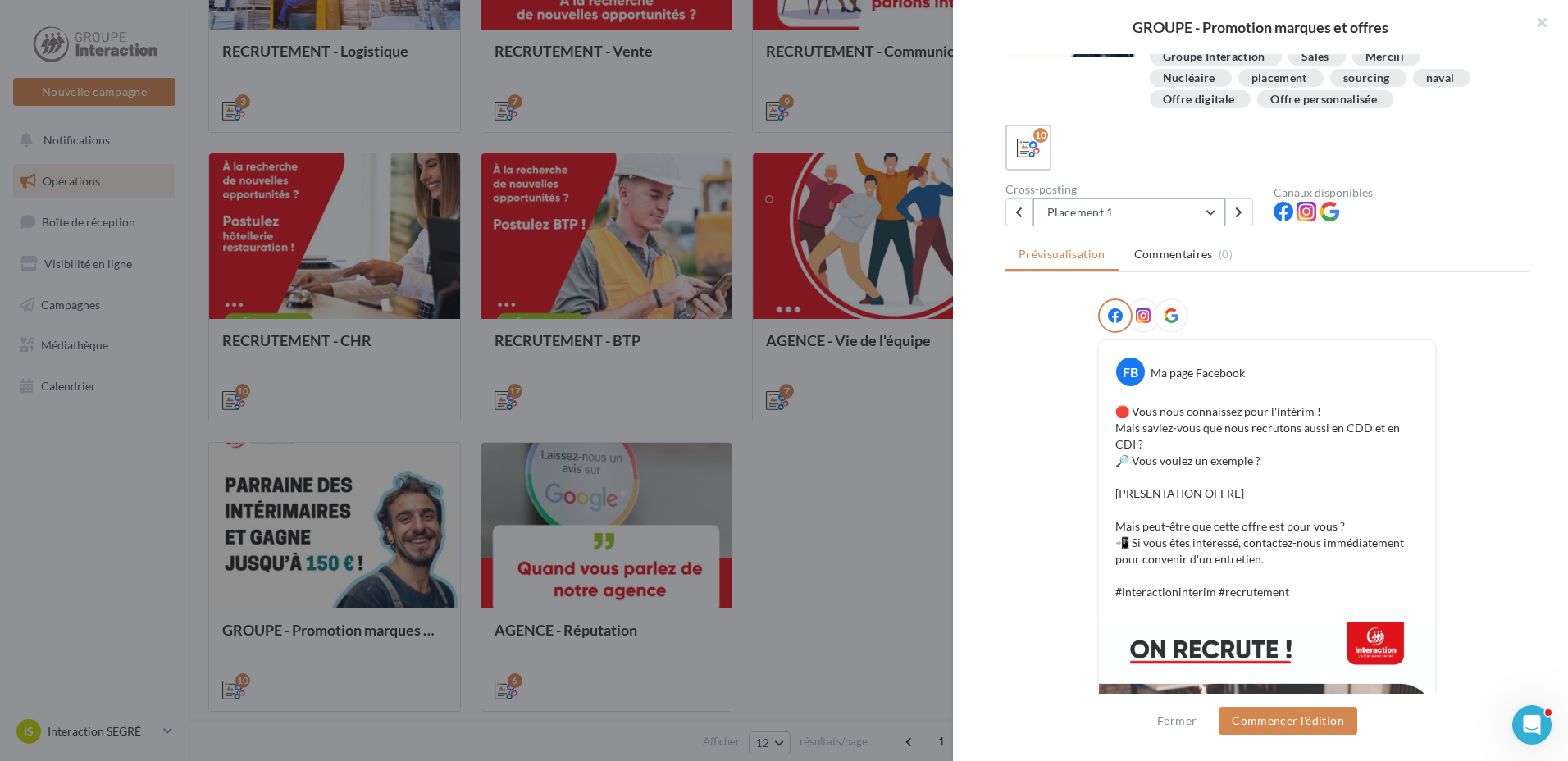
click at [1215, 215] on button "Placement 1" at bounding box center [1129, 212] width 191 height 28
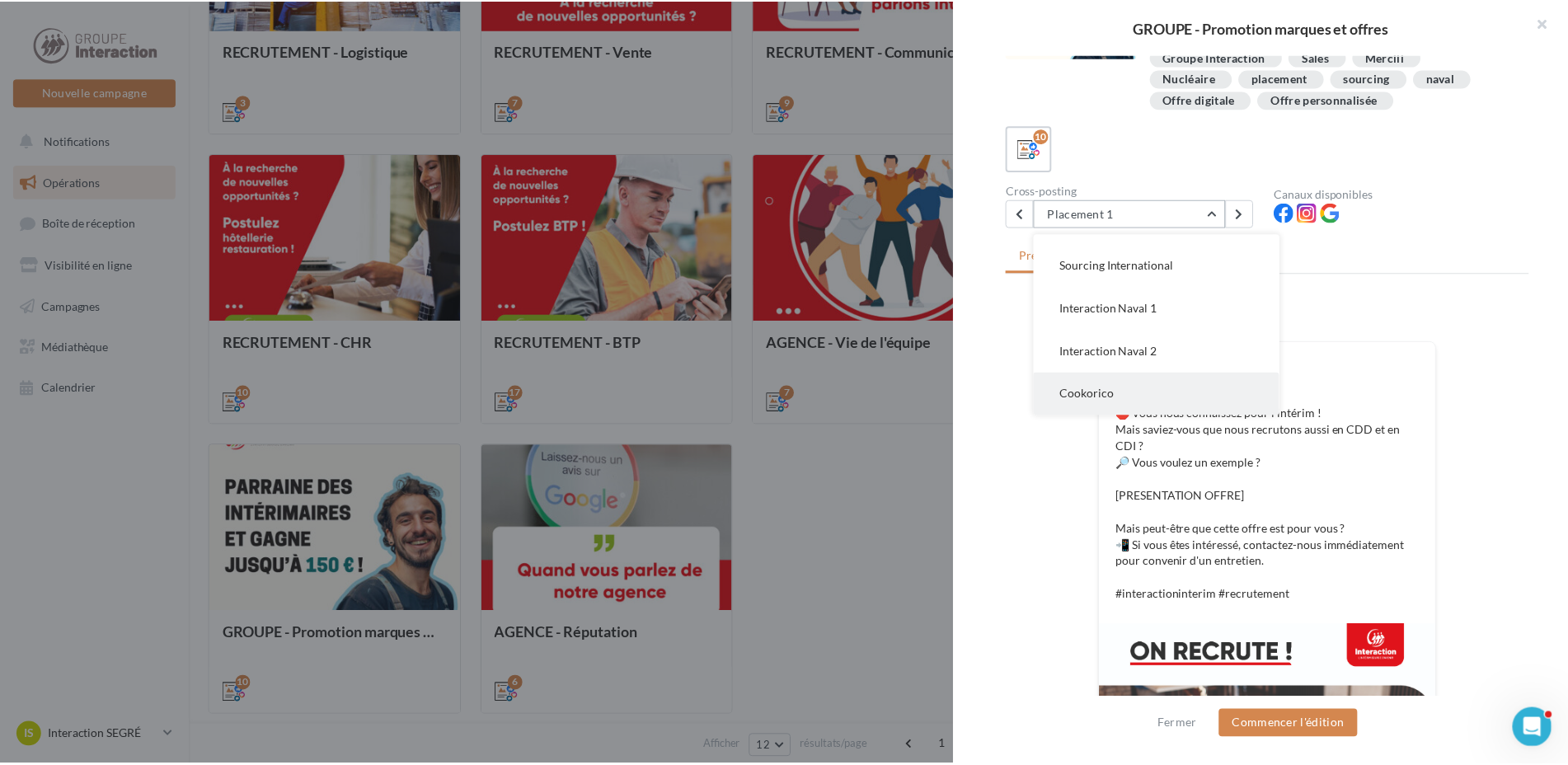
scroll to position [248, 0]
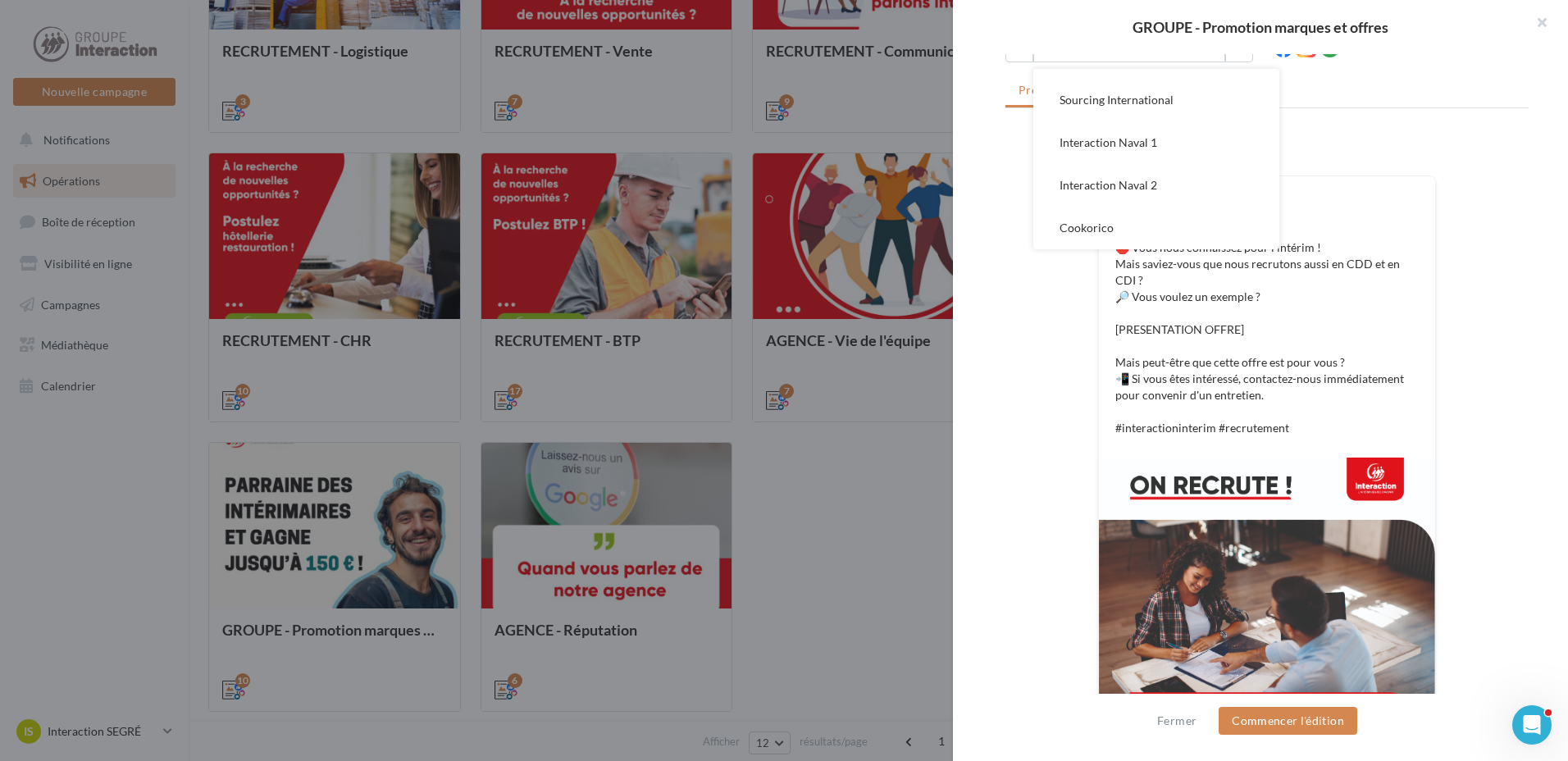
click at [841, 537] on div at bounding box center [784, 380] width 1568 height 761
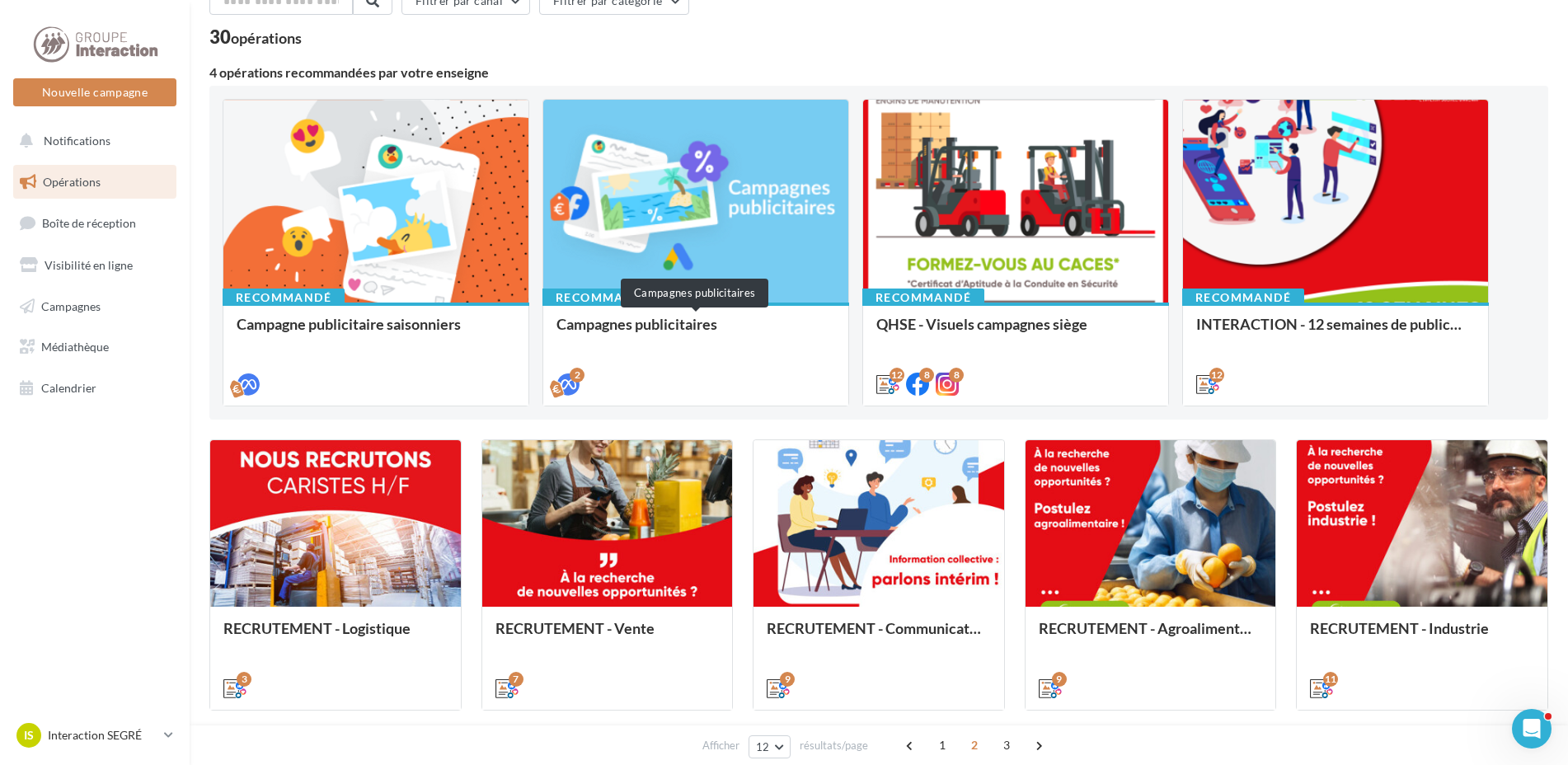
scroll to position [0, 0]
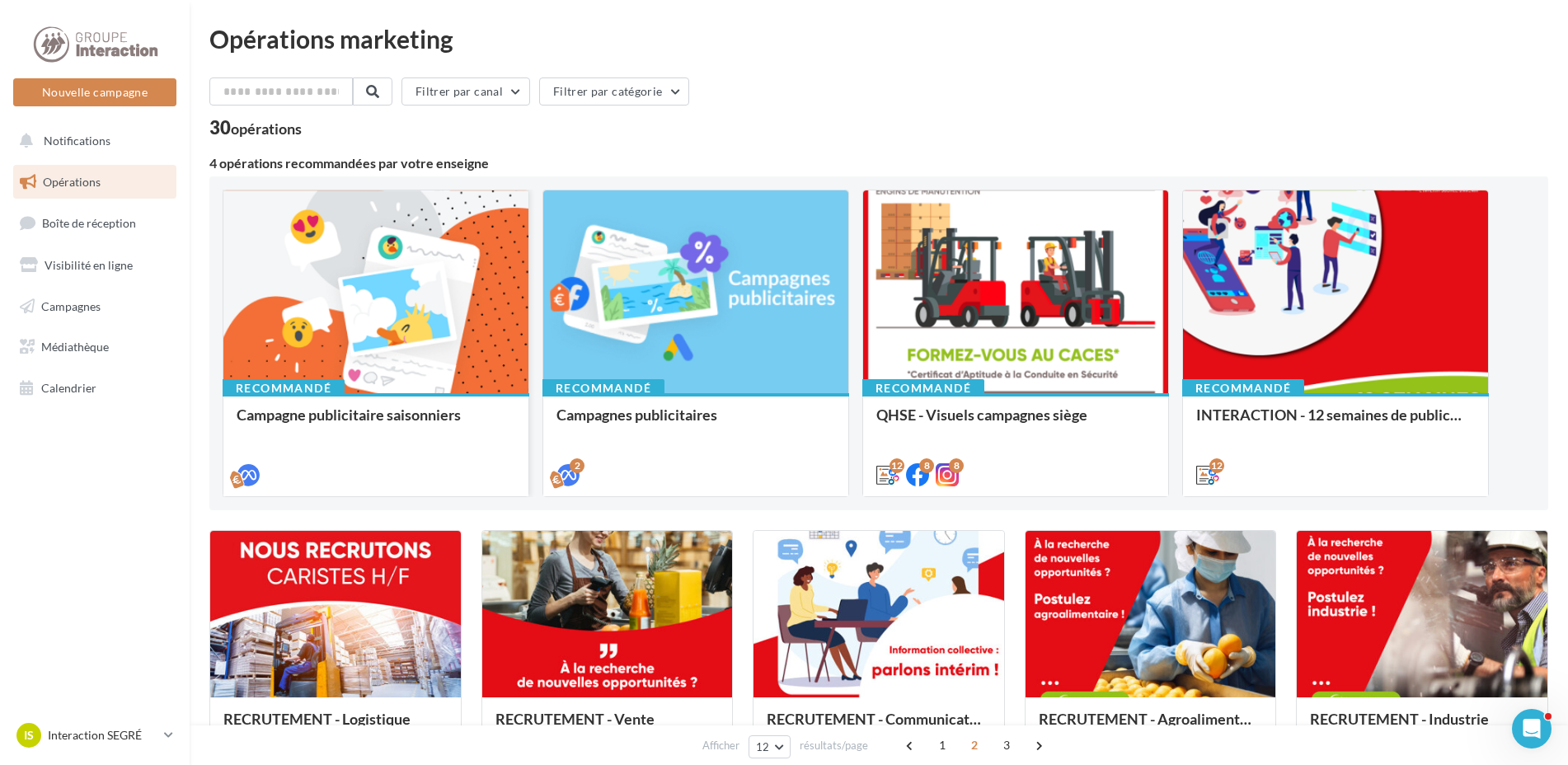
click at [432, 305] on div at bounding box center [376, 293] width 305 height 204
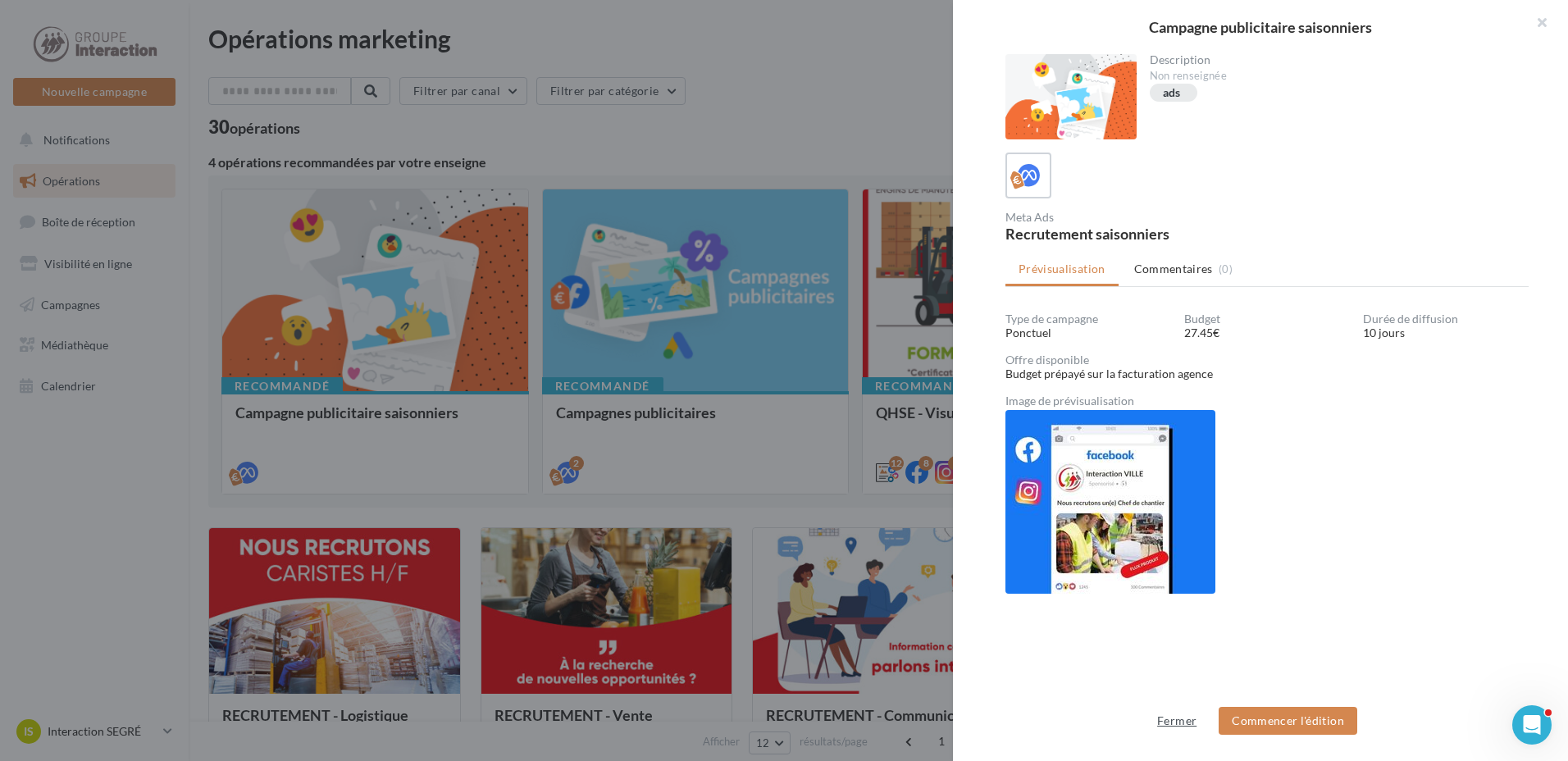
click at [1174, 717] on button "Fermer" at bounding box center [1177, 721] width 52 height 19
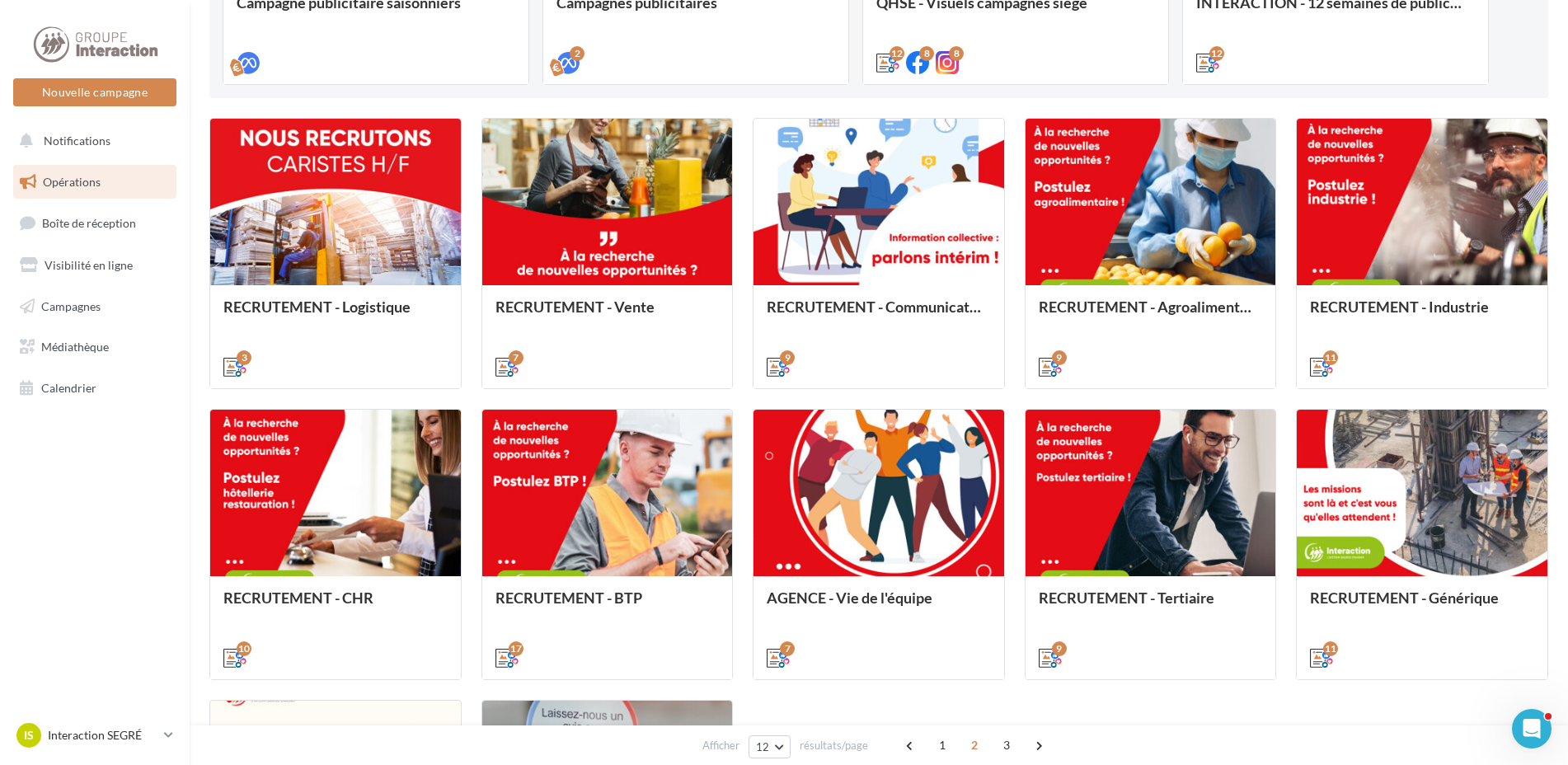
scroll to position [494, 0]
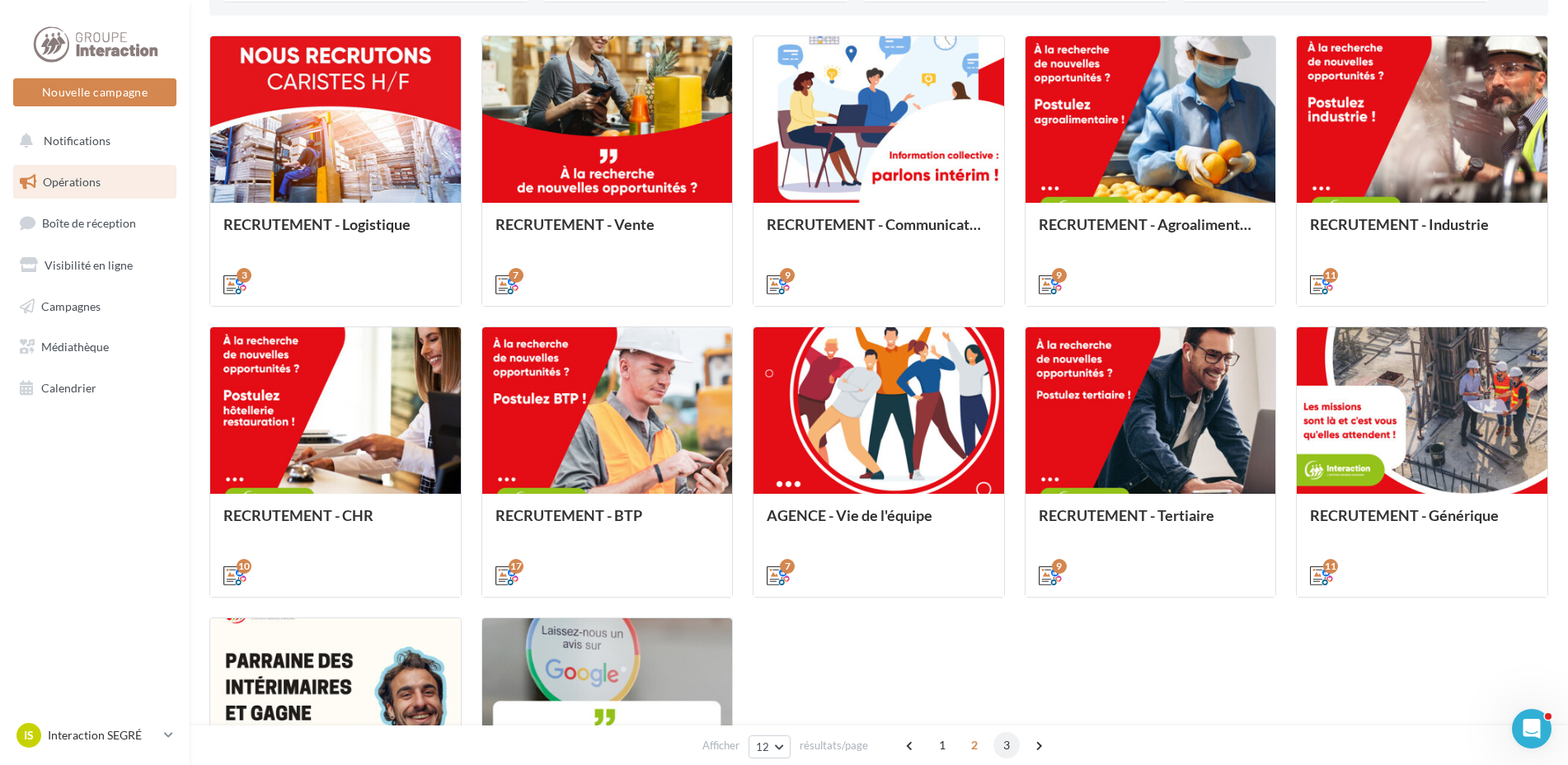
click at [1010, 743] on span "3" at bounding box center [1006, 745] width 26 height 26
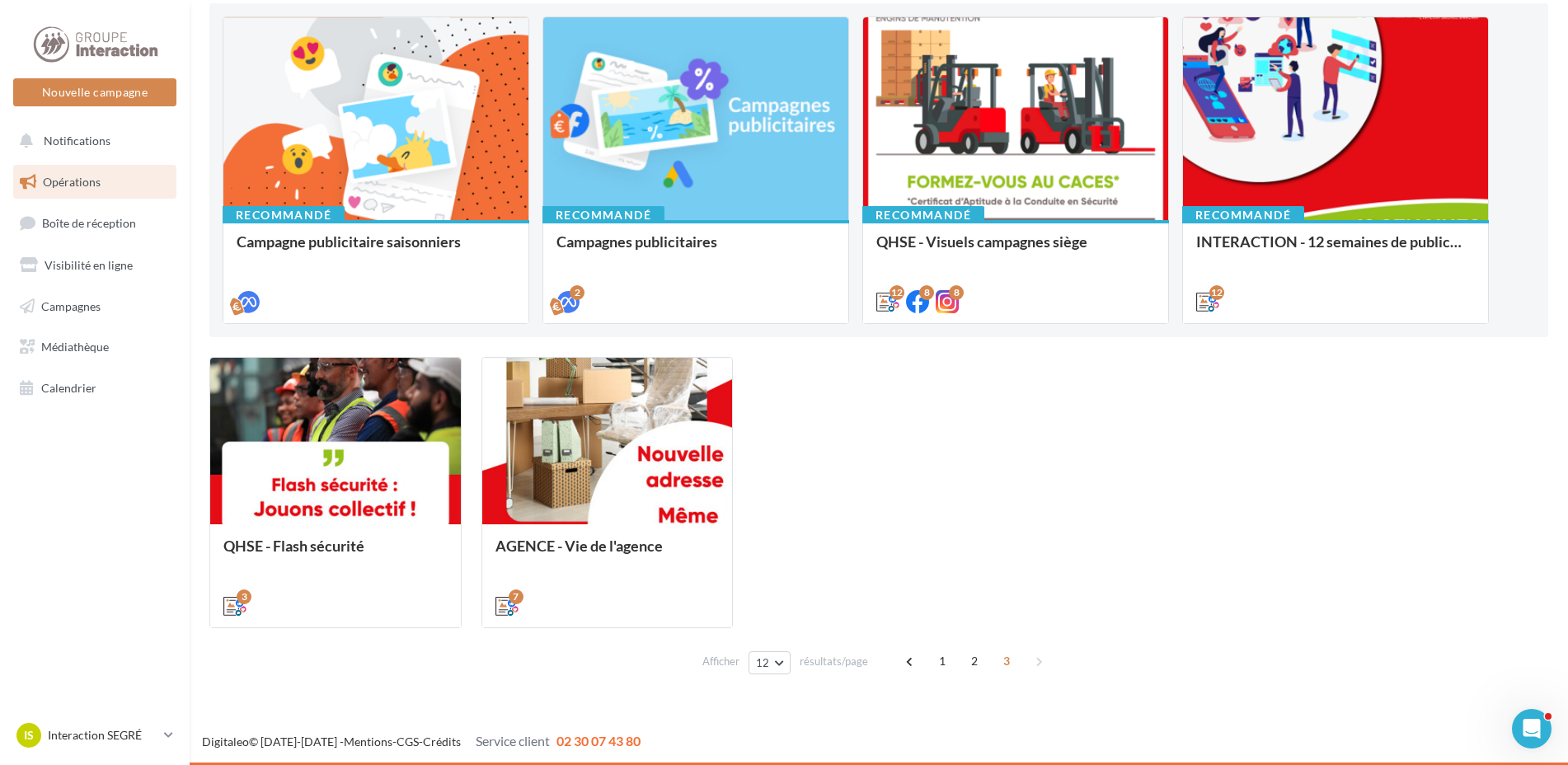
scroll to position [173, 0]
click at [979, 662] on span "2" at bounding box center [974, 661] width 26 height 26
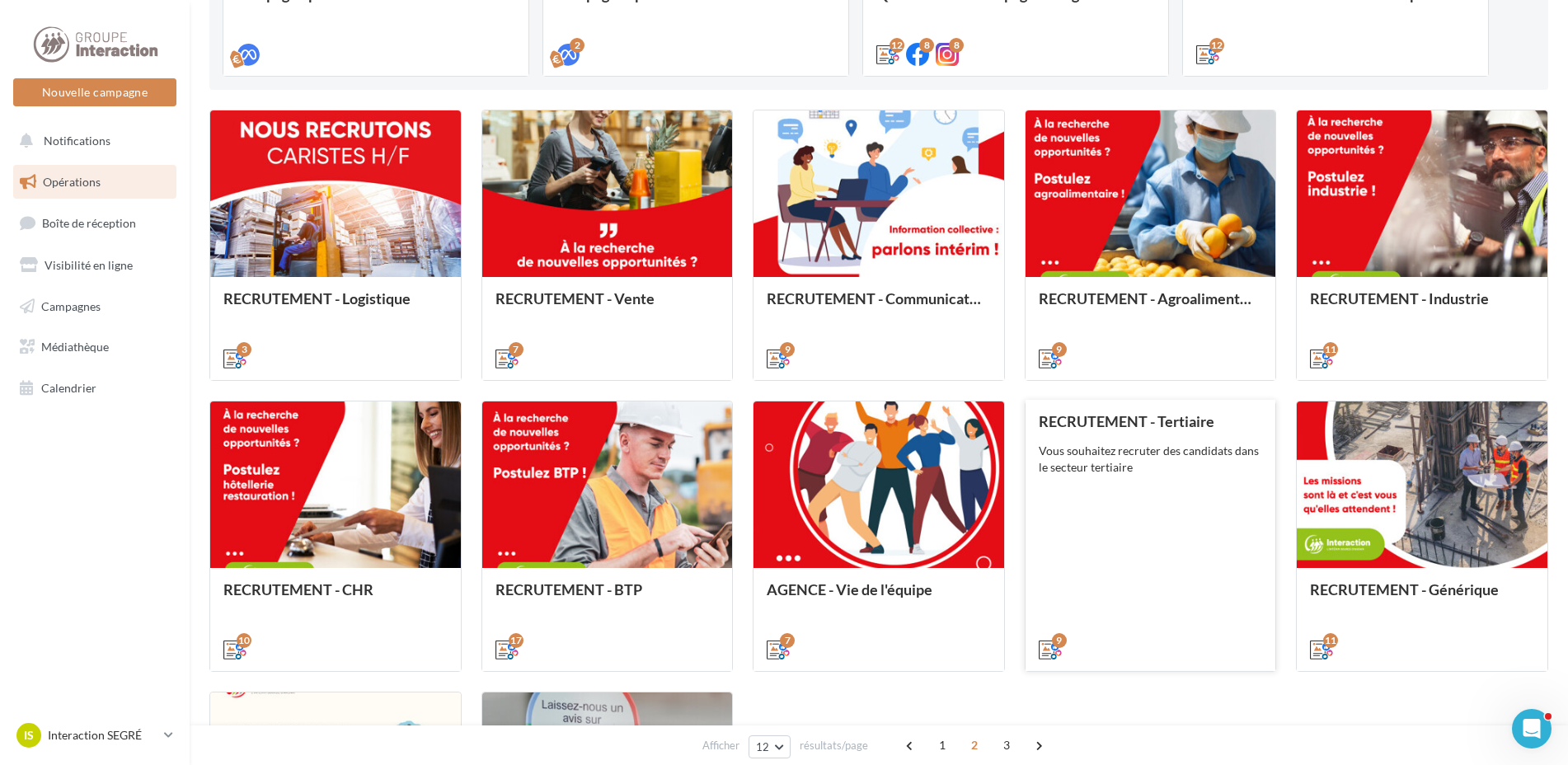
scroll to position [585, 0]
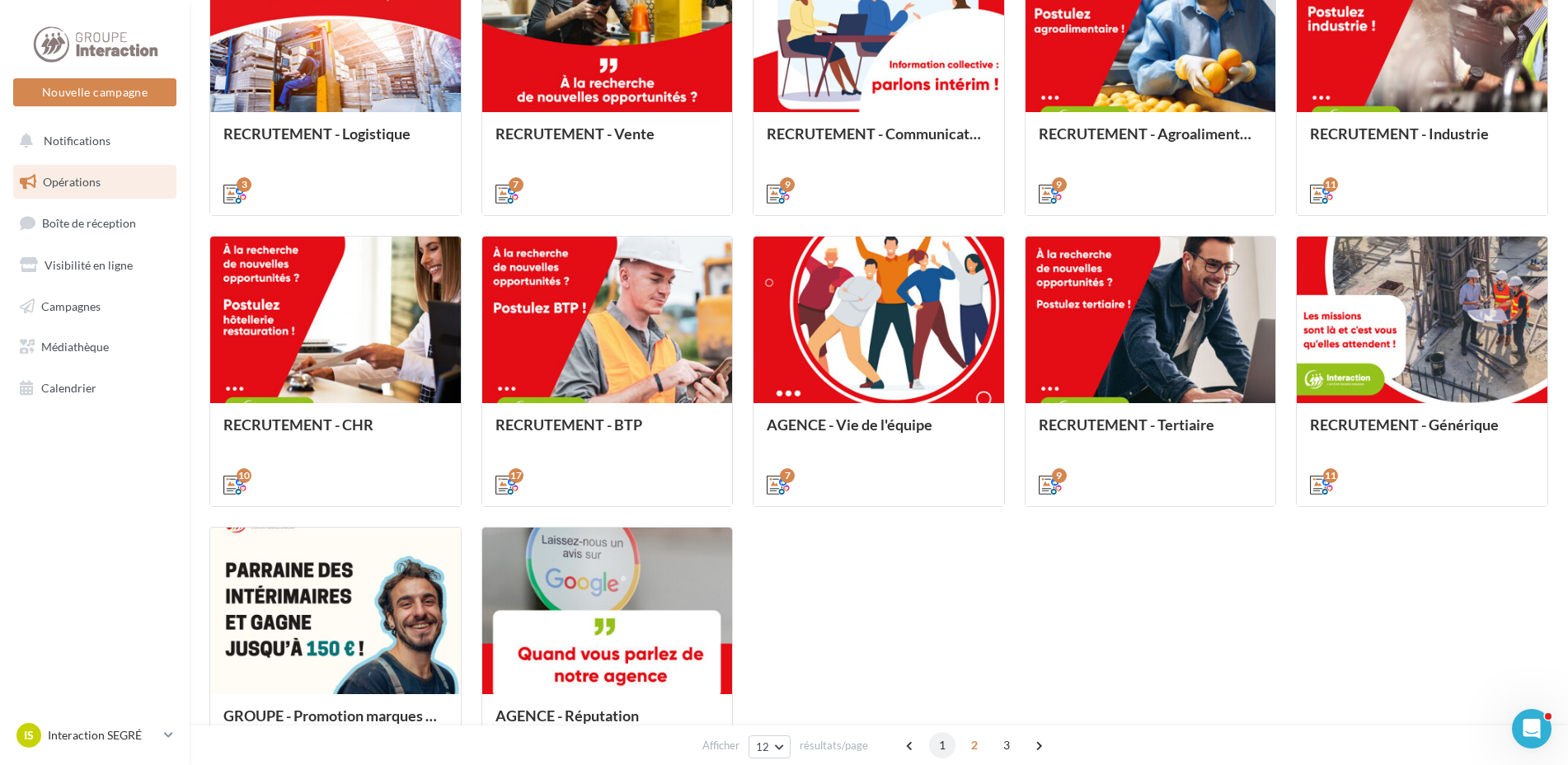
click at [943, 740] on span "1" at bounding box center [942, 745] width 26 height 26
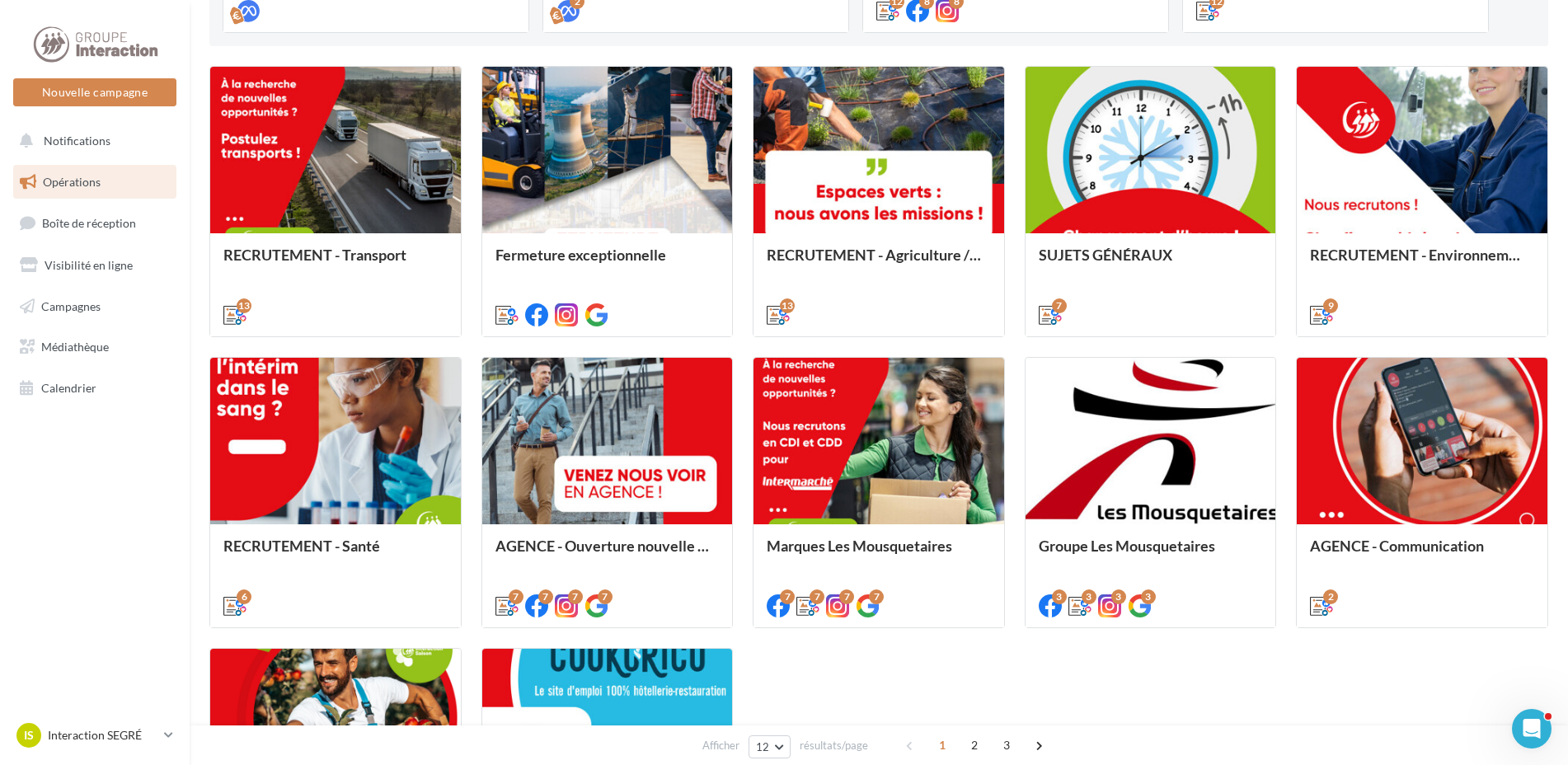
scroll to position [547, 0]
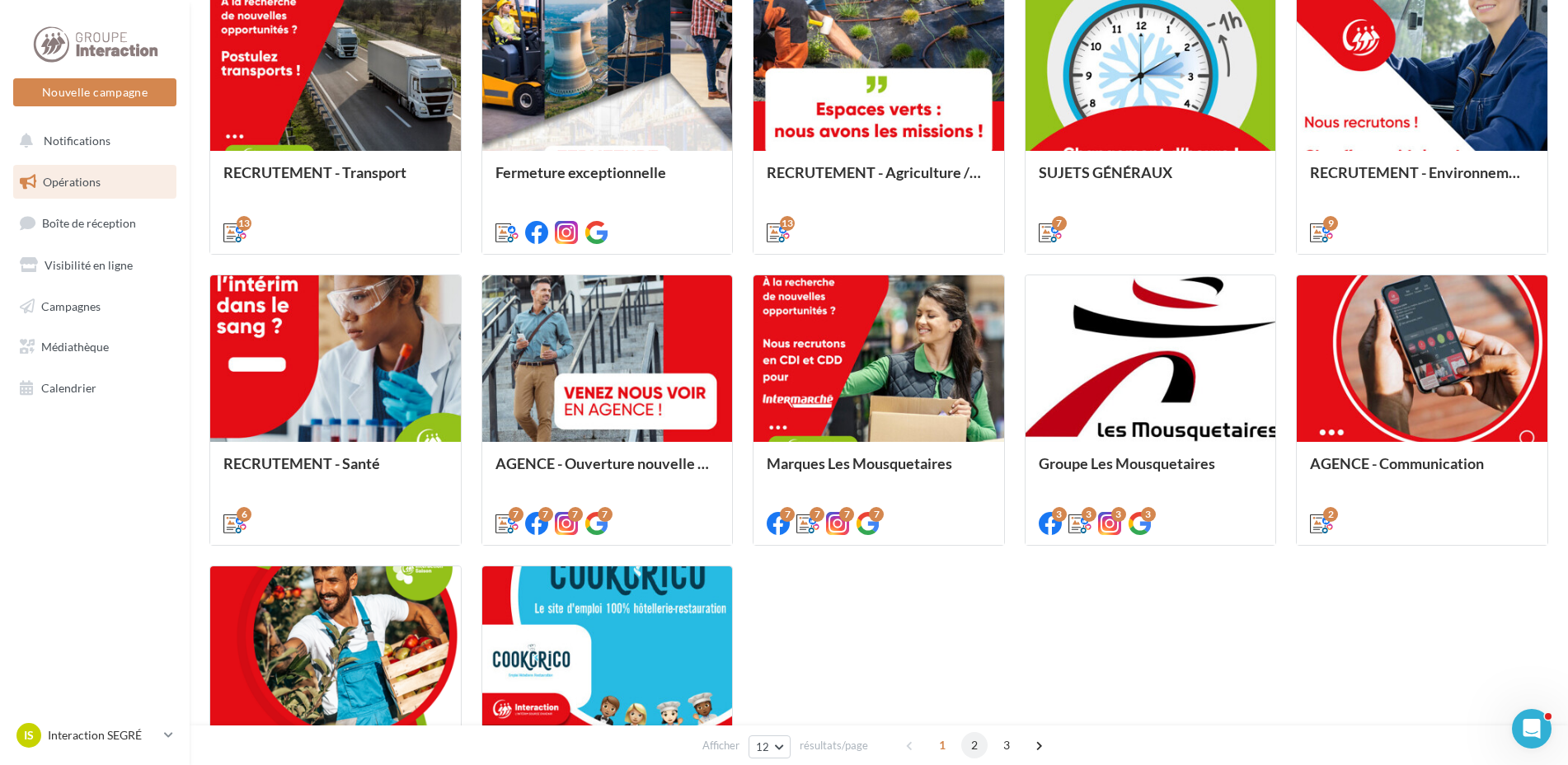
click at [968, 742] on span "2" at bounding box center [974, 745] width 26 height 26
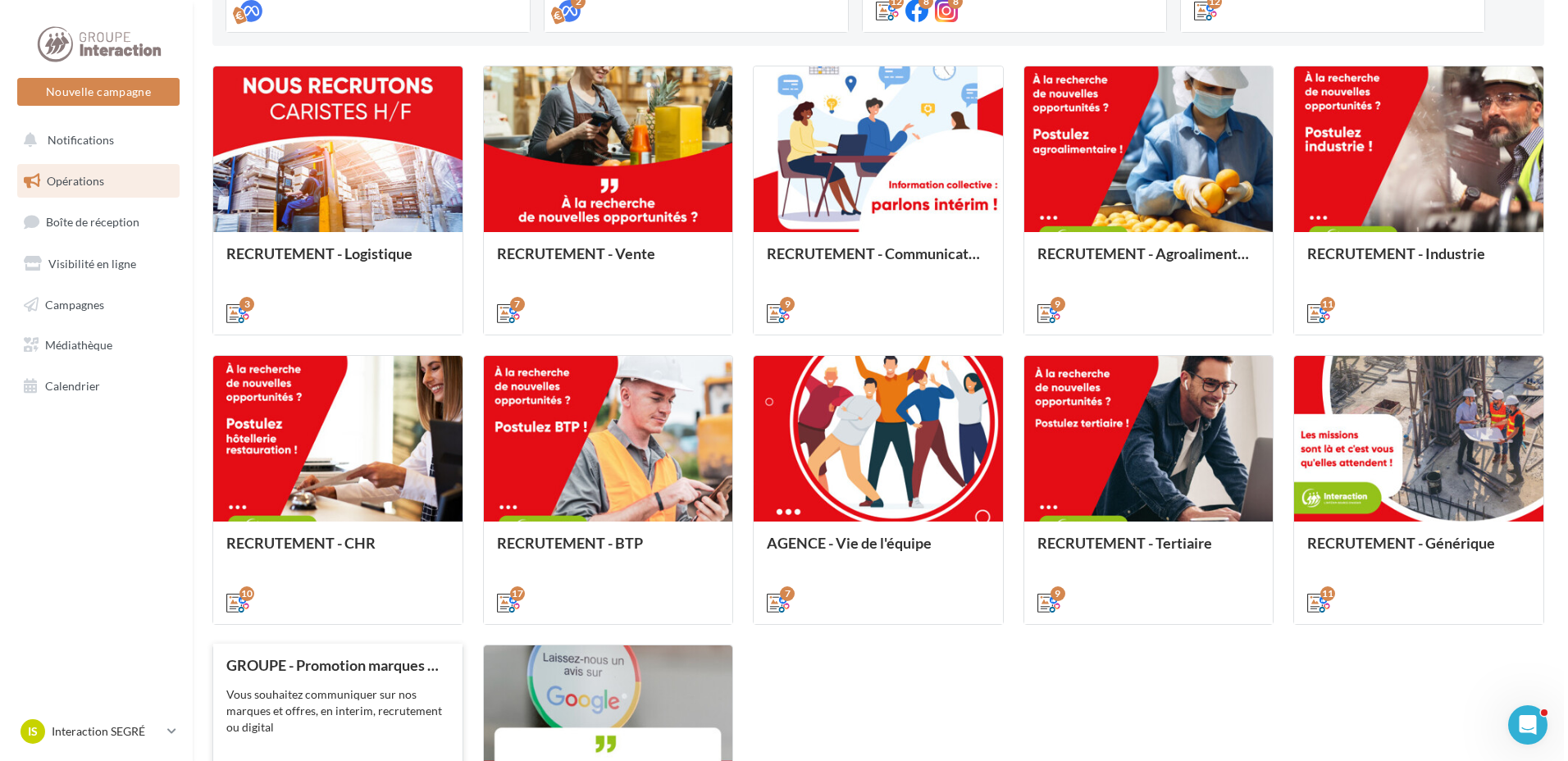
scroll to position [708, 0]
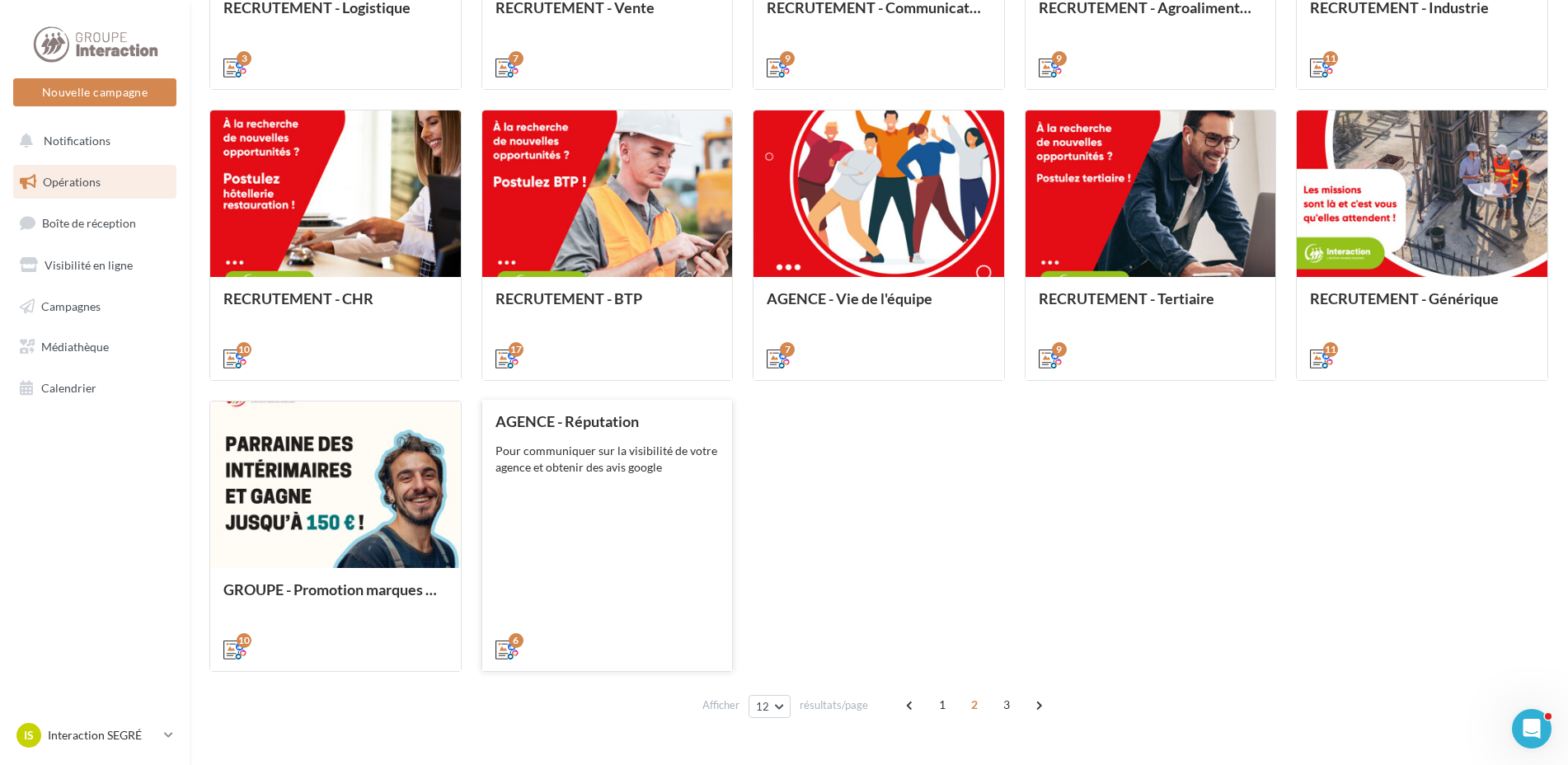
click at [661, 496] on div "AGENCE - Réputation Pour communiquer sur la visibilité de votre agence et obten…" at bounding box center [607, 534] width 224 height 243
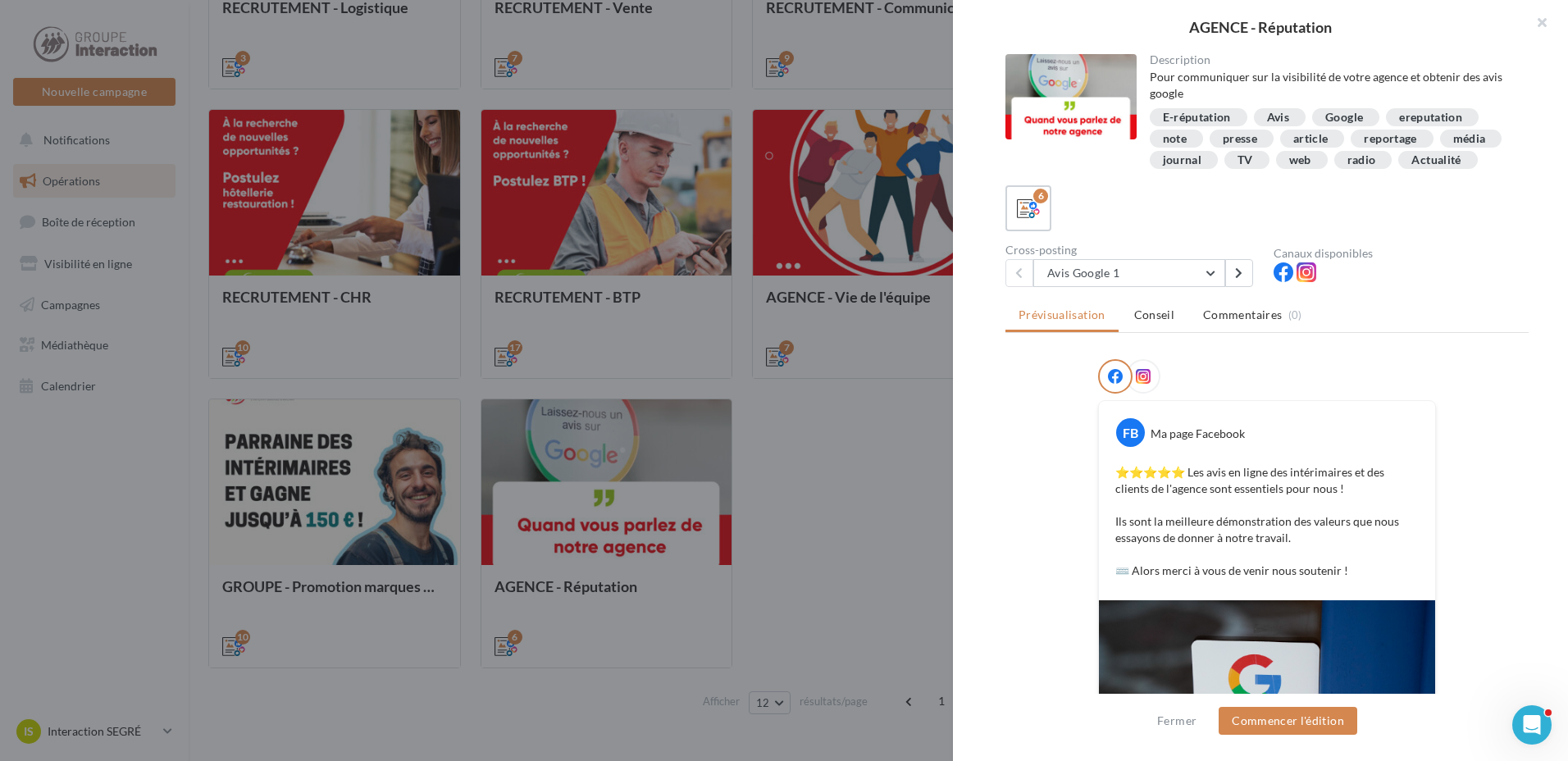
scroll to position [82, 0]
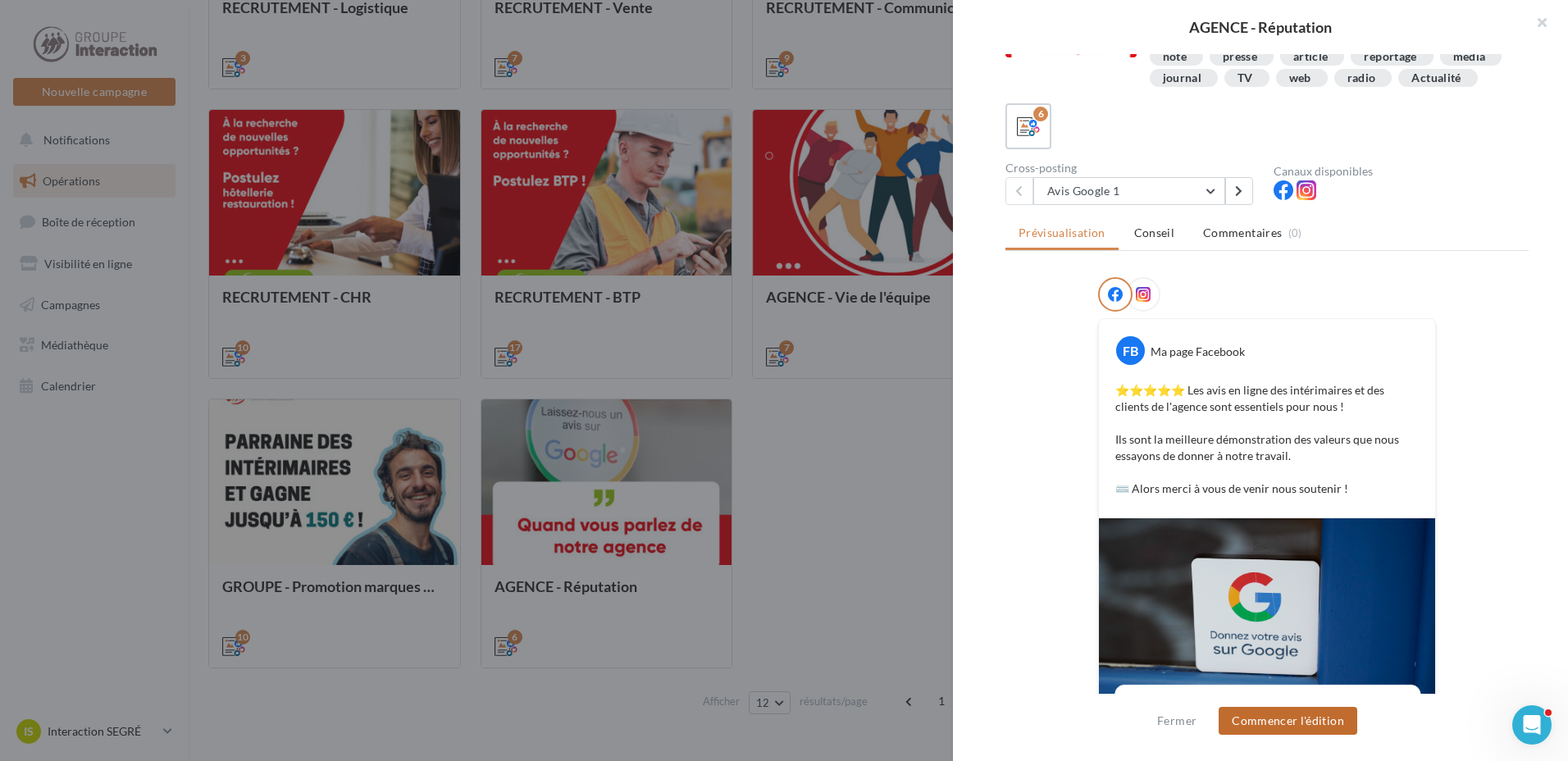
click at [1304, 724] on button "Commencer l'édition" at bounding box center [1288, 721] width 138 height 28
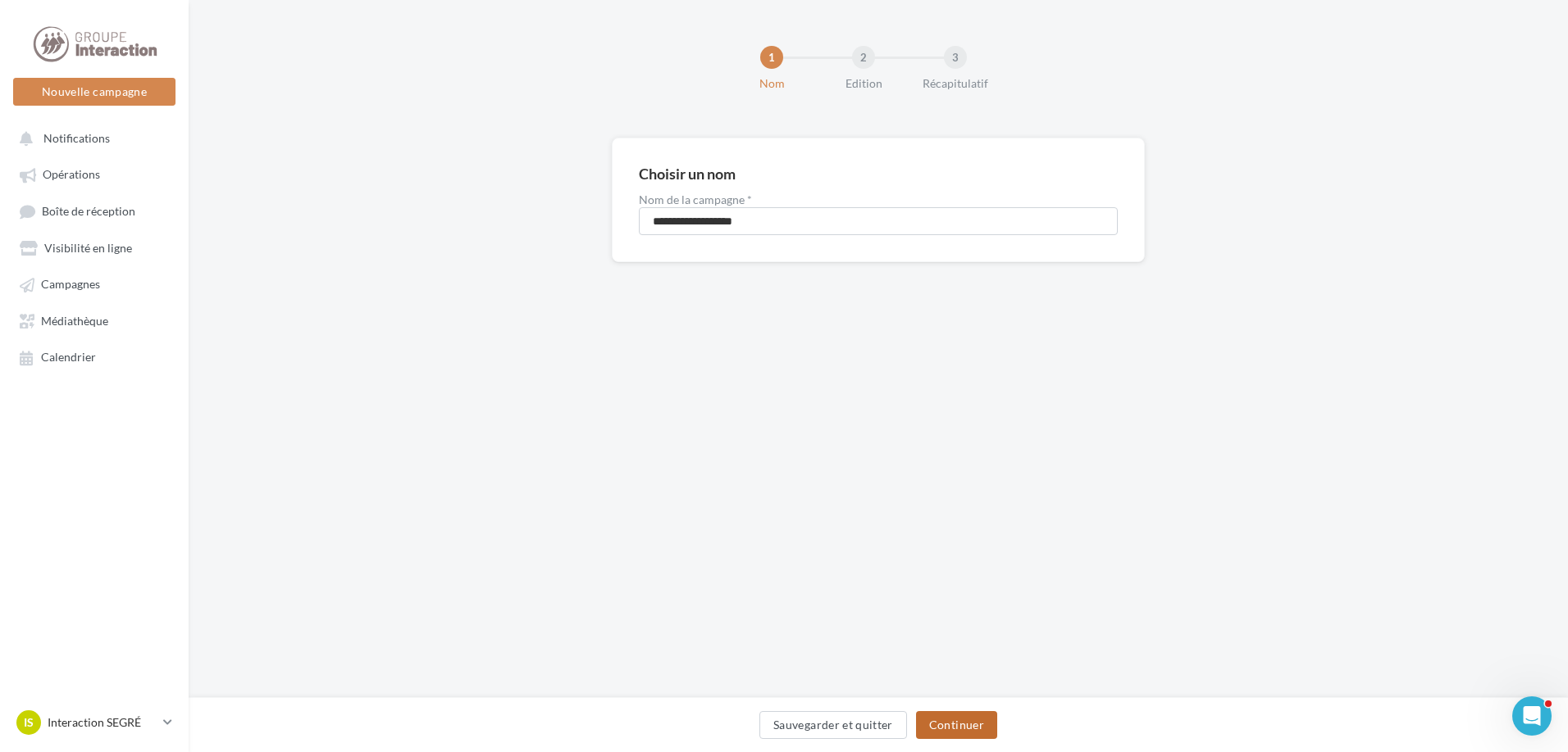
click at [964, 720] on button "Continuer" at bounding box center [956, 725] width 81 height 28
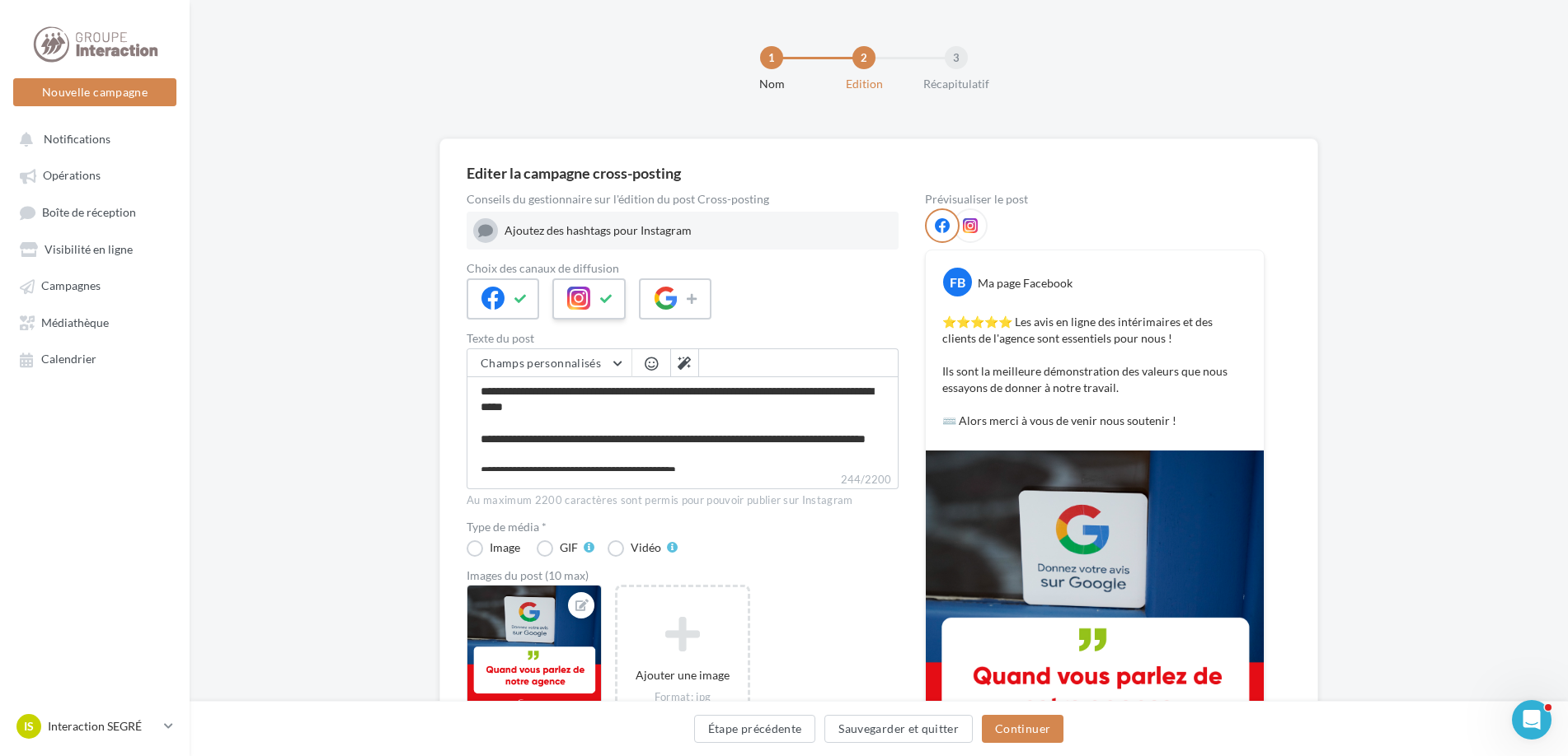
click at [616, 310] on button at bounding box center [606, 298] width 20 height 25
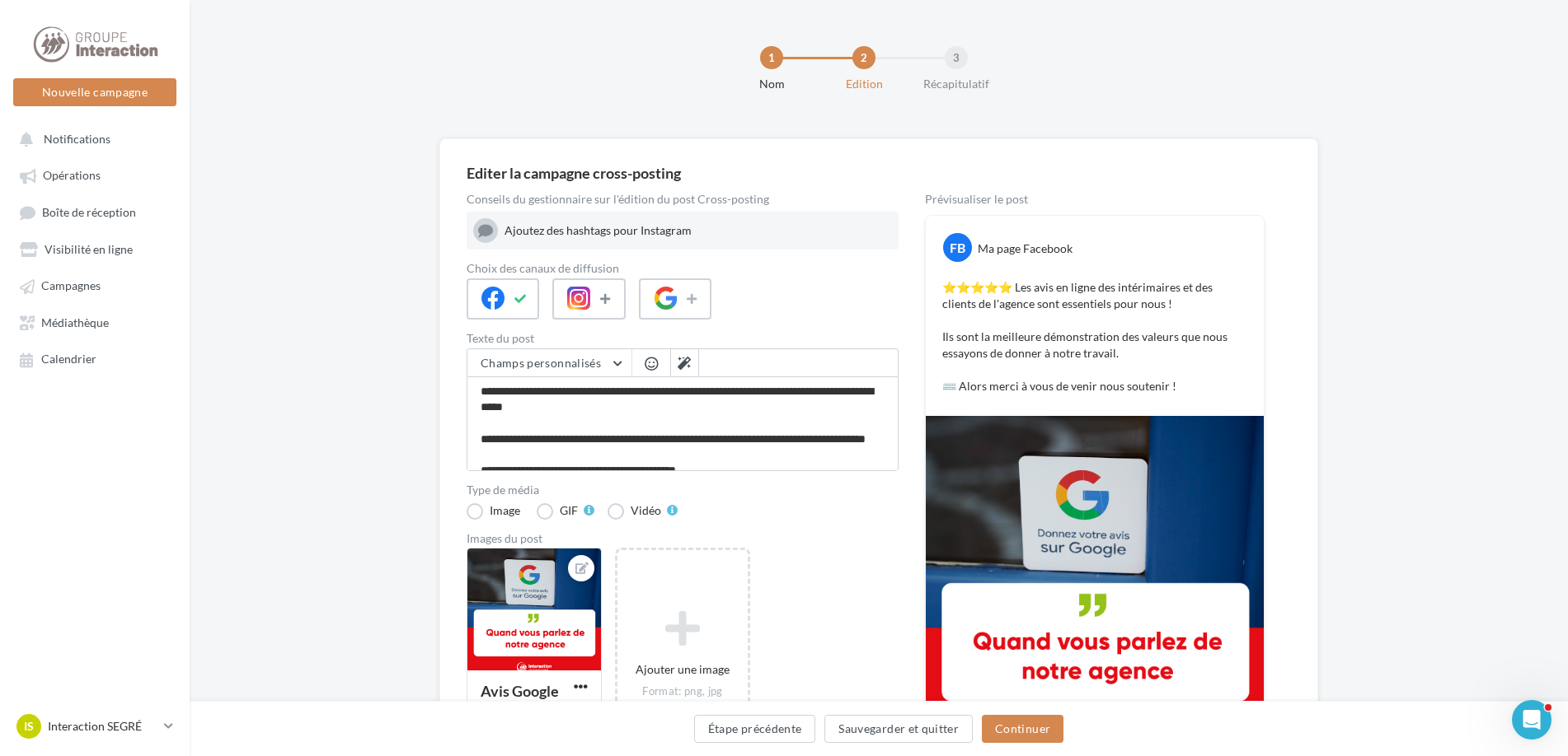
scroll to position [158, 0]
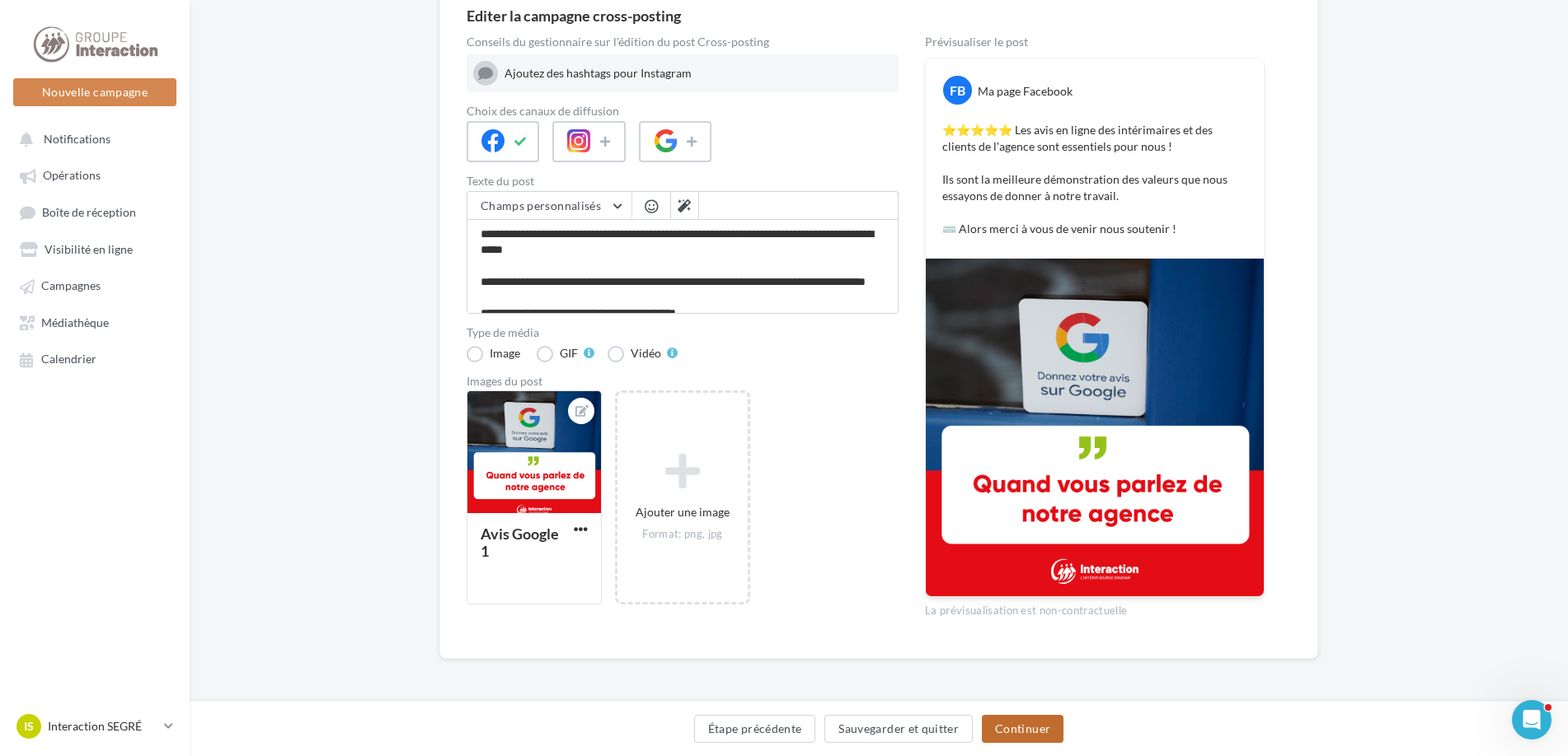
click at [1041, 725] on button "Continuer" at bounding box center [1023, 729] width 81 height 28
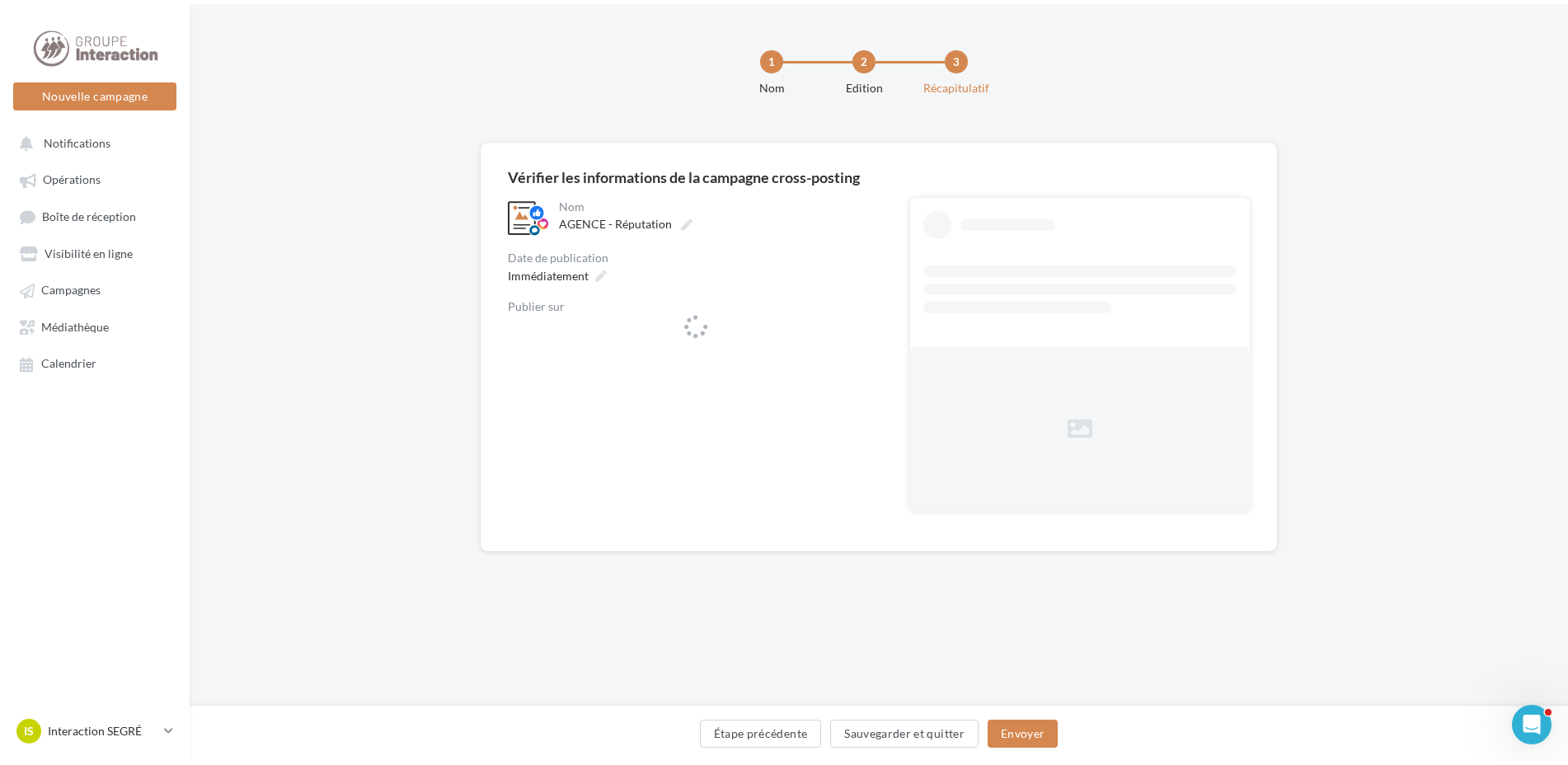
scroll to position [0, 0]
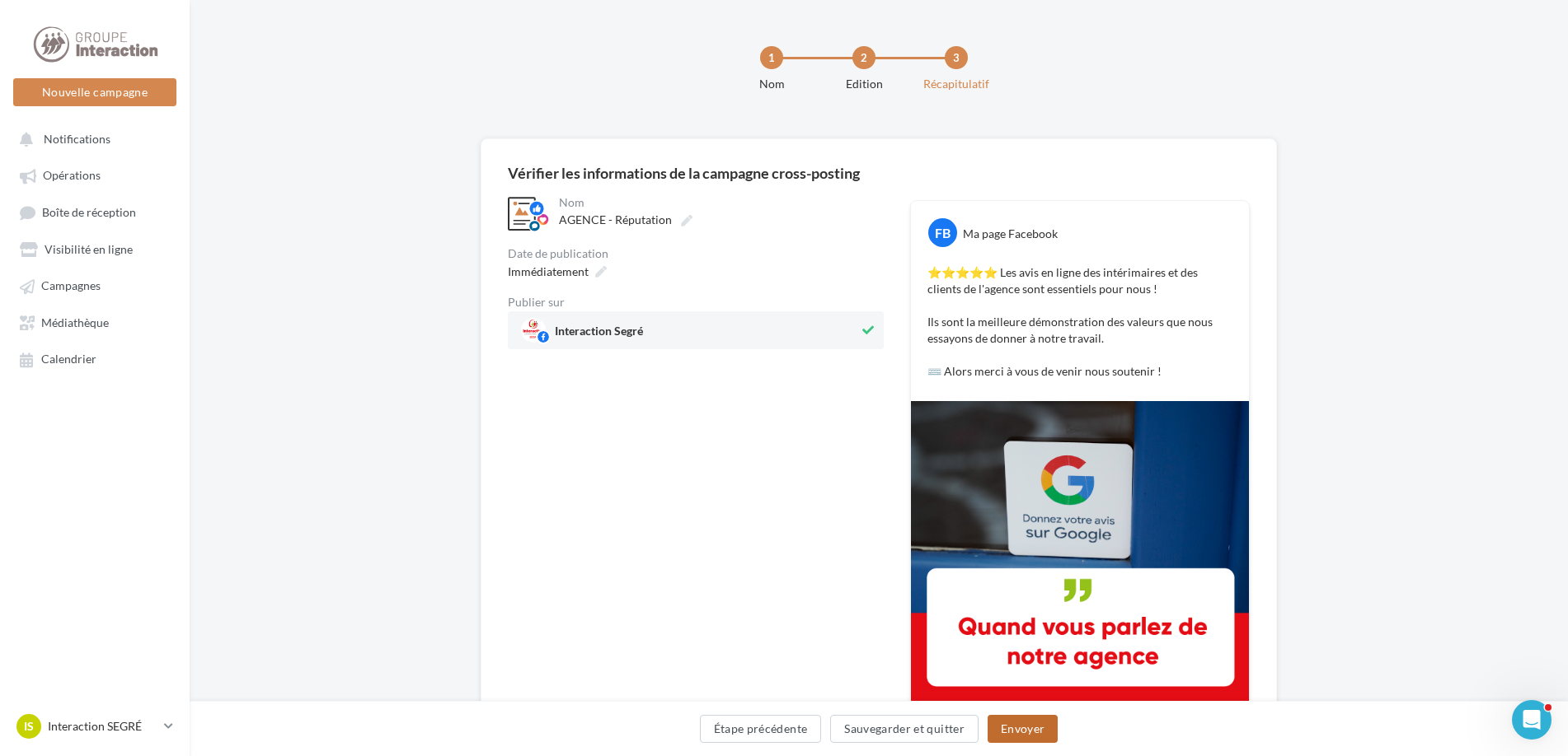
click at [1034, 724] on button "Envoyer" at bounding box center [1023, 729] width 70 height 28
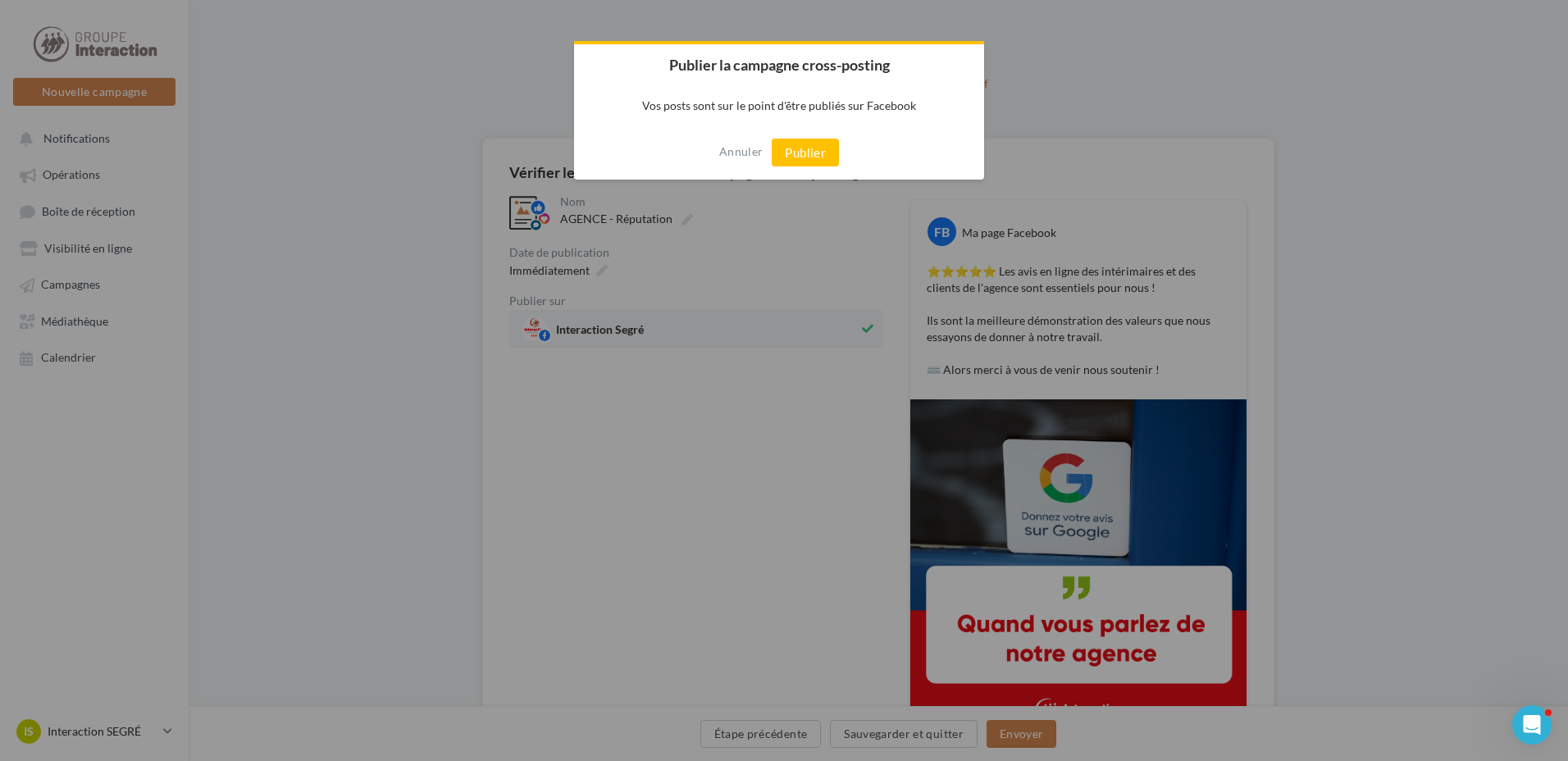
click at [733, 166] on div "Annuler Publier" at bounding box center [779, 153] width 410 height 54
click at [738, 148] on button "Annuler" at bounding box center [741, 151] width 44 height 26
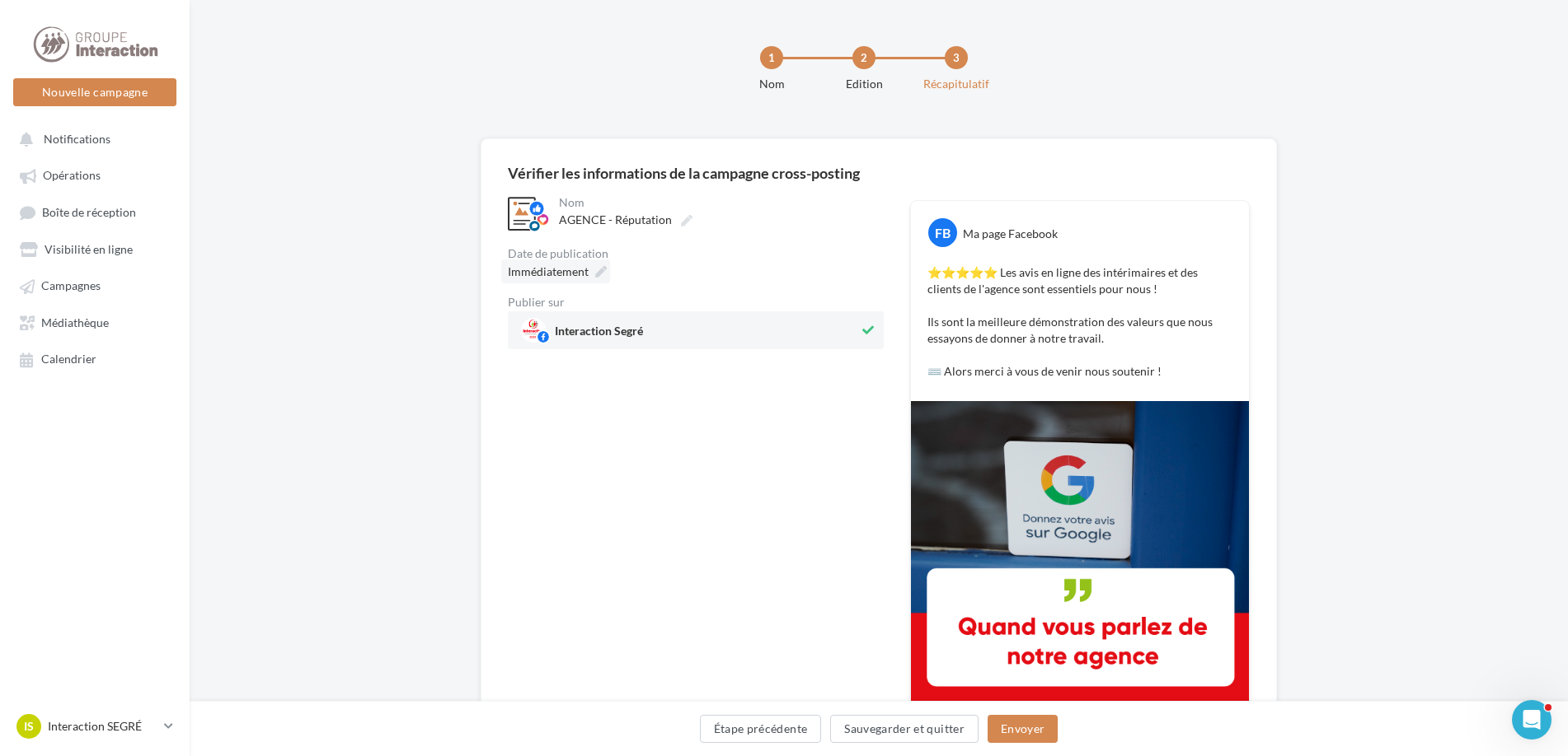
click at [597, 266] on icon at bounding box center [601, 272] width 12 height 12
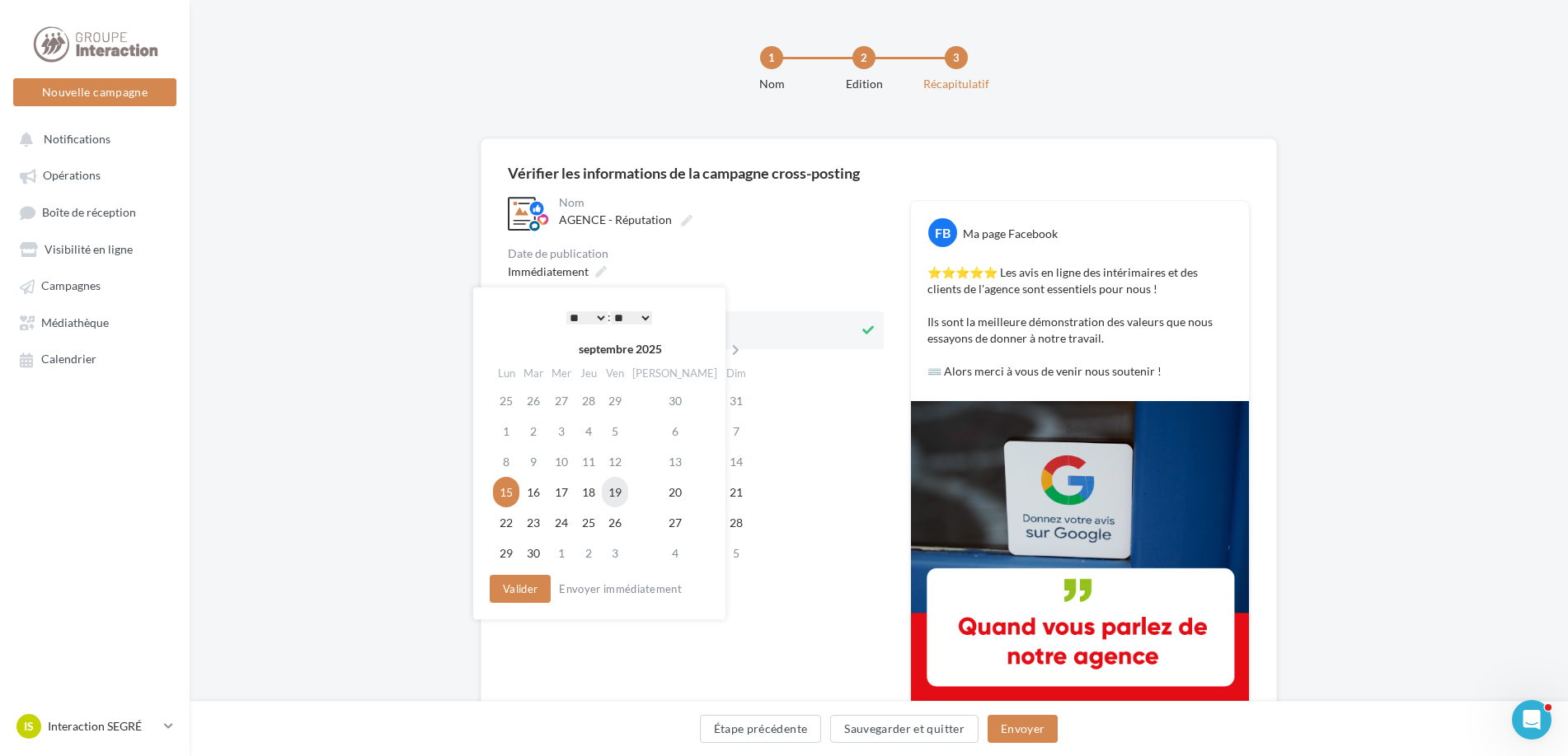
click at [628, 496] on td "19" at bounding box center [615, 492] width 26 height 31
click at [544, 597] on button "Valider" at bounding box center [520, 589] width 61 height 28
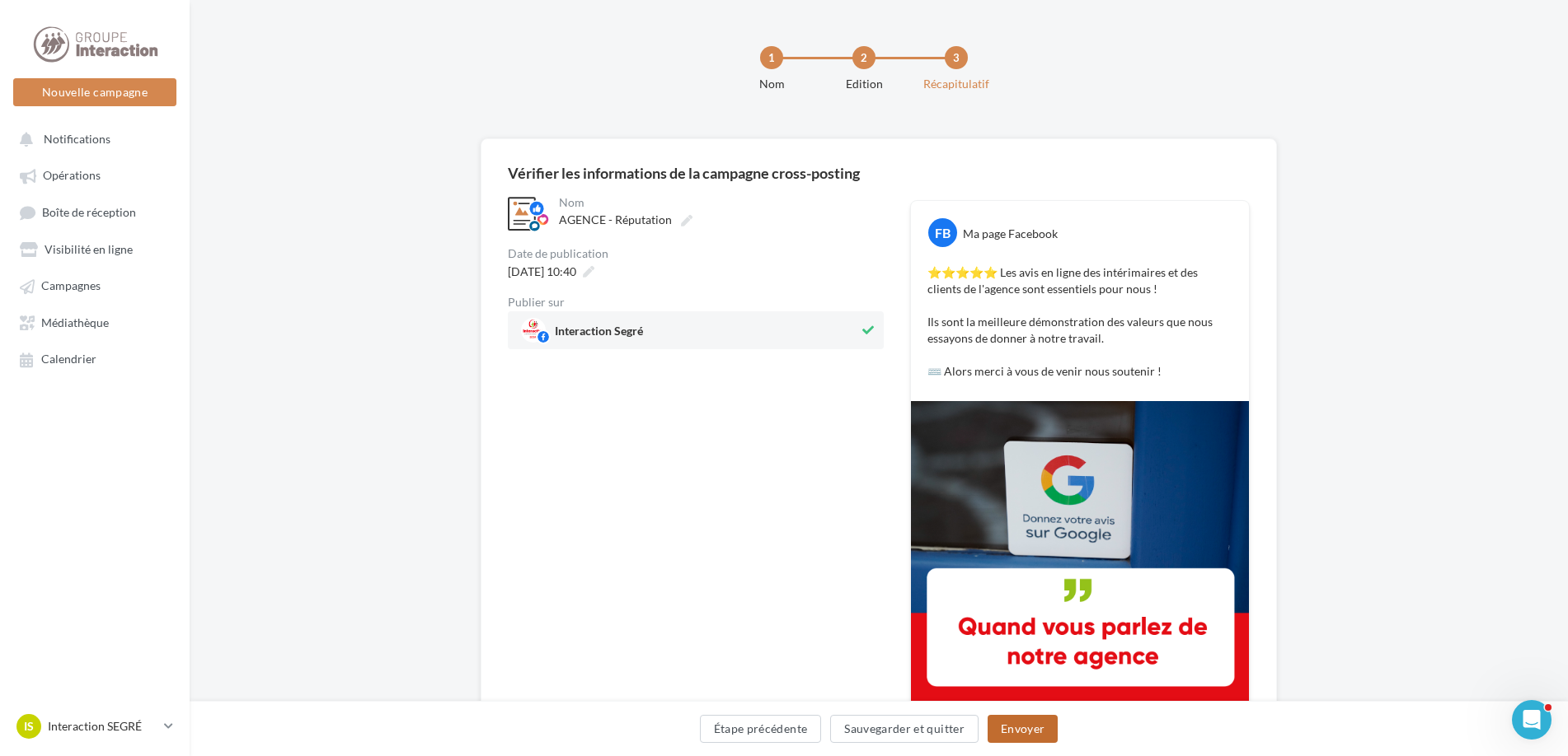
click at [1042, 731] on button "Envoyer" at bounding box center [1023, 729] width 70 height 28
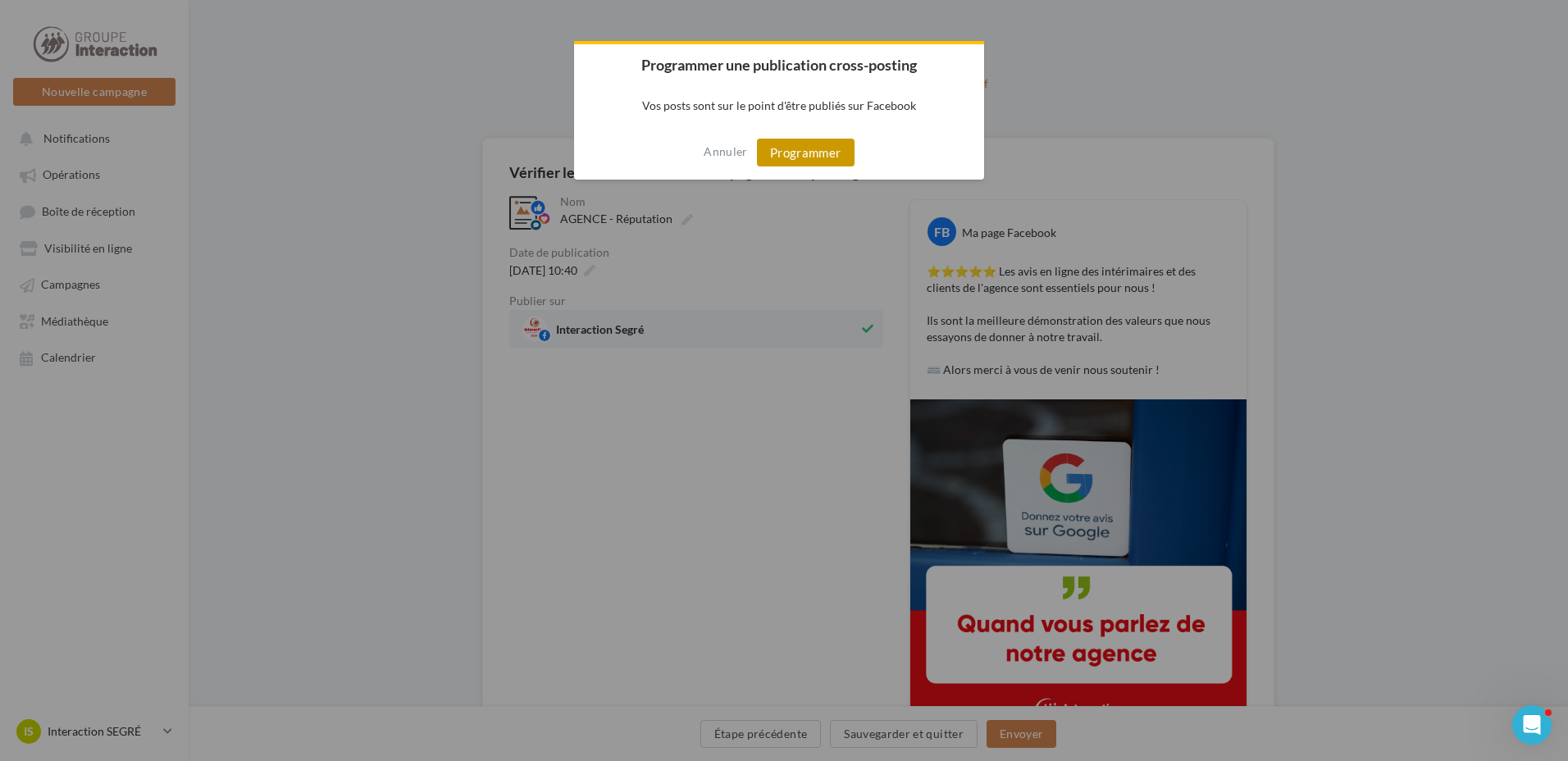
click at [817, 147] on button "Programmer" at bounding box center [806, 152] width 98 height 28
